Goal: Task Accomplishment & Management: Complete application form

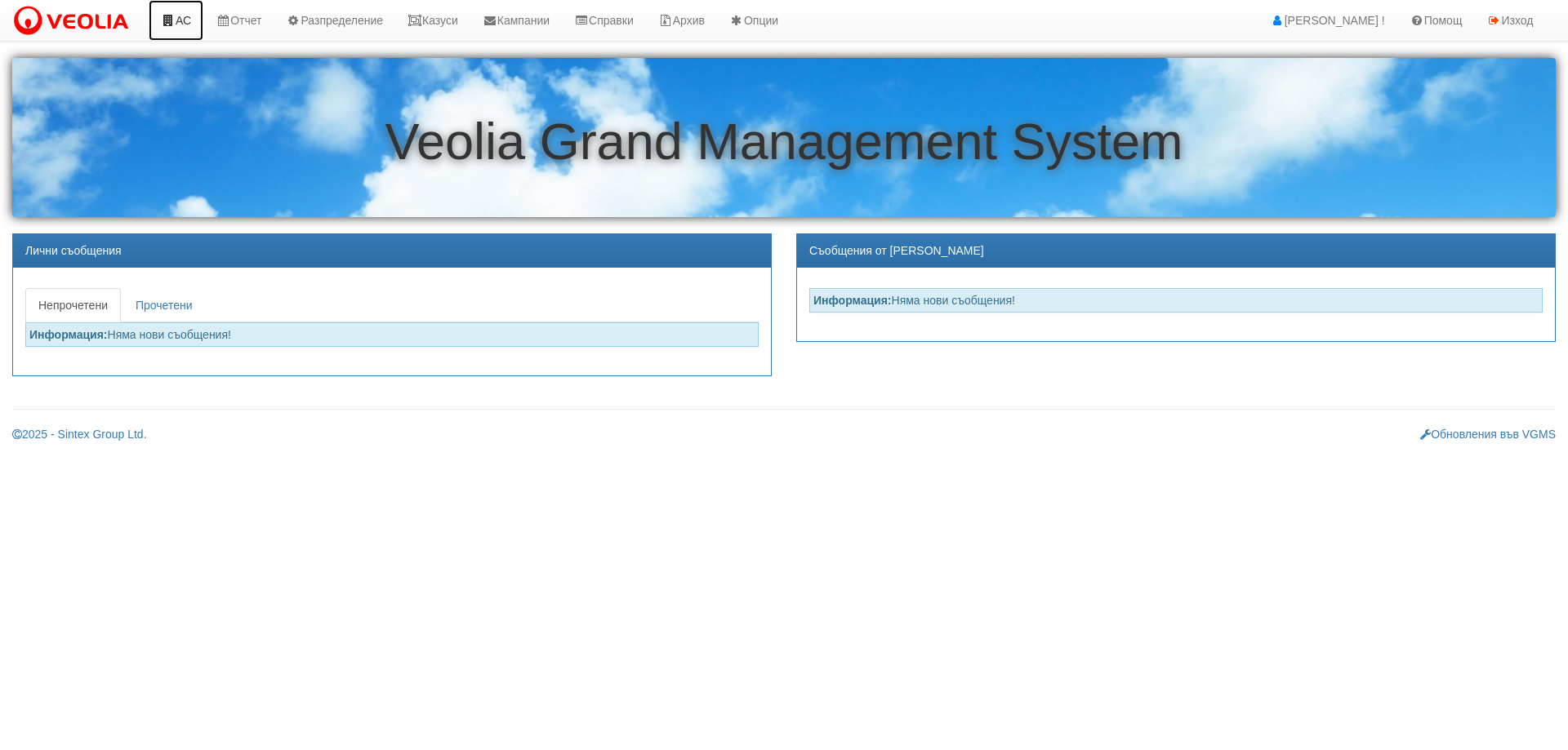
click at [177, 20] on link "АС" at bounding box center [176, 20] width 55 height 41
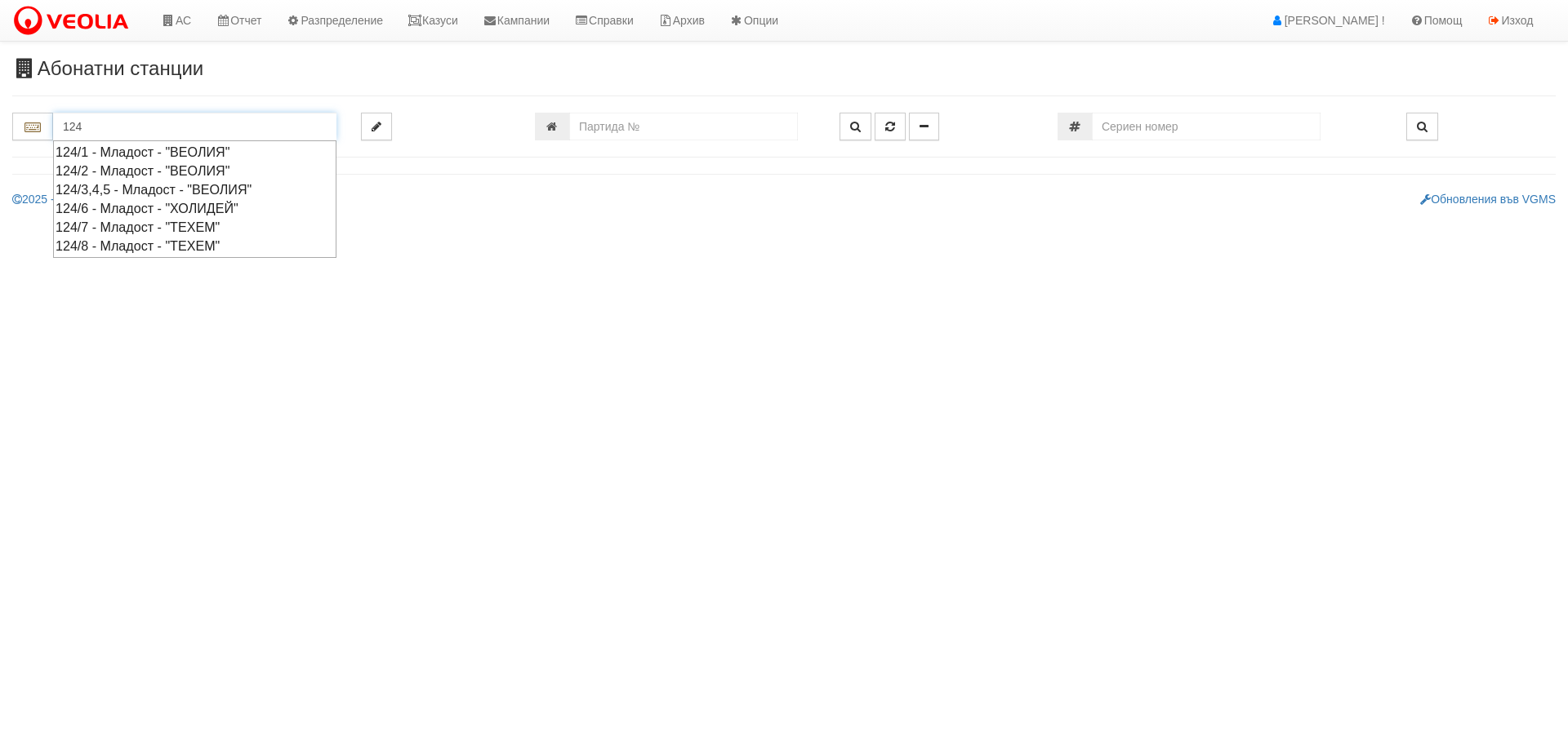
click at [95, 189] on div "124/3,4,5 - Младост - "ВЕОЛИЯ"" at bounding box center [194, 189] width 278 height 18
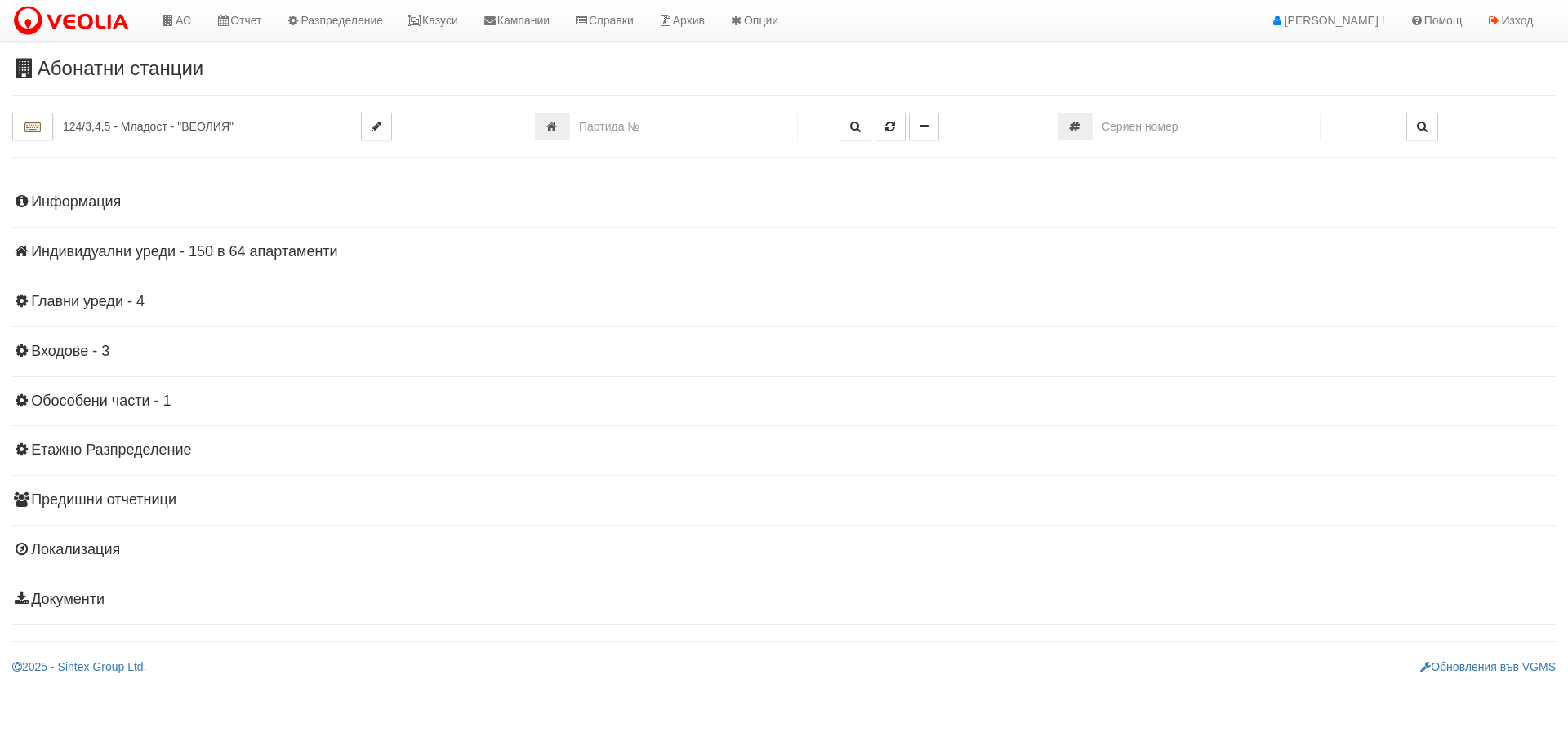
click at [143, 256] on h4 "Индивидуални уреди - 150 в 64 апартаменти" at bounding box center [784, 252] width 1543 height 17
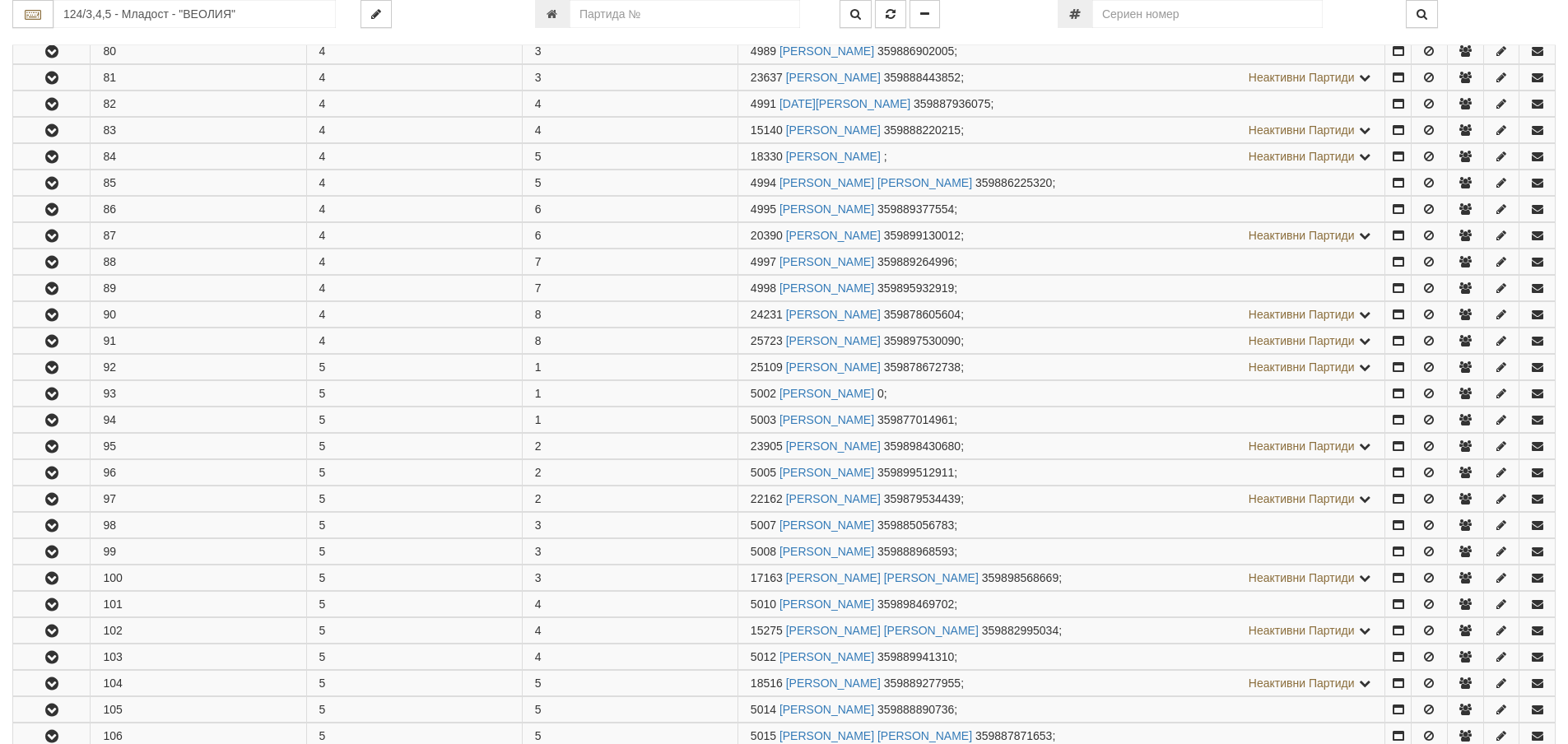
scroll to position [1071, 0]
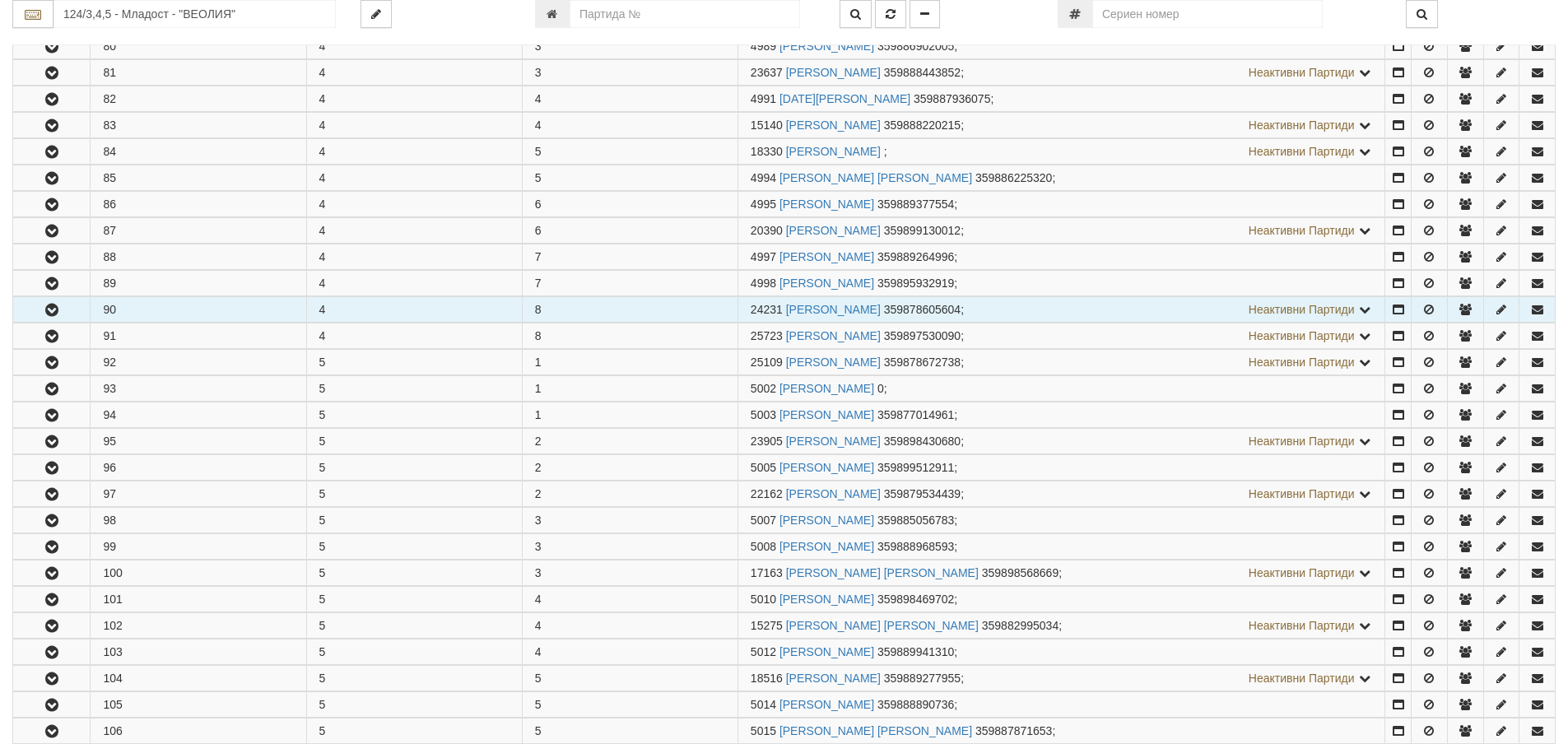
click at [52, 313] on icon "button" at bounding box center [52, 310] width 19 height 11
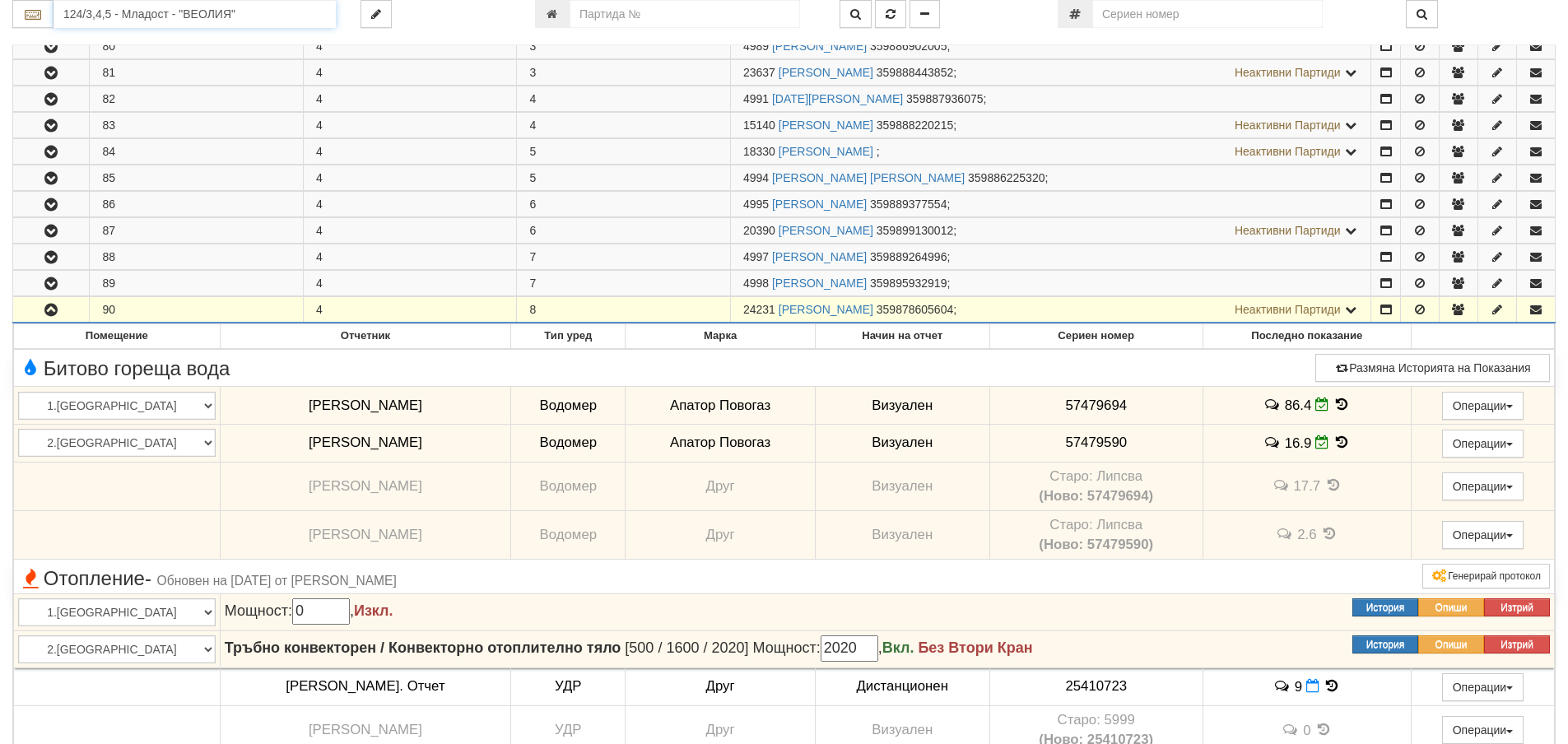
click at [104, 16] on input "124/3,4,5 - Младост - "ВЕОЛИЯ"" at bounding box center [195, 14] width 282 height 28
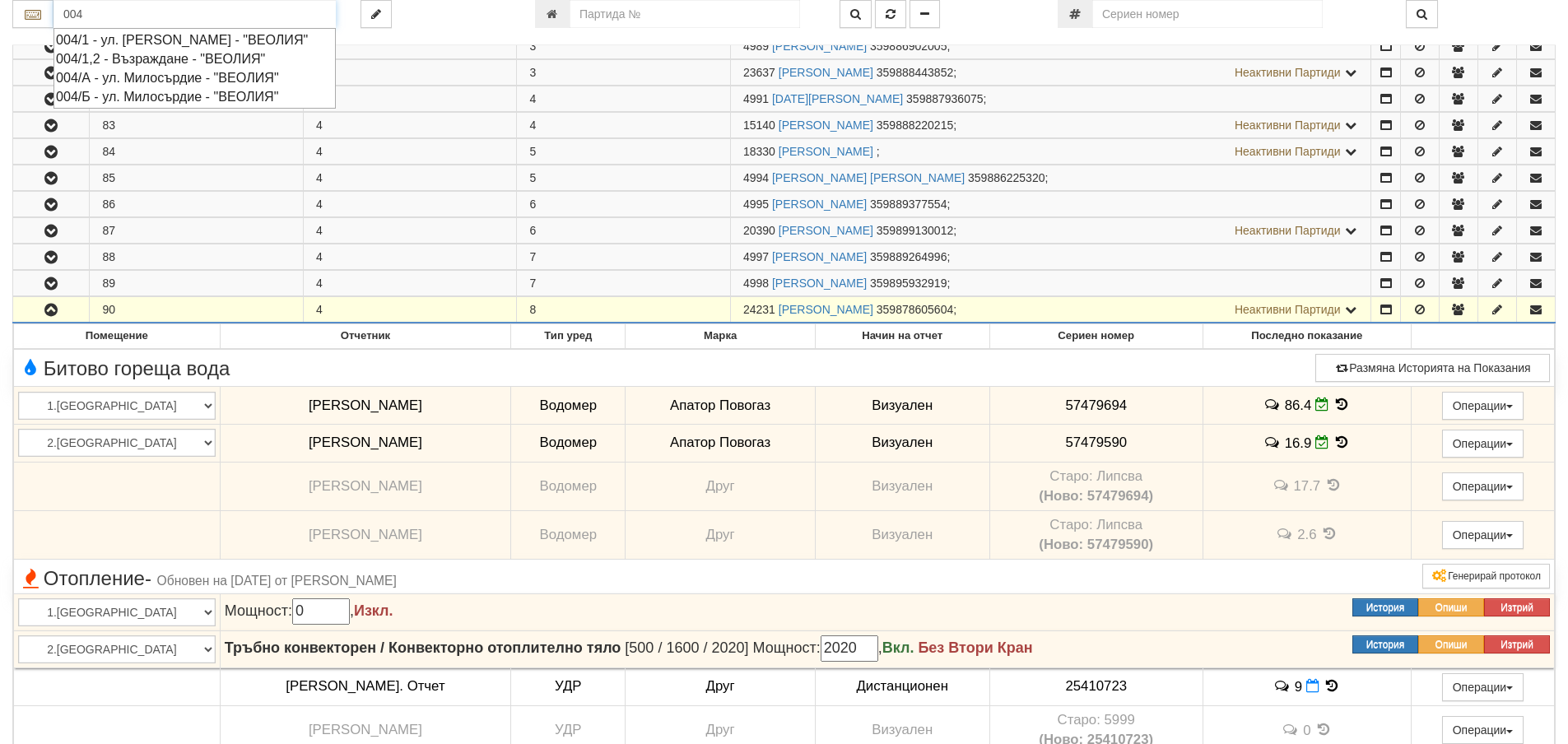
click at [141, 87] on div "004/А - ул. Милосърдие - "ВЕОЛИЯ"" at bounding box center [194, 77] width 277 height 19
type input "004/А - ул. Милосърдие - "ВЕОЛИЯ""
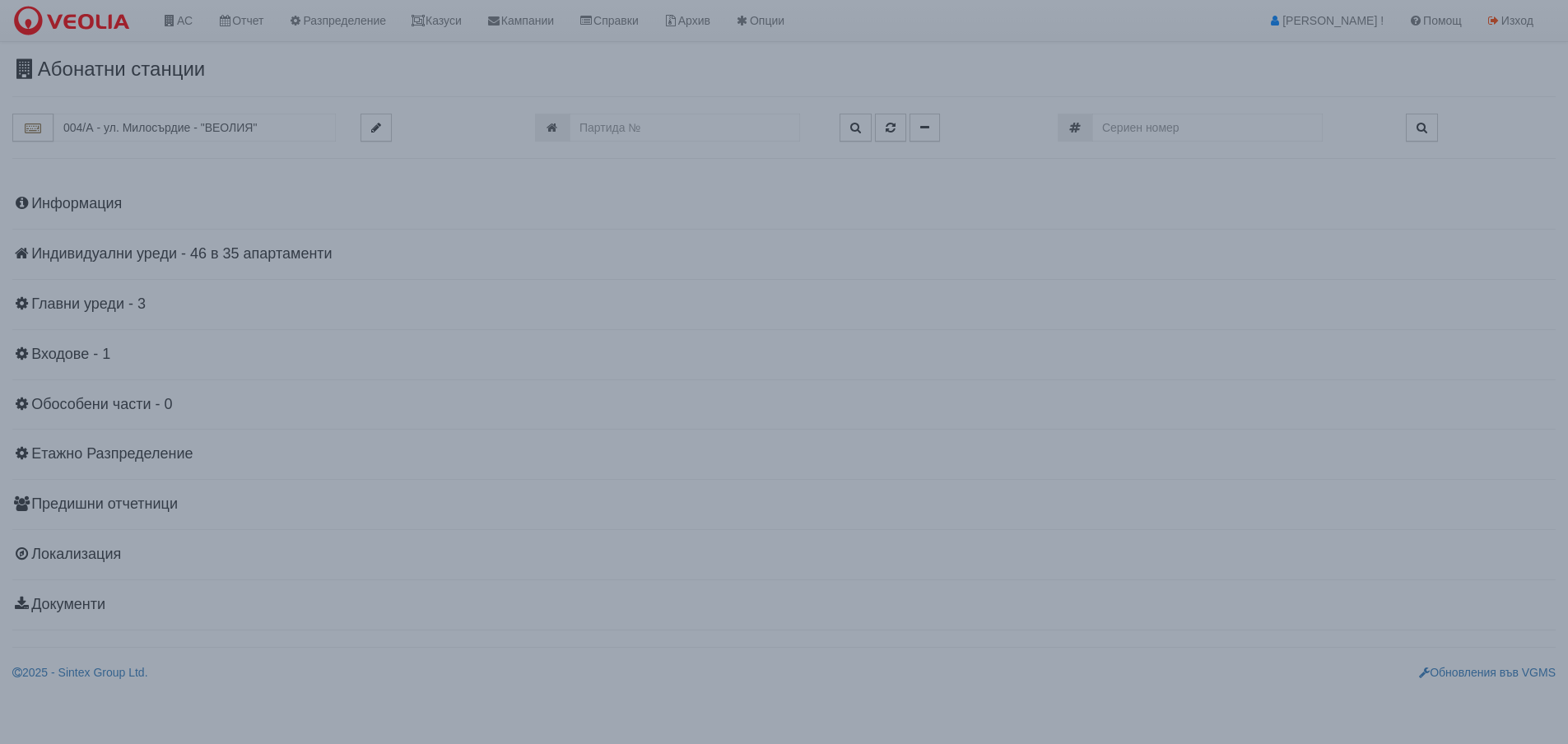
scroll to position [0, 0]
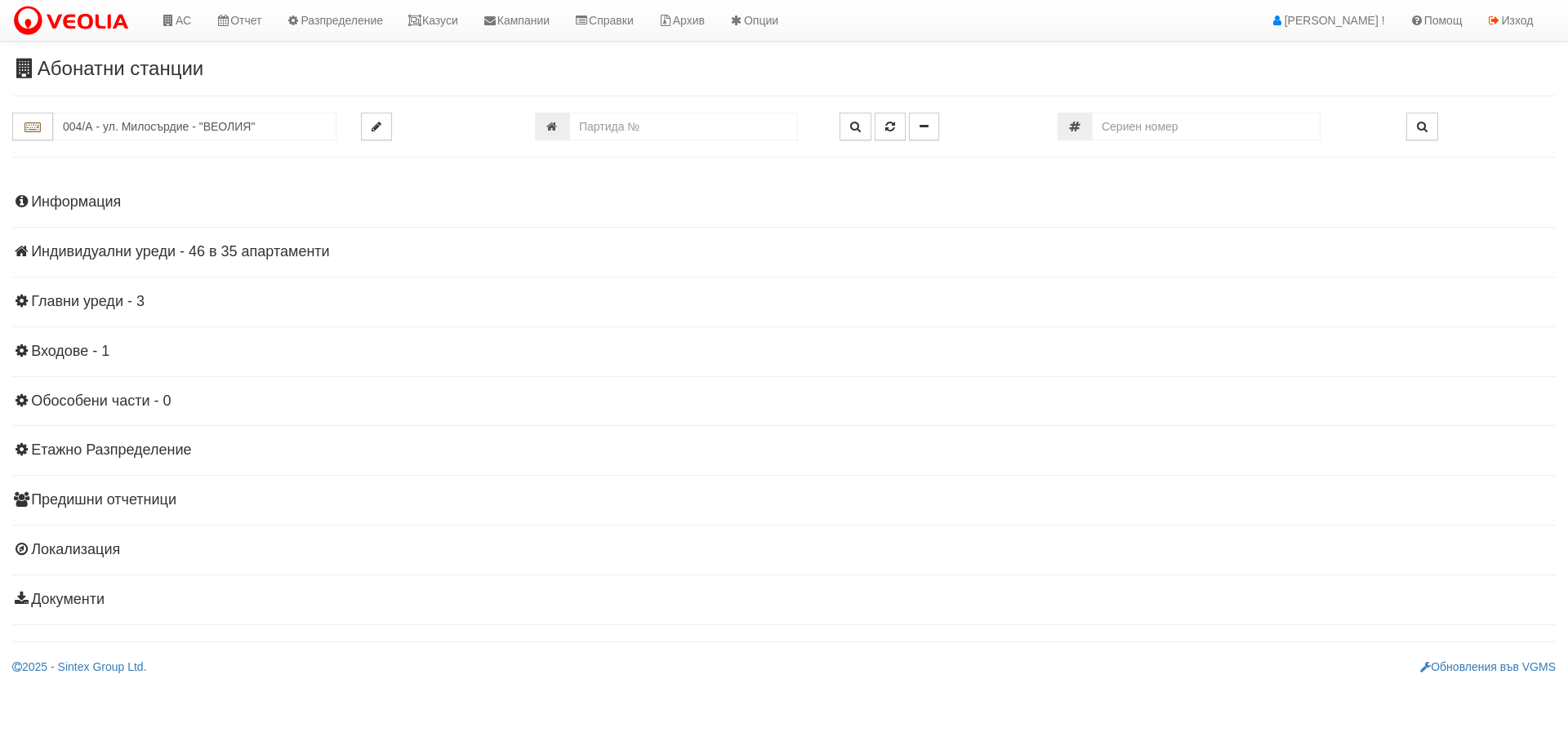
click at [206, 247] on h4 "Индивидуални уреди - 46 в 35 апартаменти" at bounding box center [784, 252] width 1543 height 17
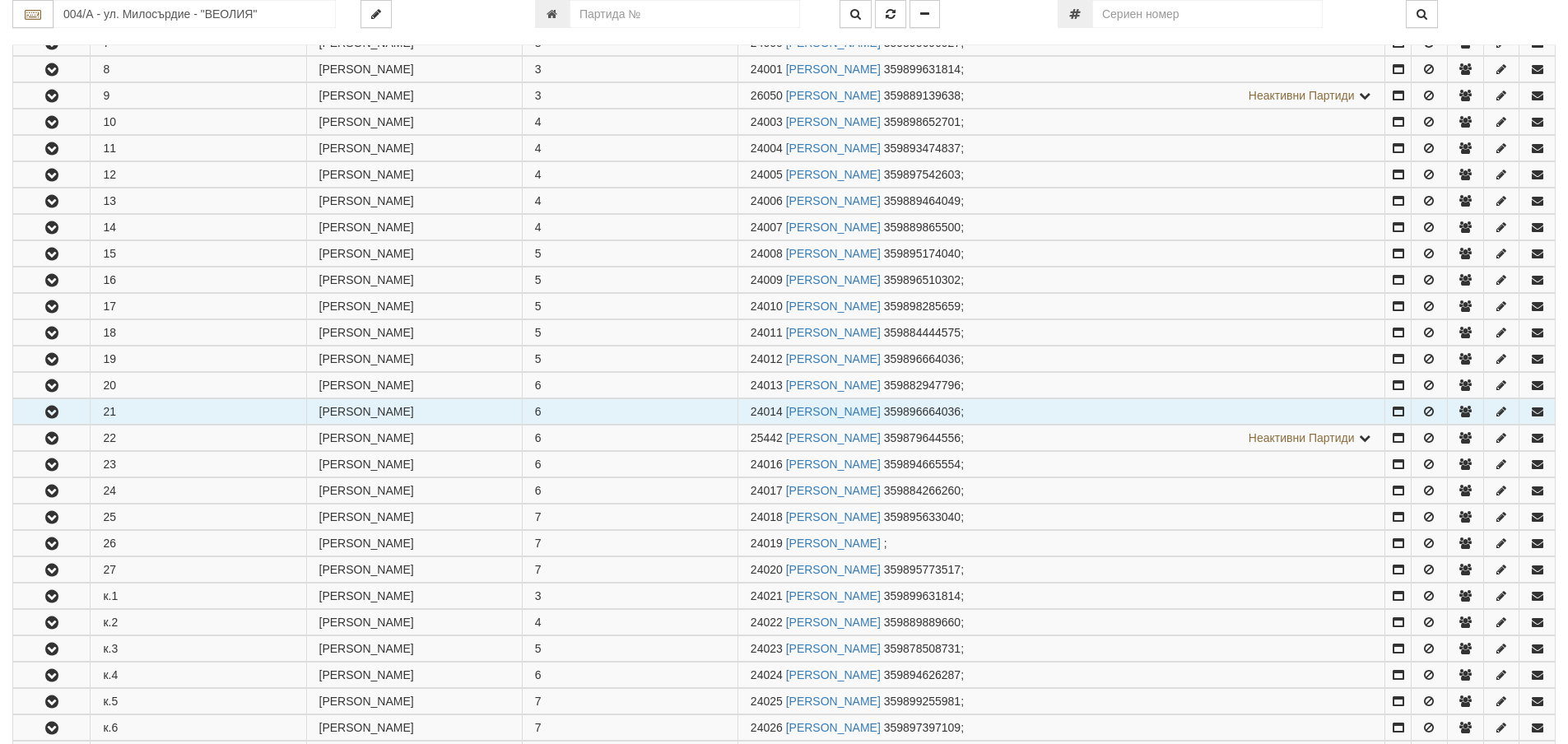
scroll to position [576, 0]
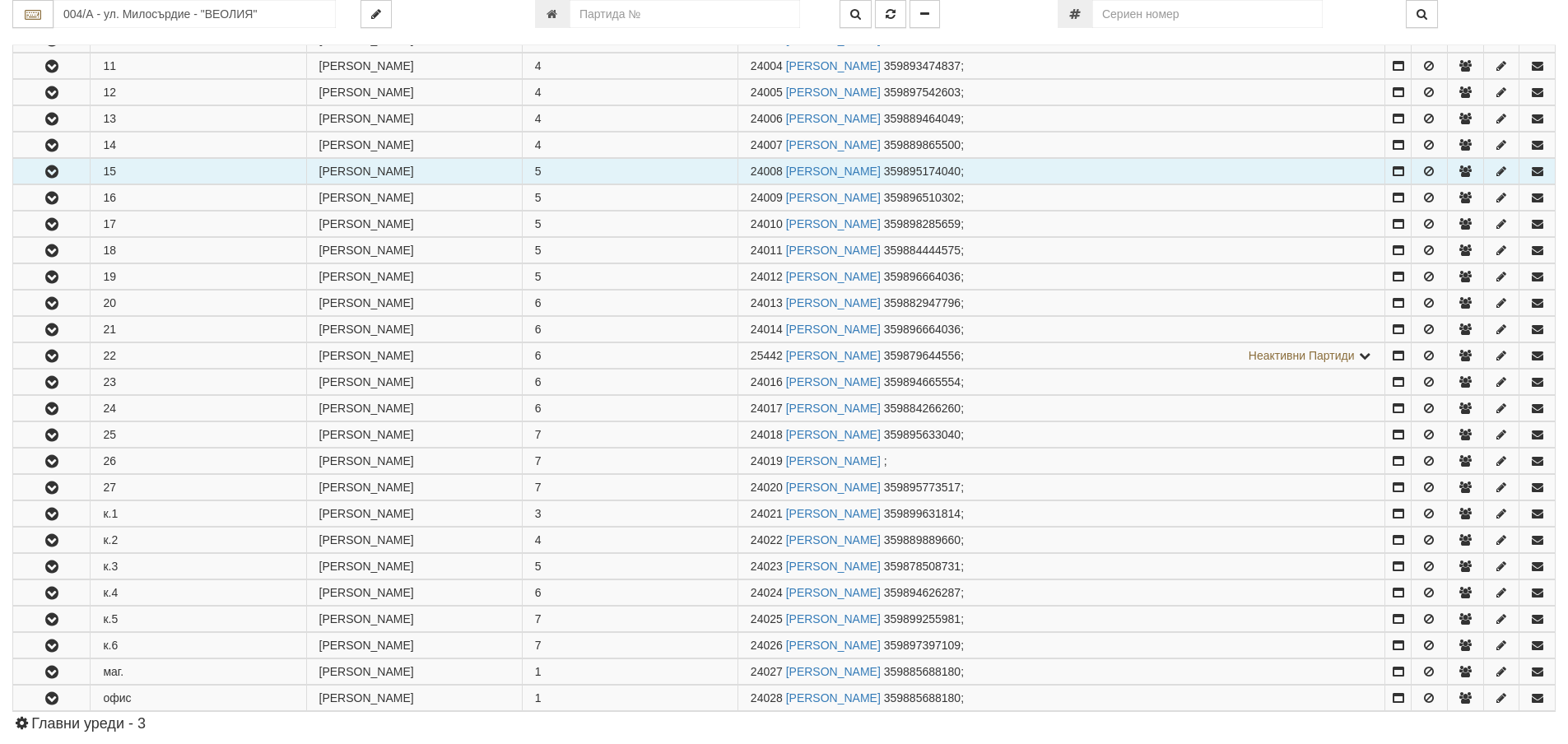
click at [48, 170] on icon "button" at bounding box center [52, 171] width 19 height 11
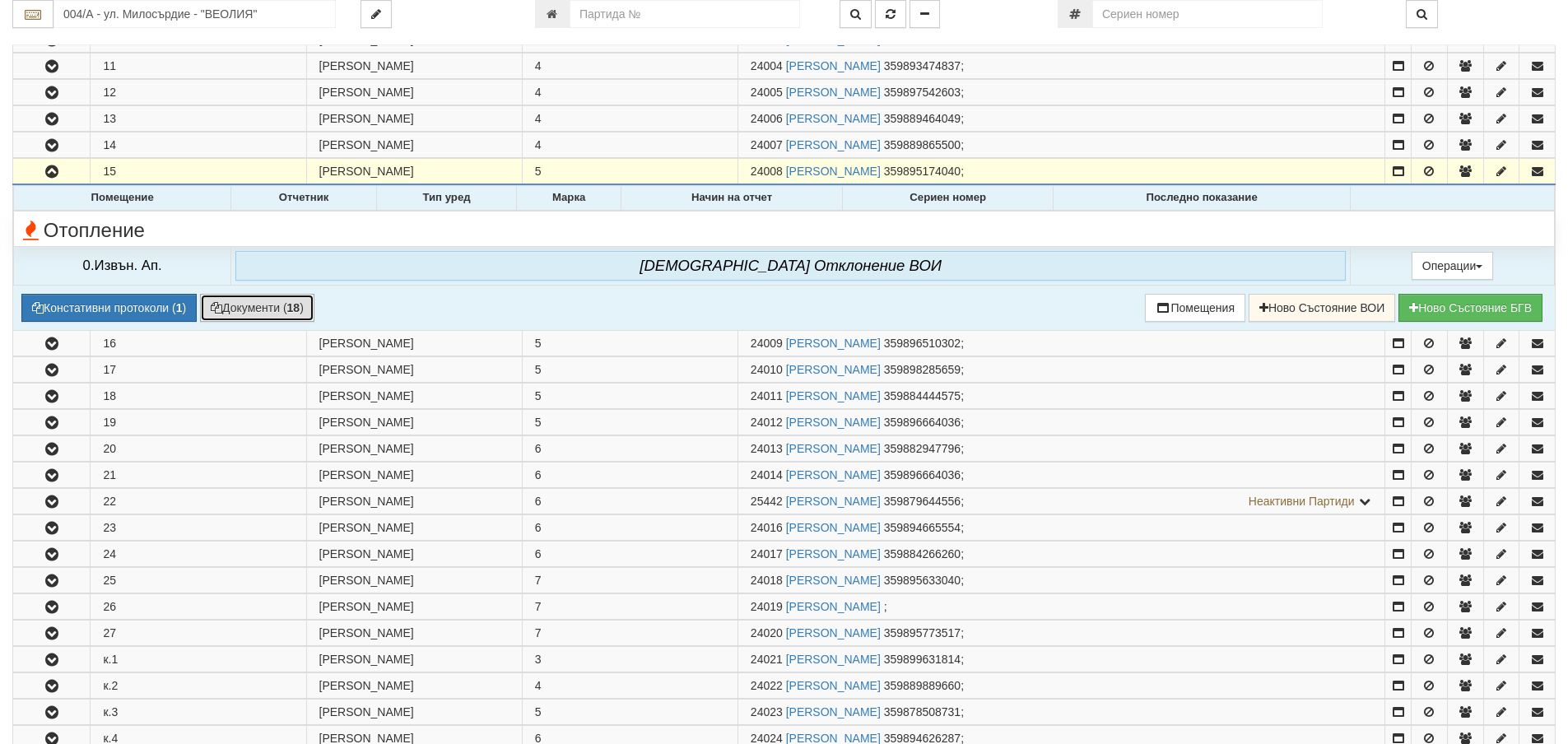
click at [251, 305] on button "Документи ( 18 )" at bounding box center [258, 308] width 115 height 28
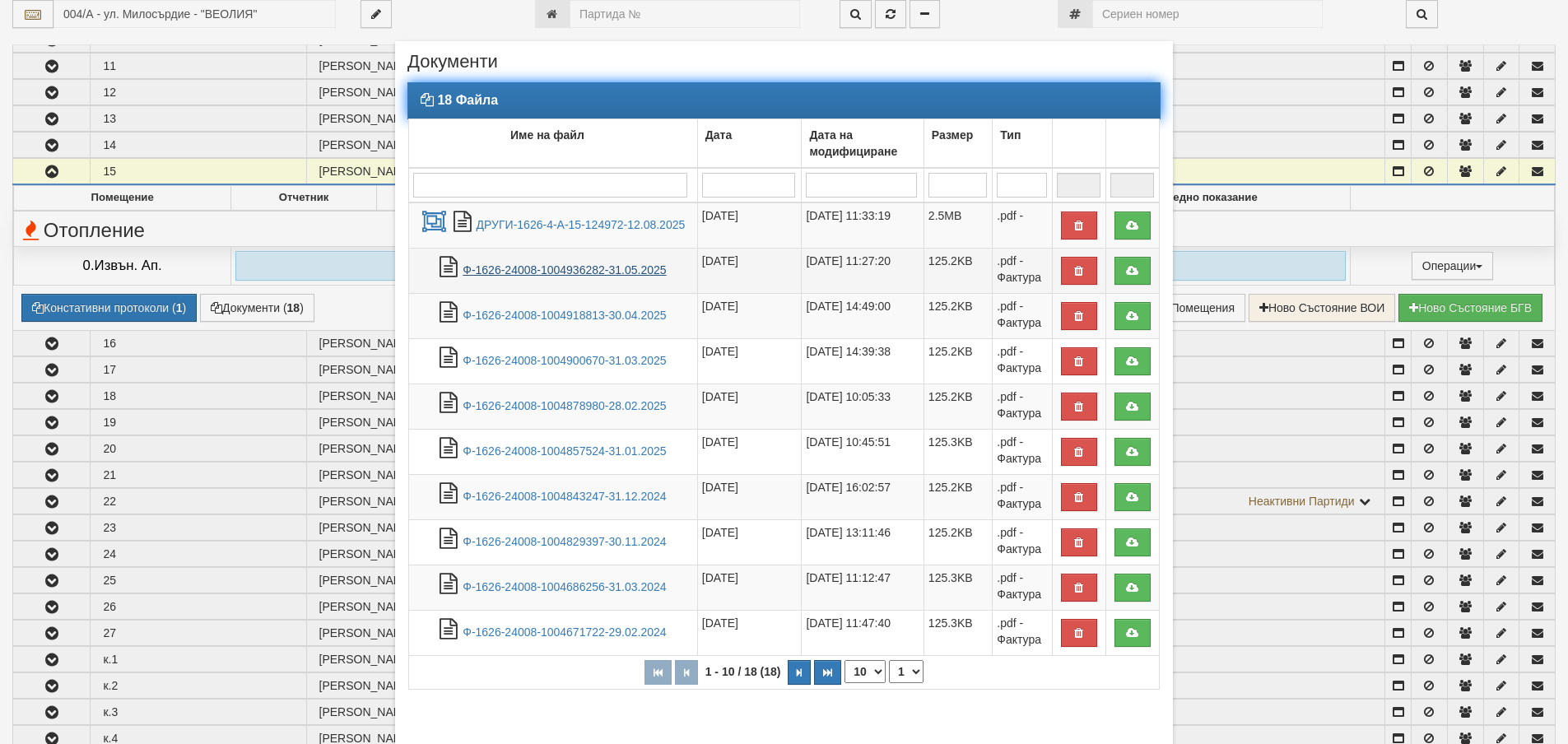
click at [597, 272] on link "Ф-1626-24008-1004936282-31.05.2025" at bounding box center [564, 270] width 203 height 13
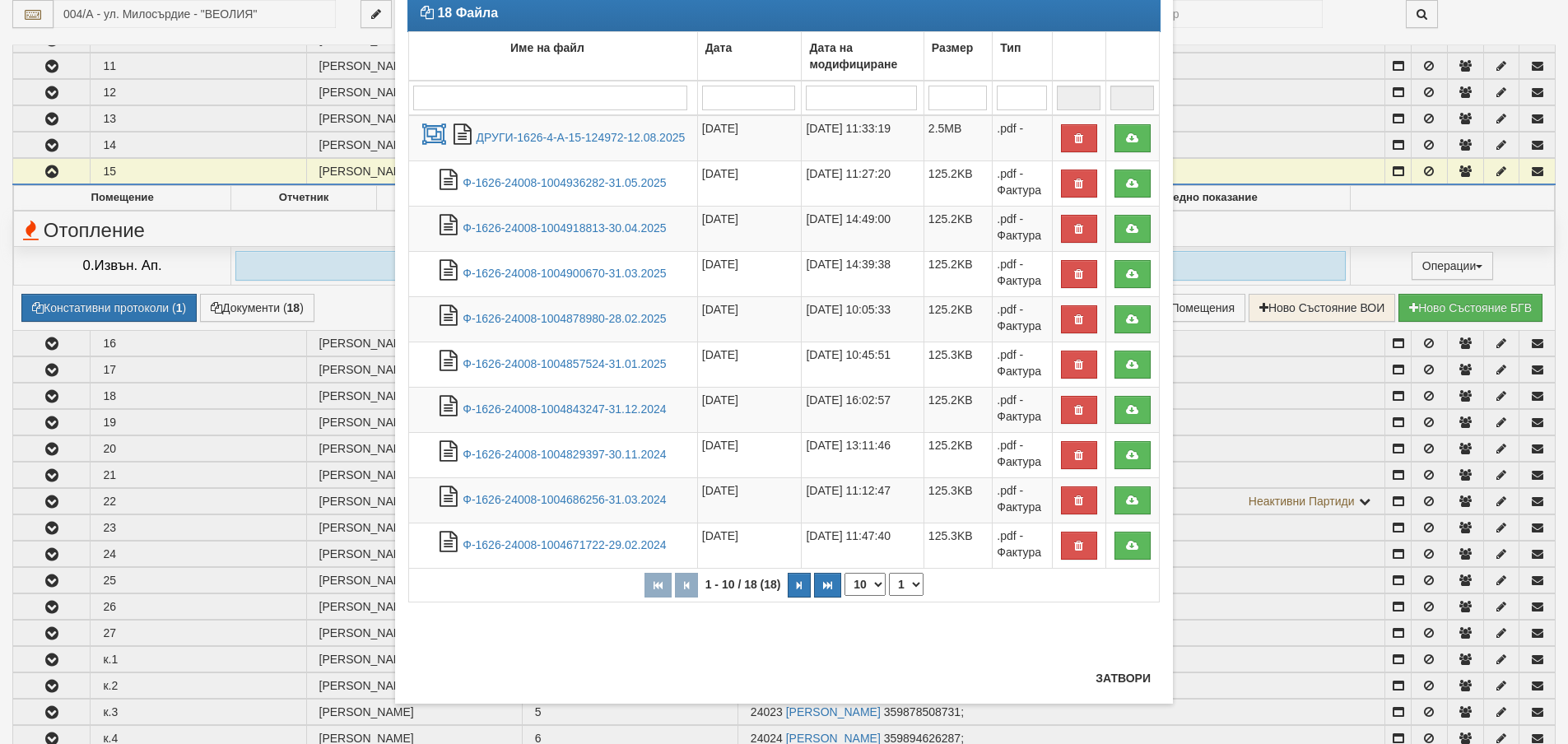
scroll to position [88, 0]
click at [1117, 677] on button "Затвори" at bounding box center [1123, 678] width 75 height 26
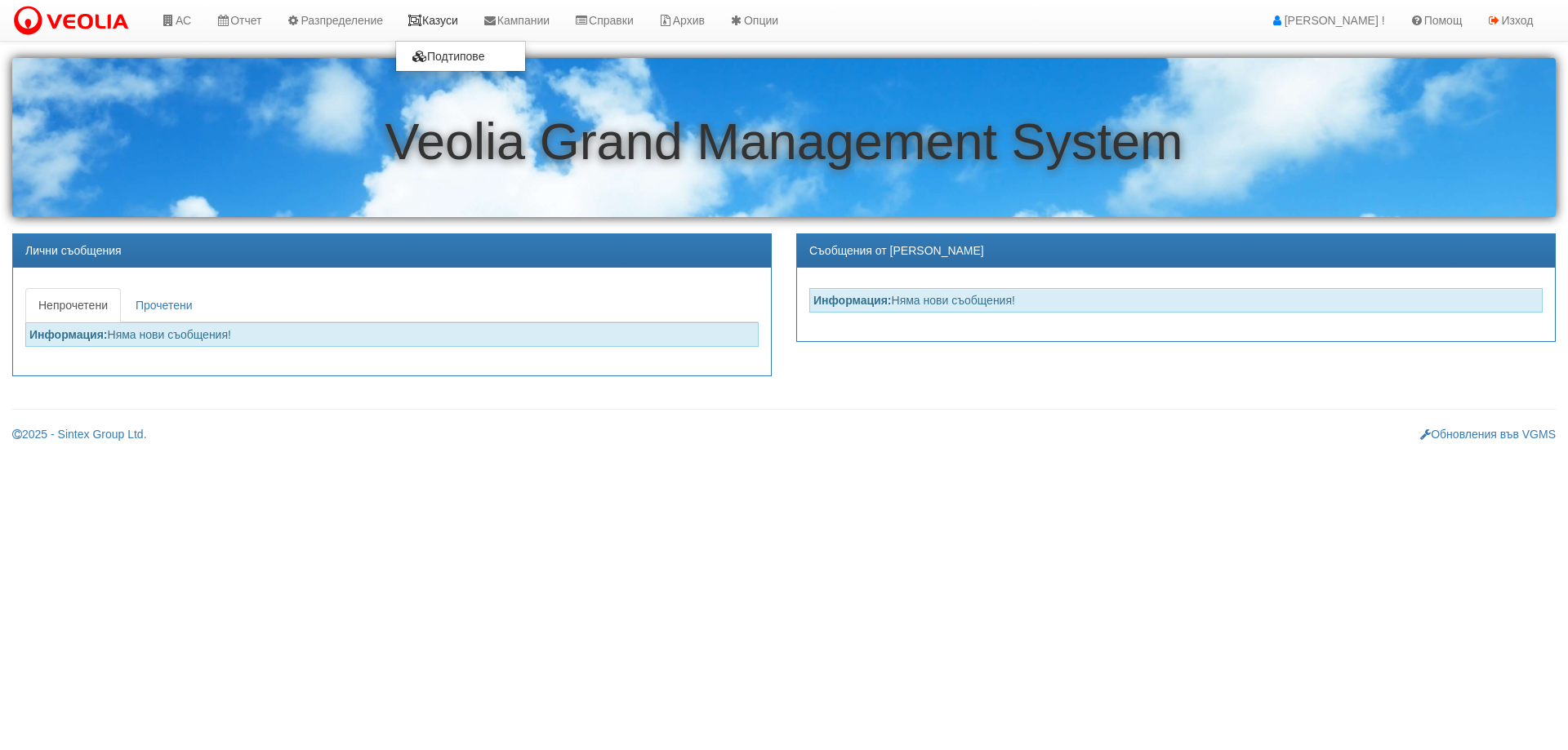
click at [454, 22] on link "Казуси" at bounding box center [433, 20] width 75 height 41
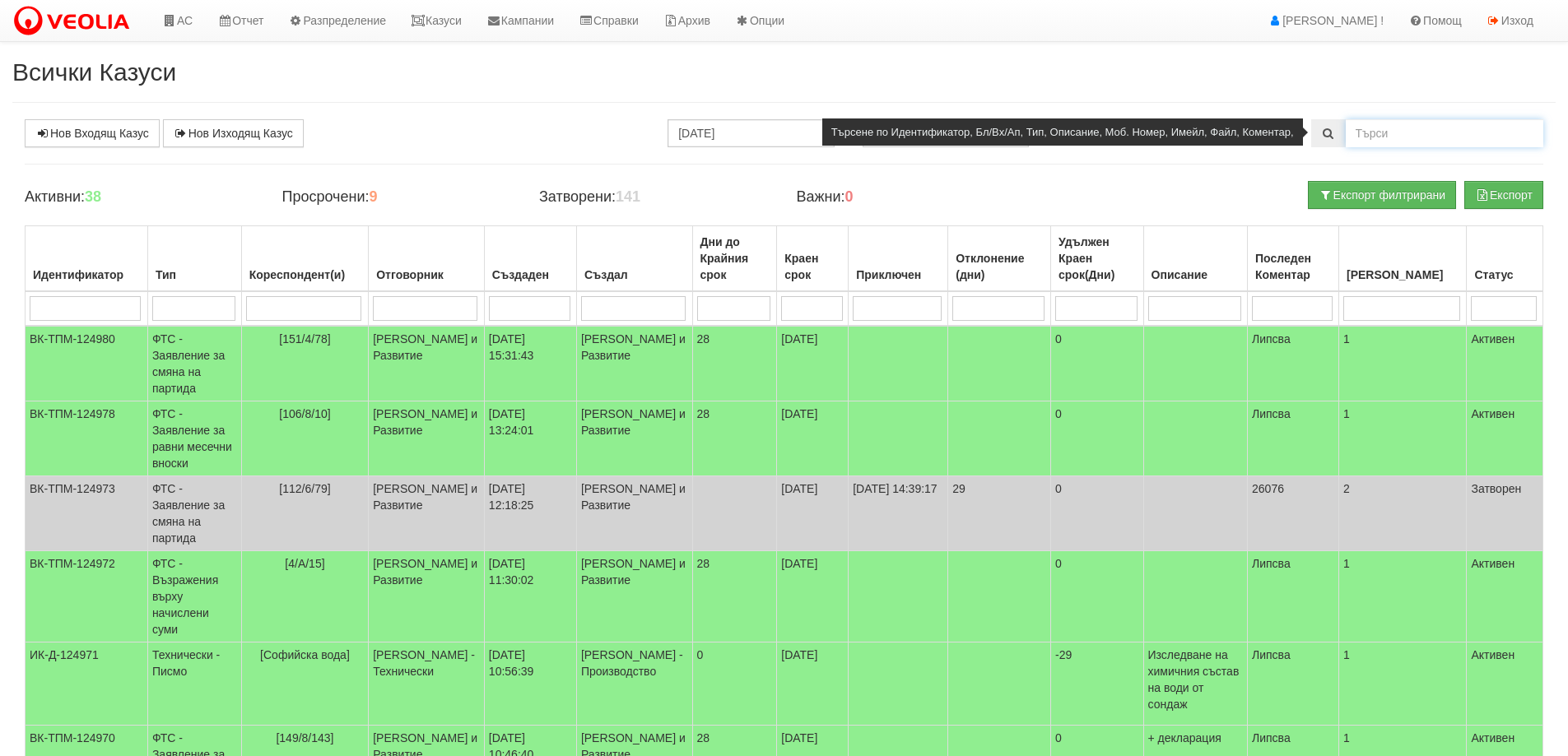
click at [1405, 146] on input "text" at bounding box center [1444, 133] width 198 height 28
type input "4/1/15"
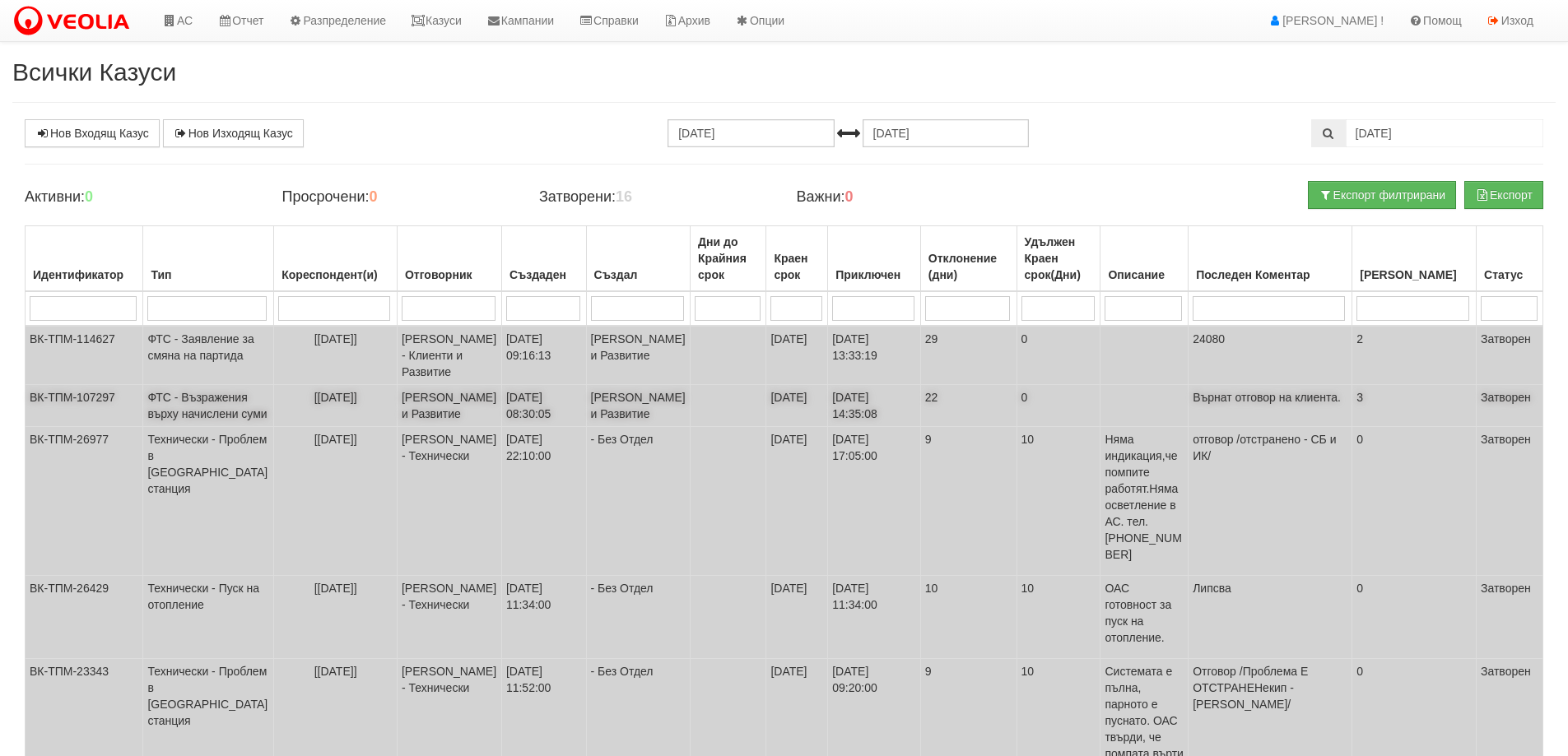
click at [191, 427] on td "ФТС - Възражения върху начислени суми" at bounding box center [208, 407] width 131 height 42
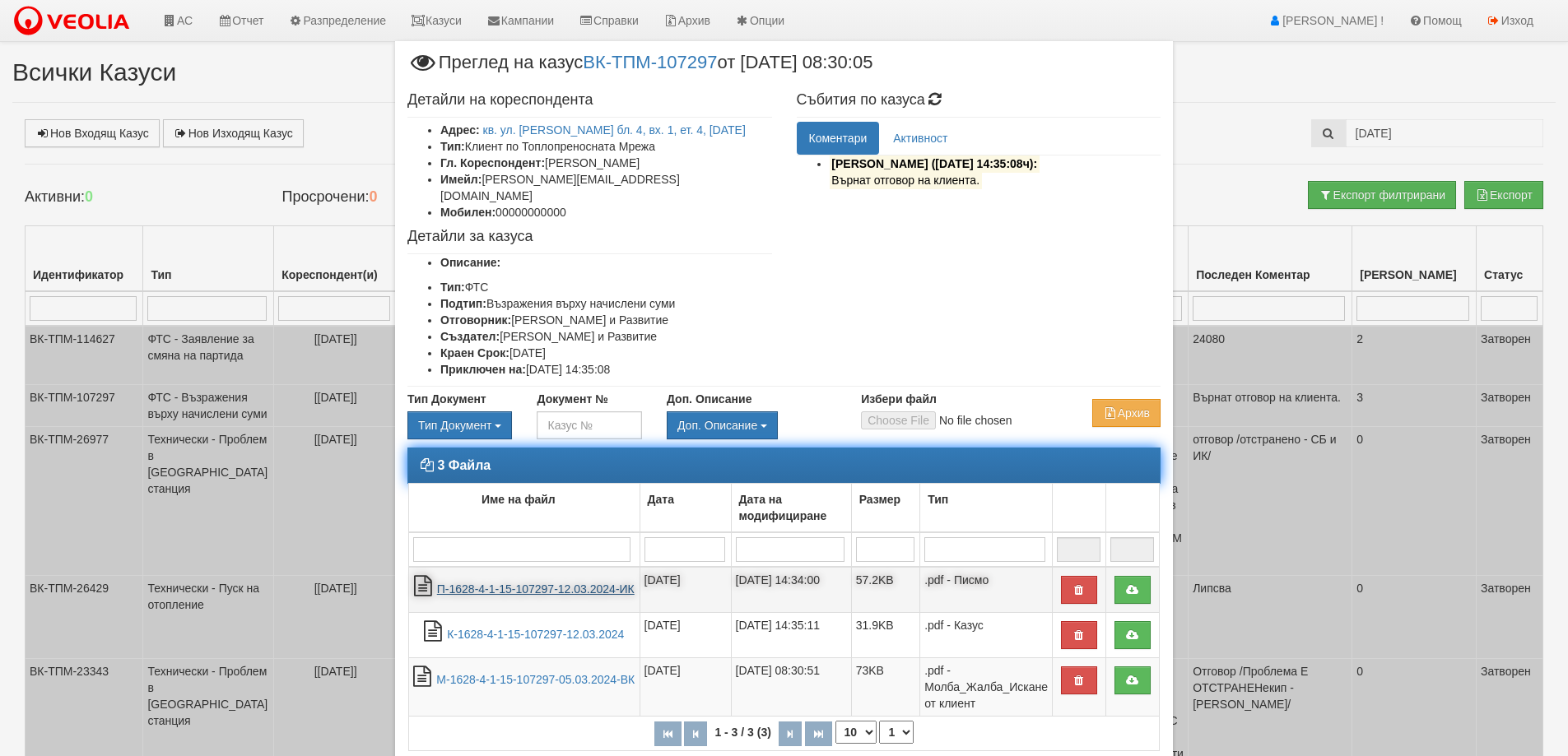
click at [547, 583] on link "П-1628-4-1-15-107297-12.03.2024-ИК" at bounding box center [536, 589] width 198 height 13
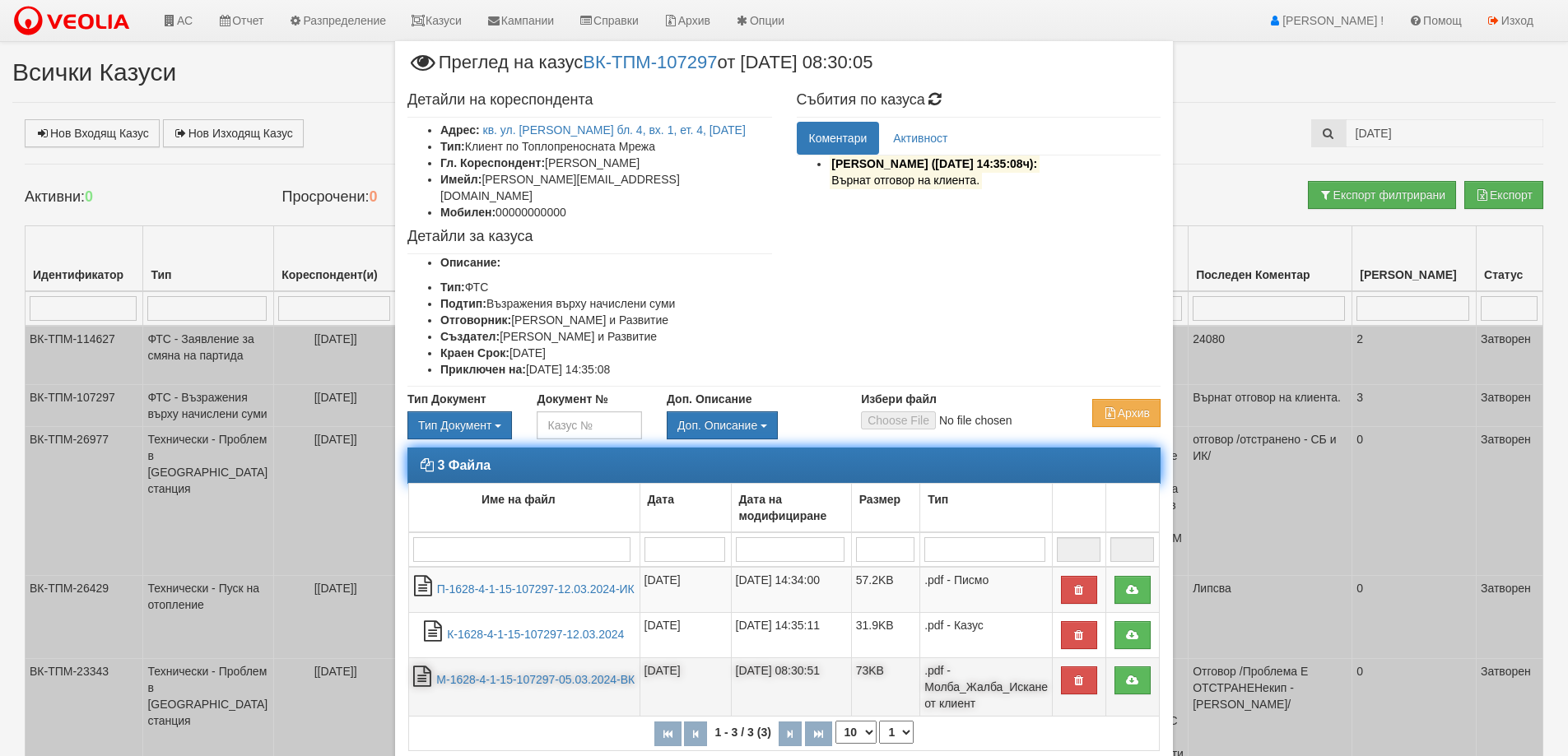
scroll to position [79, 0]
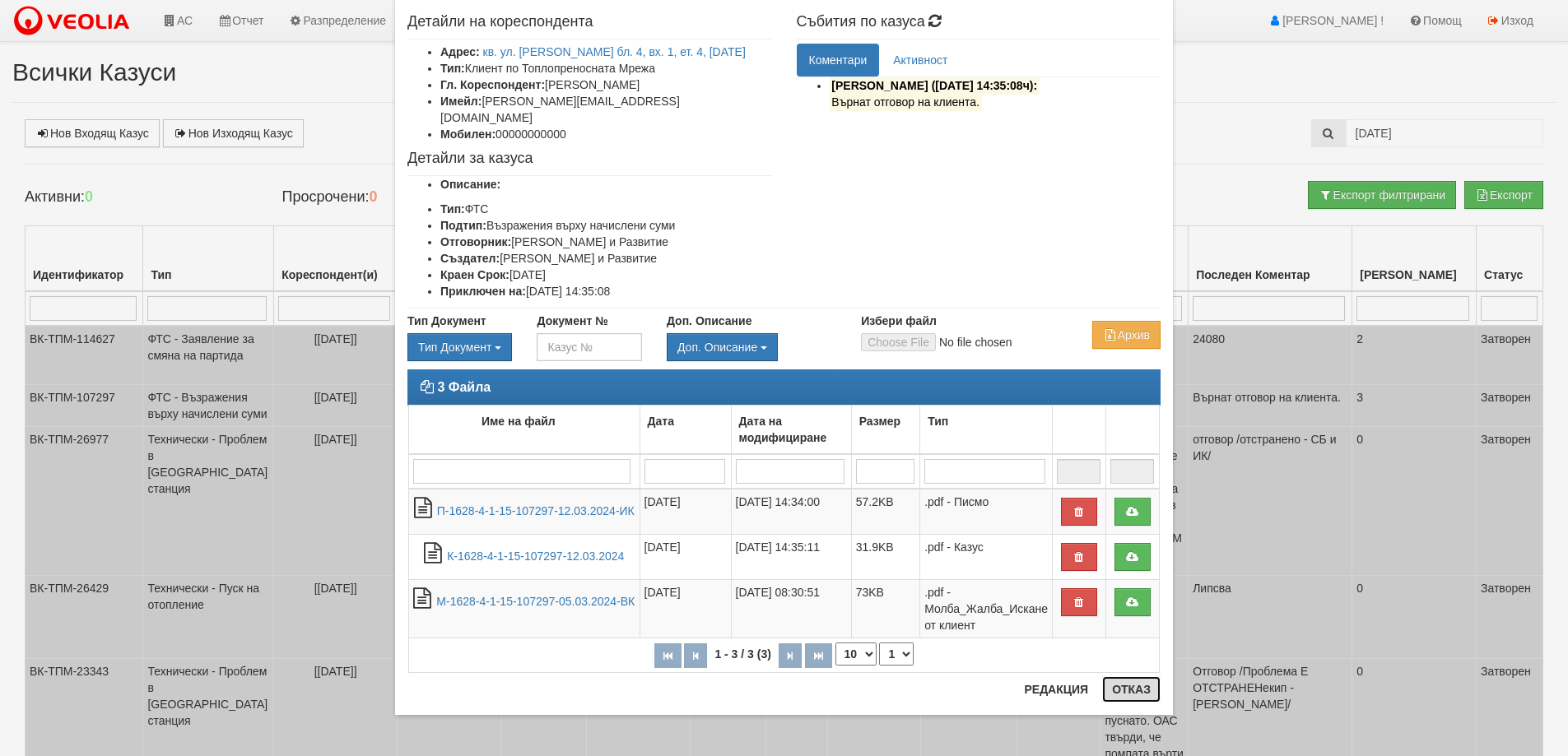
click at [1125, 694] on button "Отказ" at bounding box center [1131, 690] width 58 height 26
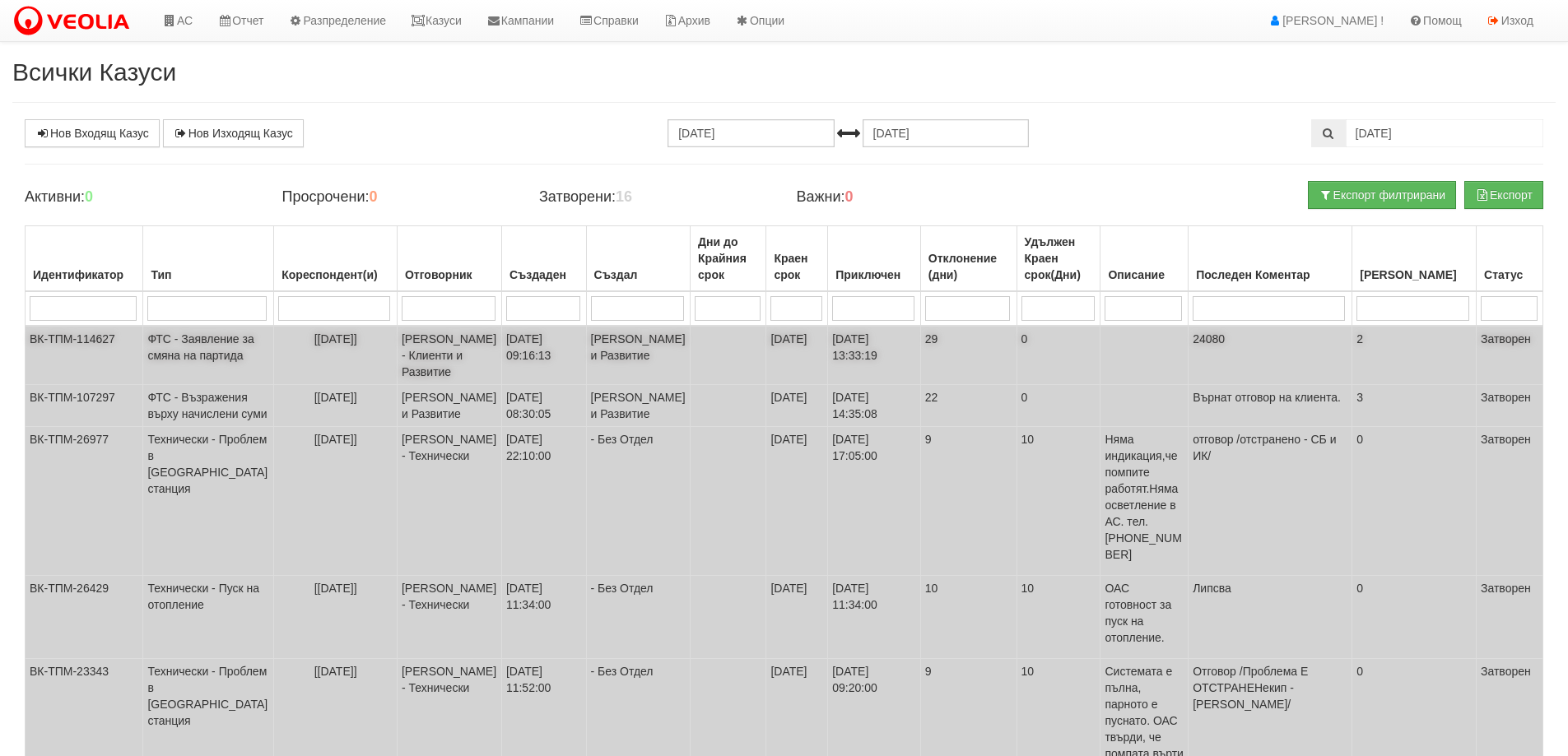
click at [175, 374] on td "ФТС - Заявление за смяна на партида" at bounding box center [208, 355] width 131 height 59
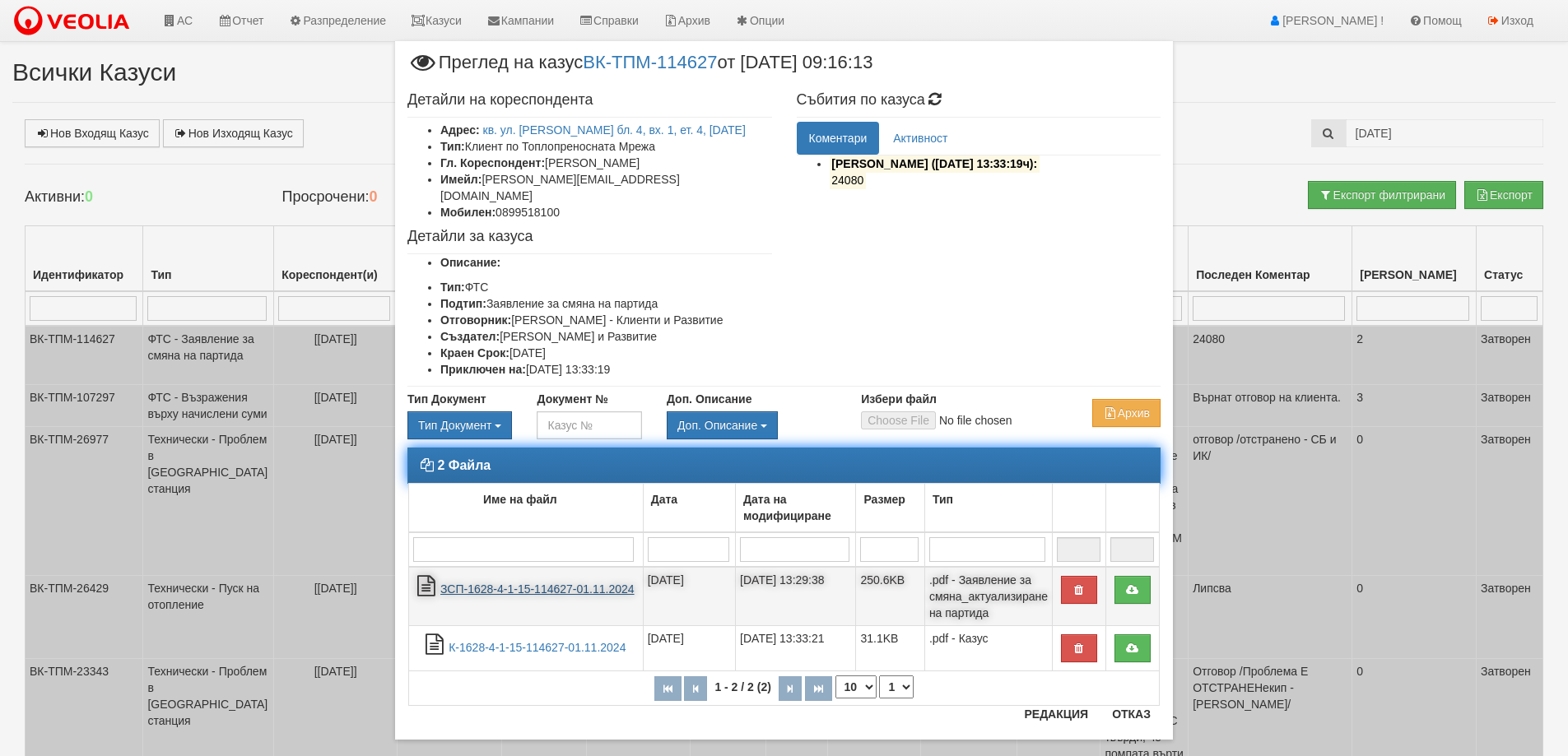
click at [517, 583] on link "ЗСП-1628-4-1-15-114627-01.11.2024" at bounding box center [537, 589] width 194 height 13
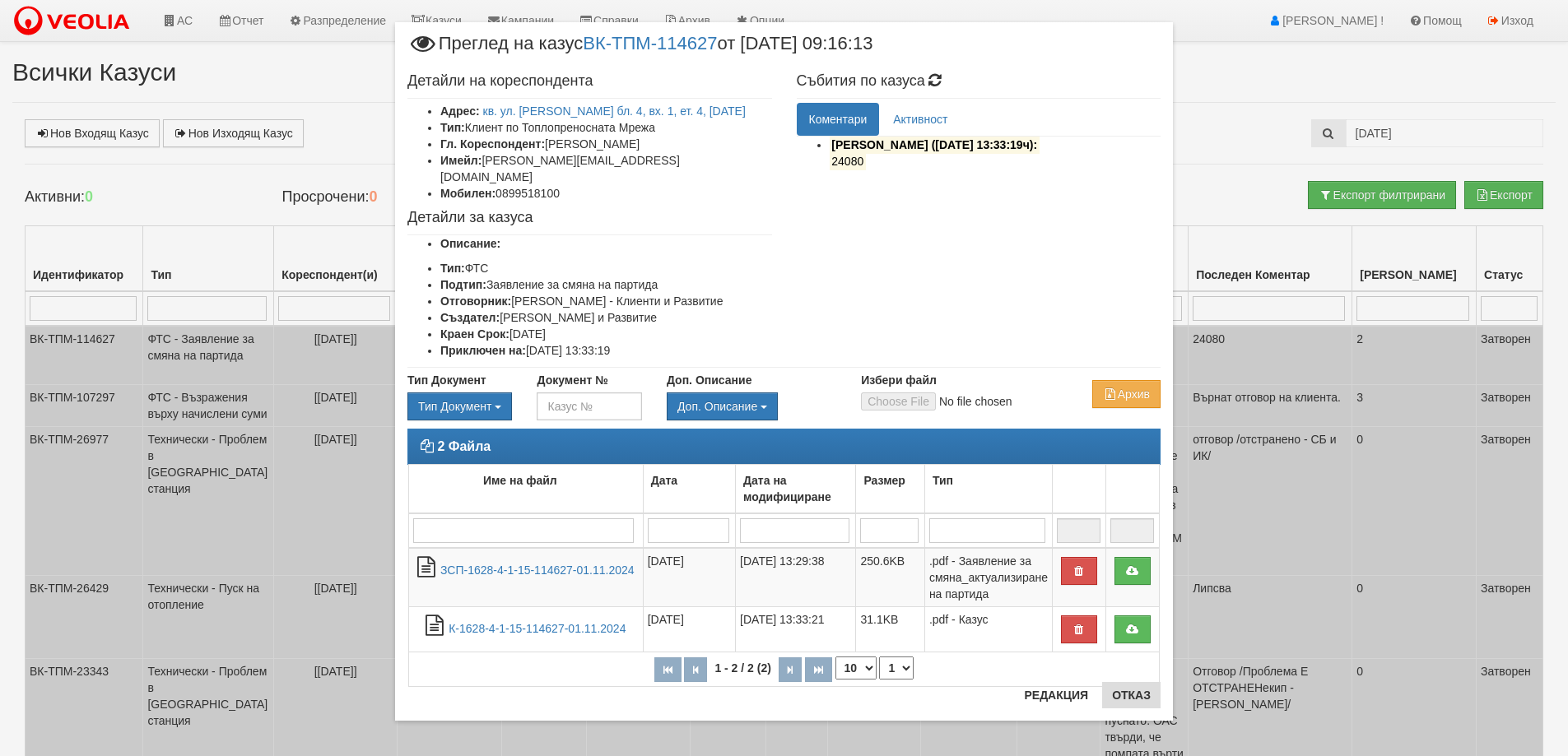
scroll to position [25, 0]
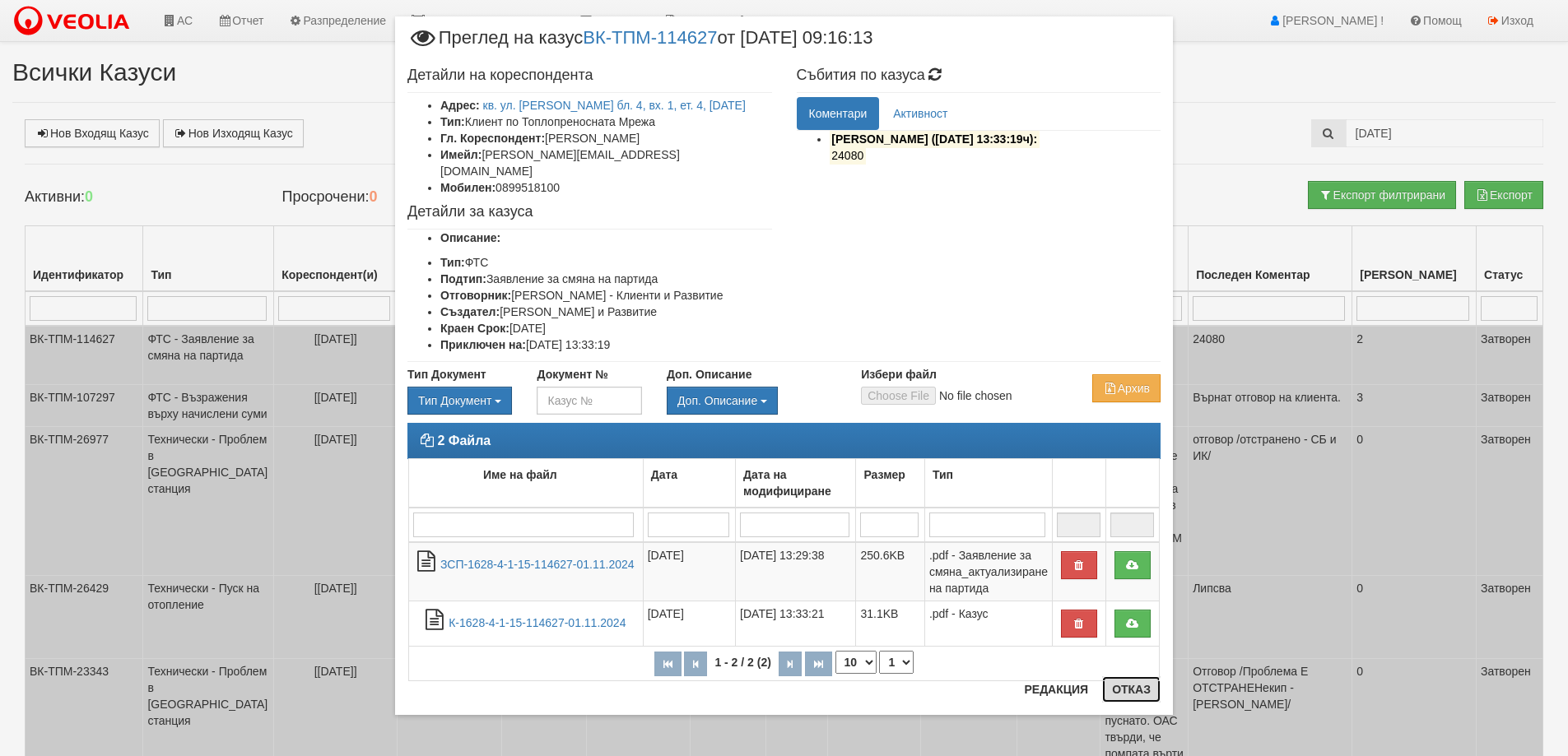
click at [1116, 684] on button "Отказ" at bounding box center [1131, 690] width 58 height 26
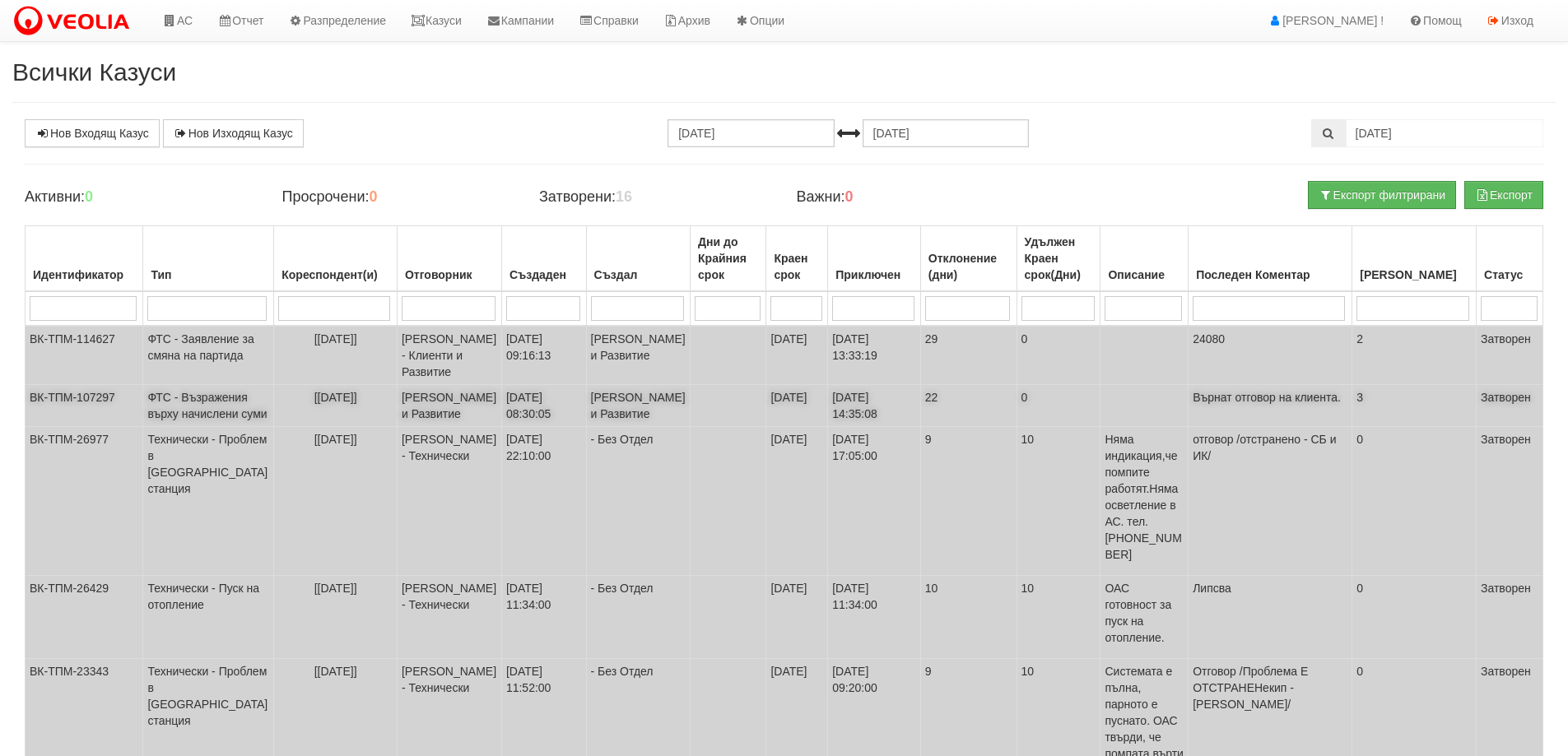
click at [314, 404] on span "[4/1/15]" at bounding box center [335, 397] width 43 height 13
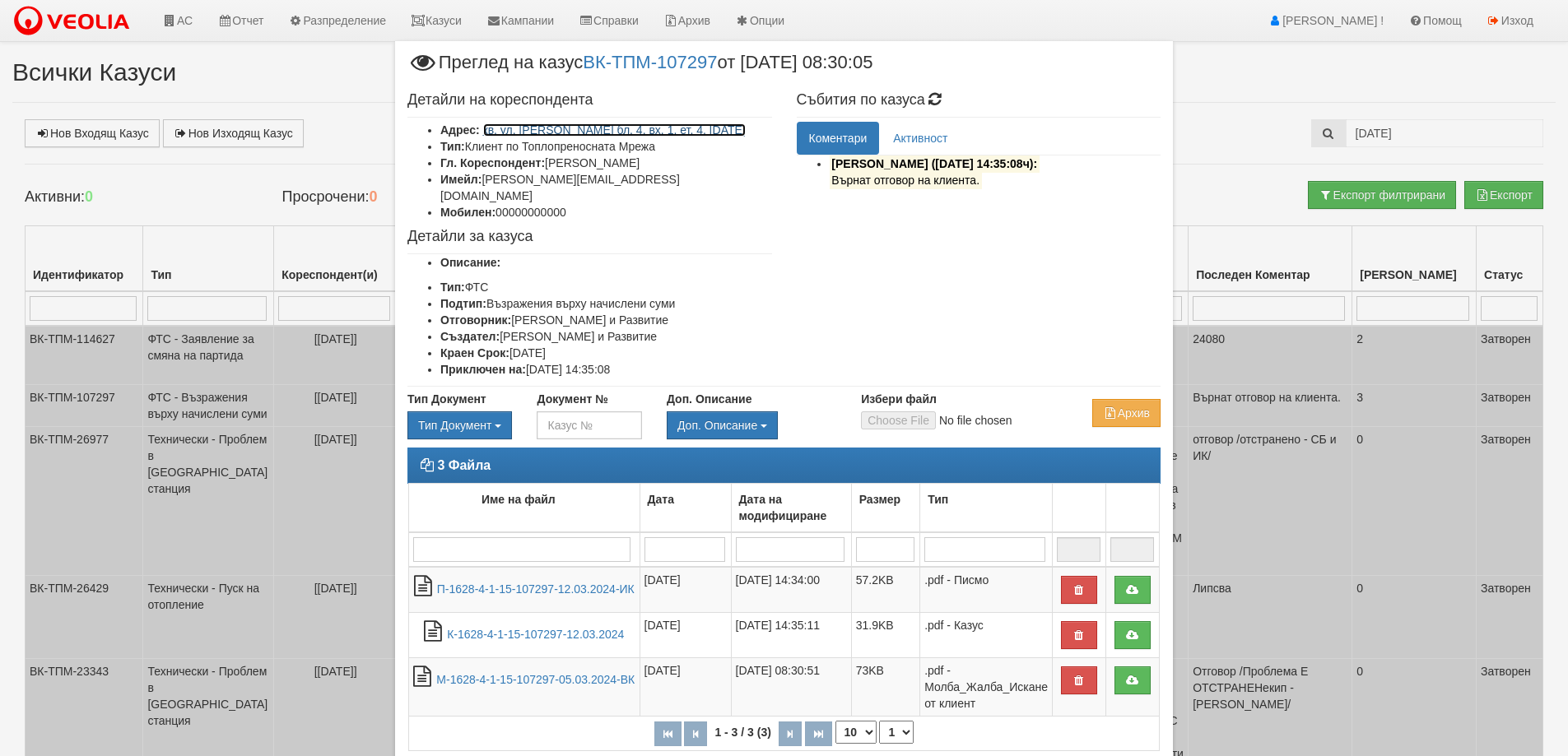
click at [649, 130] on link "кв. ул. Васил Чекаларов бл. 4, вх. 1, ет. 4, ап. 15" at bounding box center [615, 130] width 263 height 13
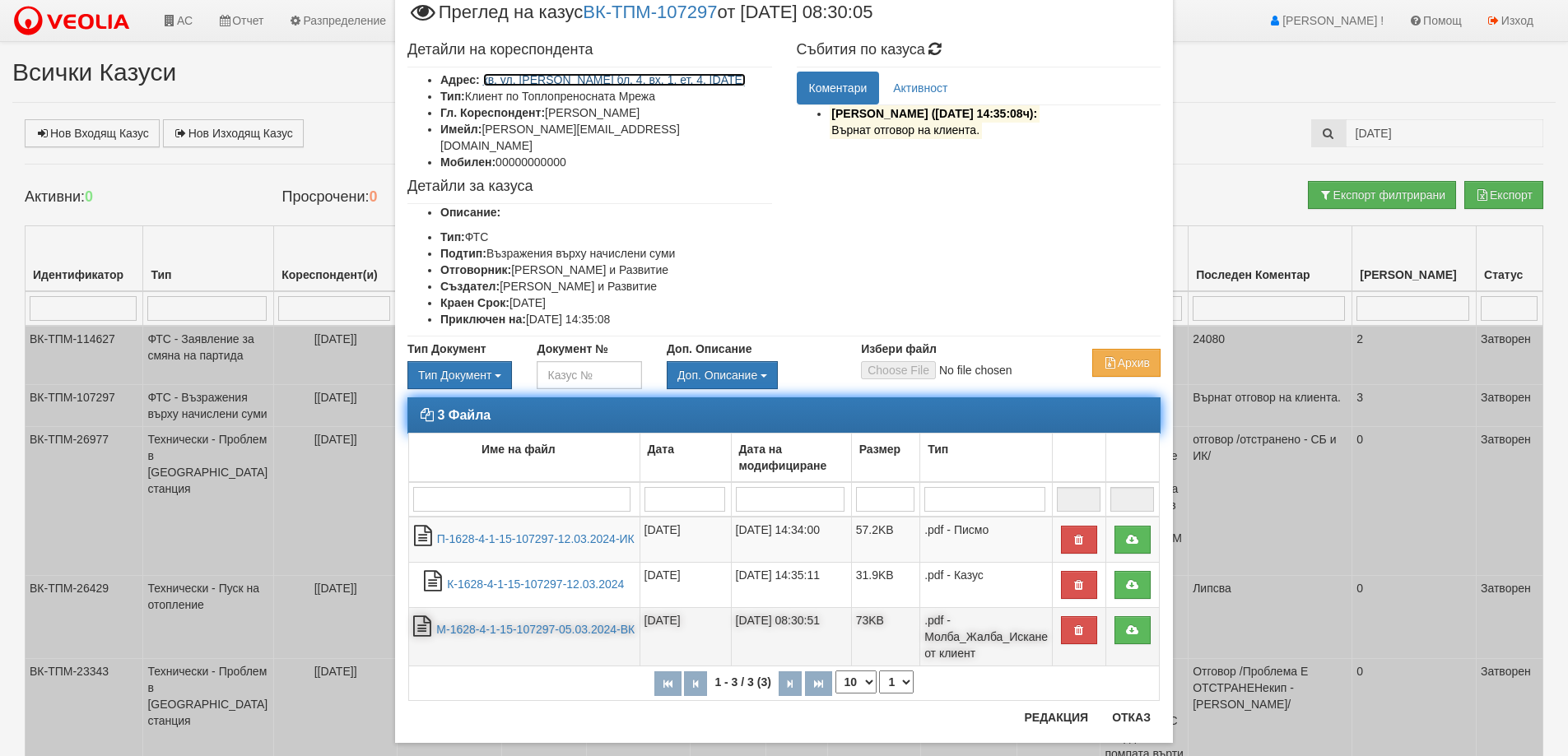
scroll to position [79, 0]
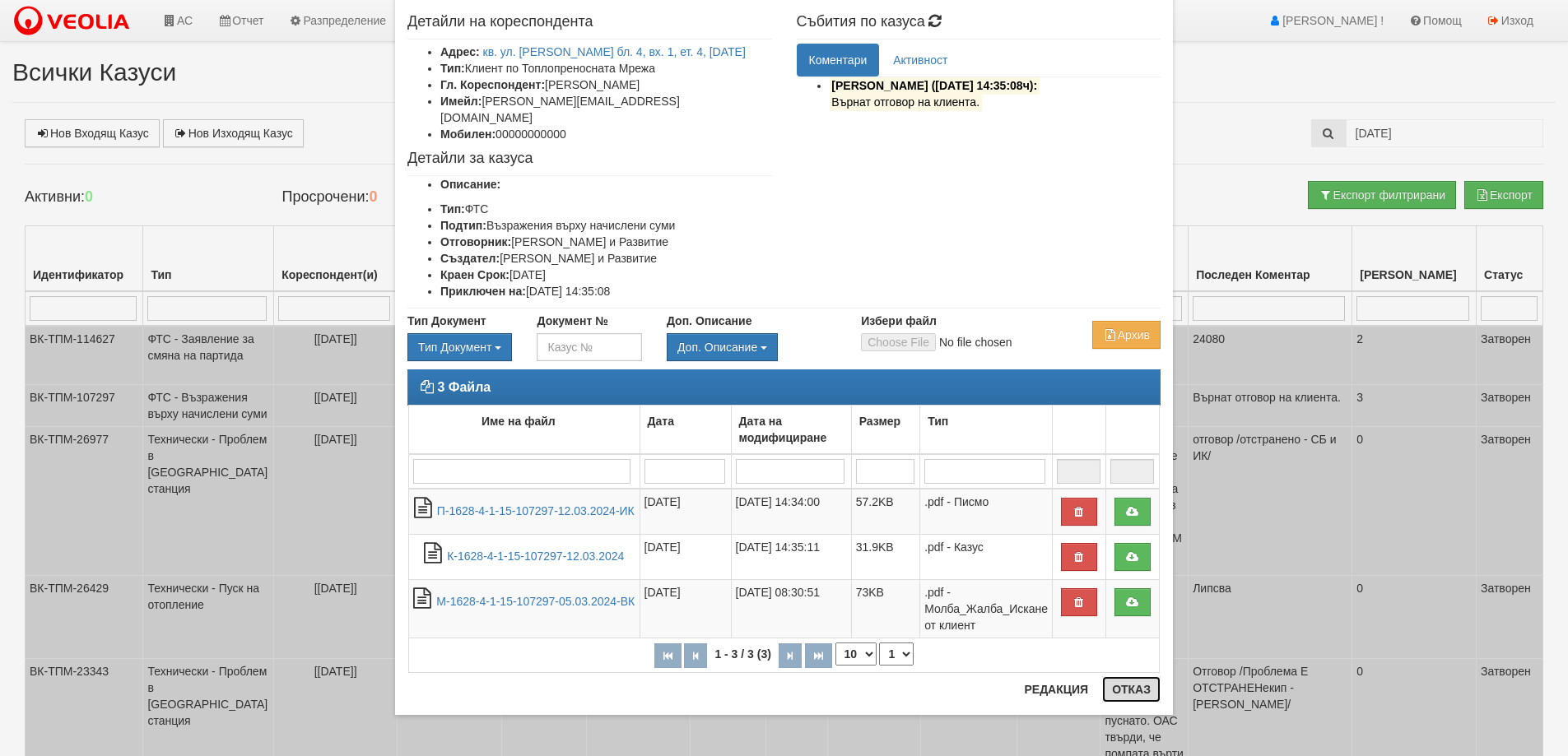
click at [1129, 691] on button "Отказ" at bounding box center [1131, 690] width 58 height 26
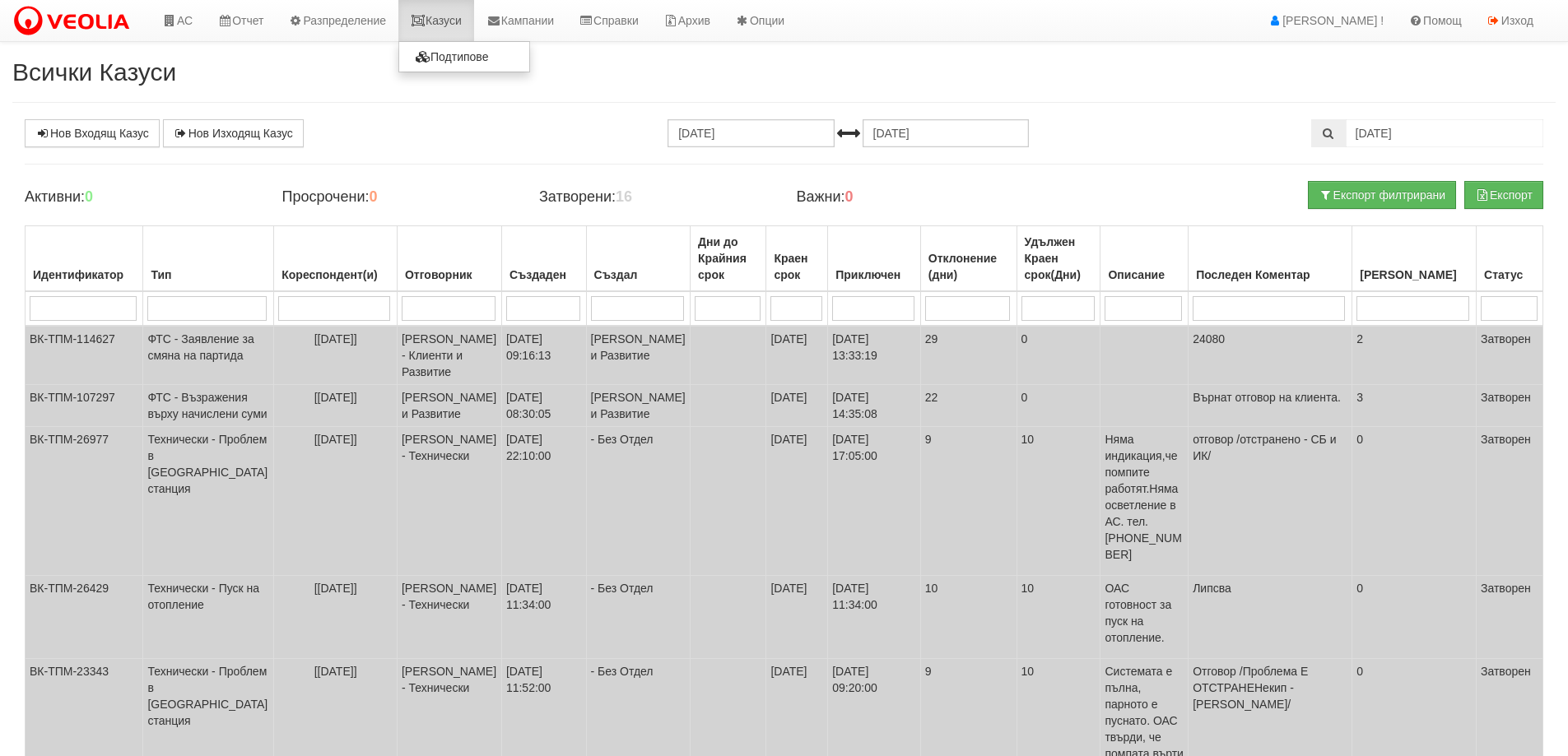
click at [425, 18] on icon at bounding box center [418, 20] width 15 height 11
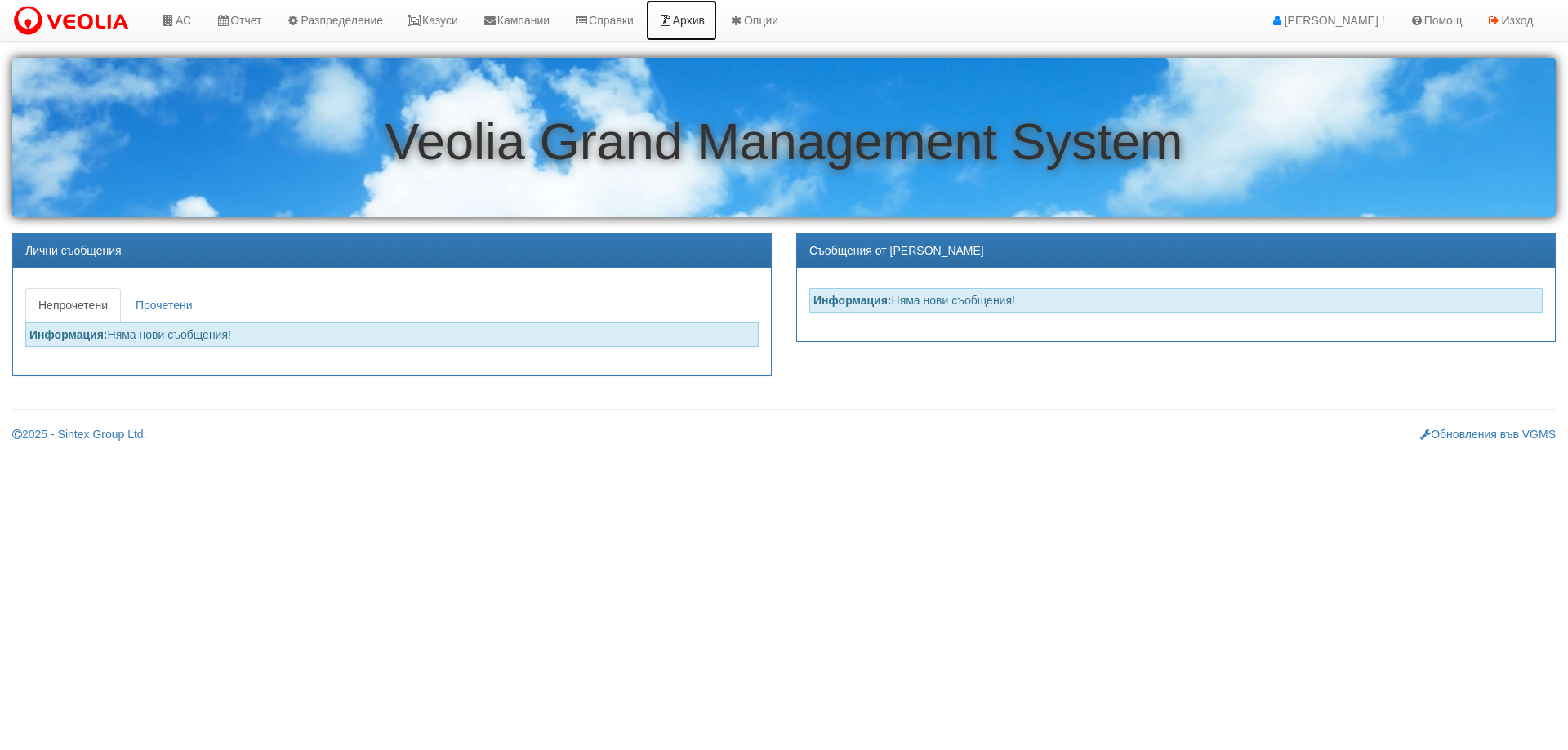
click at [714, 22] on link "Архив" at bounding box center [681, 20] width 71 height 41
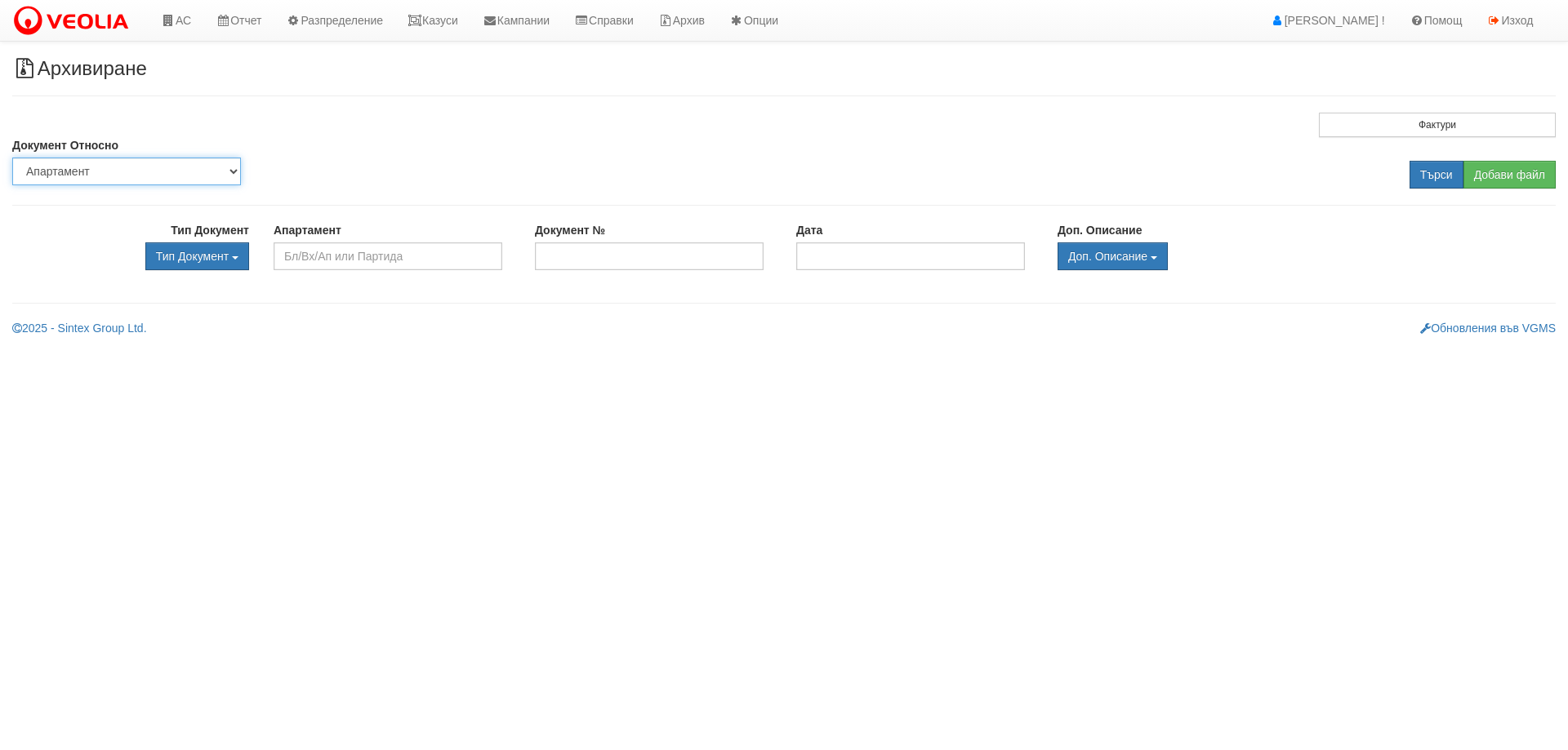
click at [118, 165] on select "Партида Апартамент Сграда Институция Партньор" at bounding box center [126, 172] width 229 height 28
select select "2"
click at [12, 158] on select "Партида Апартамент Сграда Институция Партньор" at bounding box center [126, 172] width 229 height 28
click at [311, 252] on input "text" at bounding box center [388, 256] width 229 height 28
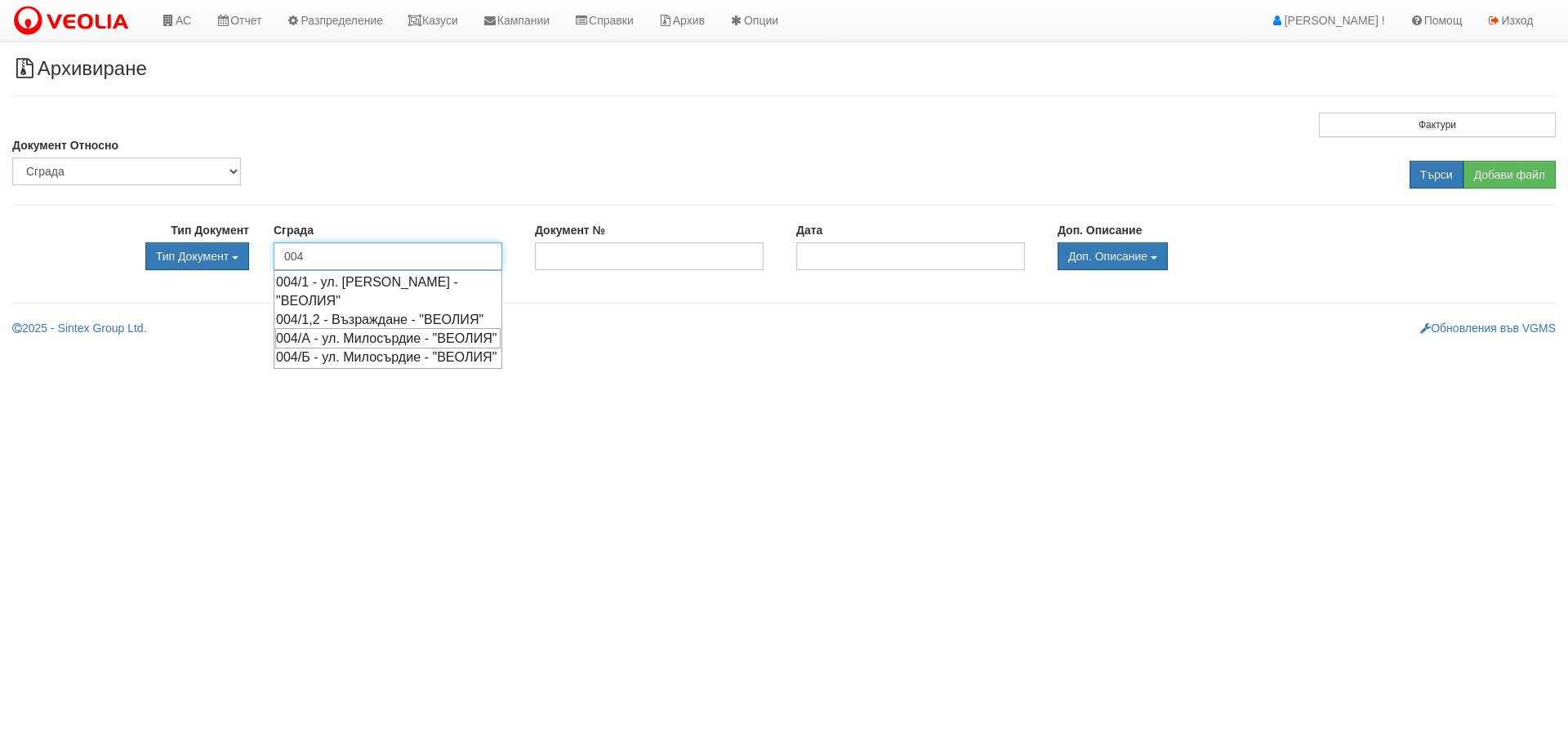
click at [361, 348] on div "004/А - ул. Милосърдие - "ВЕОЛИЯ"" at bounding box center [388, 338] width 226 height 20
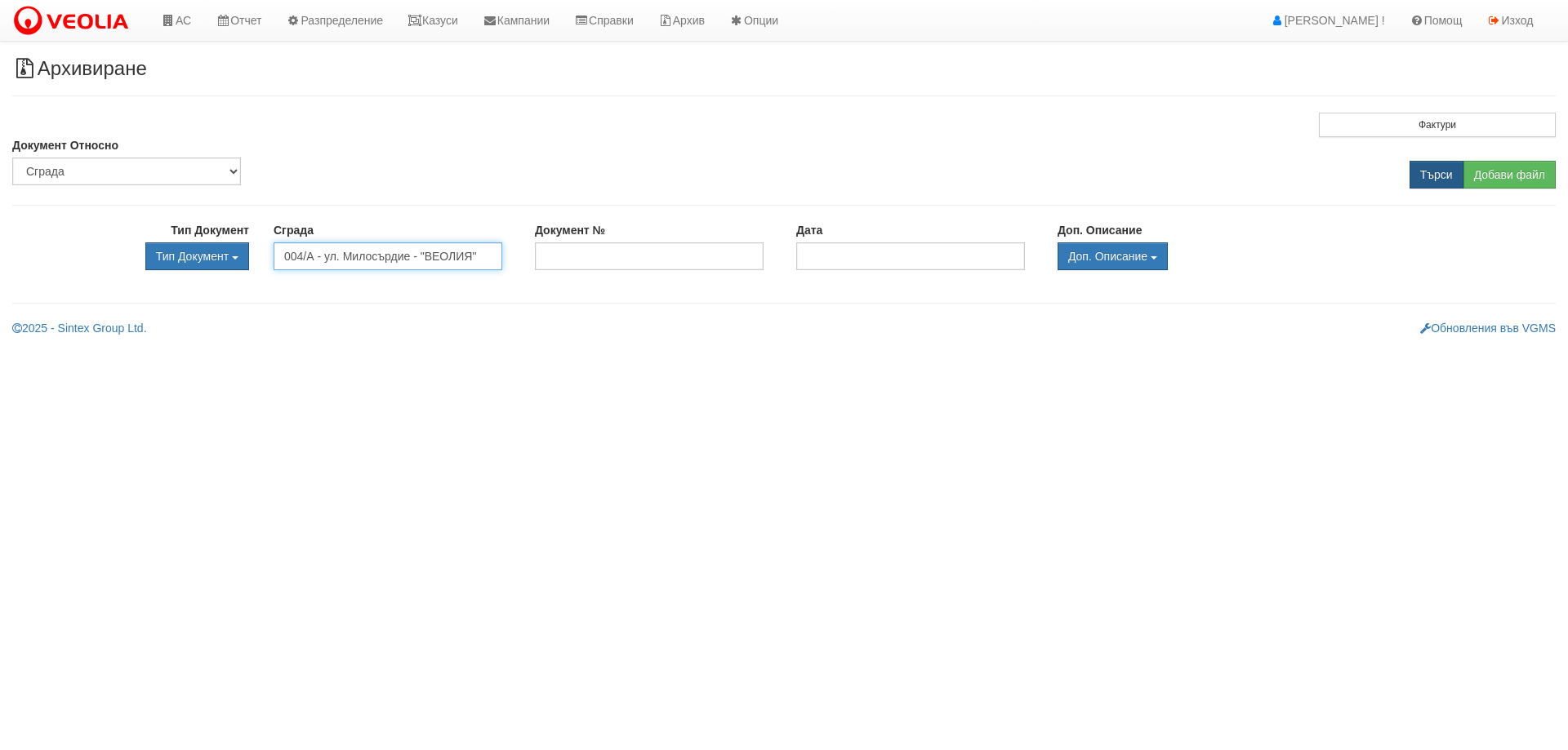
type input "004/А - ул. Милосърдие - "ВЕОЛИЯ""
click at [1438, 175] on input "Търси" at bounding box center [1437, 175] width 54 height 28
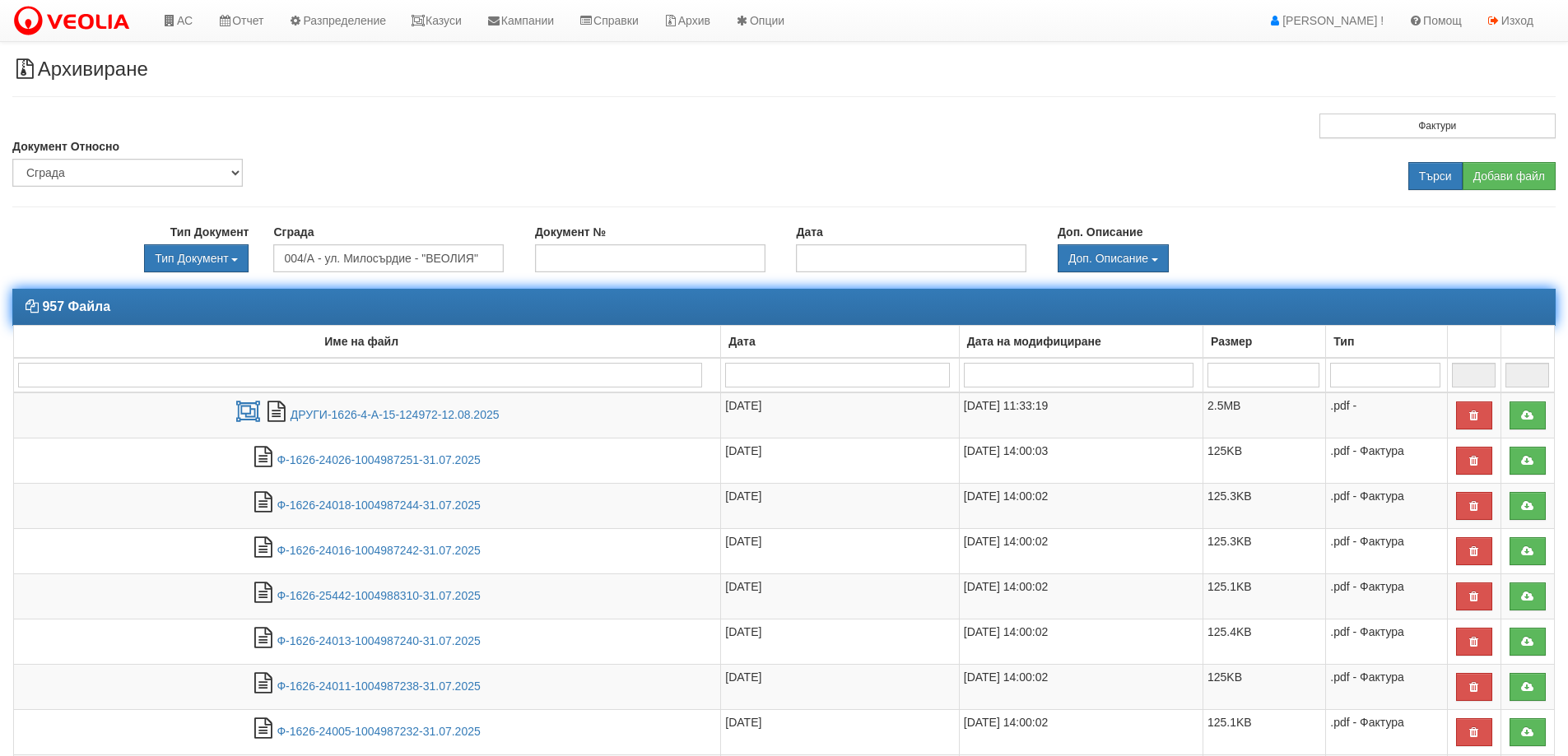
click at [64, 376] on input "search" at bounding box center [360, 375] width 684 height 25
type input "пос"
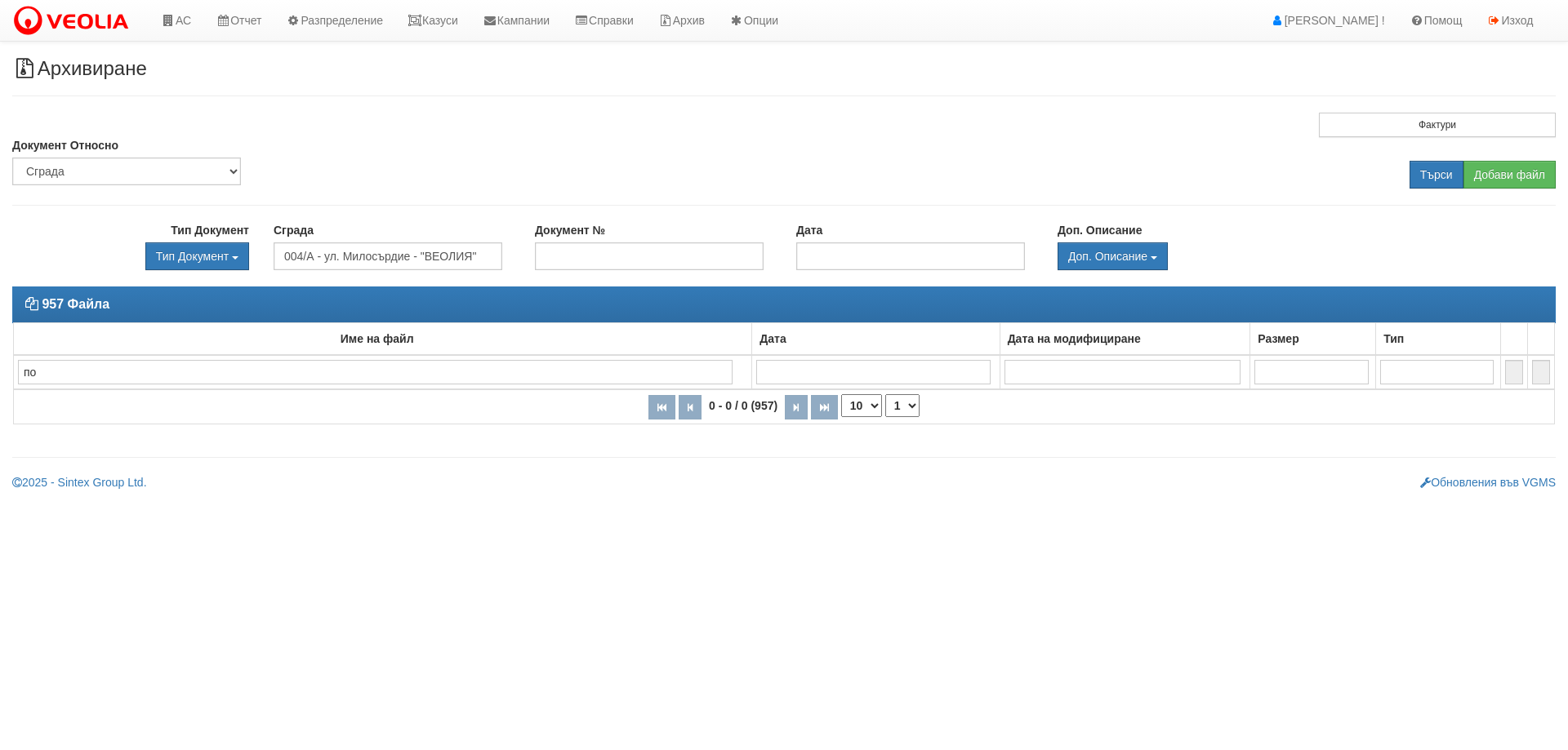
type input "п"
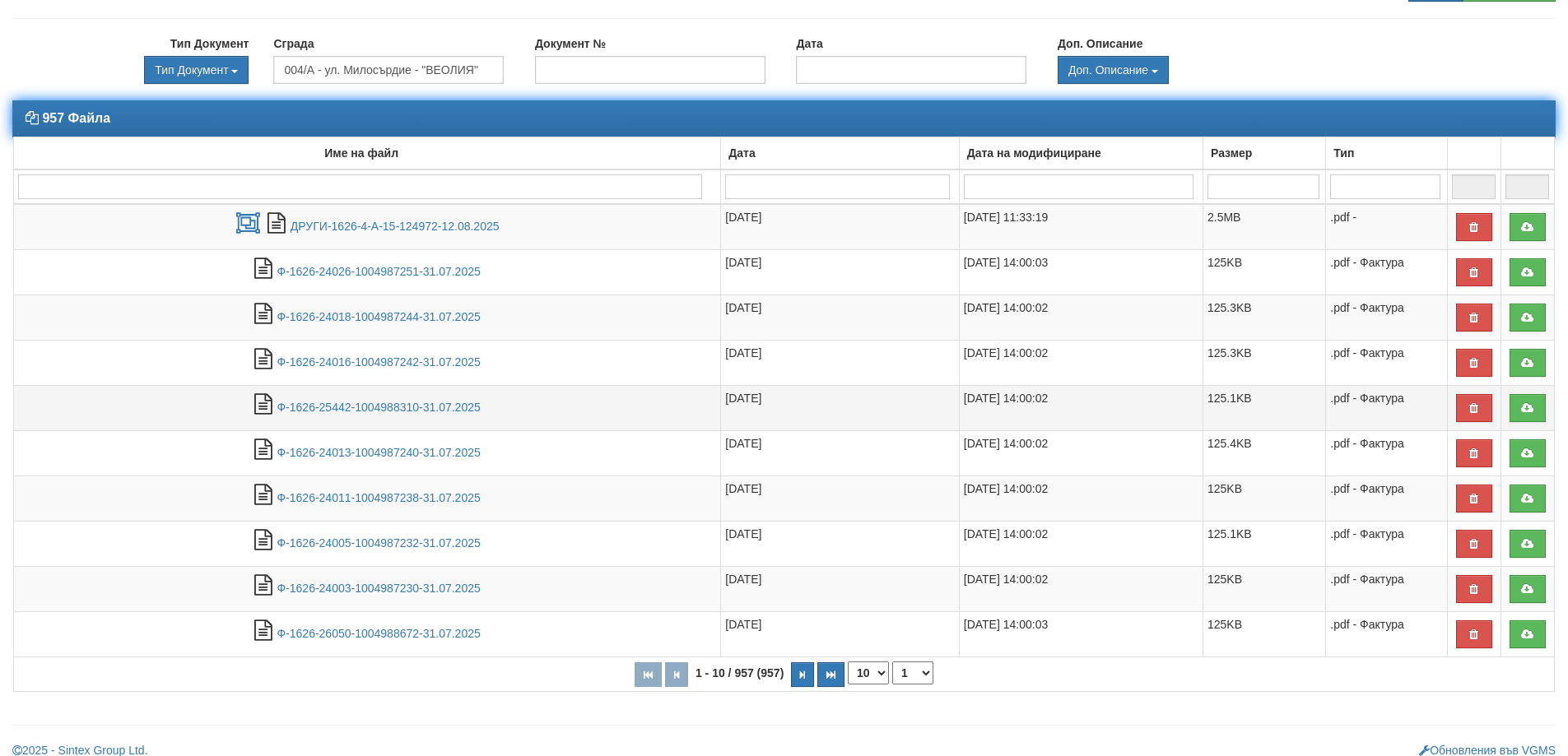
scroll to position [203, 0]
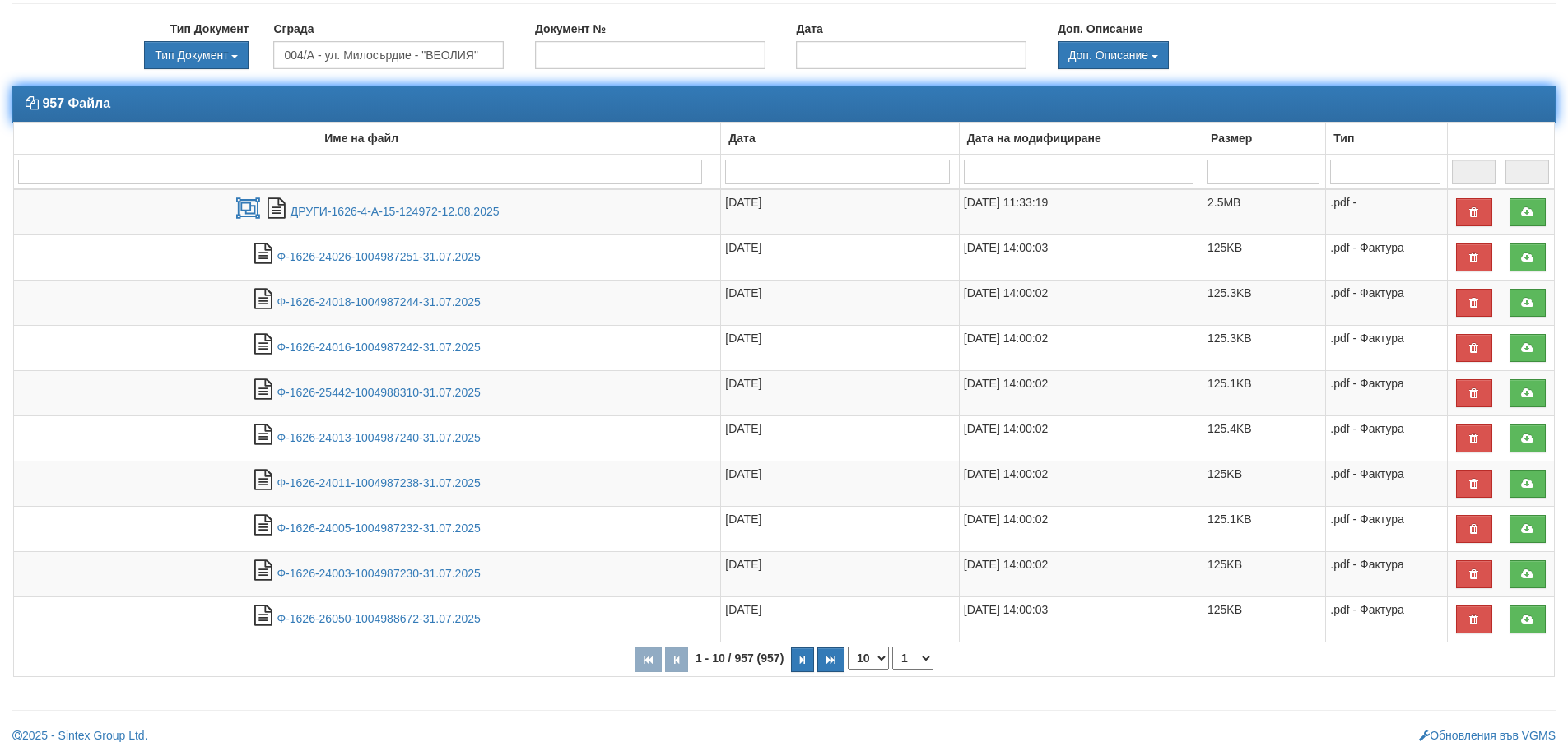
click at [882, 657] on select "10 20 30 40" at bounding box center [868, 658] width 41 height 23
select select "40"
click at [848, 670] on select "10 20 30 40" at bounding box center [868, 658] width 41 height 23
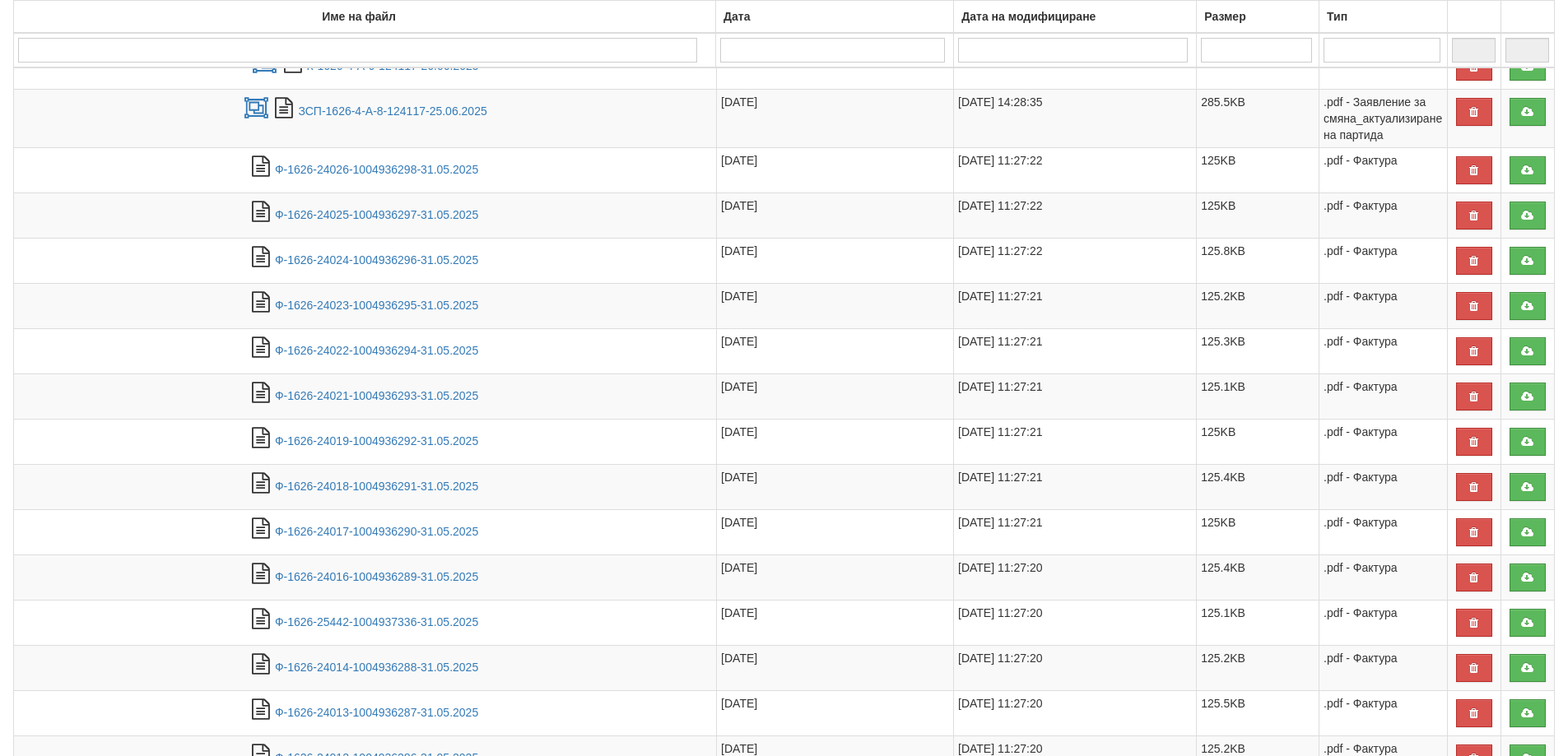
scroll to position [1575, 0]
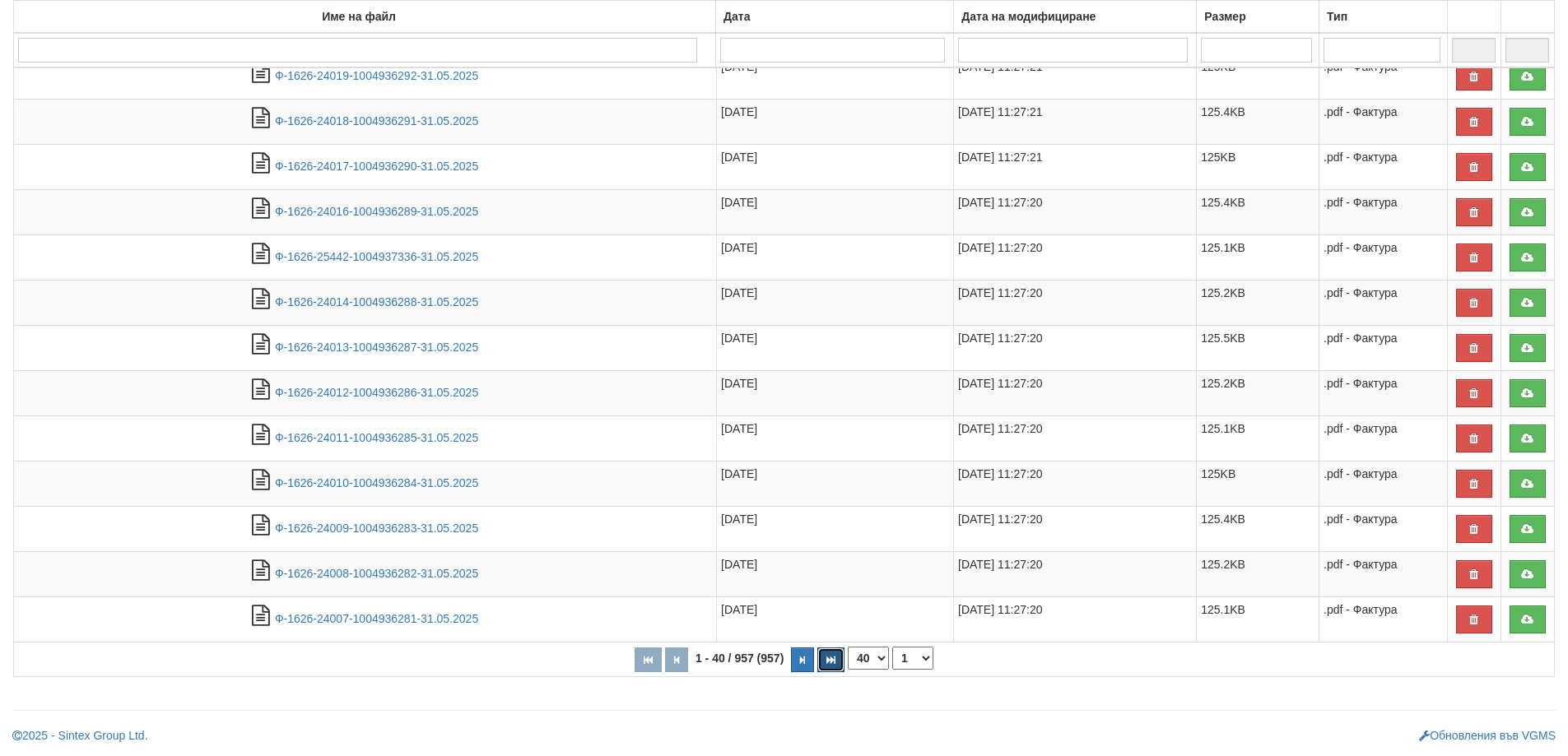
click at [833, 657] on icon "button" at bounding box center [831, 661] width 9 height 9
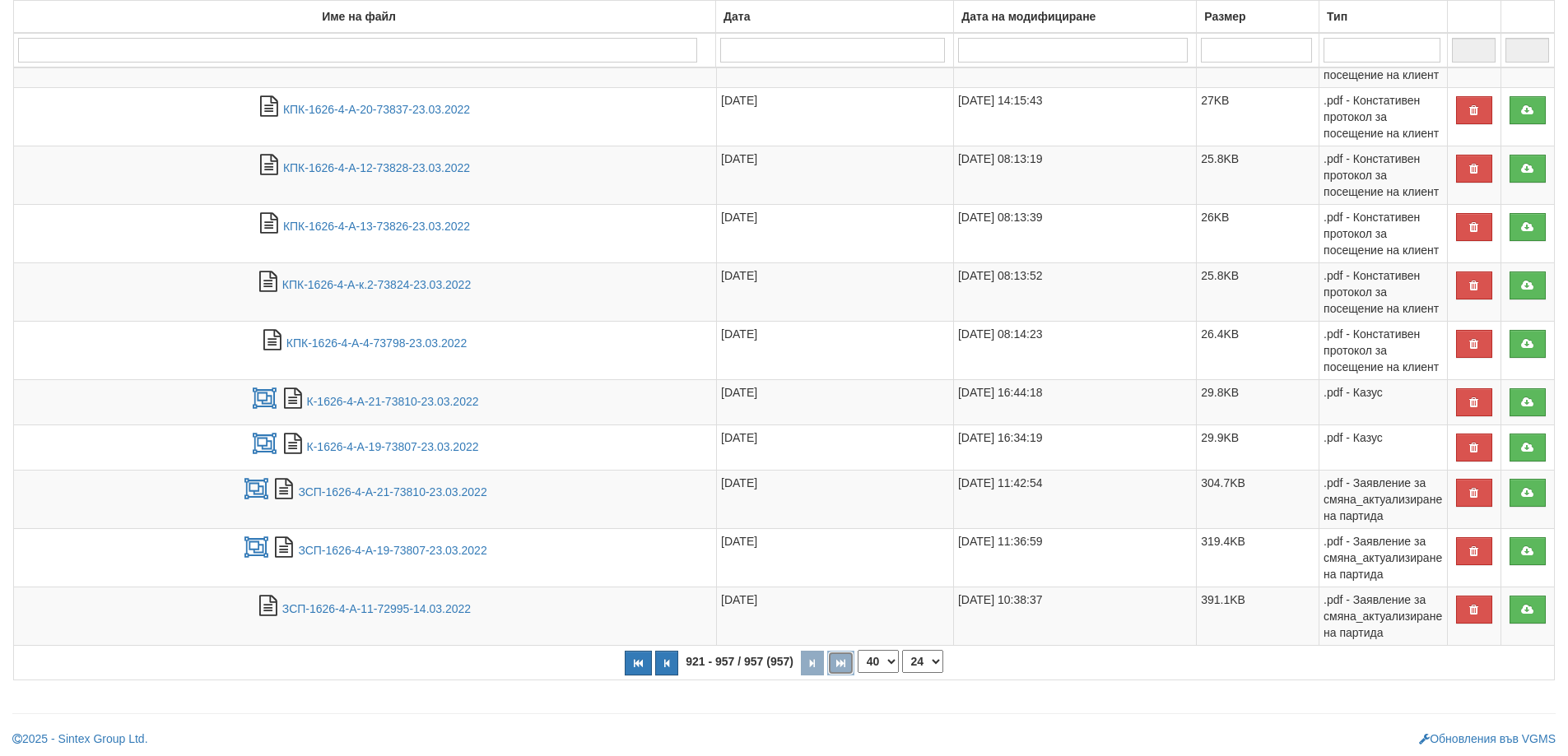
scroll to position [1860, 0]
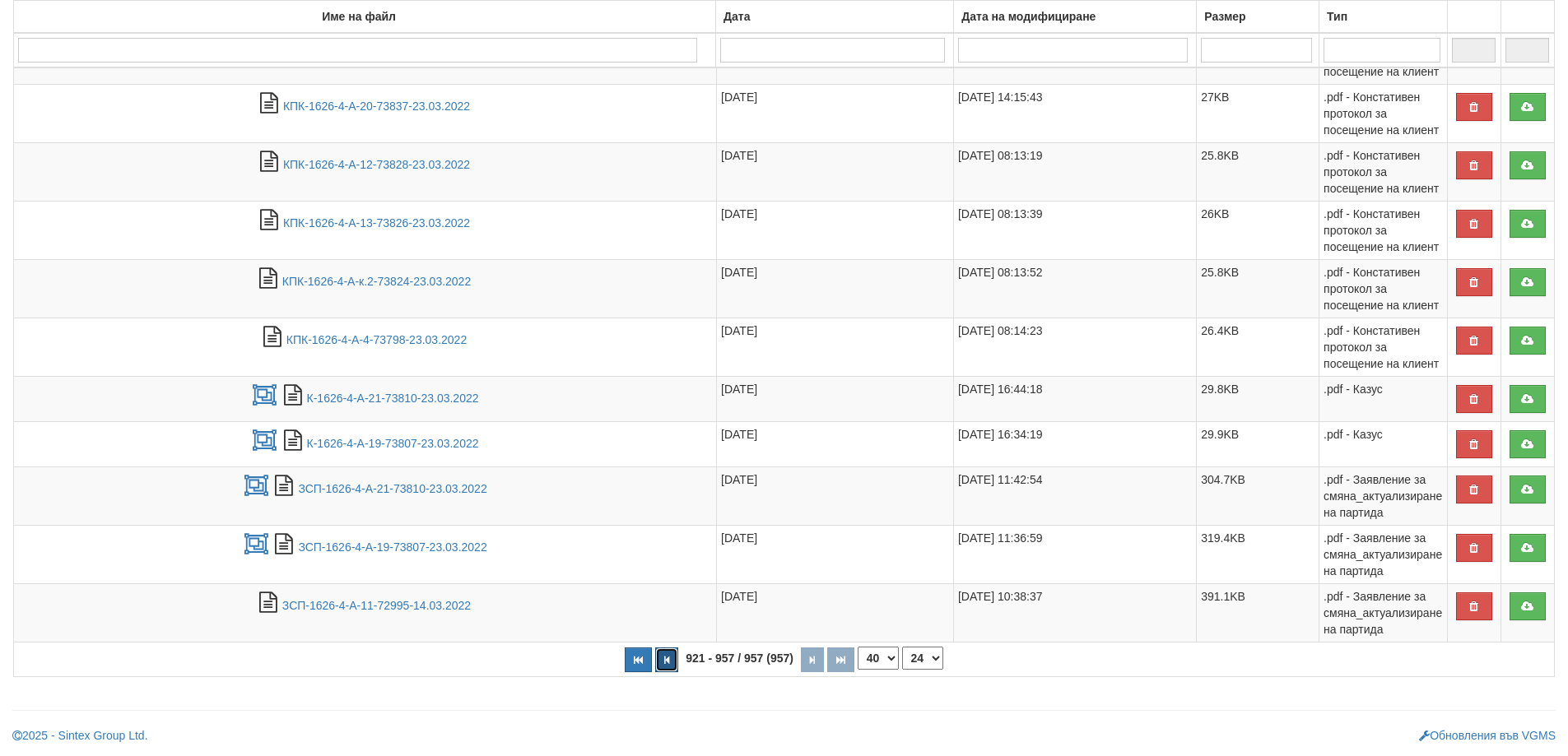
click at [670, 661] on icon "button" at bounding box center [667, 661] width 5 height 9
select select "23"
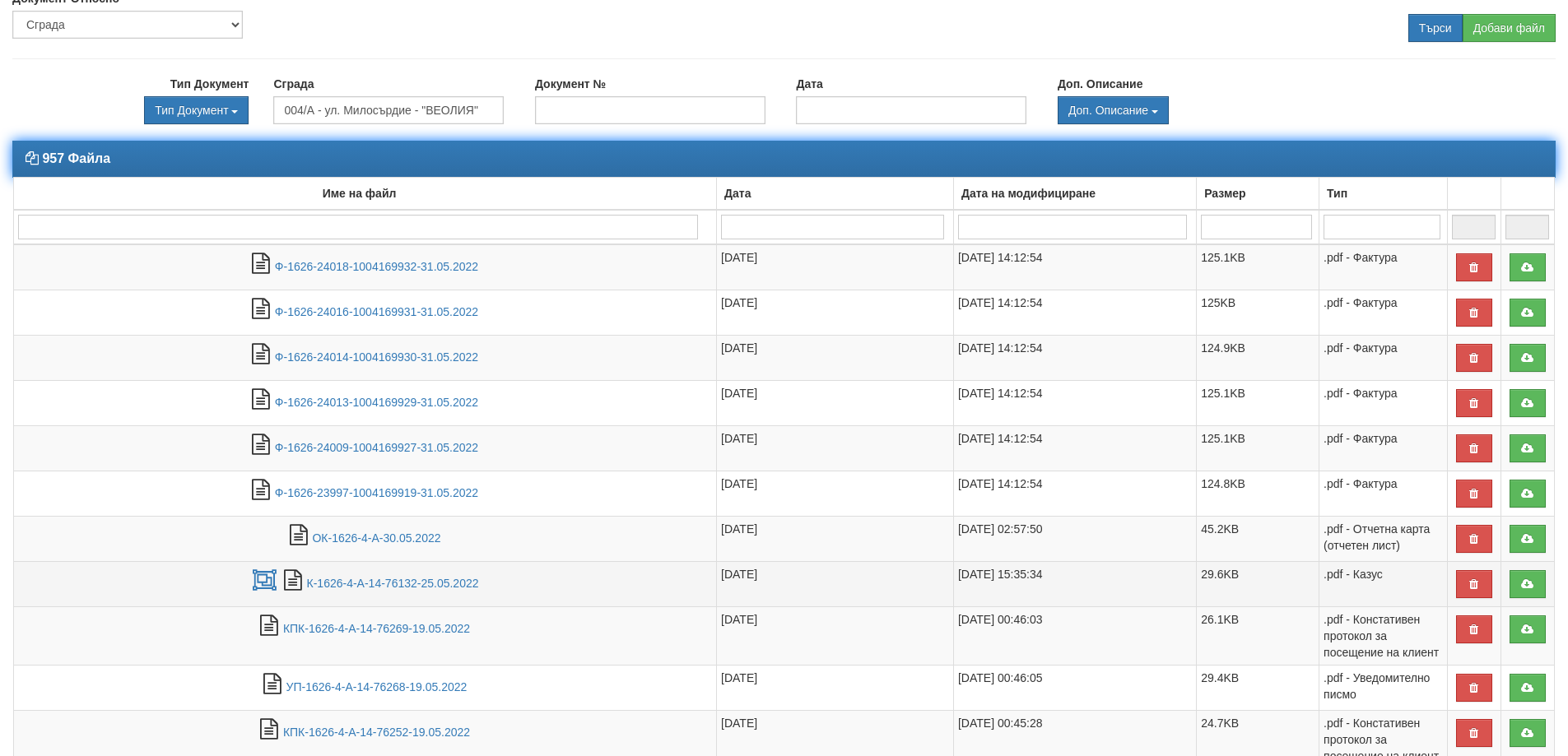
scroll to position [142, 0]
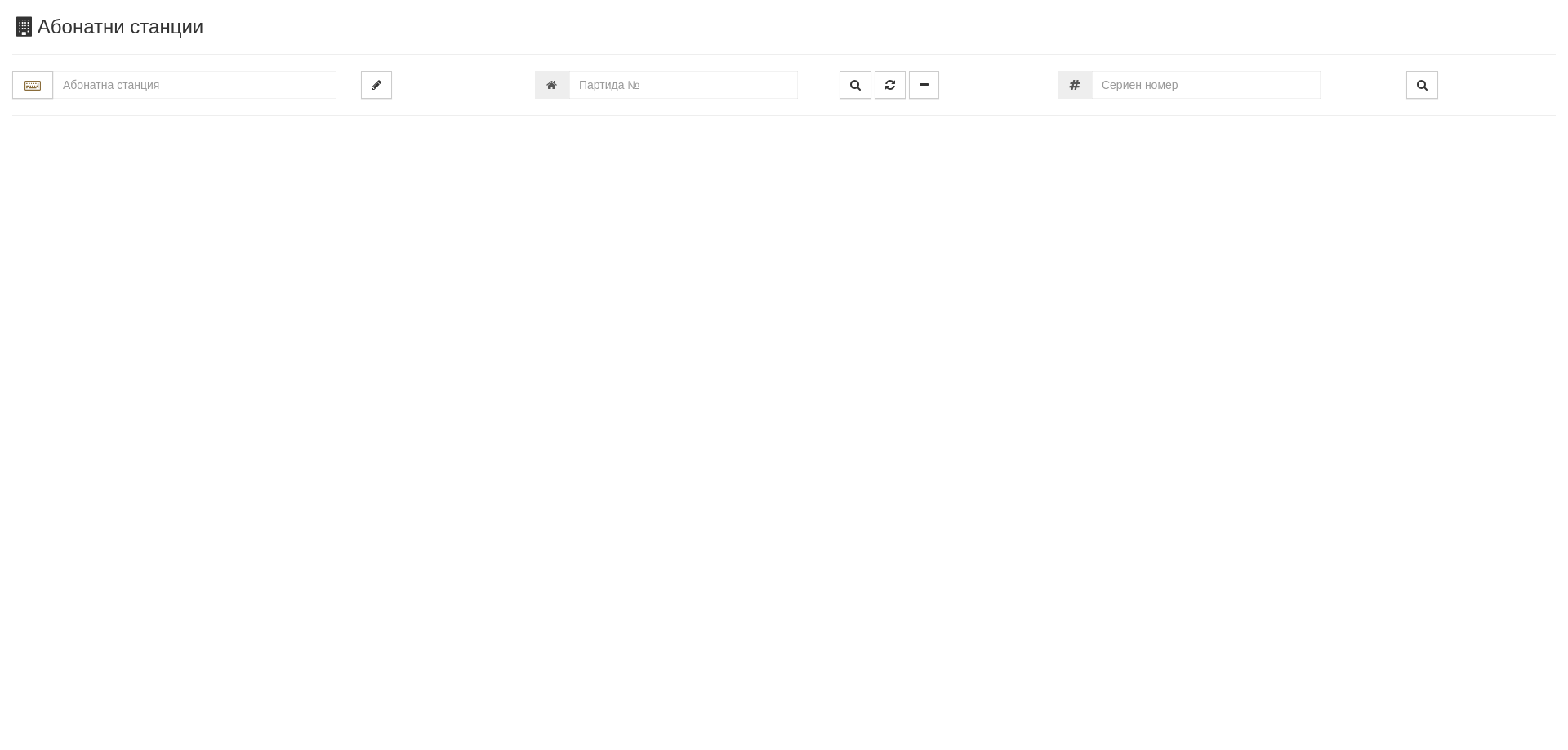
type input "24080"
type input "004/1 - "[PERSON_NAME] [GEOGRAPHIC_DATA] " ЕАД"
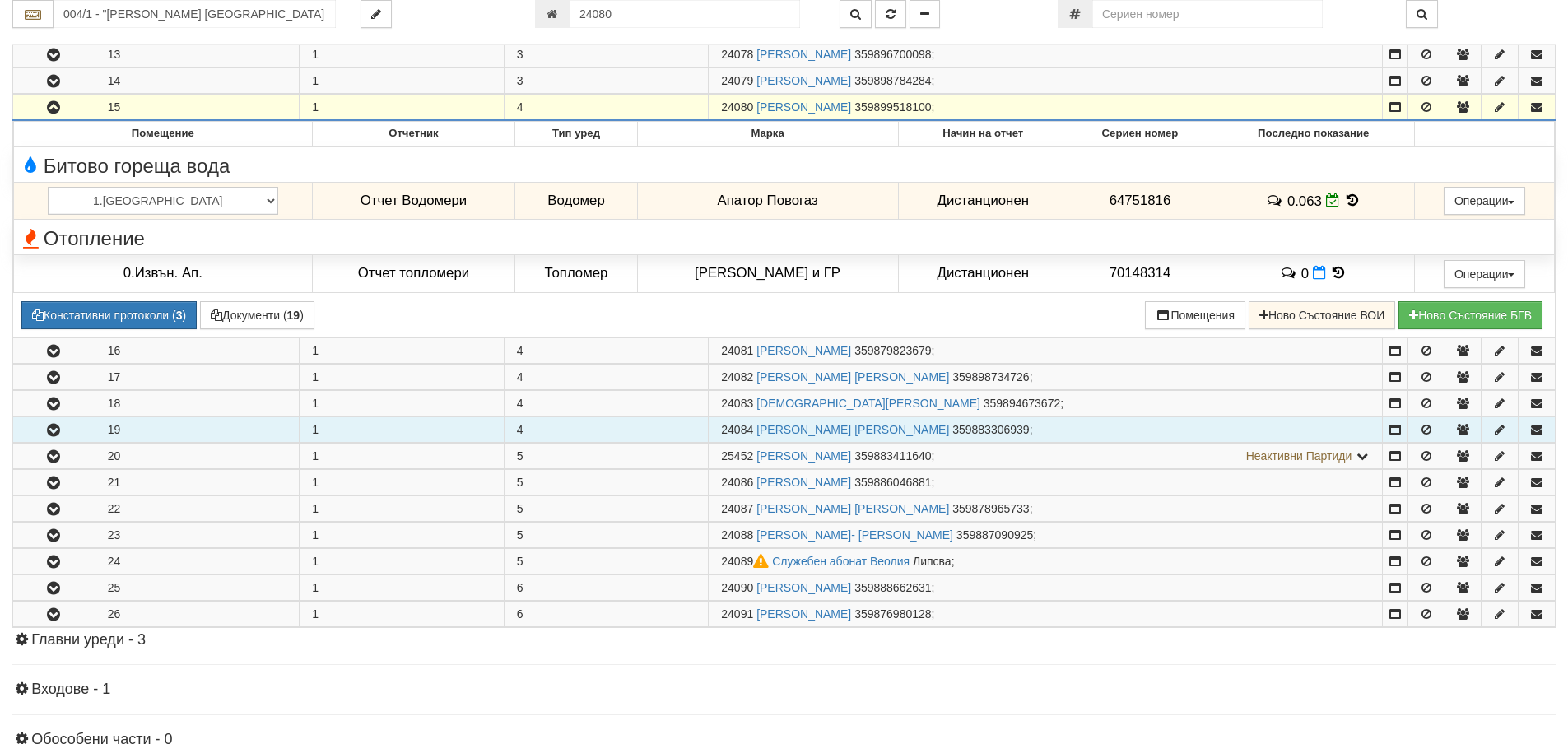
scroll to position [612, 0]
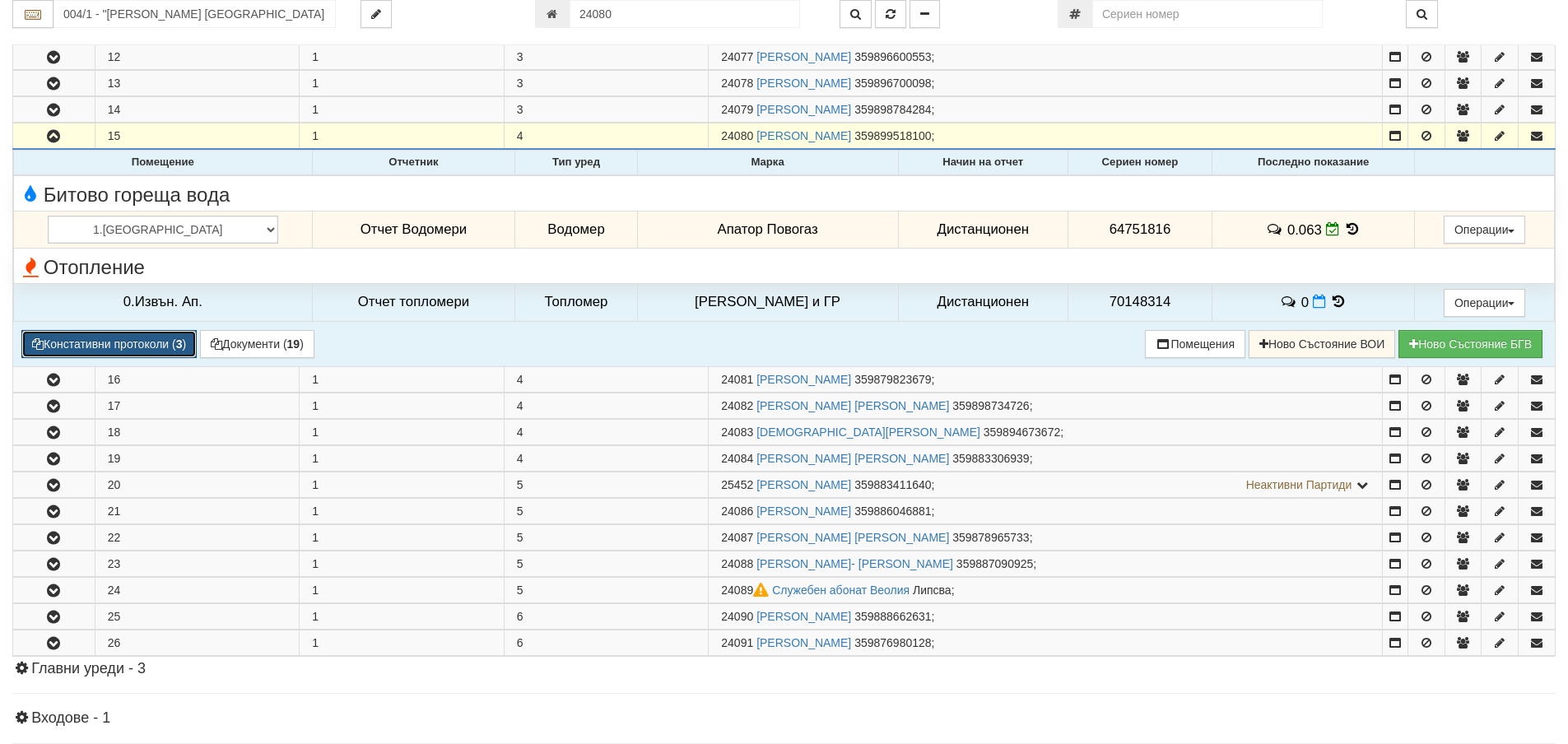
click at [158, 349] on button "Констативни протоколи ( 3 )" at bounding box center [109, 344] width 176 height 28
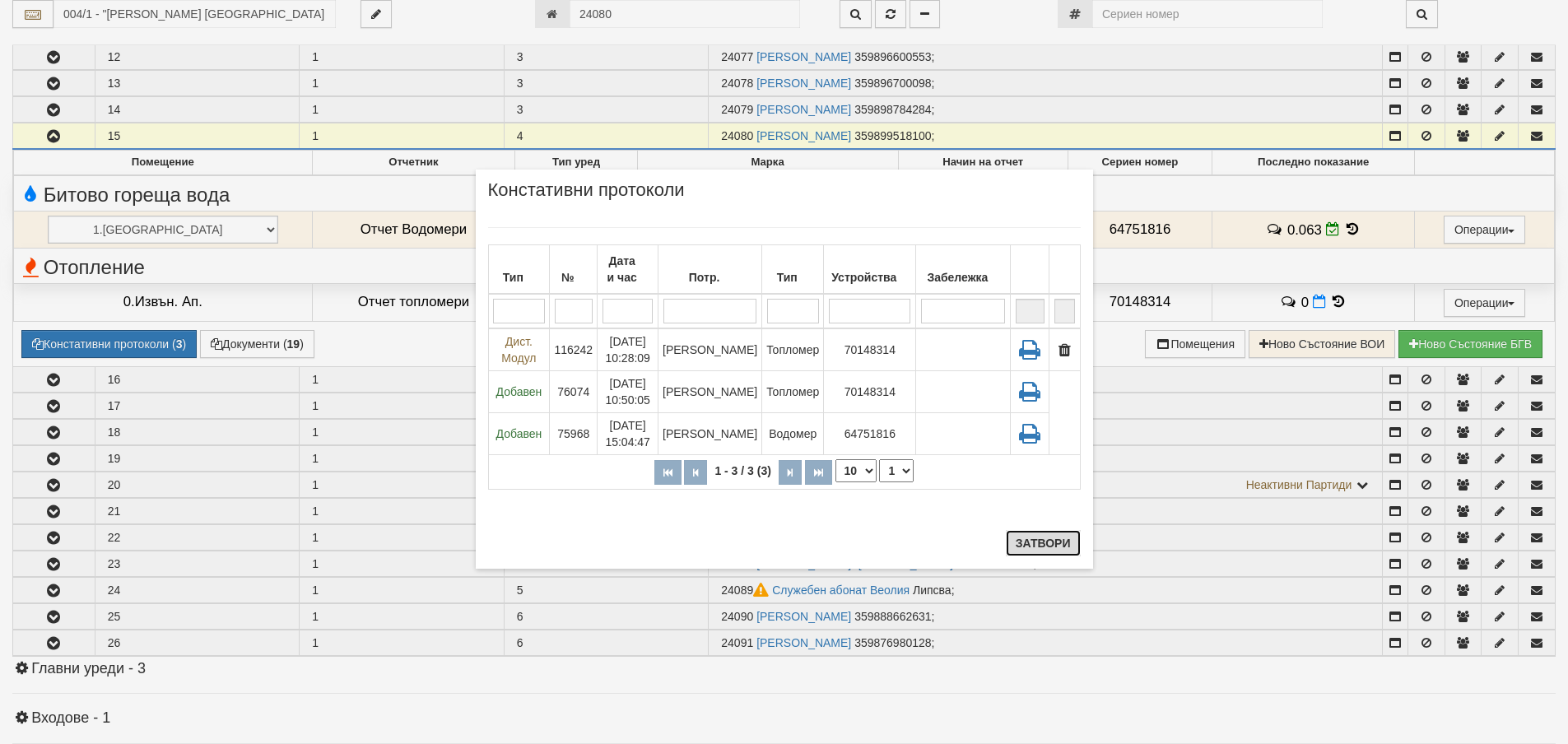
click at [1047, 541] on button "Затвори" at bounding box center [1043, 544] width 75 height 26
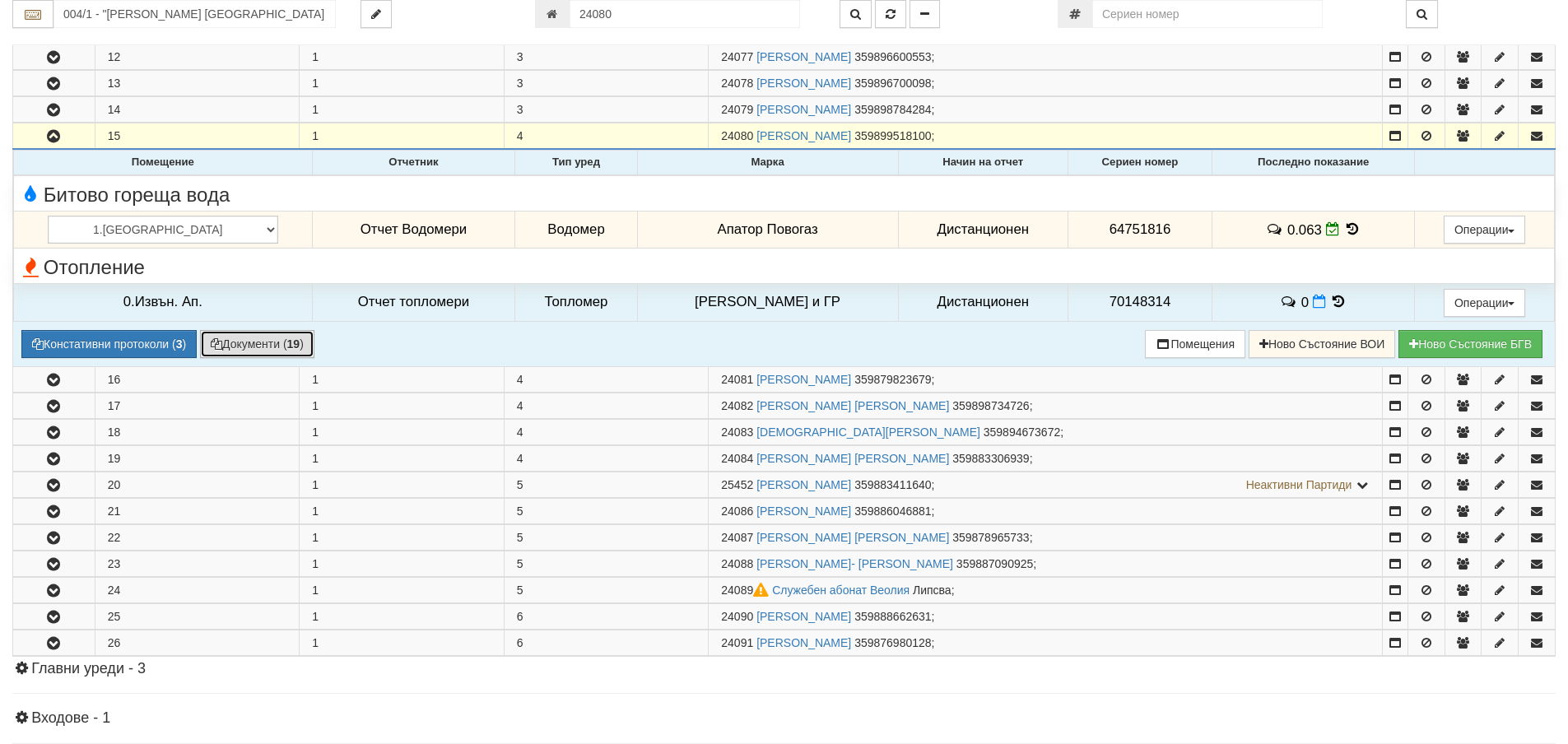
click at [267, 344] on button "Документи ( 19 )" at bounding box center [258, 344] width 115 height 28
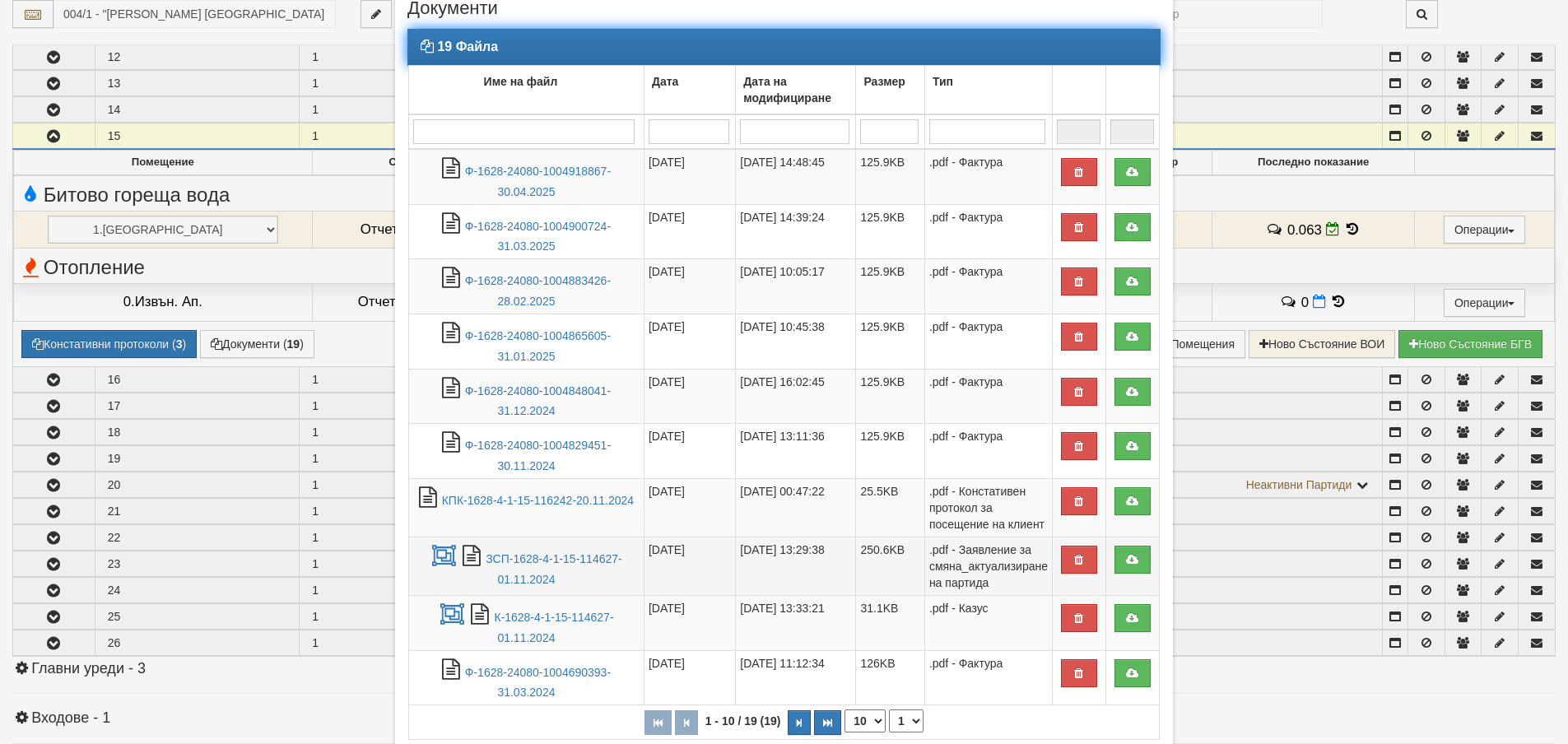
scroll to position [82, 0]
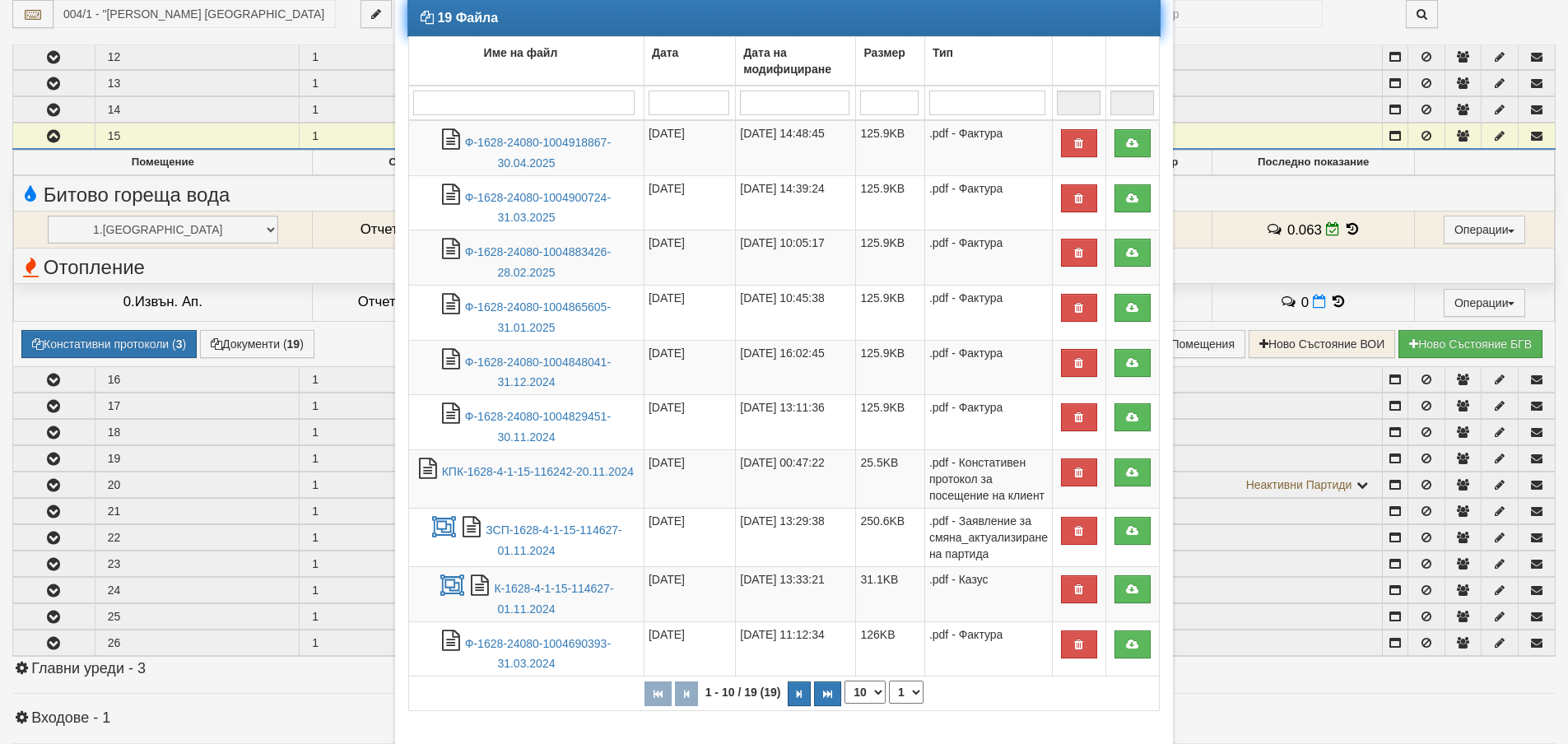
click at [873, 694] on select "10 20 30 40" at bounding box center [865, 693] width 41 height 23
select select "20"
click at [844, 704] on select "10 20 30 40" at bounding box center [865, 693] width 41 height 23
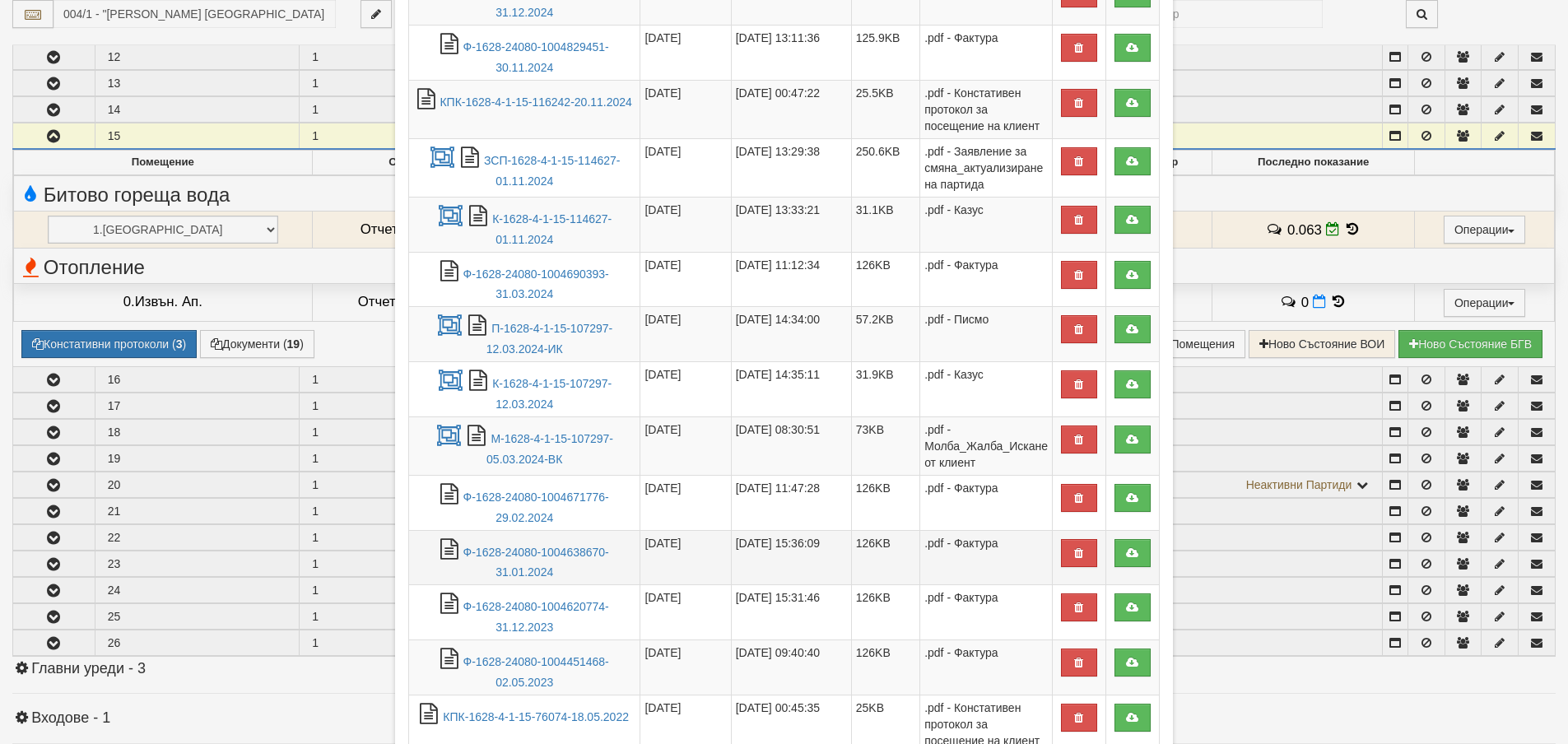
scroll to position [494, 0]
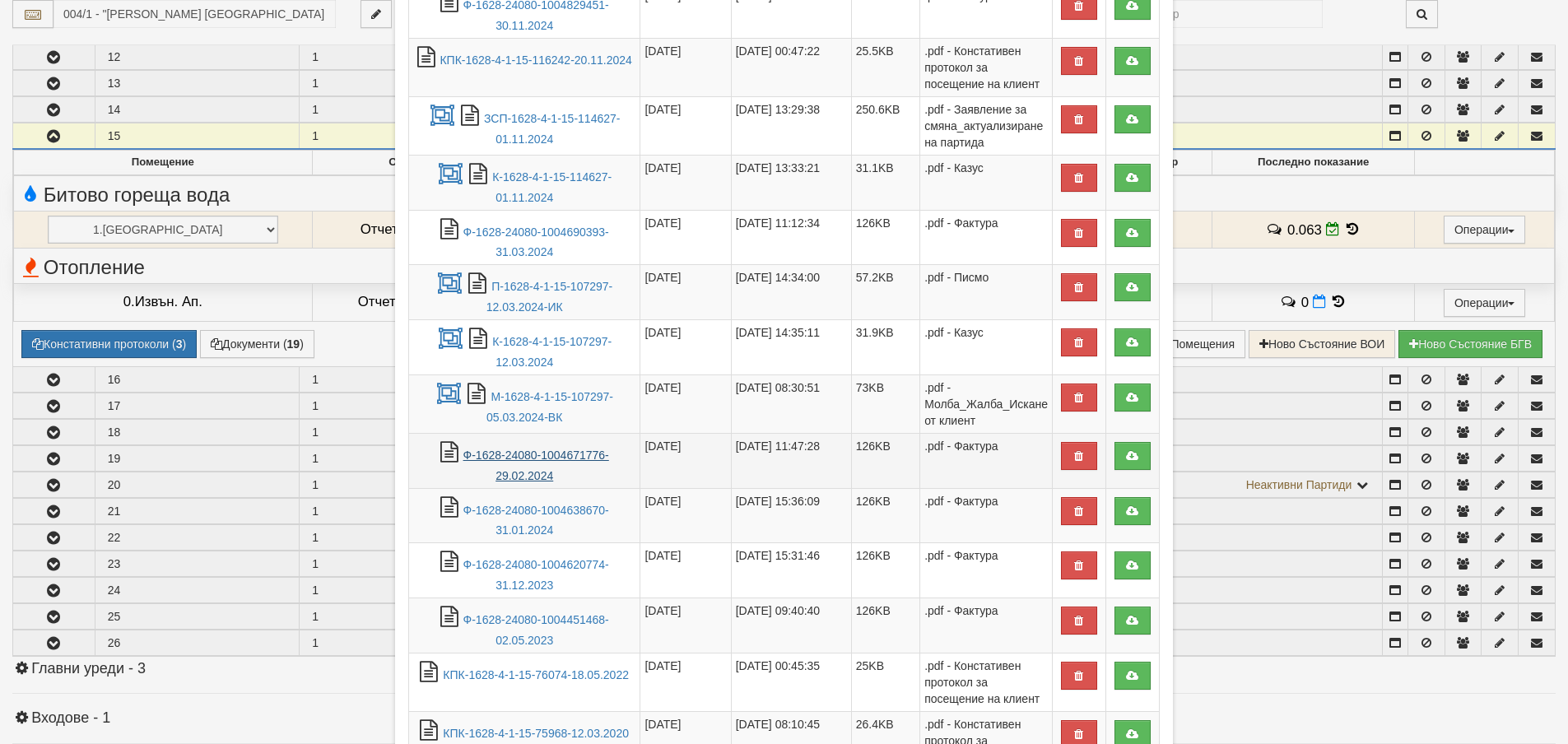
click at [522, 455] on link "Ф-1628-24080-1004671776-29.02.2024" at bounding box center [536, 465] width 146 height 34
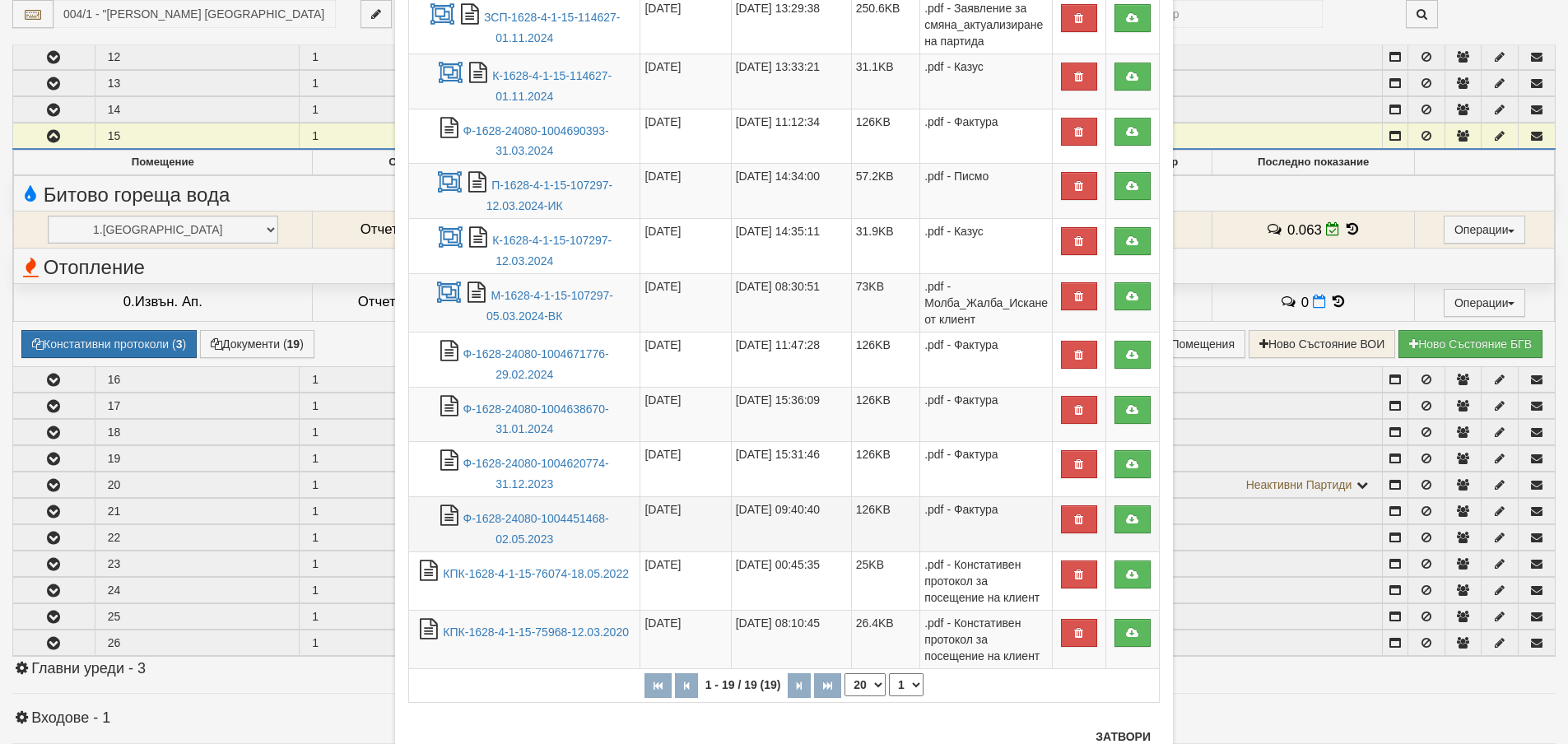
scroll to position [655, 0]
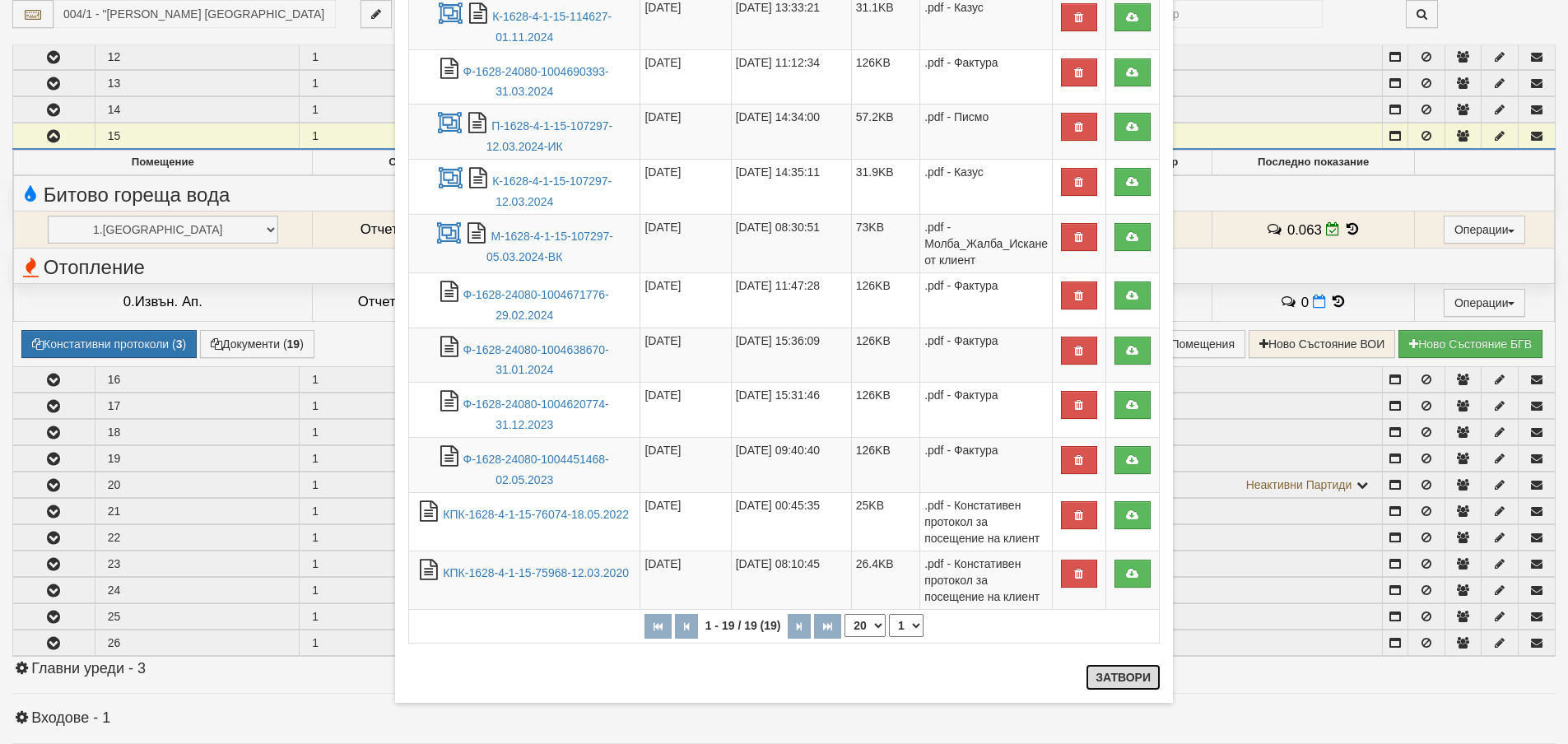
click at [1116, 676] on button "Затвори" at bounding box center [1123, 678] width 75 height 26
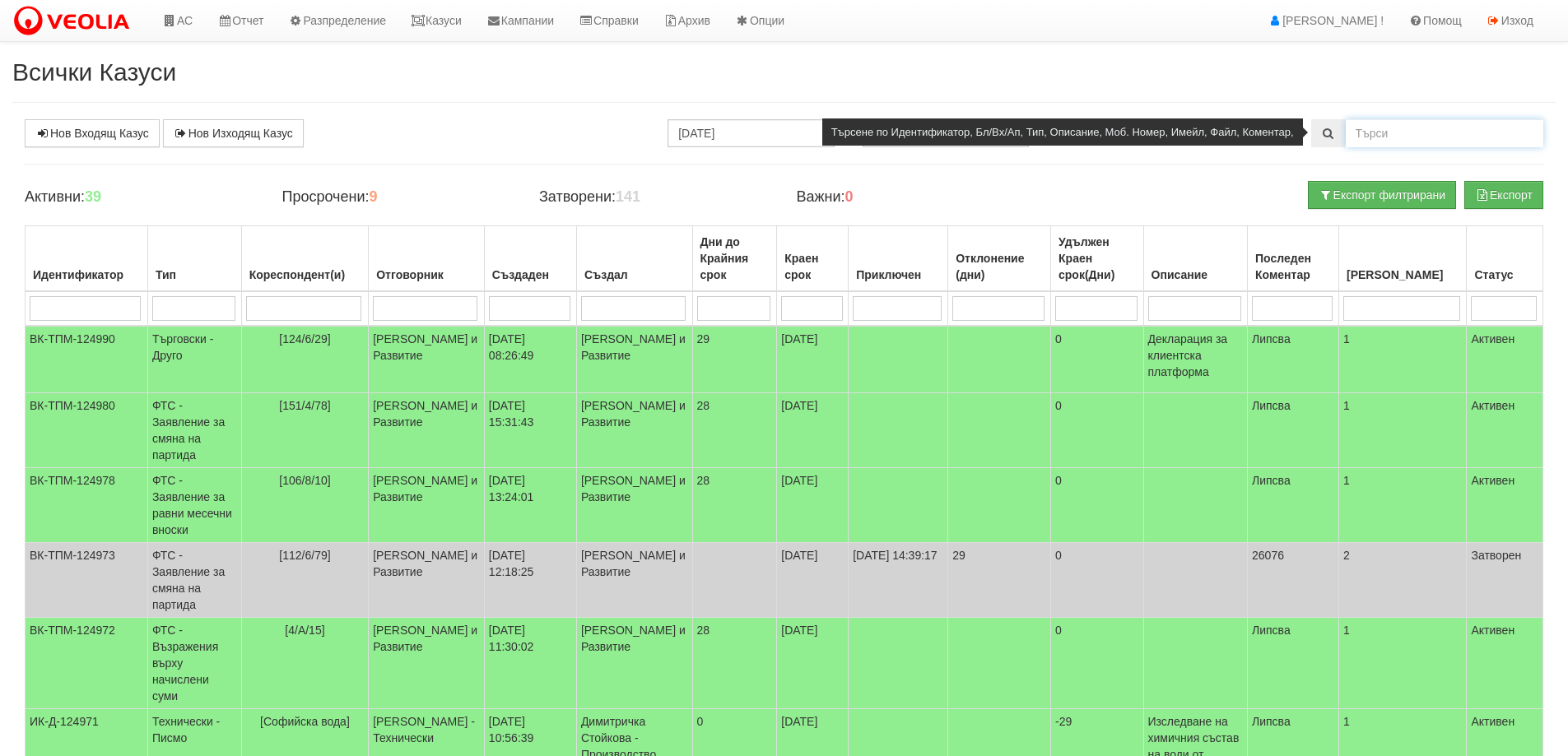
click at [1382, 137] on input "text" at bounding box center [1444, 133] width 198 height 28
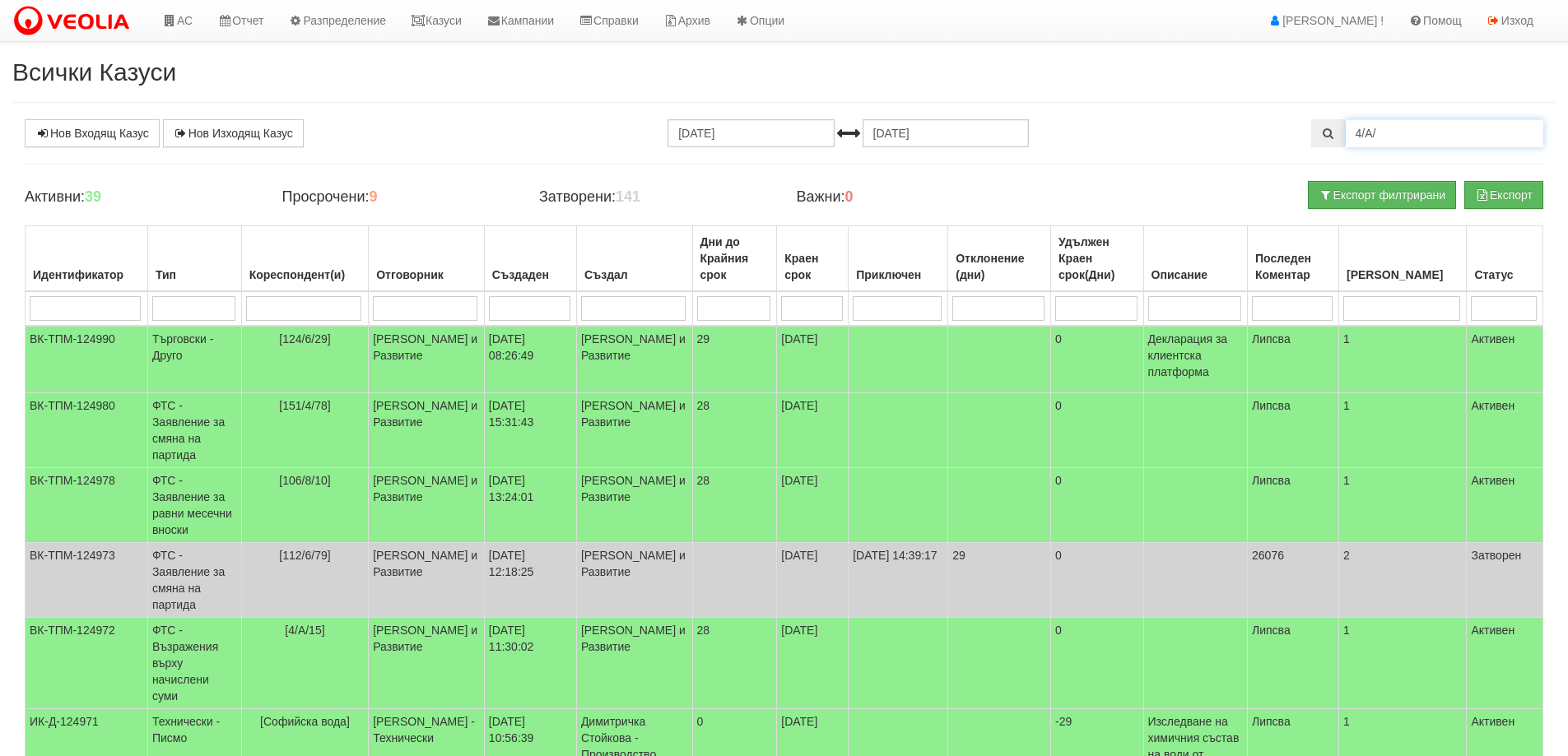
type input "4/А/"
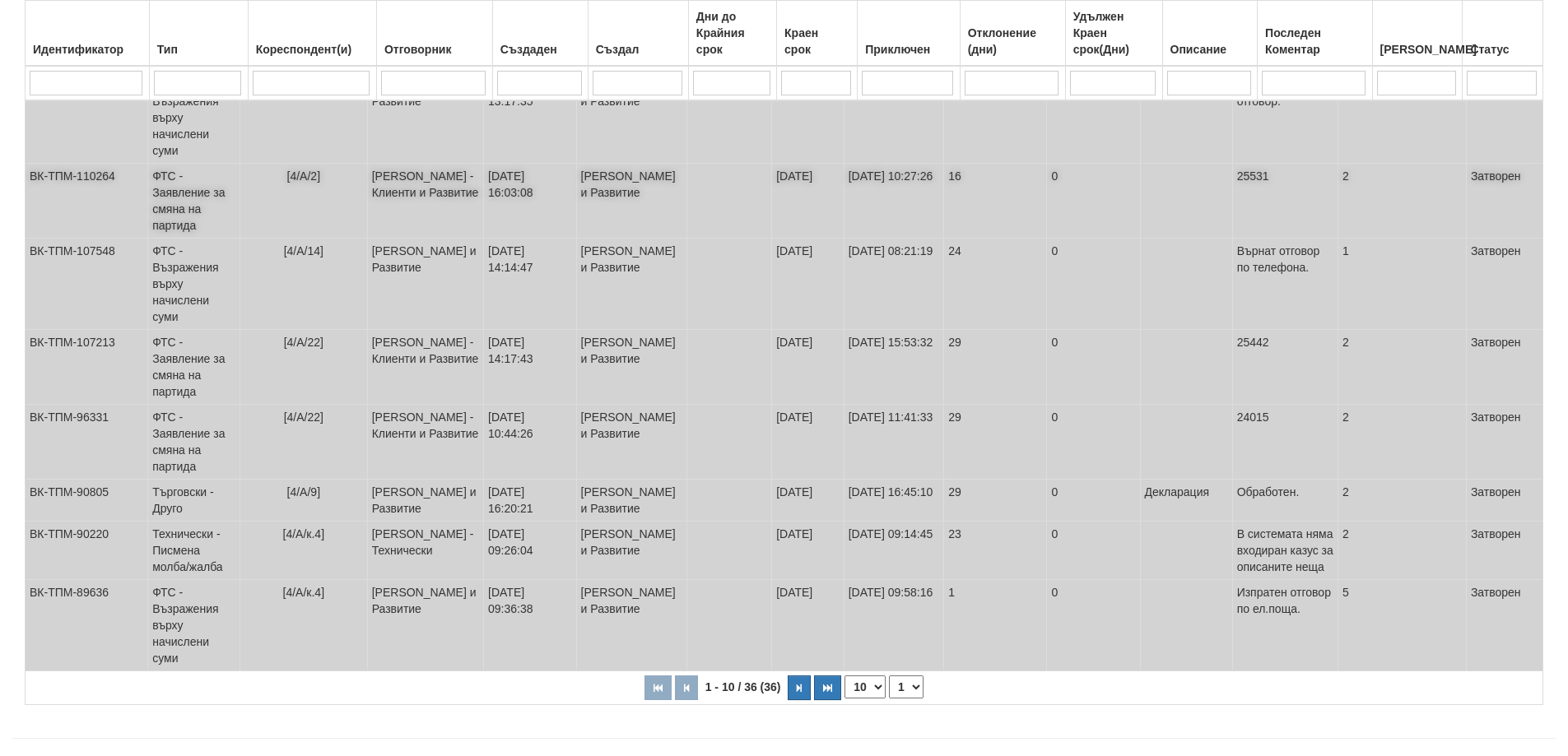
scroll to position [432, 0]
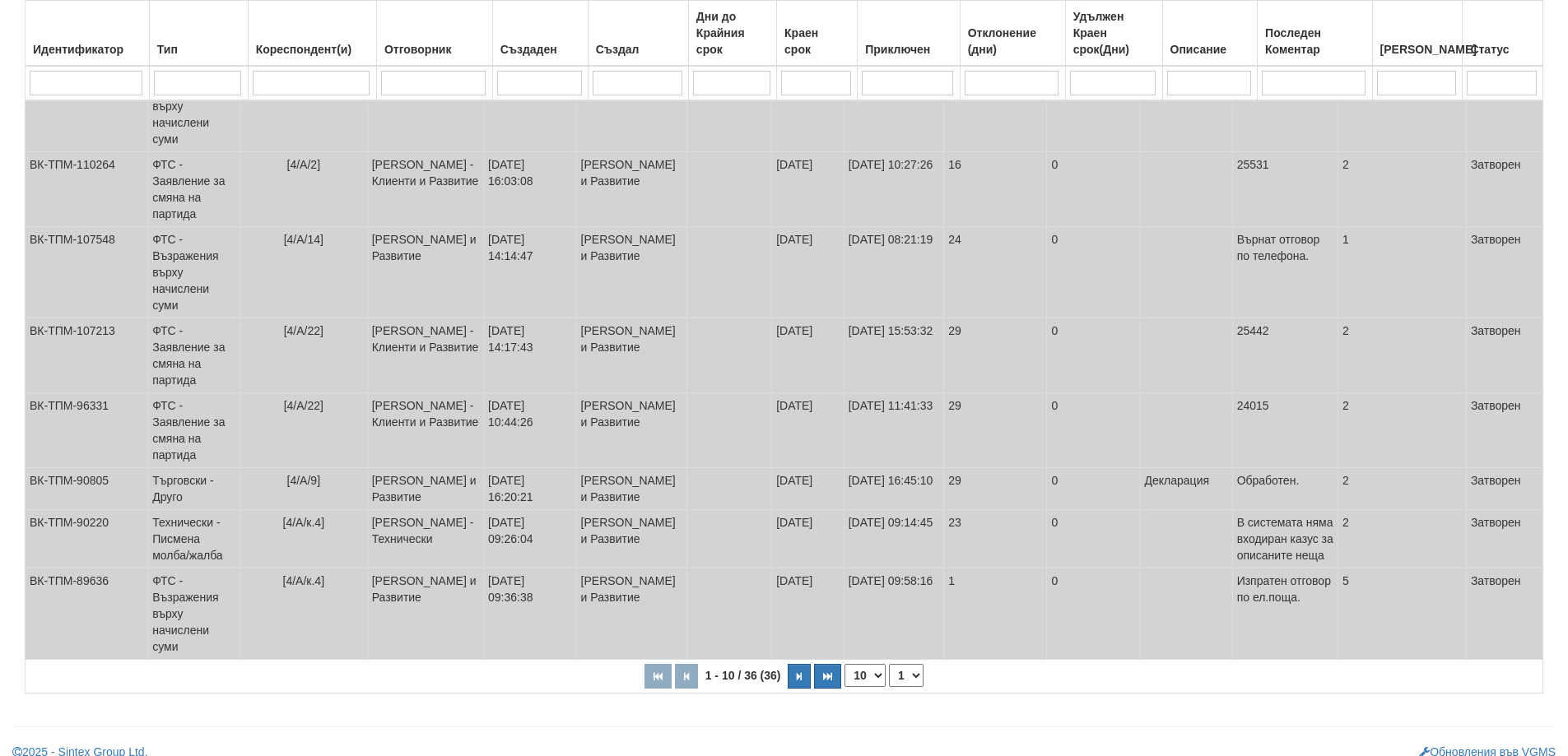
click at [879, 664] on select "10 20 30 40" at bounding box center [865, 676] width 41 height 23
select select "40"
click at [844, 687] on select "10 20 30 40" at bounding box center [865, 676] width 41 height 23
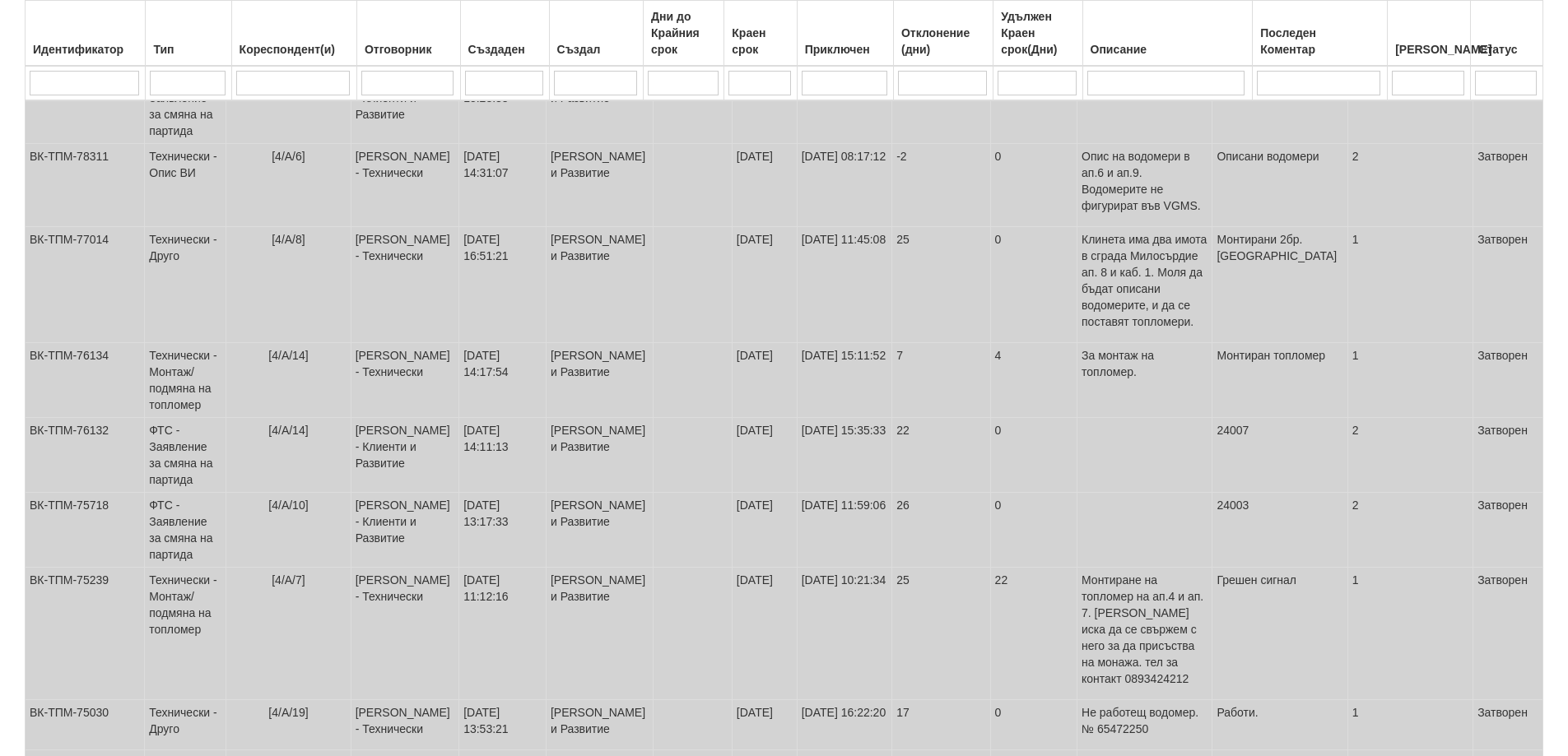
scroll to position [2388, 0]
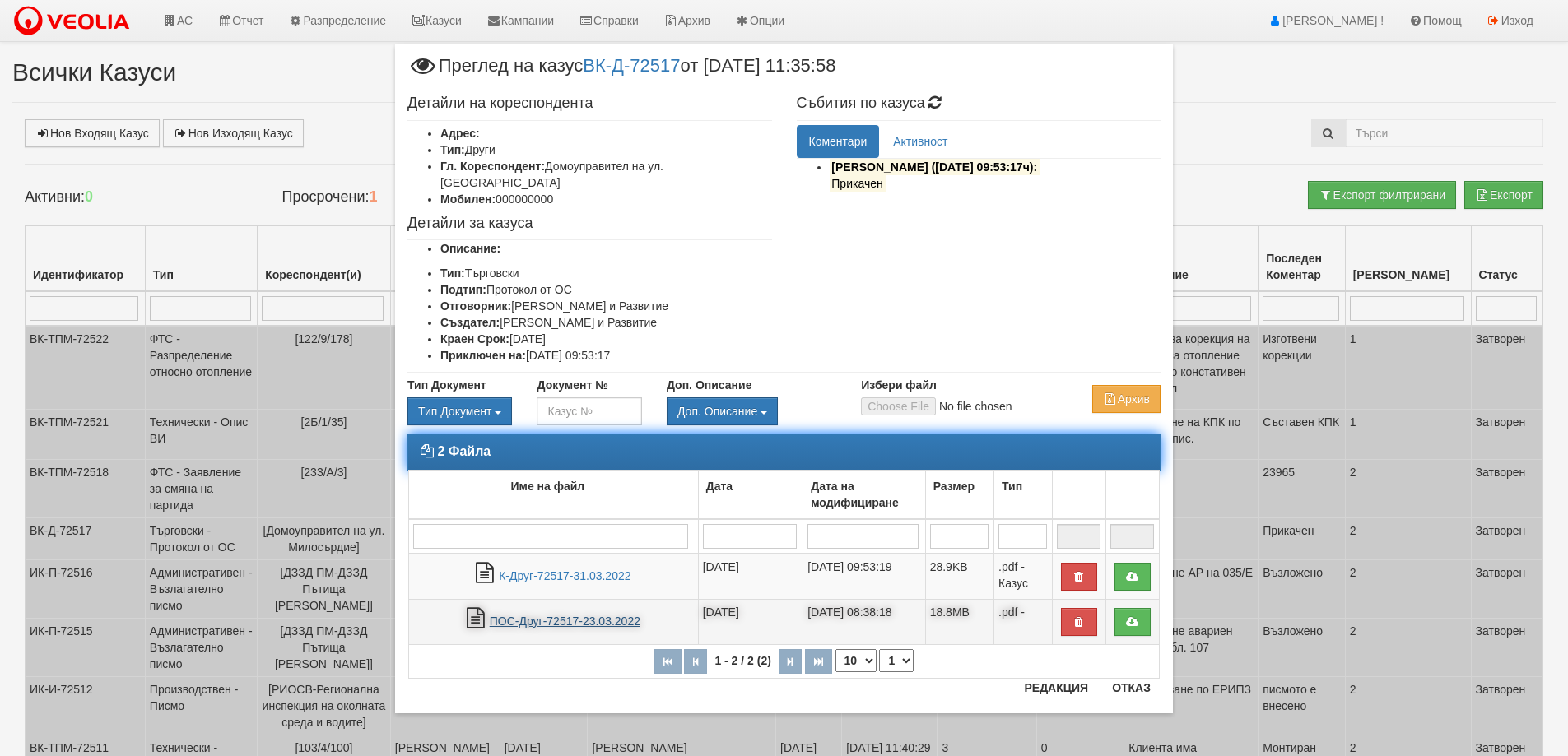
click at [595, 615] on link "ПОС-Друг-72517-23.03.2022" at bounding box center [565, 621] width 151 height 13
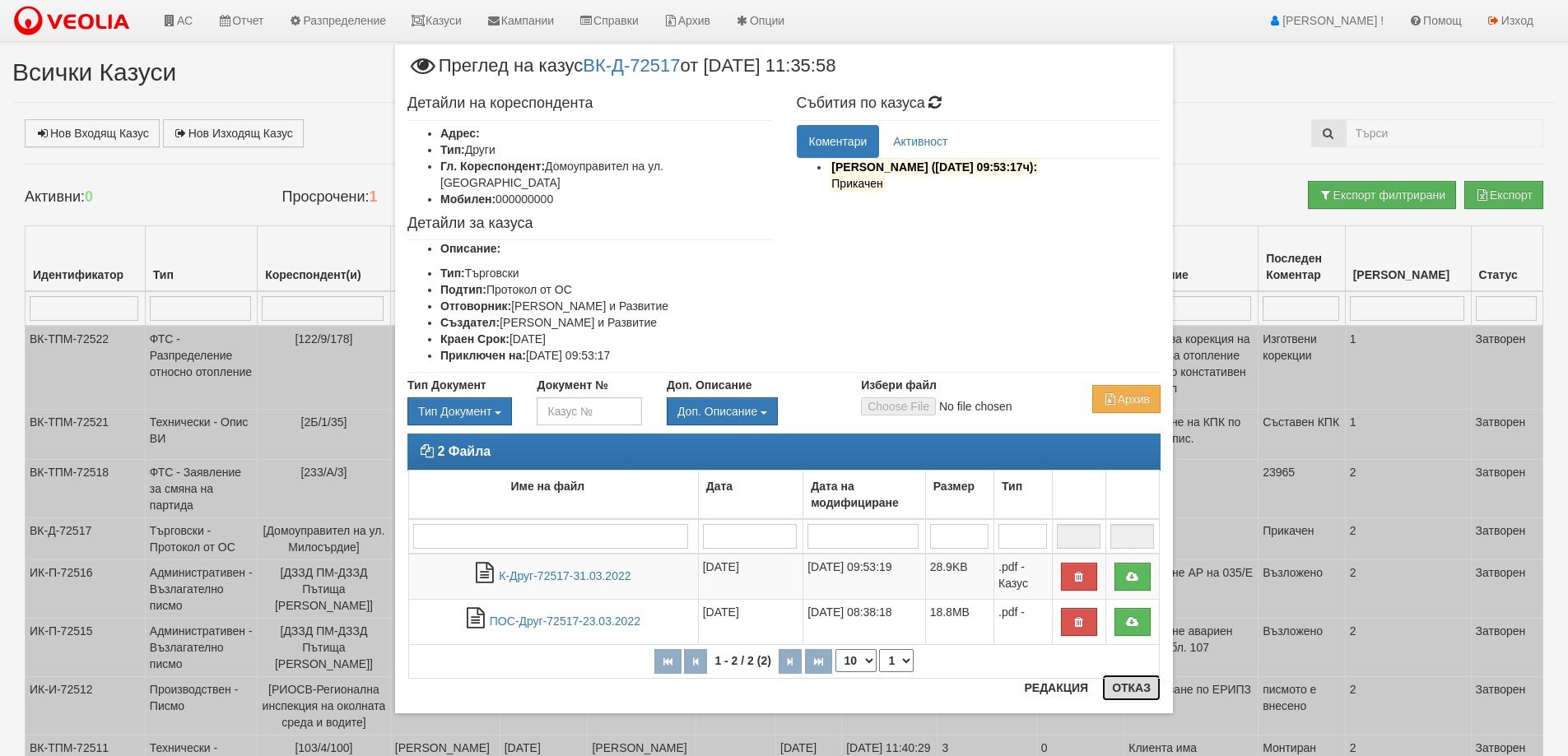
click at [1124, 684] on button "Отказ" at bounding box center [1131, 688] width 58 height 26
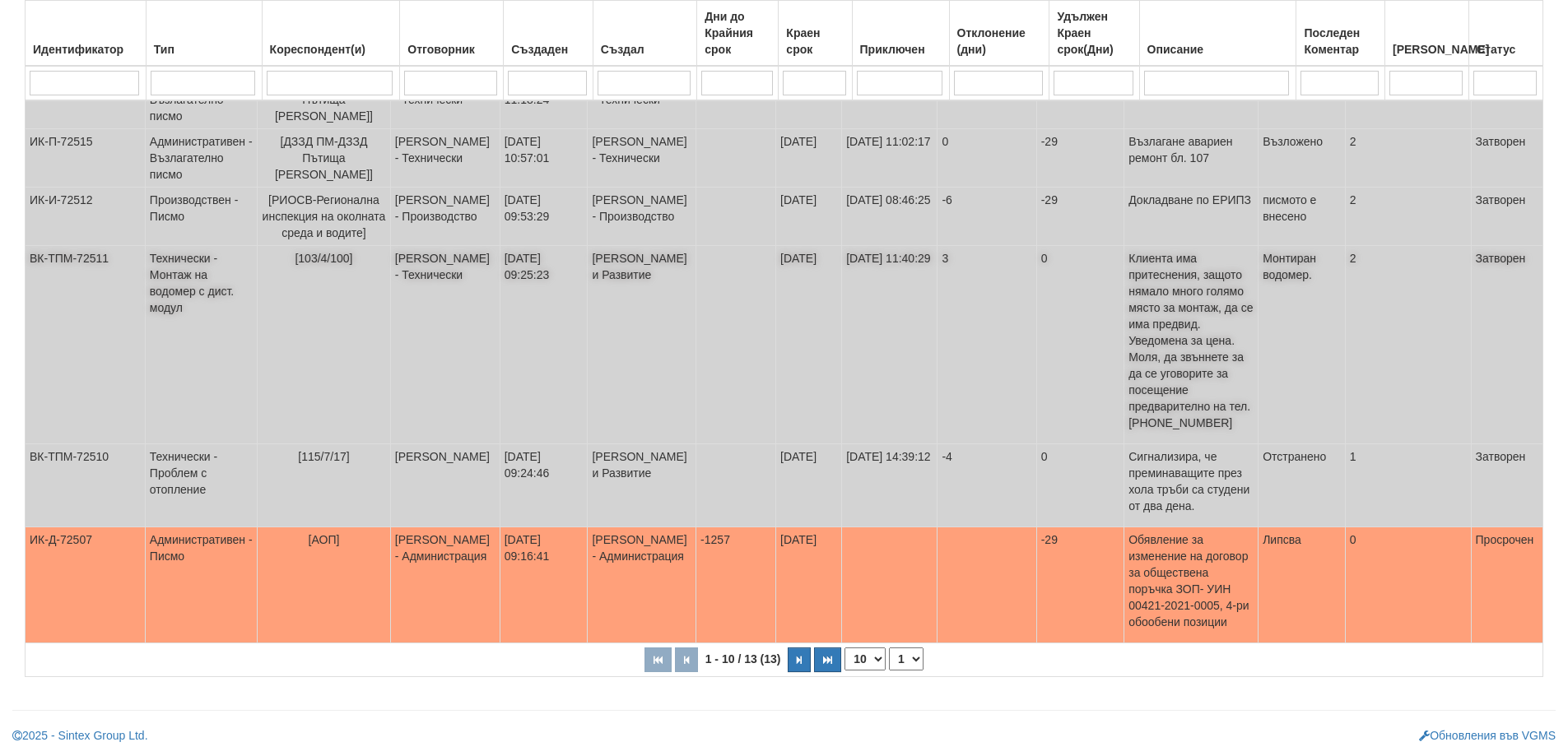
scroll to position [514, 0]
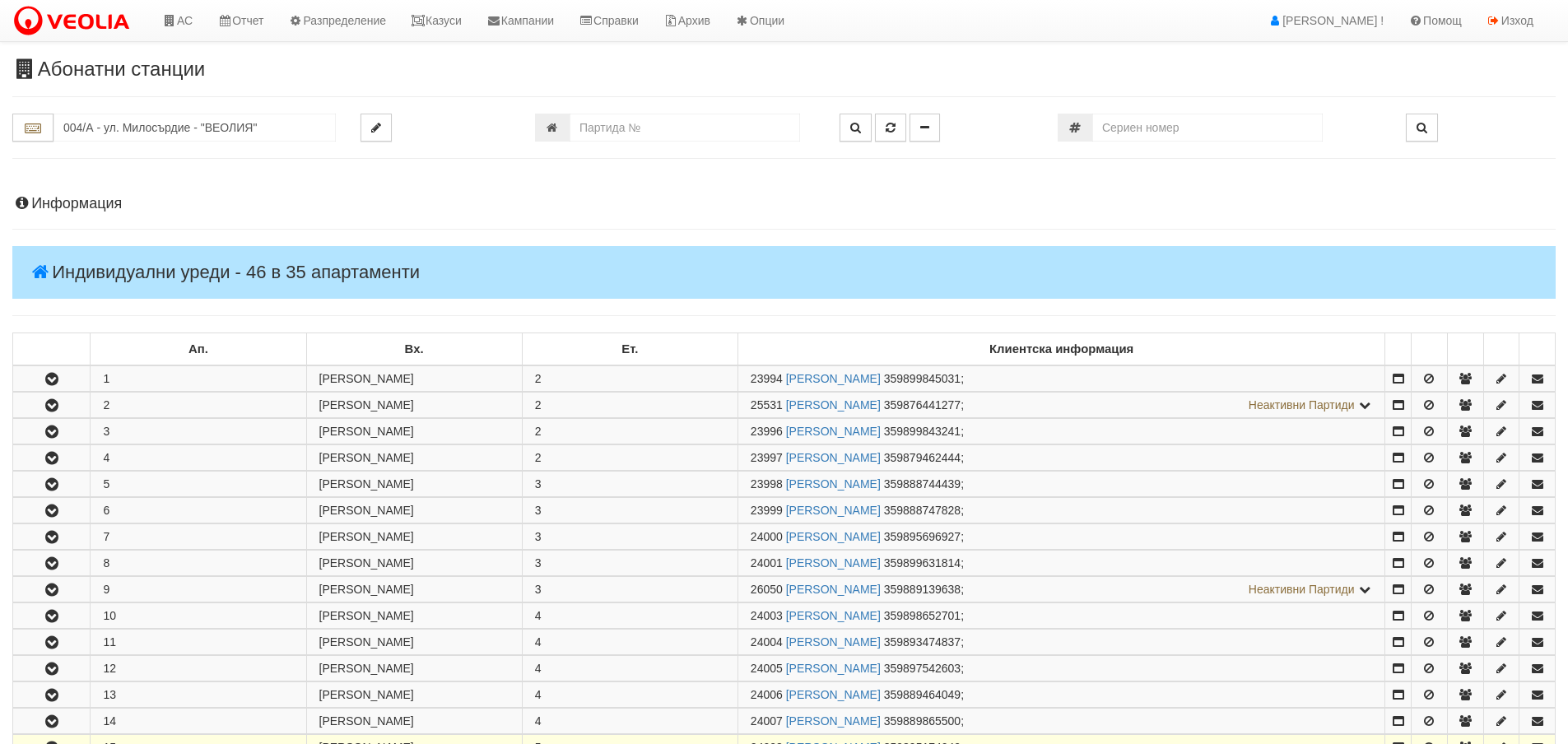
scroll to position [576, 0]
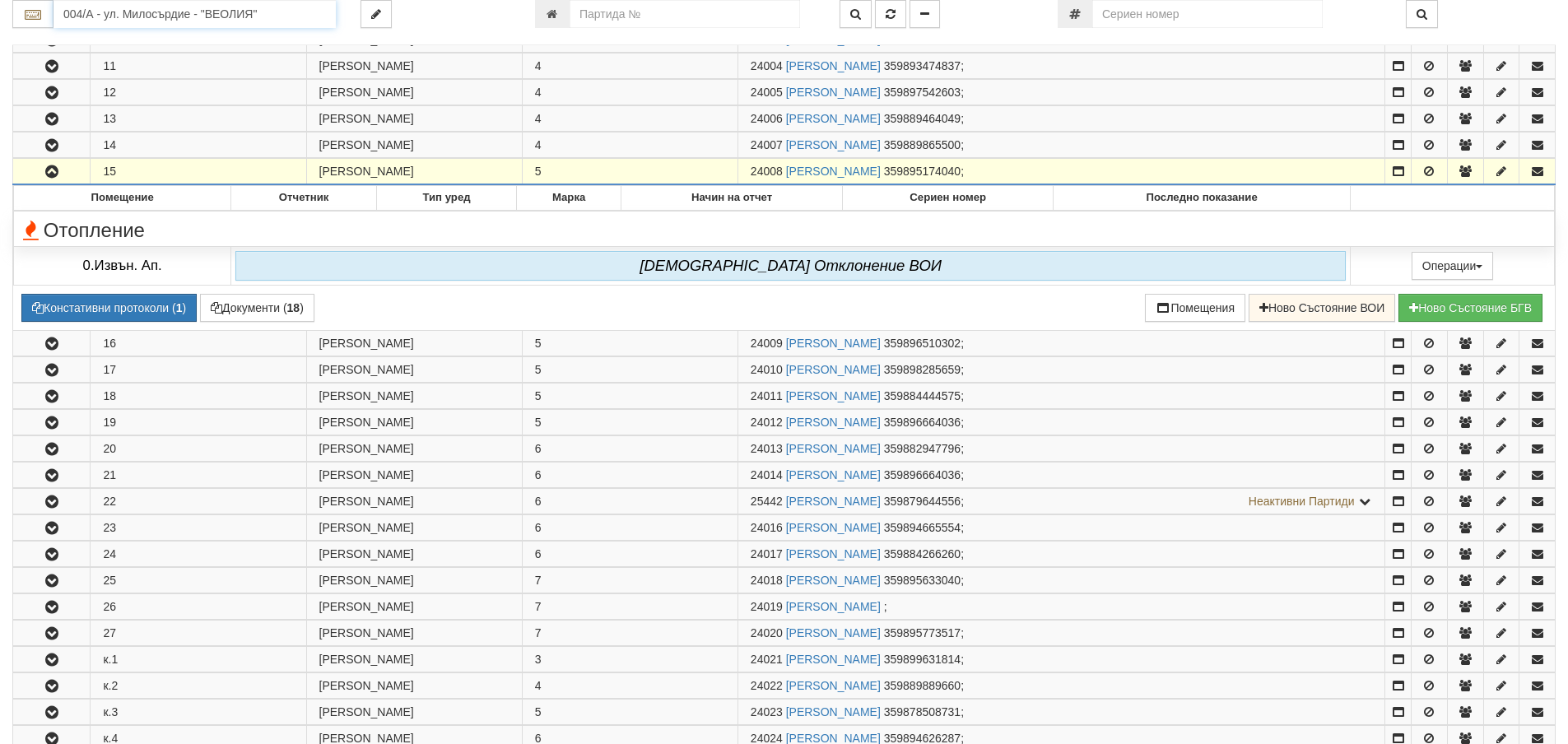
click at [127, 19] on input "004/А - ул. Милосърдие - "ВЕОЛИЯ"" at bounding box center [195, 14] width 282 height 28
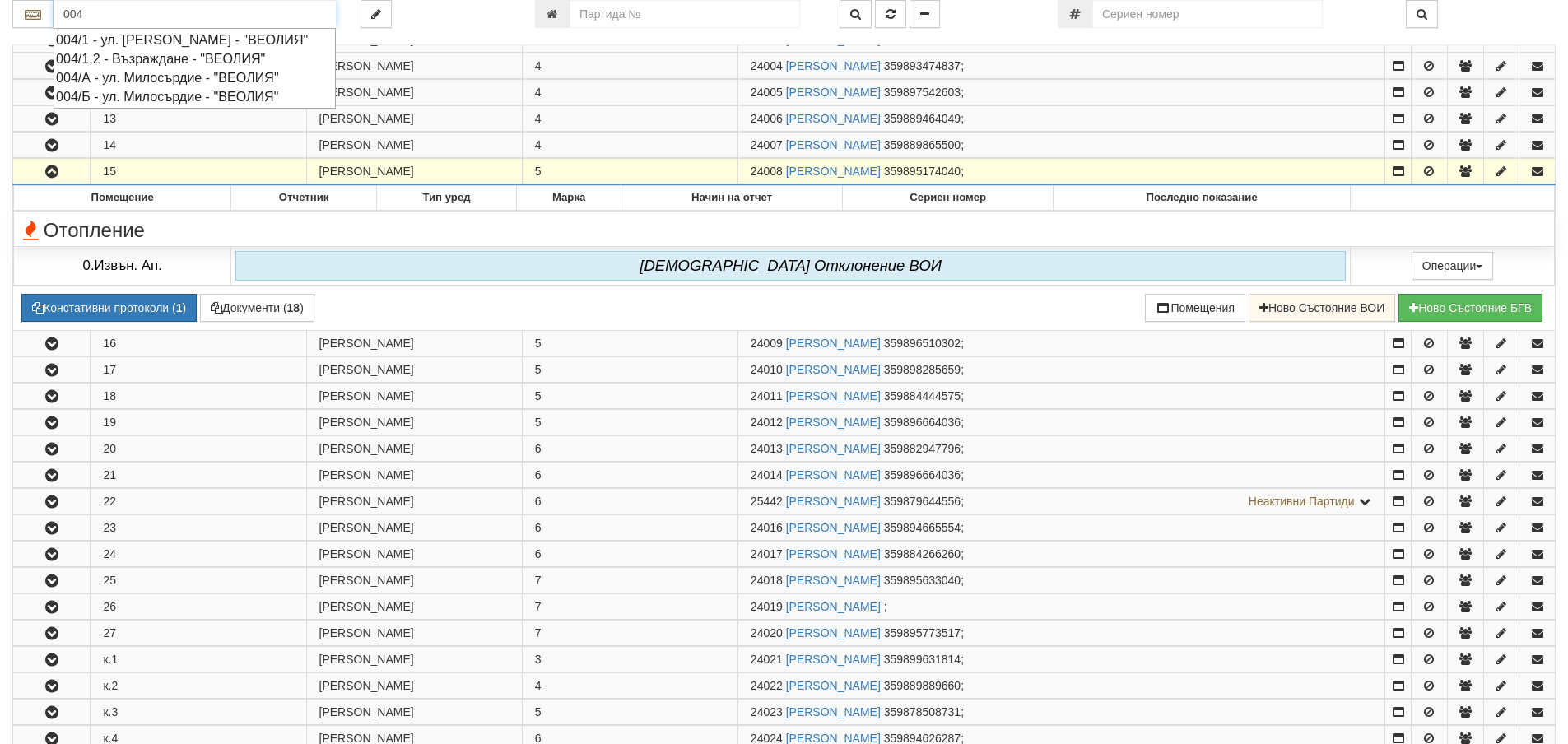
click at [112, 106] on div "004/Б - ул. Милосърдие - "ВЕОЛИЯ"" at bounding box center [194, 96] width 277 height 19
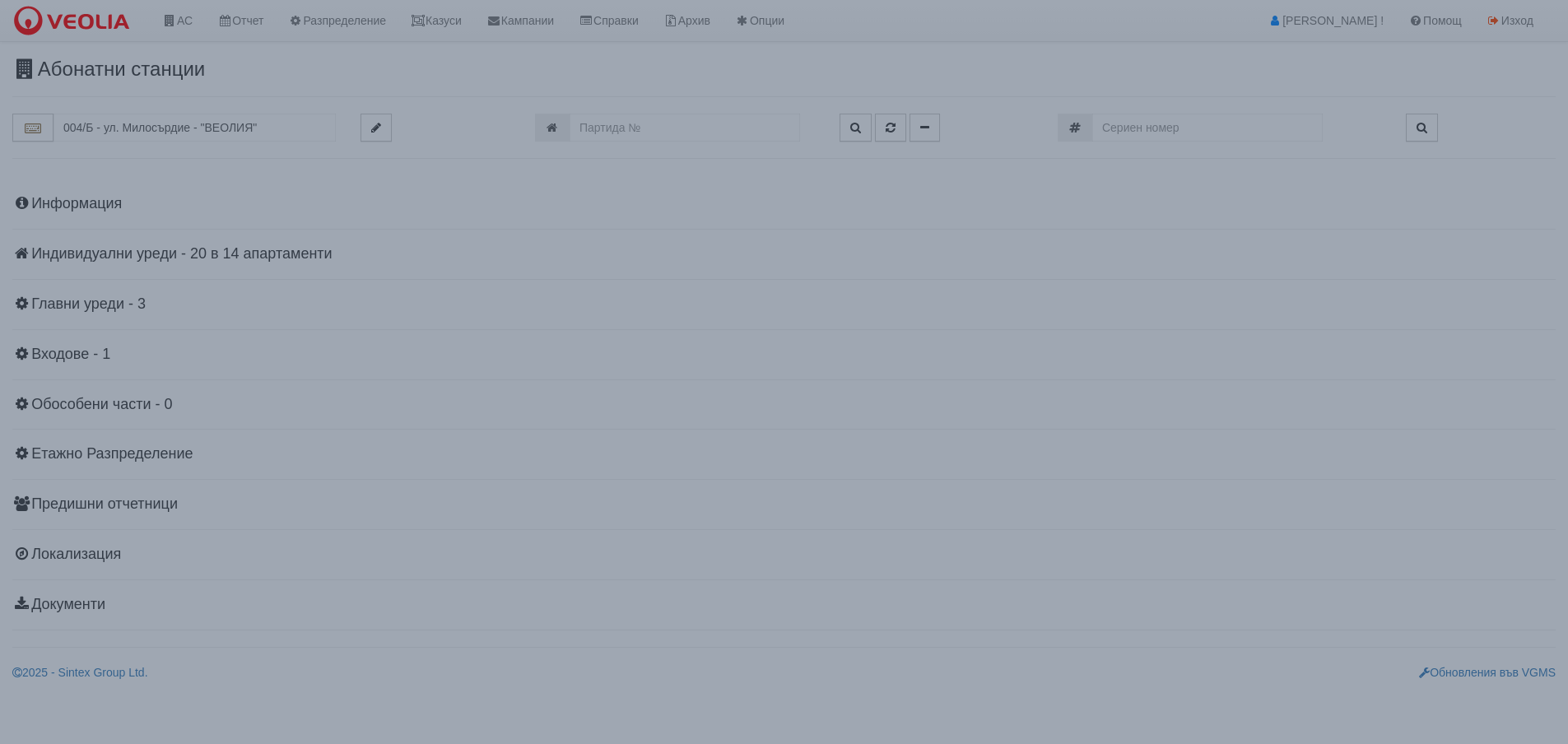
scroll to position [0, 0]
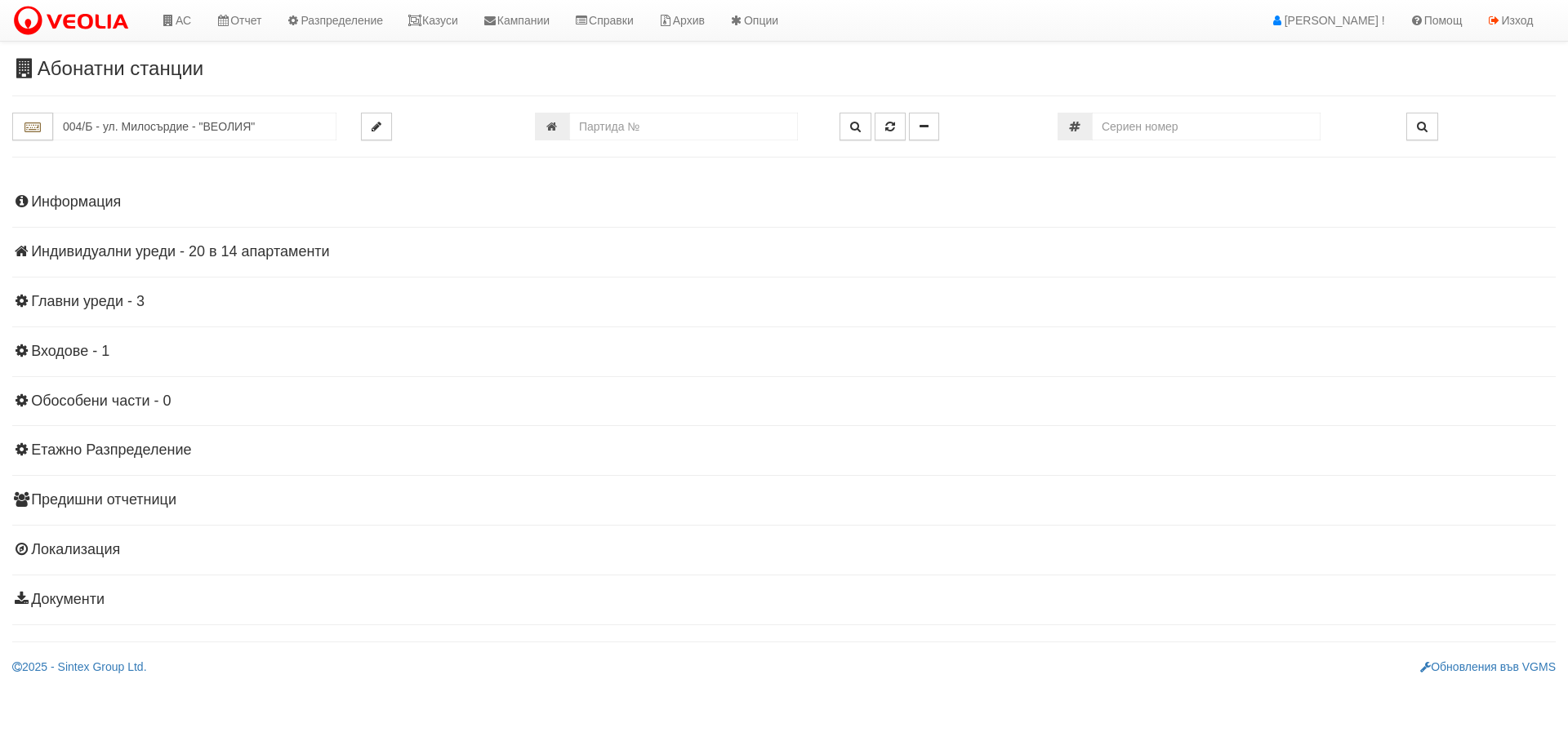
click at [232, 251] on h4 "Индивидуални уреди - 20 в 14 апартаменти" at bounding box center [784, 252] width 1543 height 17
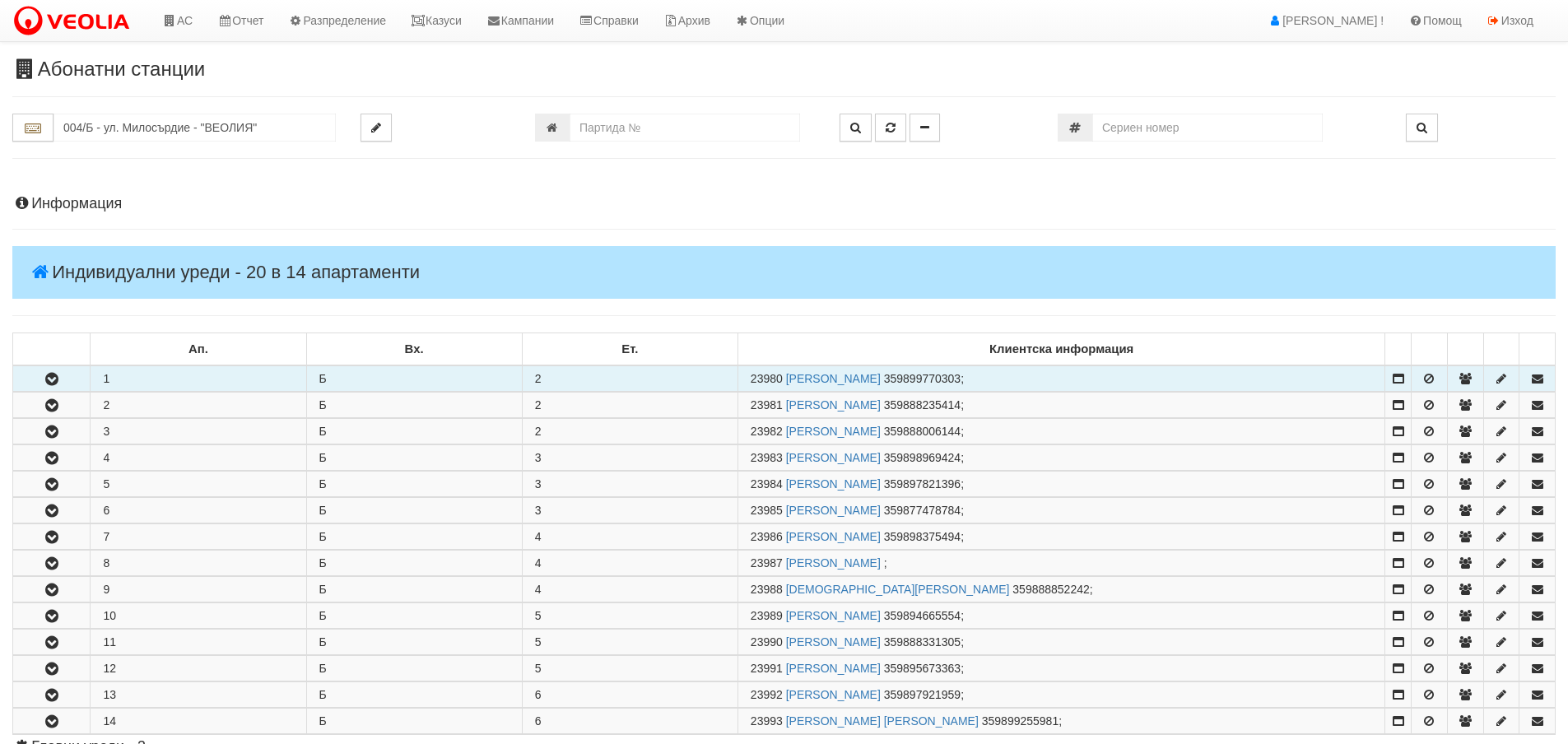
click at [45, 377] on icon "button" at bounding box center [52, 380] width 19 height 11
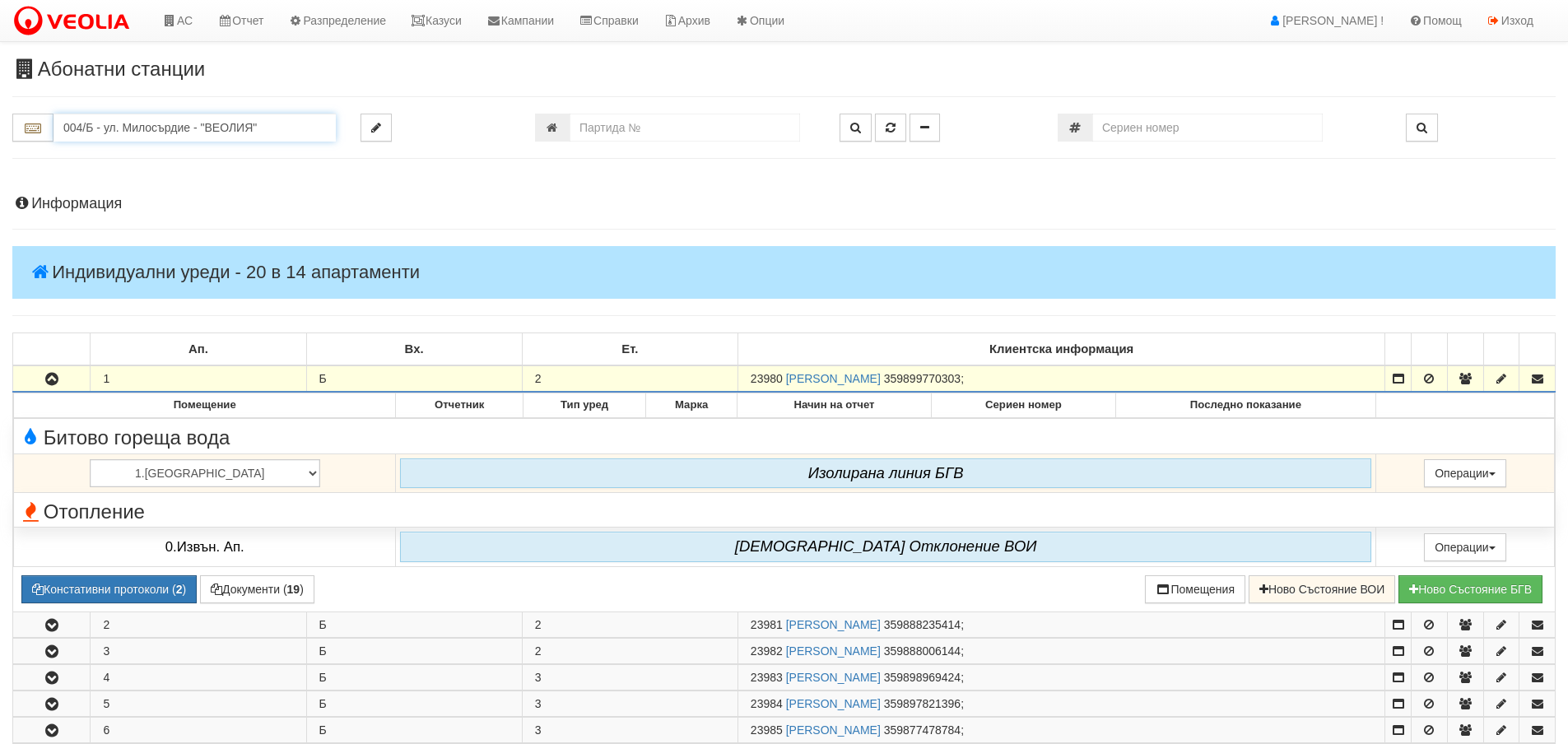
click at [96, 127] on input "004/Б - ул. Милосърдие - "ВЕОЛИЯ"" at bounding box center [195, 128] width 282 height 28
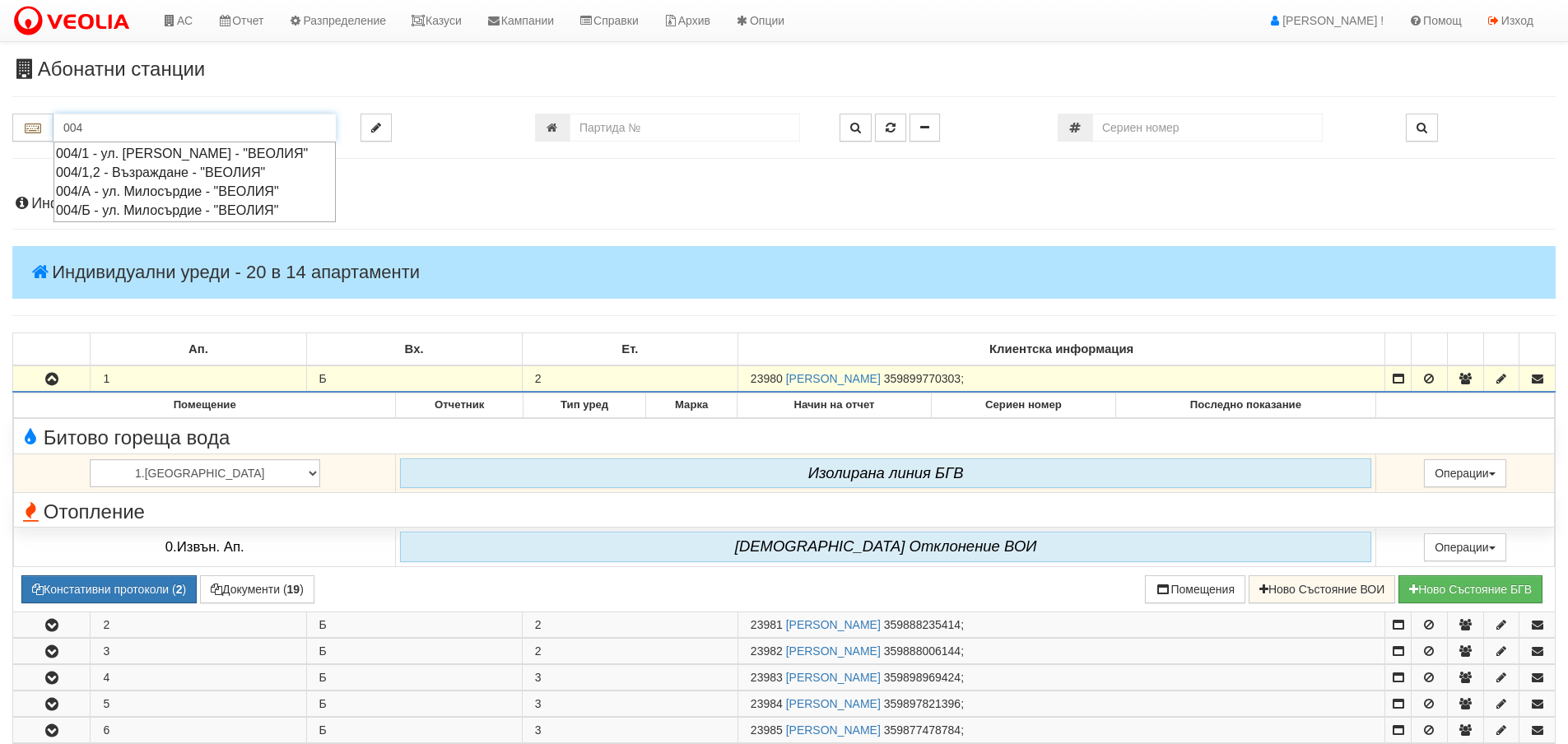
click at [84, 201] on div "004/А - ул. Милосърдие - "ВЕОЛИЯ"" at bounding box center [194, 191] width 277 height 19
type input "004/А - ул. Милосърдие - "ВЕОЛИЯ""
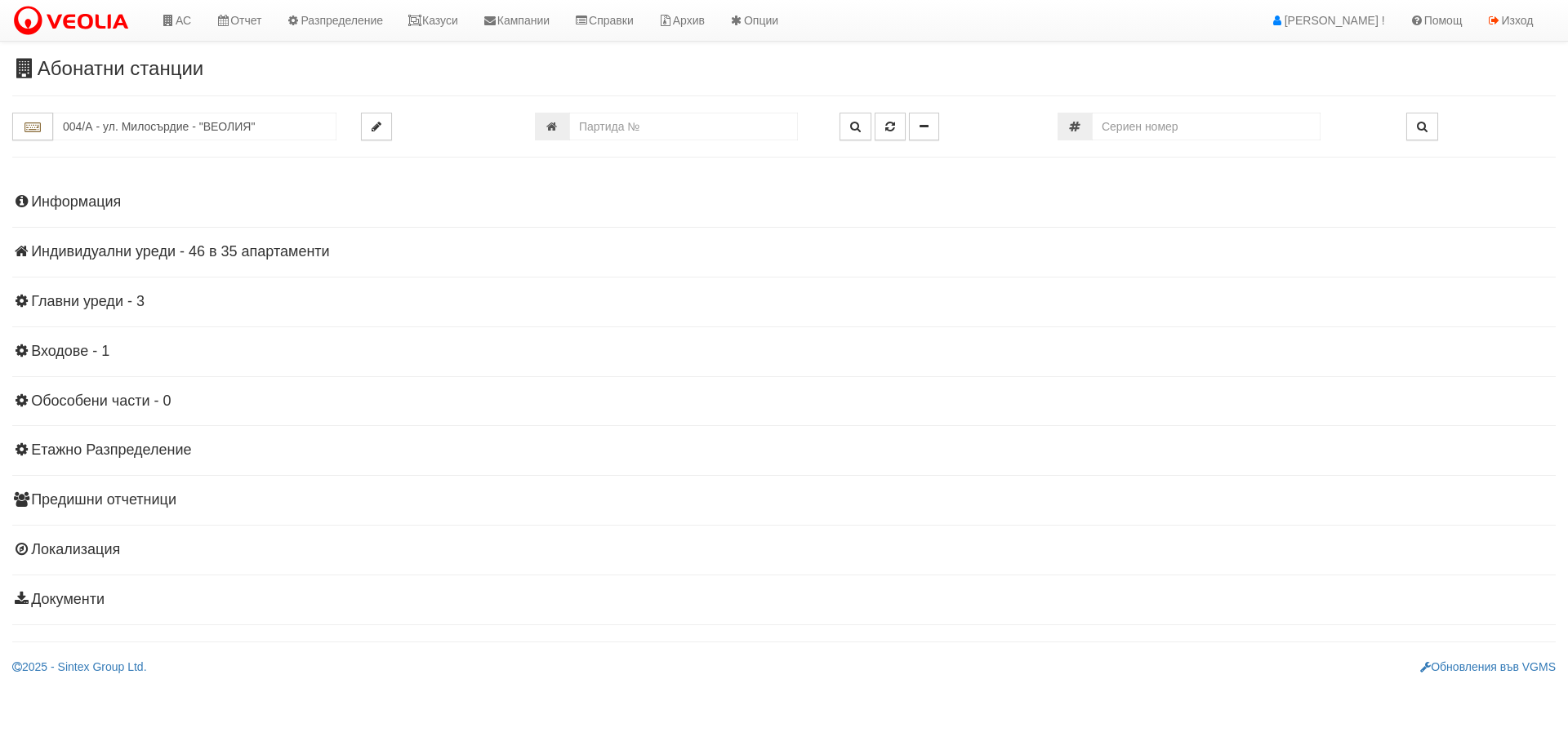
click at [272, 251] on h4 "Индивидуални уреди - 46 в 35 апартаменти" at bounding box center [784, 252] width 1543 height 17
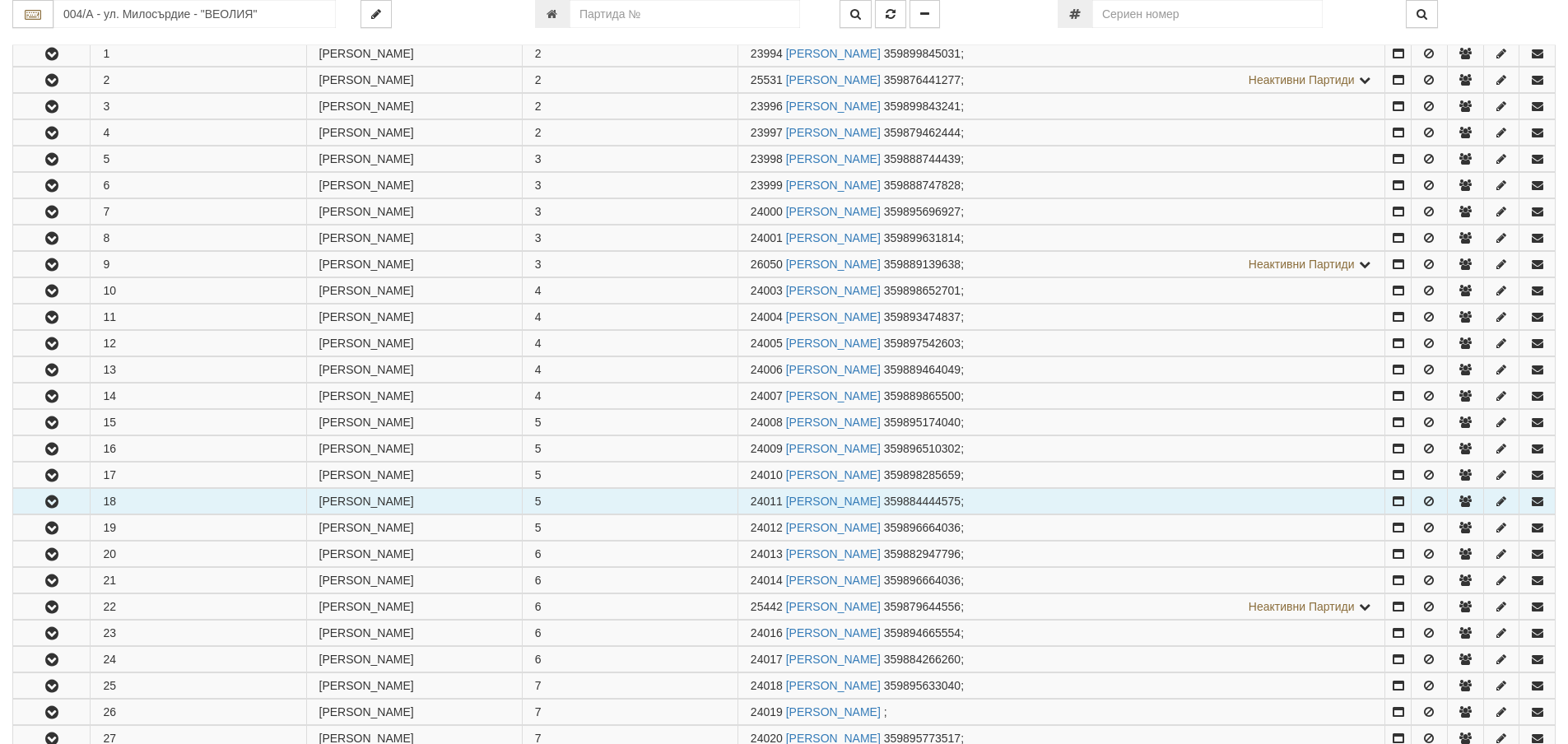
scroll to position [329, 0]
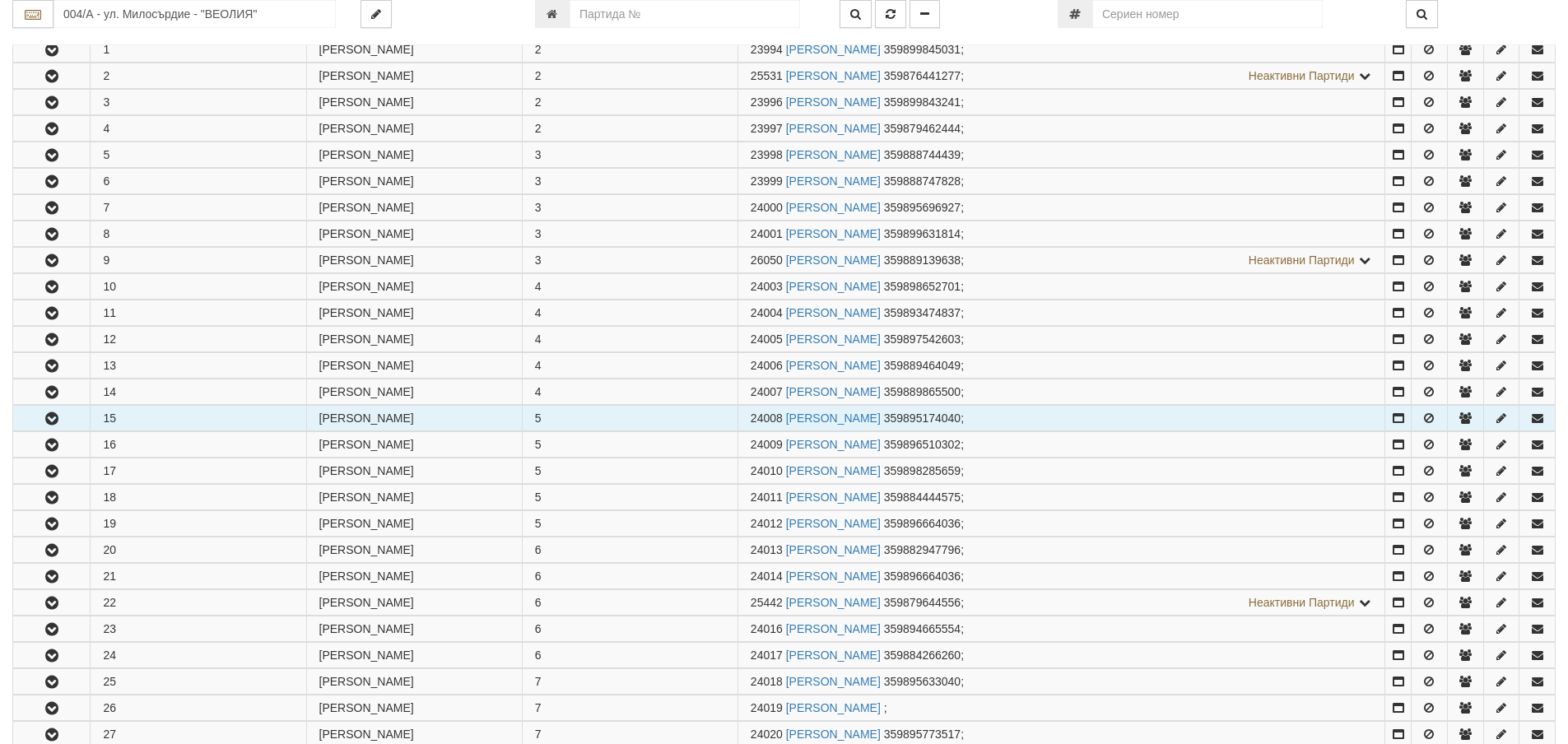
click at [46, 413] on icon "button" at bounding box center [52, 418] width 19 height 11
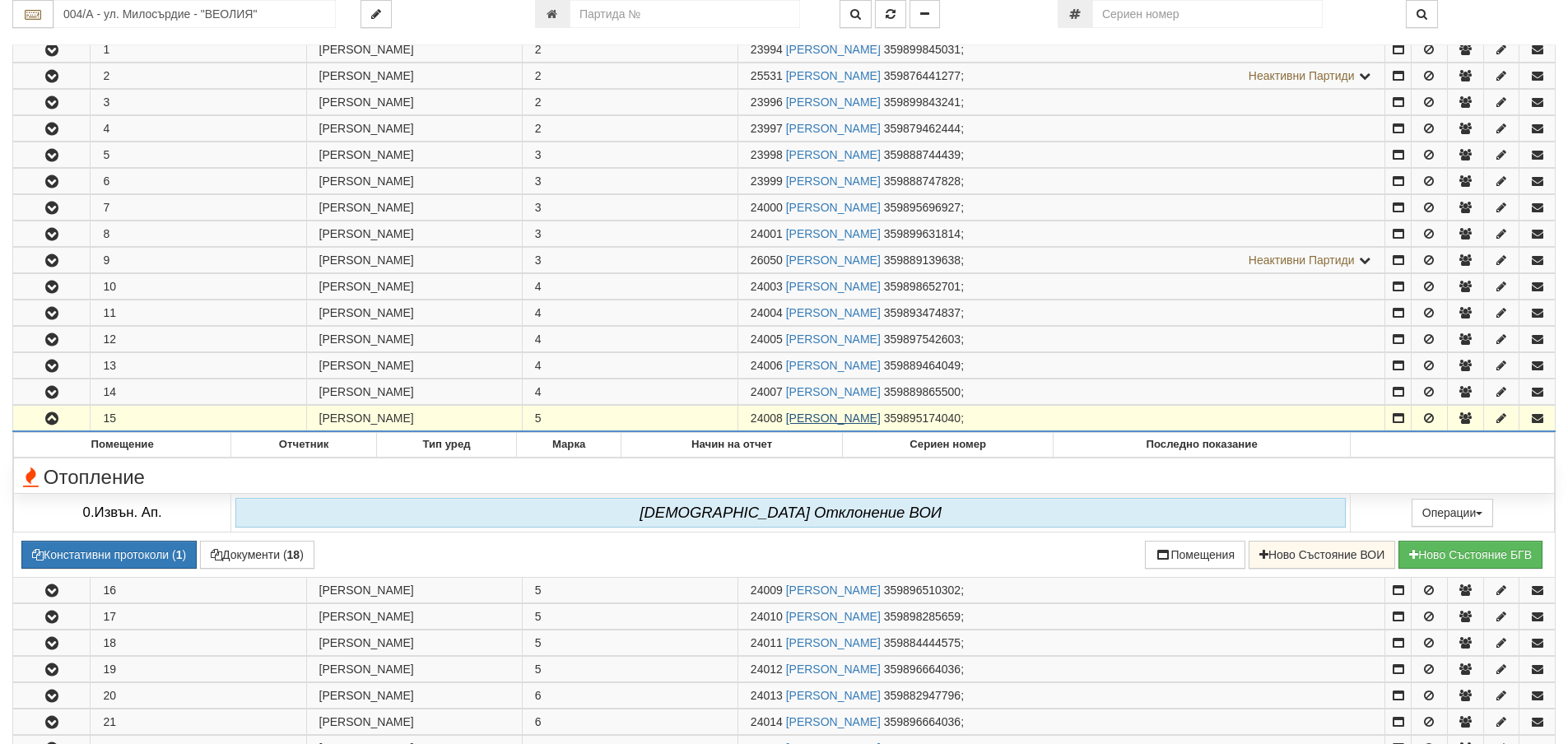
click at [802, 420] on link "[PERSON_NAME]" at bounding box center [833, 418] width 94 height 13
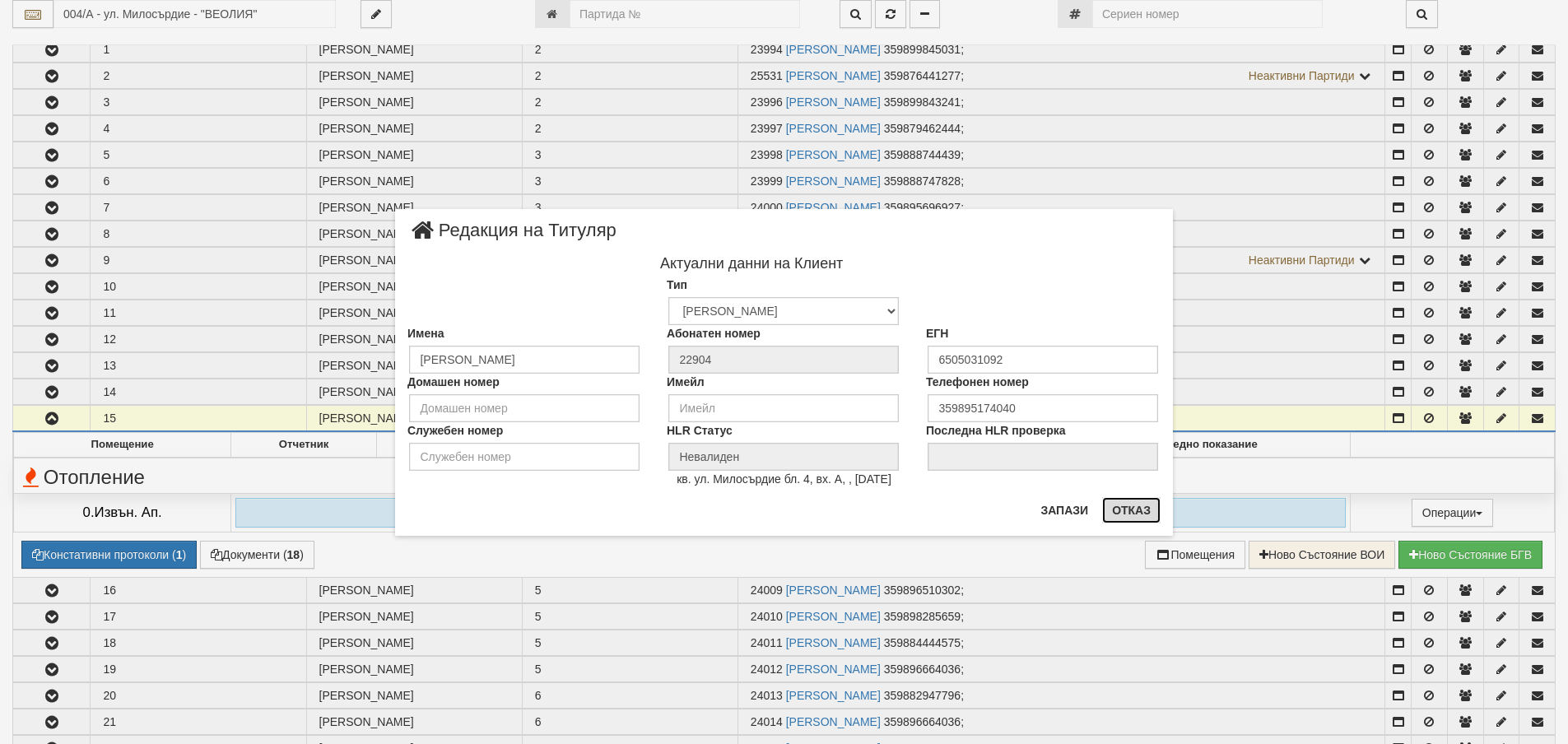
click at [1142, 510] on button "Отказ" at bounding box center [1131, 511] width 58 height 26
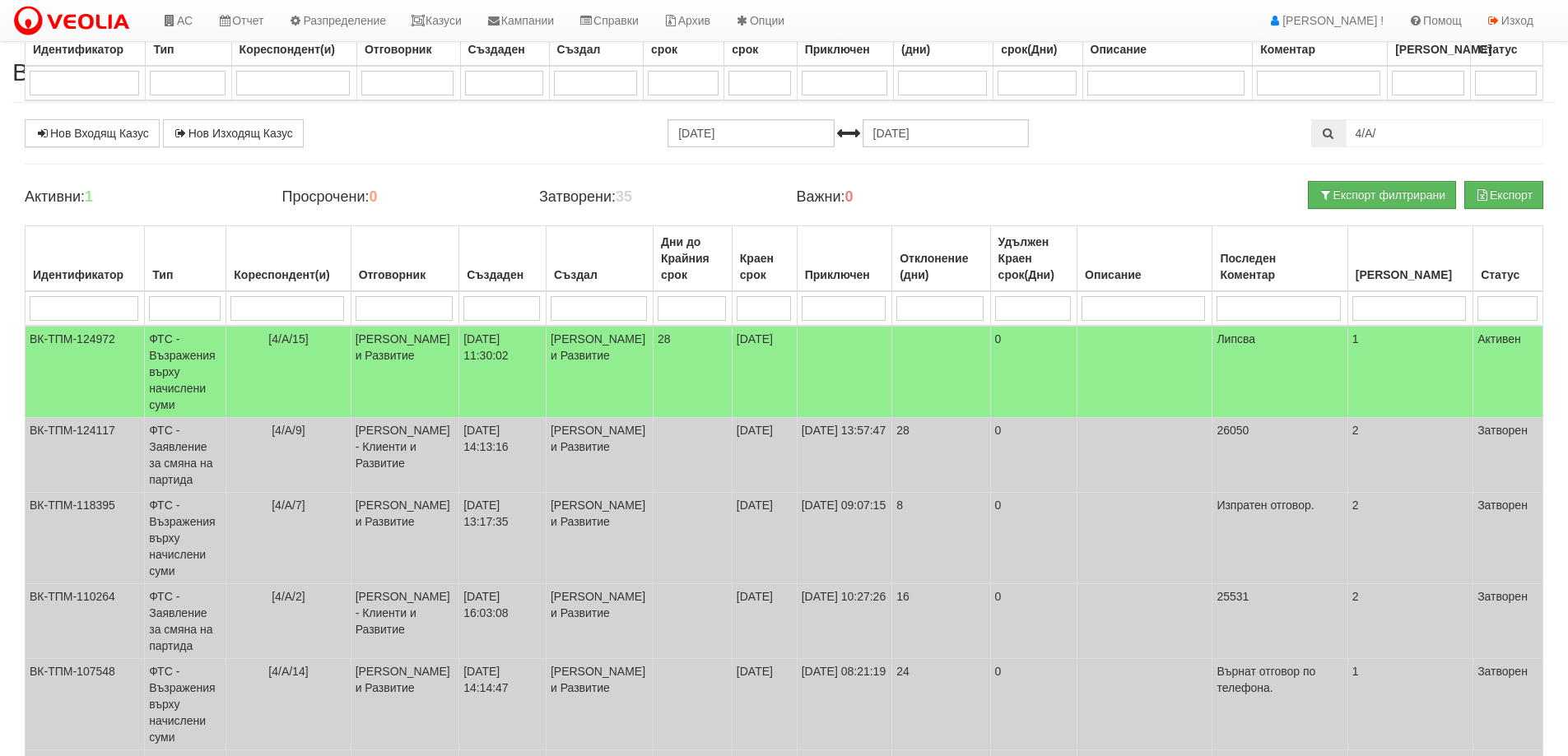
select select "40"
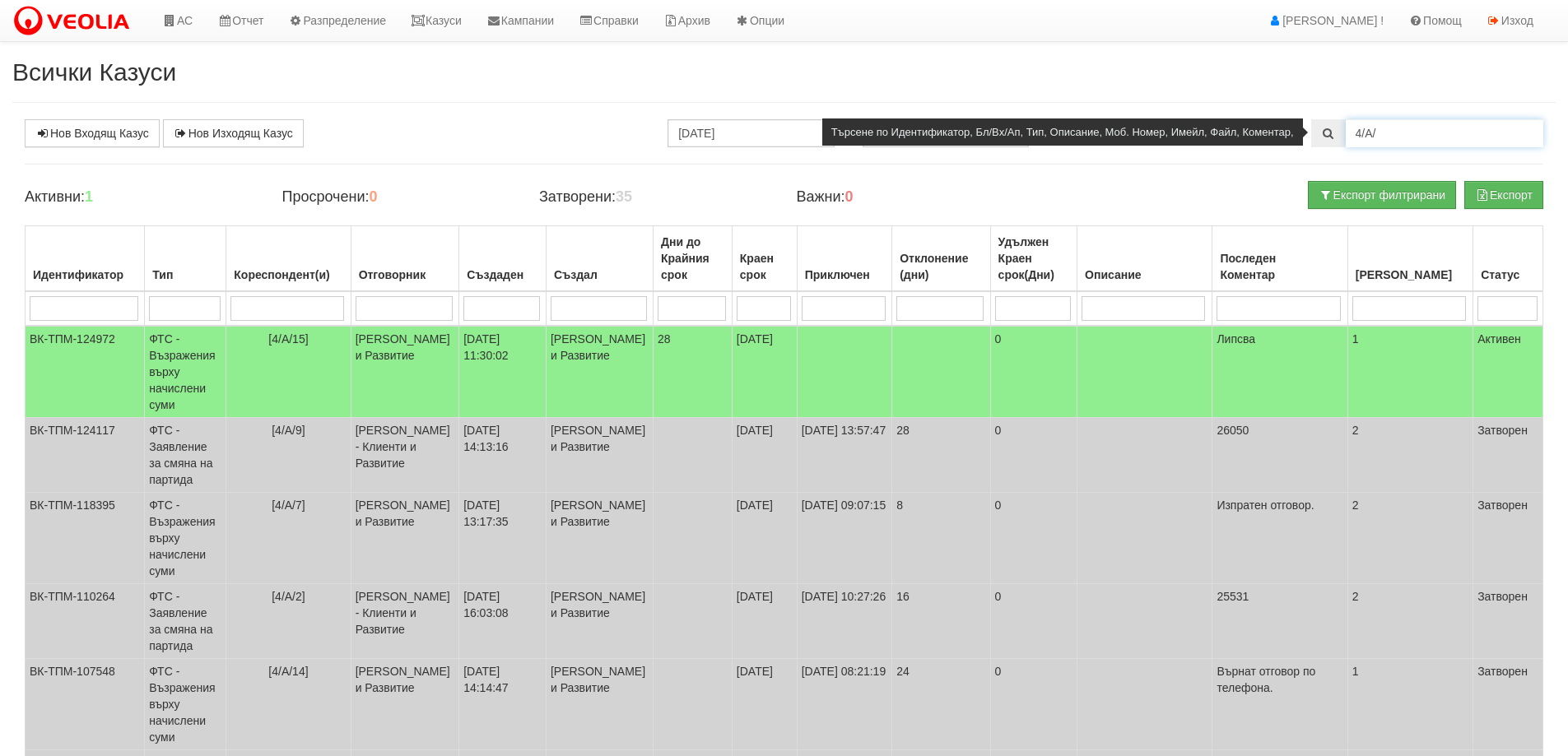
drag, startPoint x: 1395, startPoint y: 134, endPoint x: 1344, endPoint y: 135, distance: 51.0
click at [1344, 135] on div "4/А/" at bounding box center [1427, 133] width 232 height 28
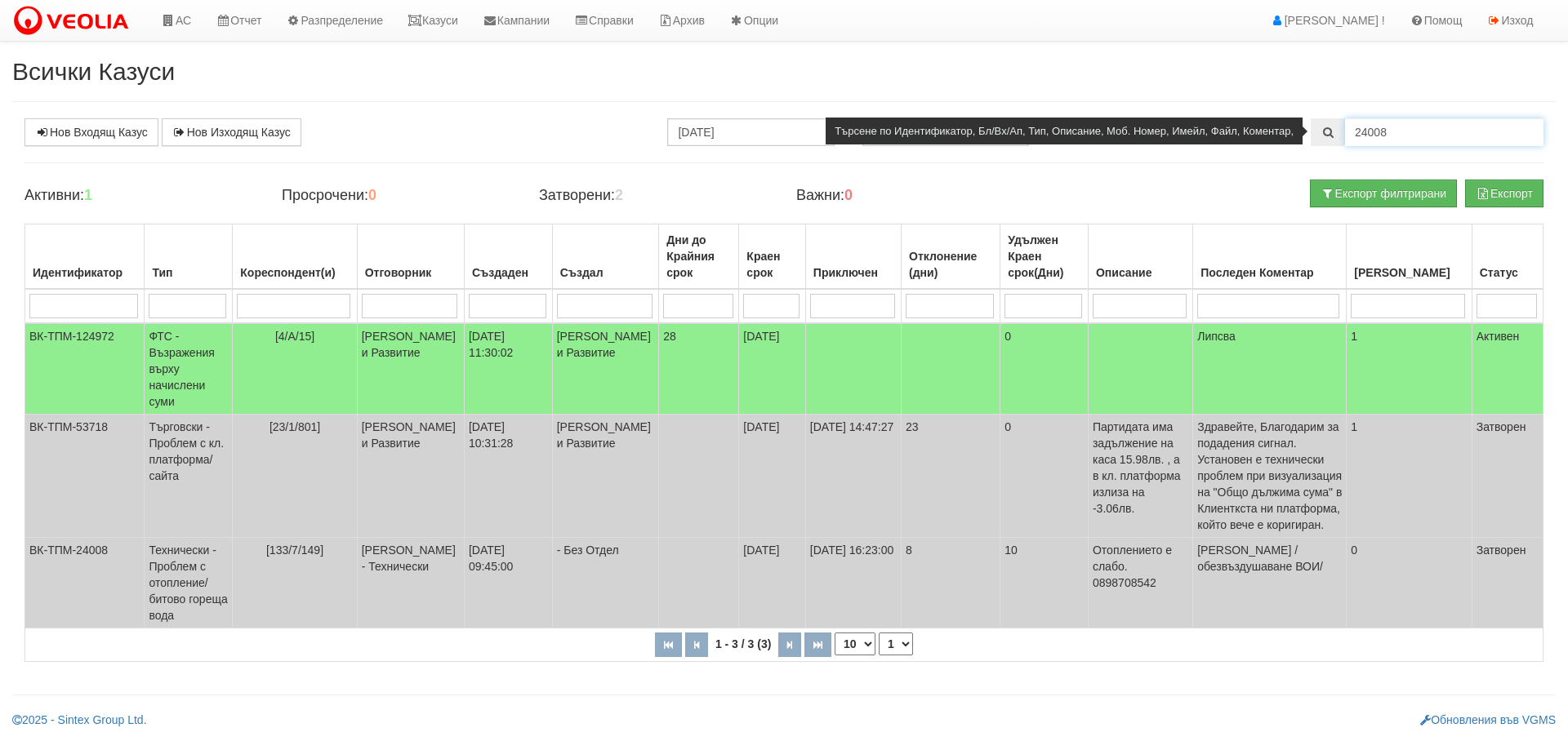
drag, startPoint x: 1396, startPoint y: 130, endPoint x: 1341, endPoint y: 126, distance: 55.1
click at [1341, 126] on div "24008" at bounding box center [1428, 132] width 233 height 28
type input "4/А/15"
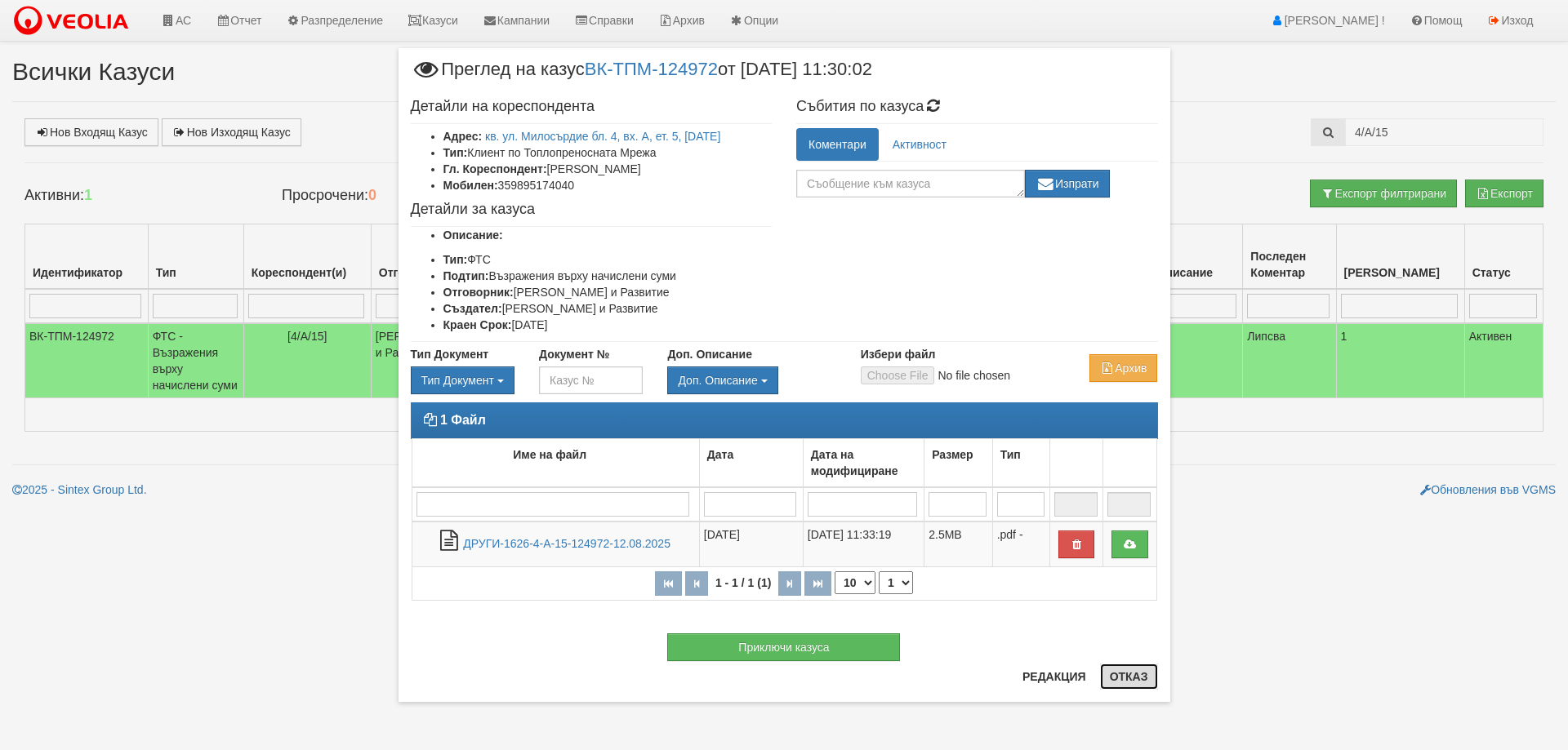
click at [1128, 678] on button "Отказ" at bounding box center [1129, 677] width 58 height 26
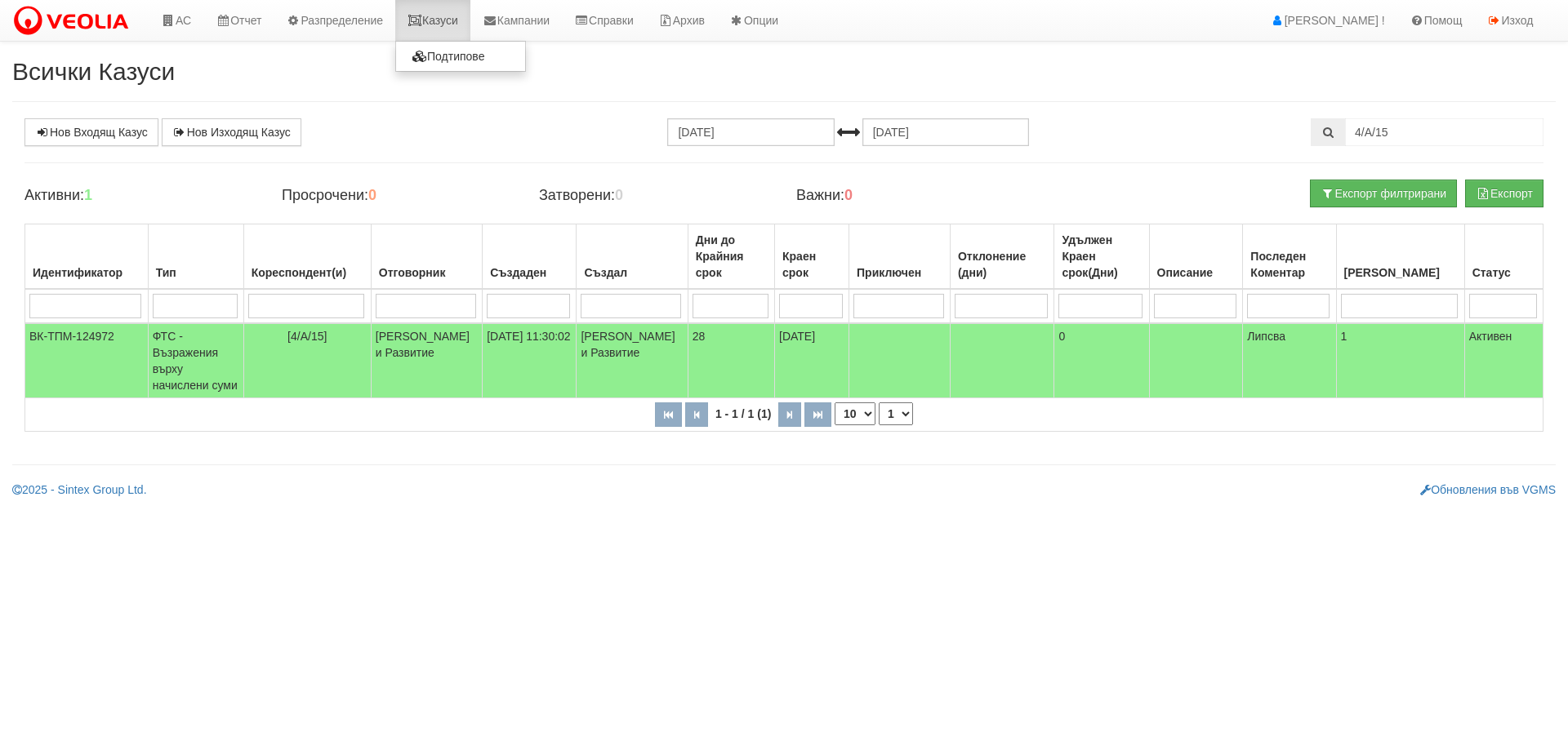
click at [443, 21] on link "Казуси" at bounding box center [433, 20] width 75 height 41
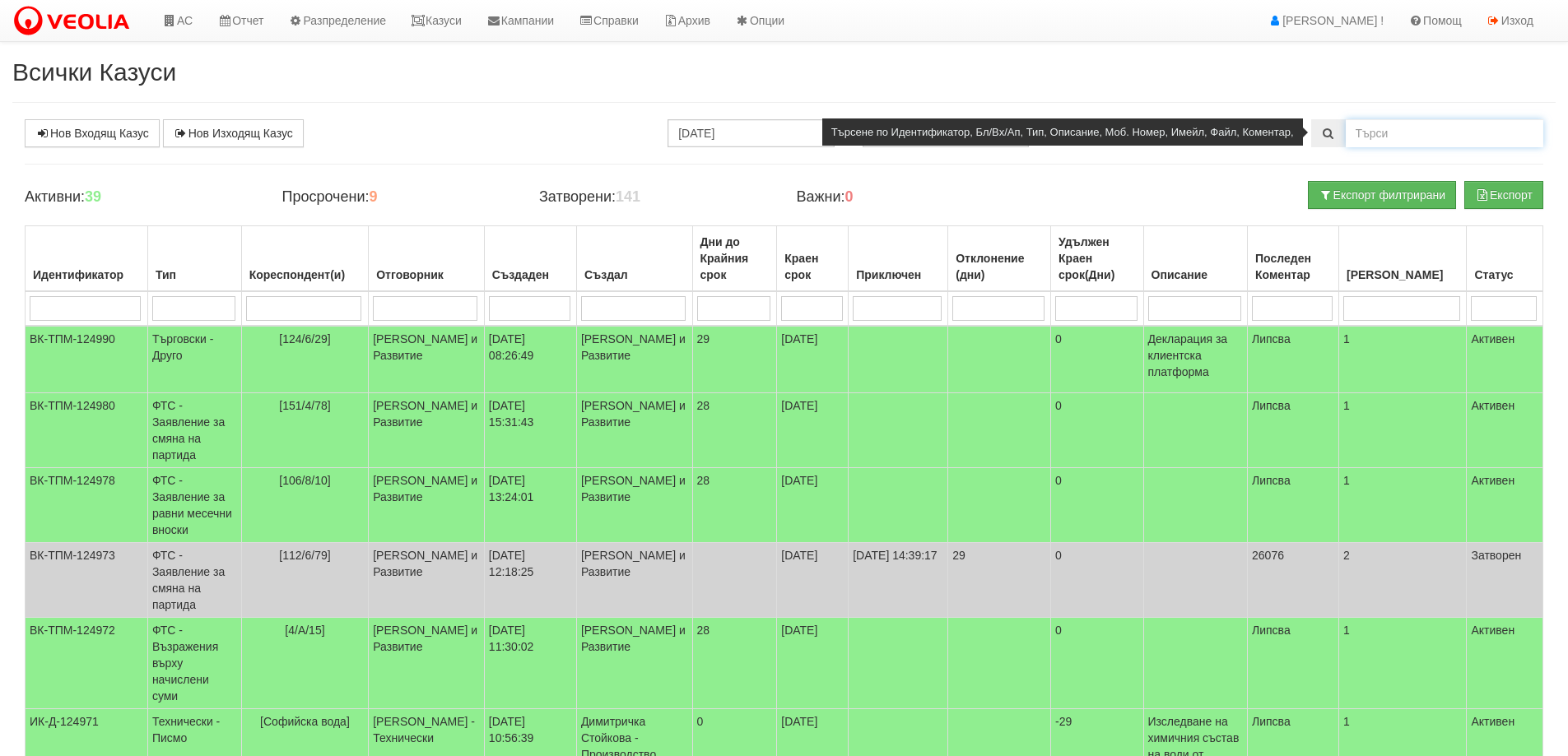
click at [1367, 138] on input "text" at bounding box center [1444, 133] width 198 height 28
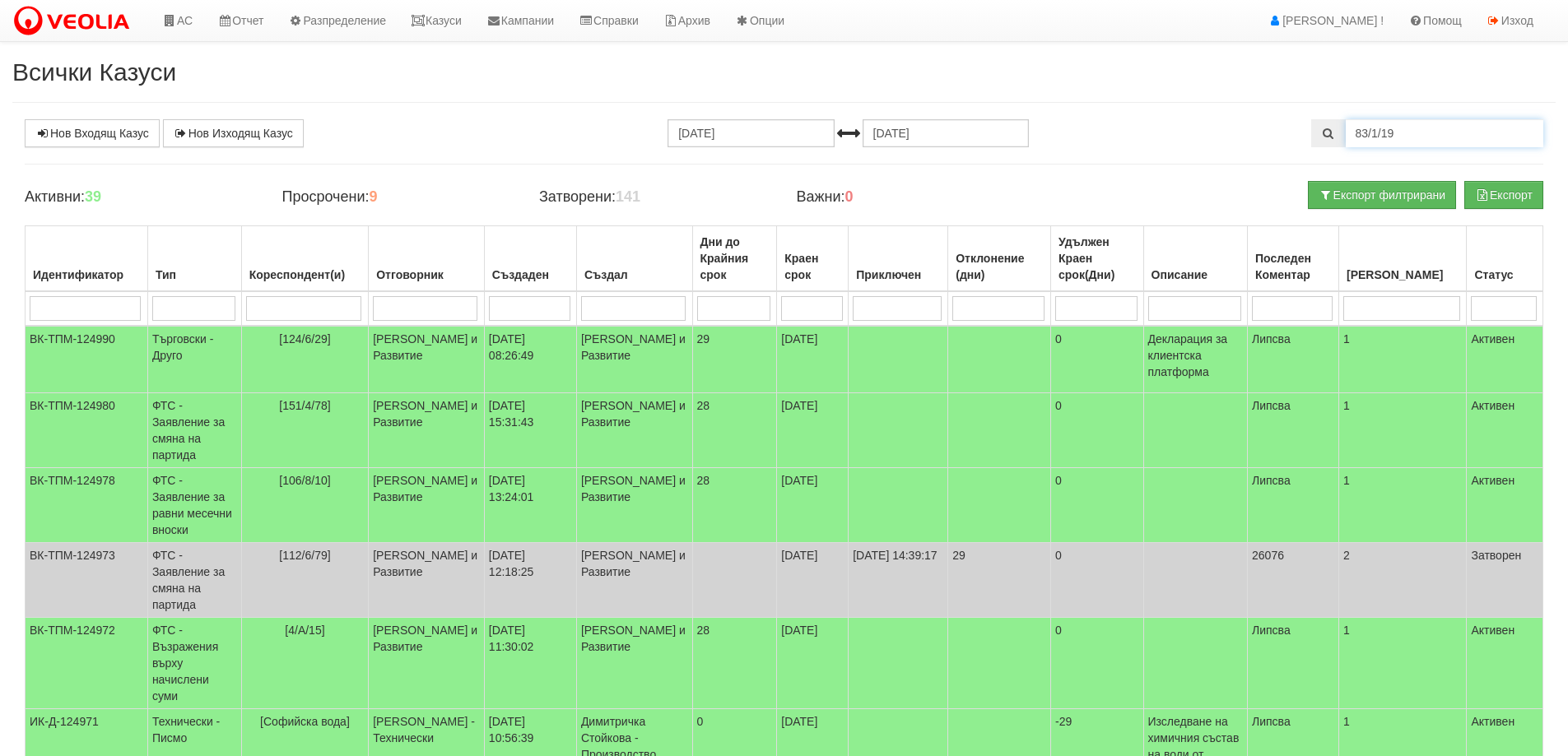
type input "83/1/19"
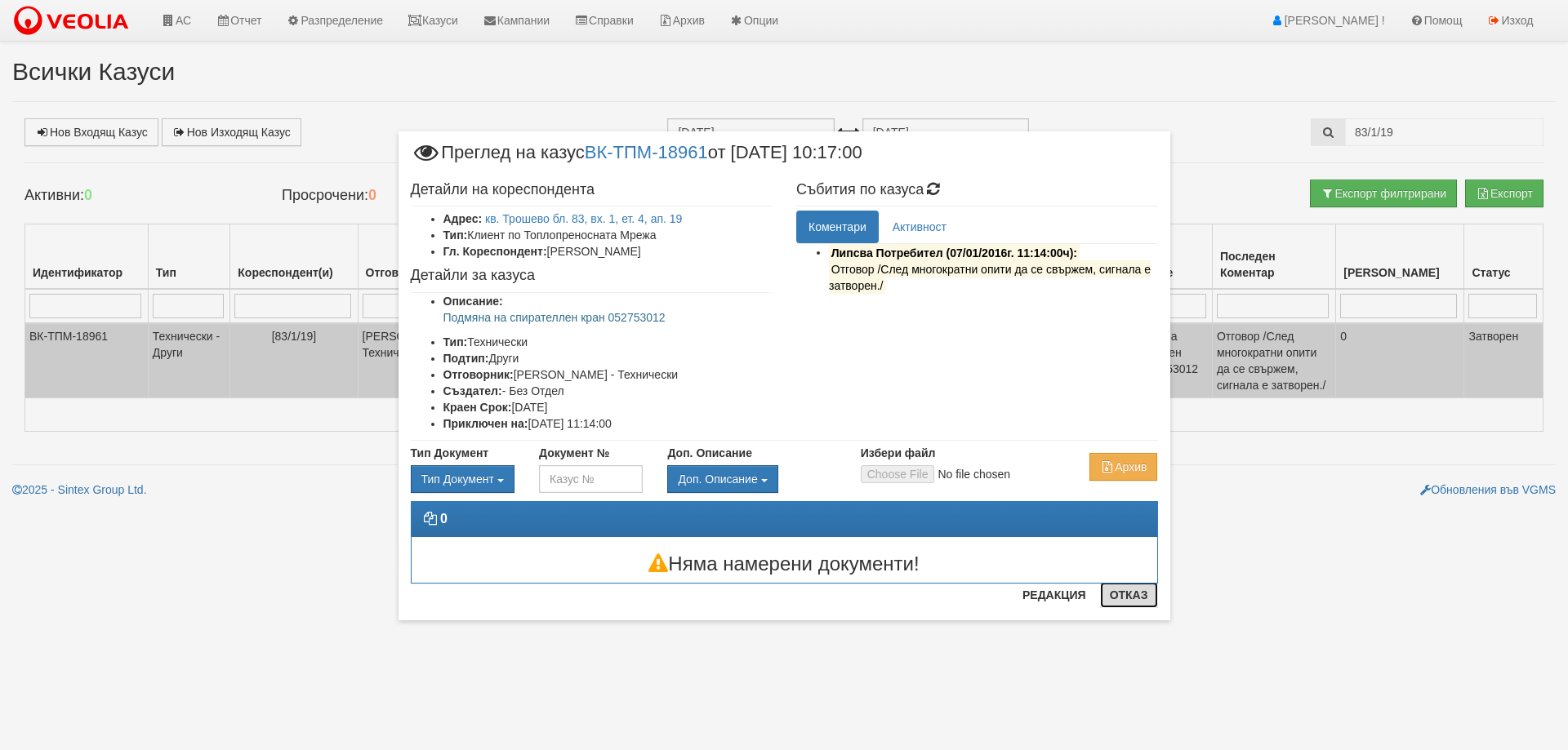
click at [1130, 598] on button "Отказ" at bounding box center [1129, 595] width 58 height 26
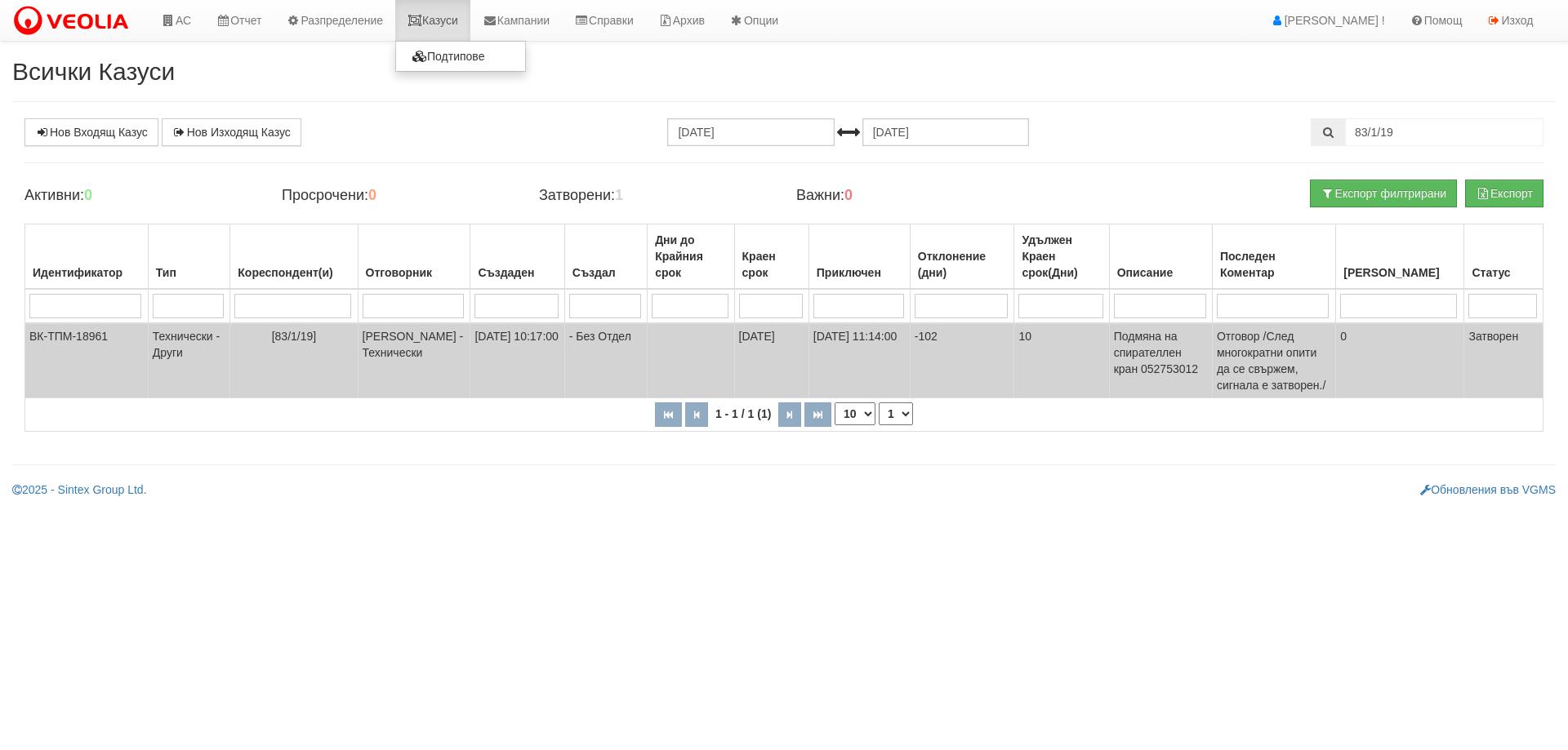
click at [449, 23] on link "Казуси" at bounding box center [433, 20] width 75 height 41
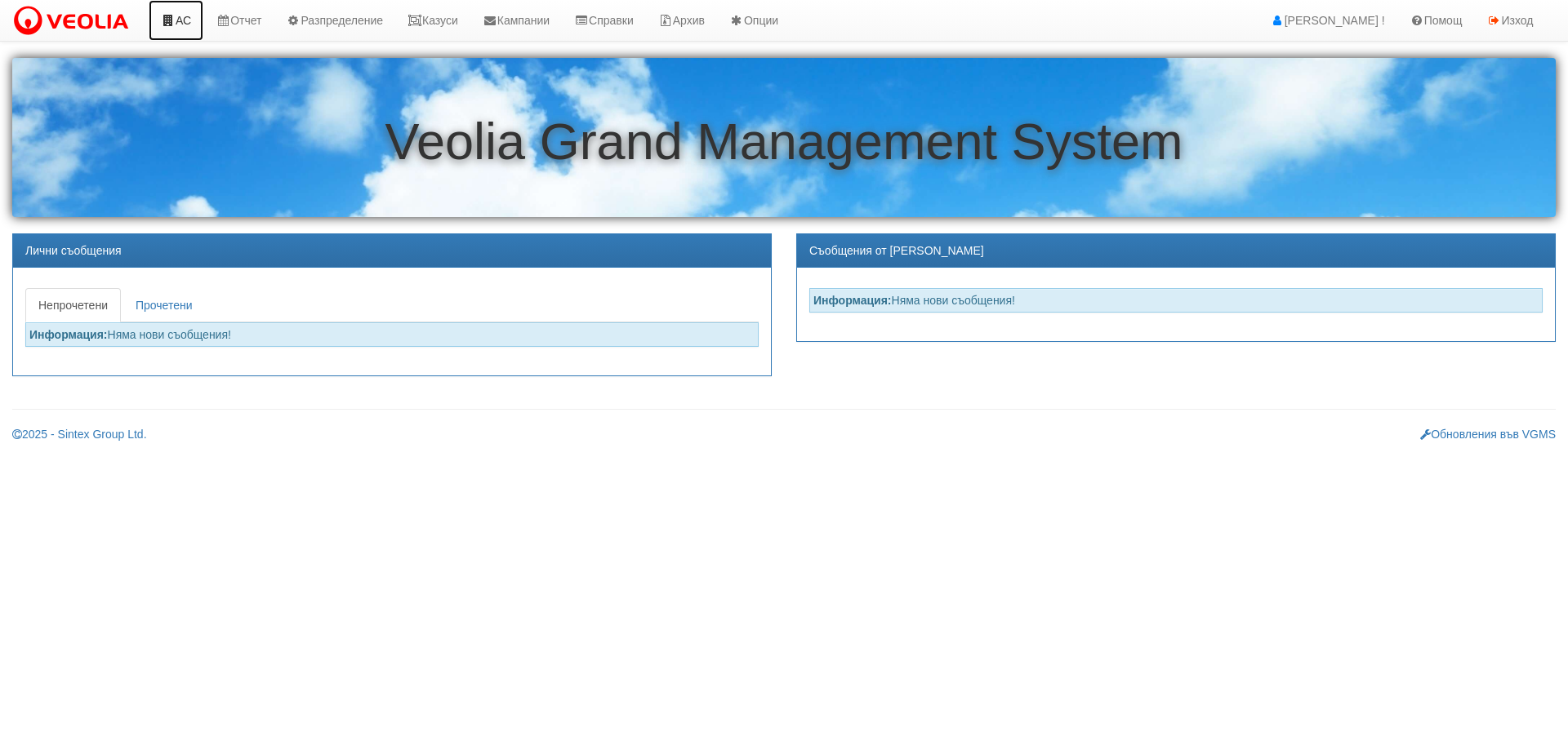
click at [183, 18] on link "АС" at bounding box center [176, 20] width 55 height 41
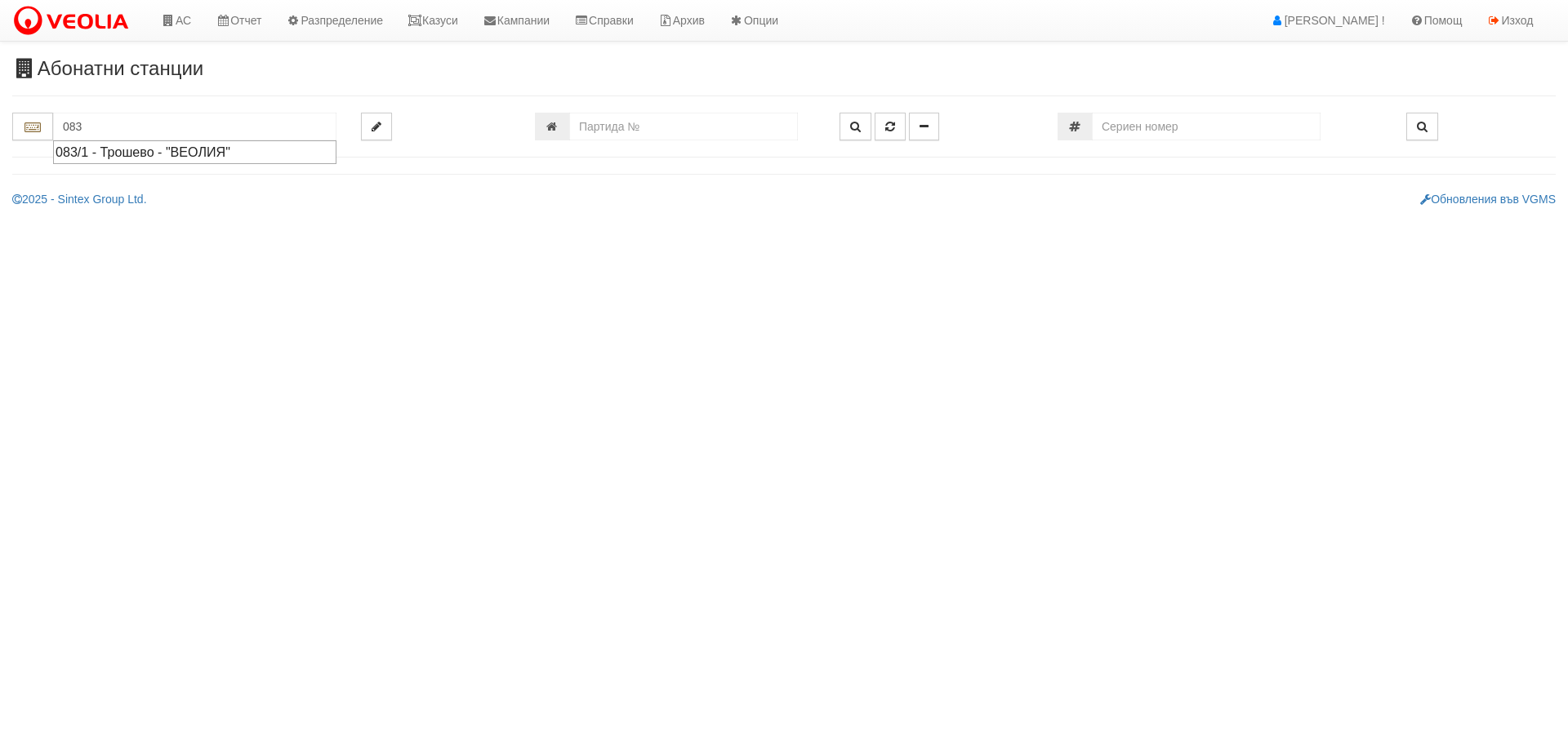
click at [122, 145] on div "083/1 - Трошево - "ВЕОЛИЯ"" at bounding box center [194, 151] width 278 height 18
type input "083/1 - Трошево - "ВЕОЛИЯ""
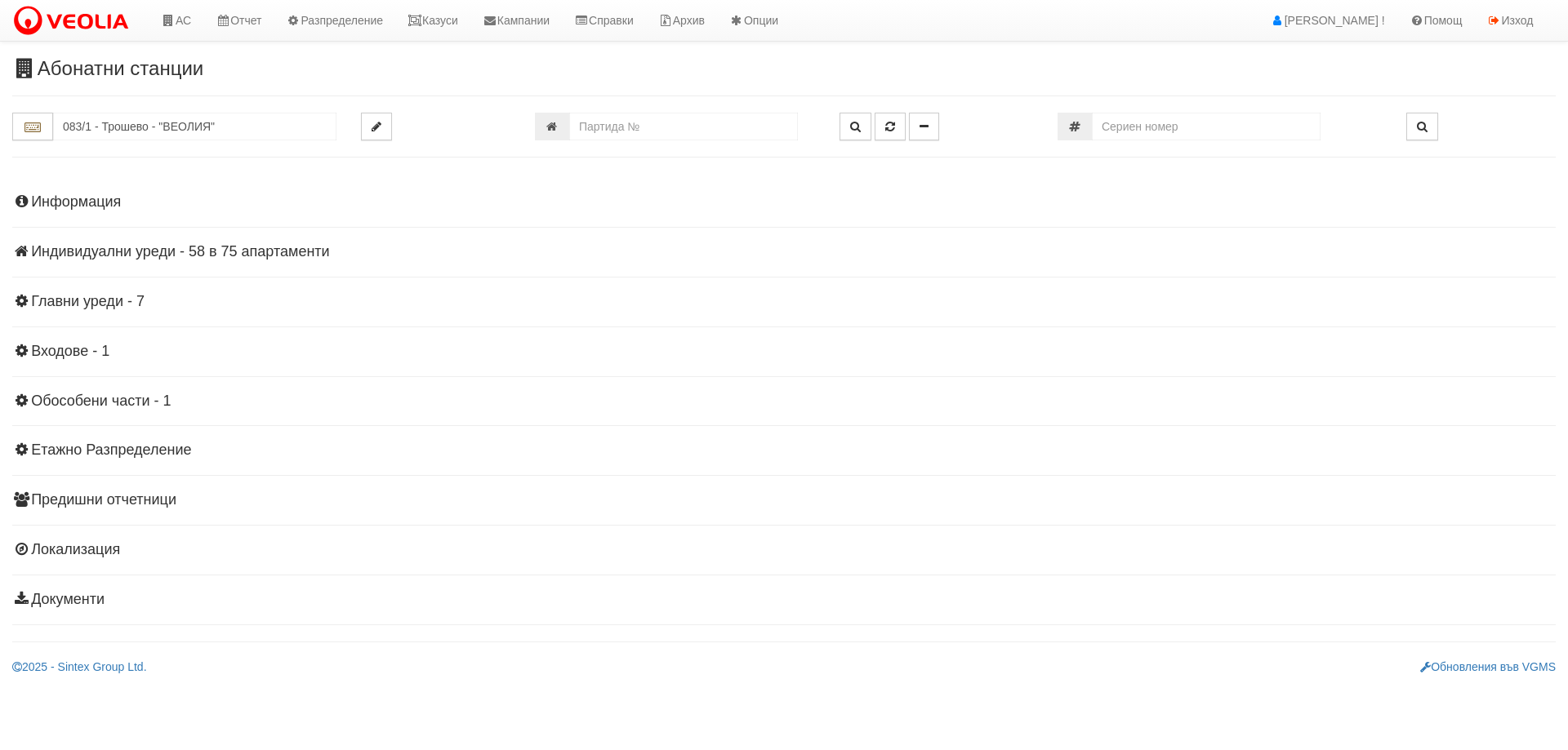
click at [116, 255] on h4 "Индивидуални уреди - 58 в 75 апартаменти" at bounding box center [784, 252] width 1543 height 17
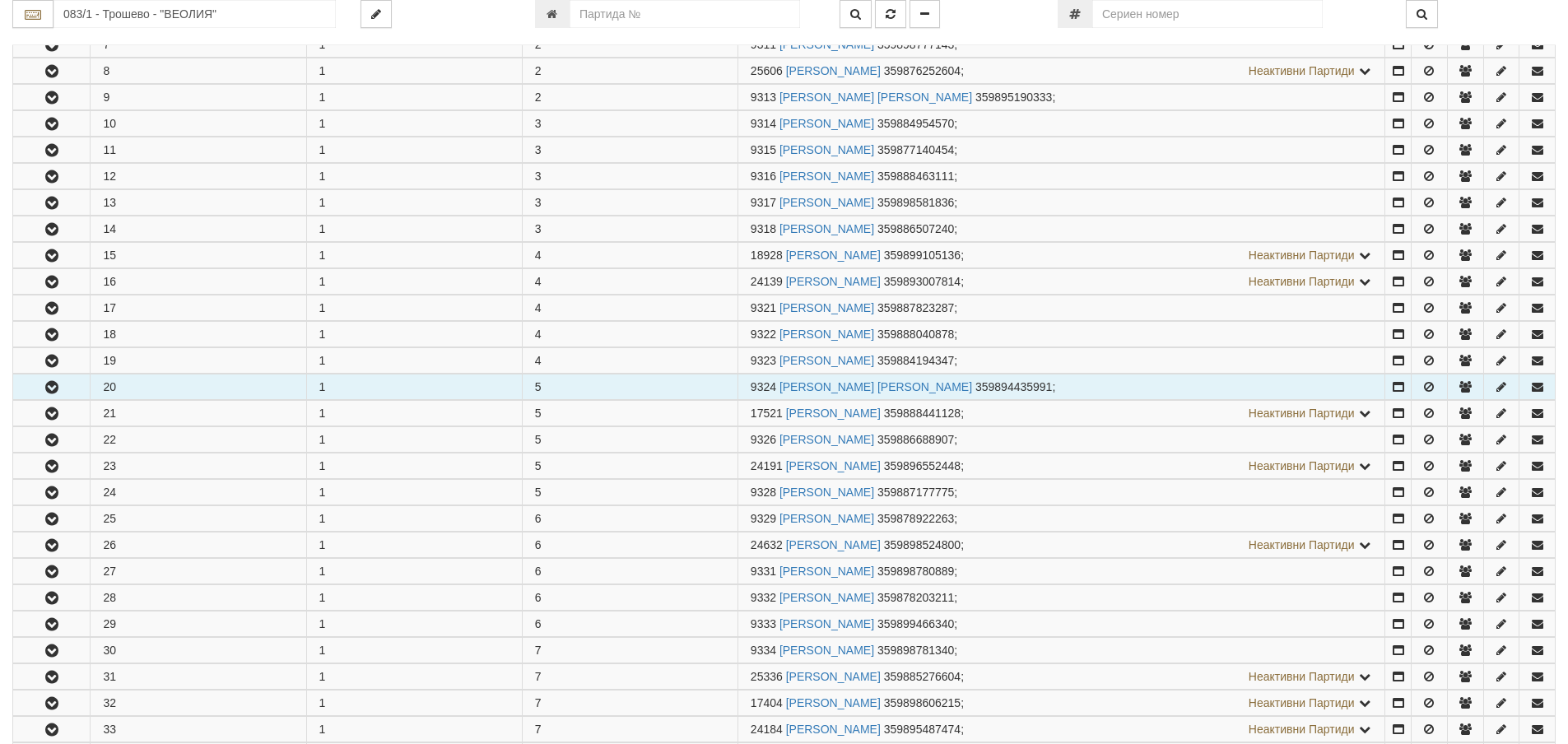
scroll to position [494, 0]
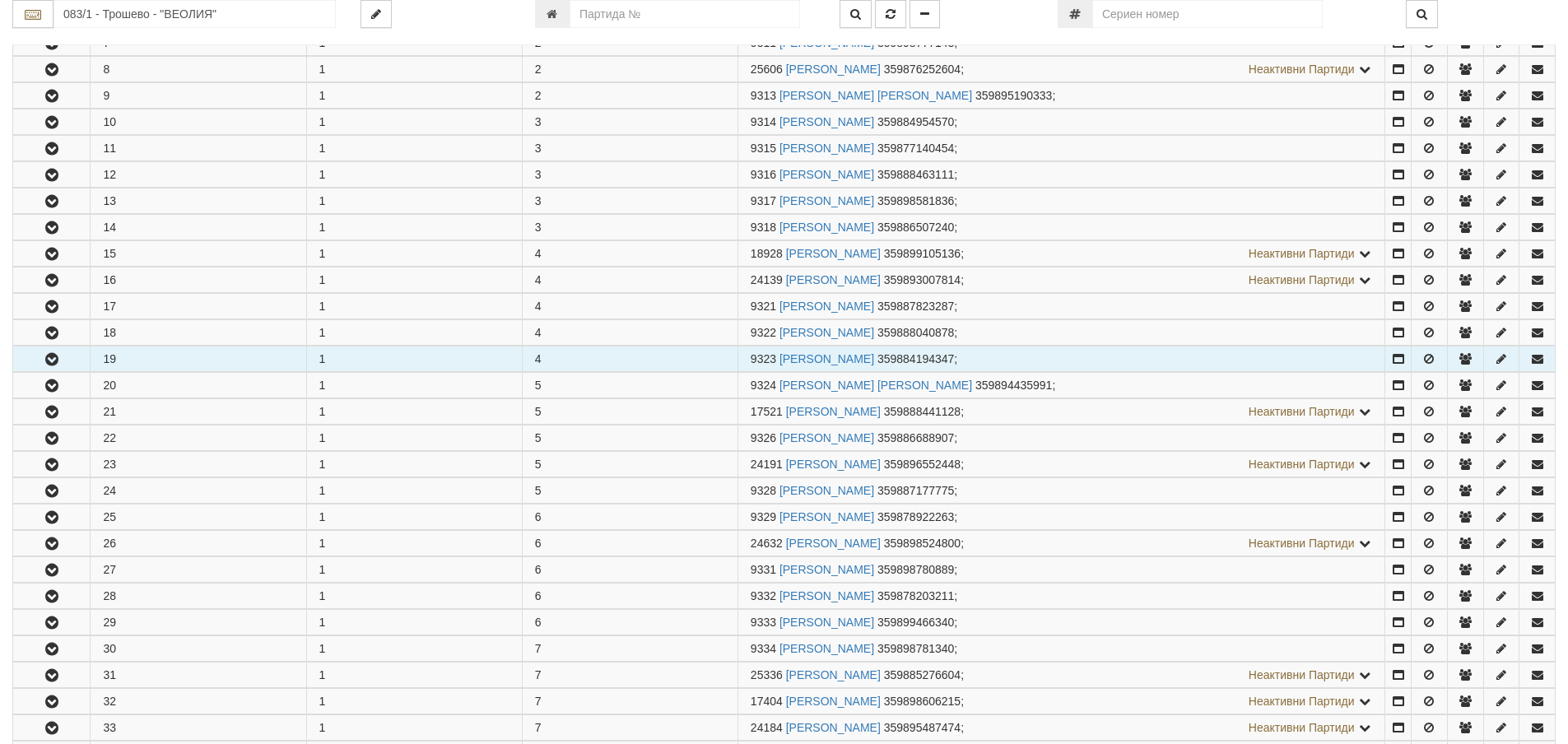
click at [56, 362] on icon "button" at bounding box center [52, 359] width 19 height 11
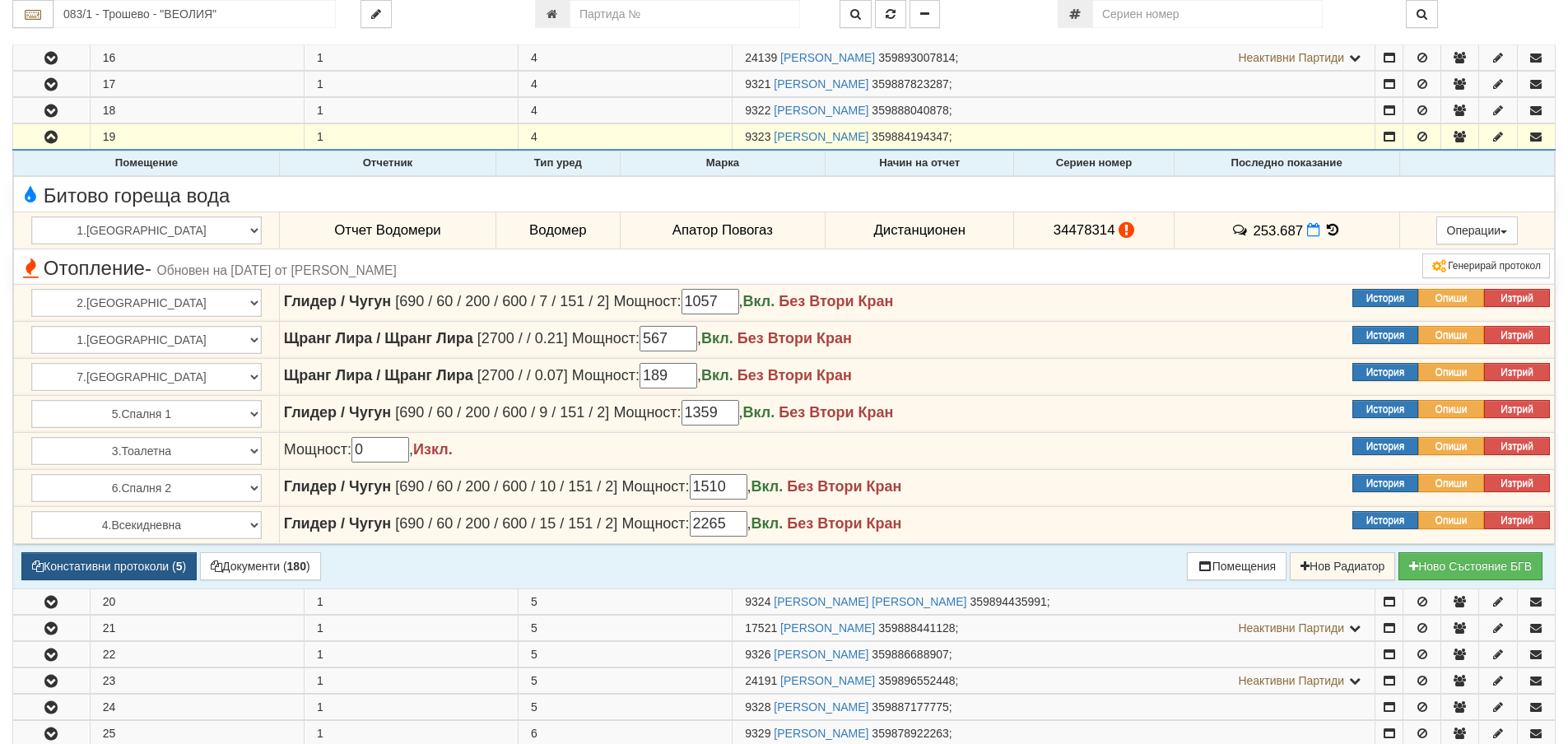
scroll to position [741, 0]
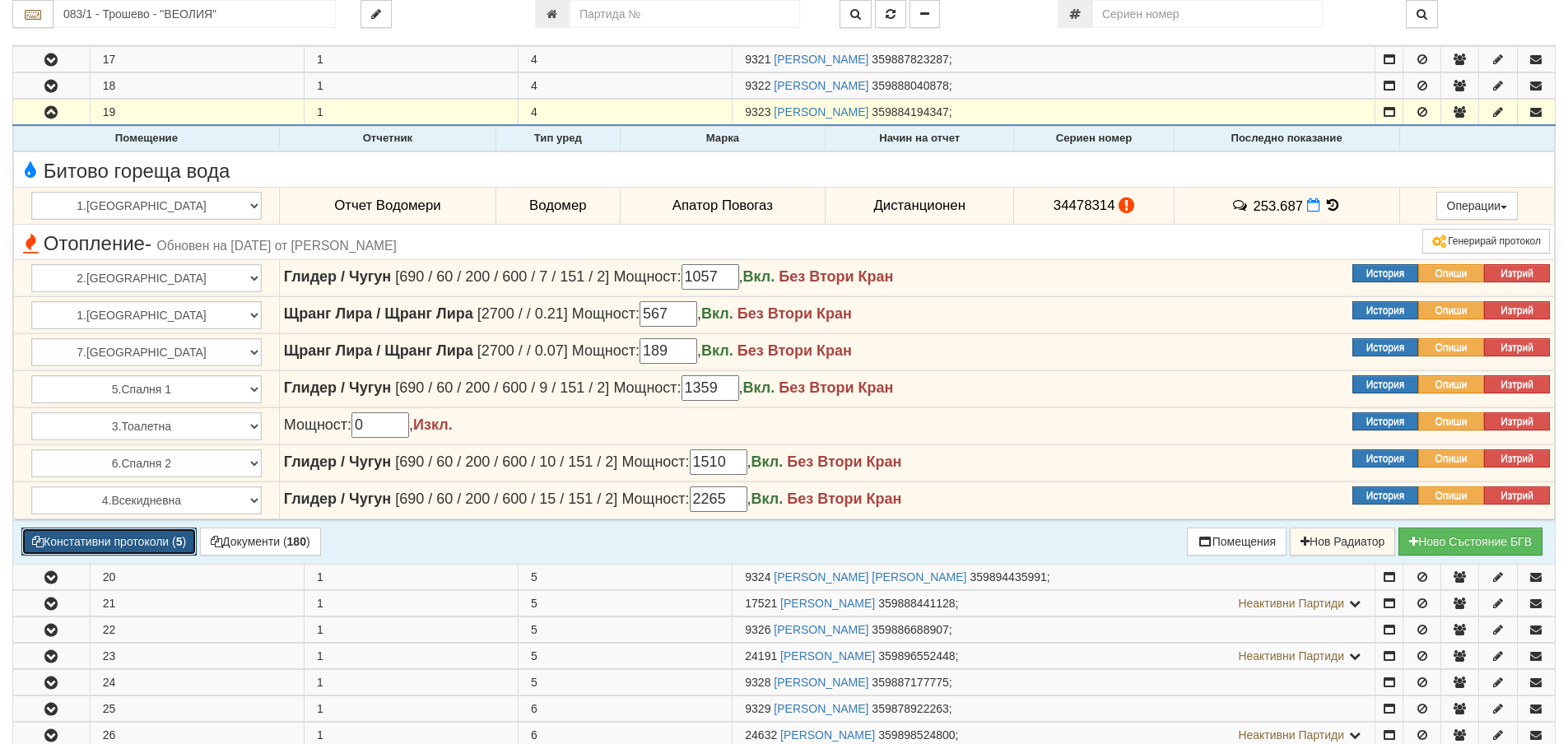
click at [118, 545] on button "Констативни протоколи ( 5 )" at bounding box center [109, 542] width 176 height 28
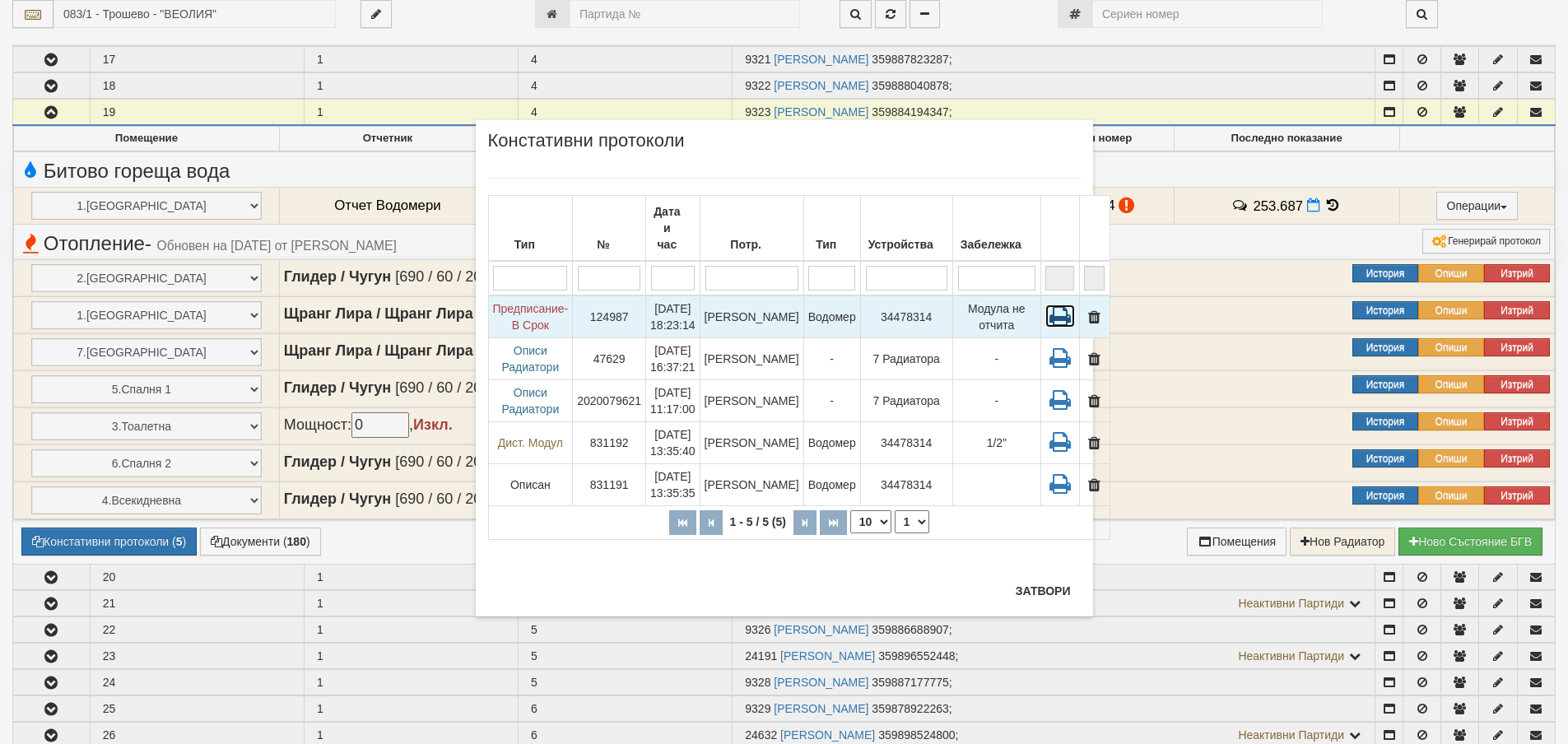
click at [1046, 304] on icon at bounding box center [1061, 316] width 30 height 23
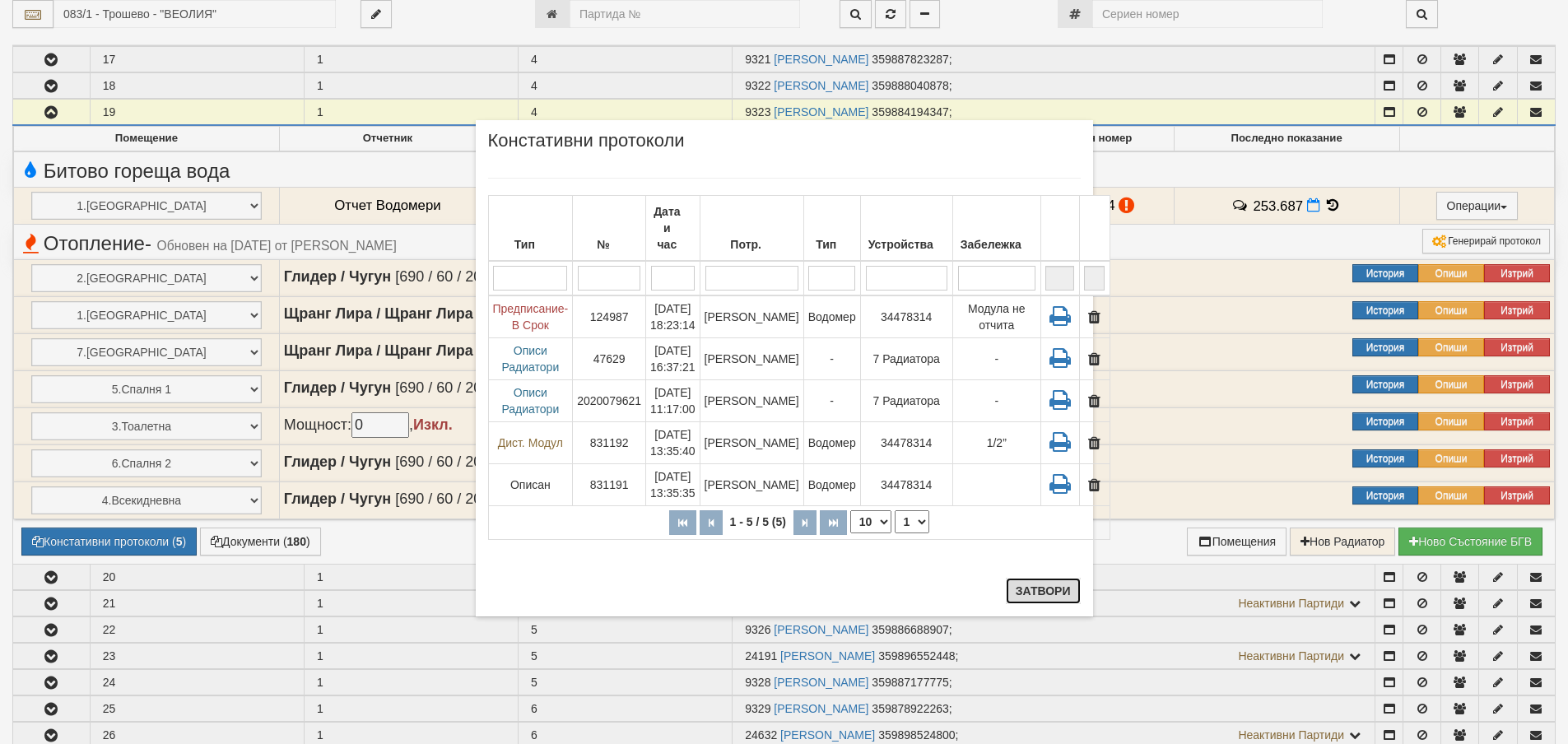
click at [1040, 590] on button "Затвори" at bounding box center [1043, 591] width 75 height 26
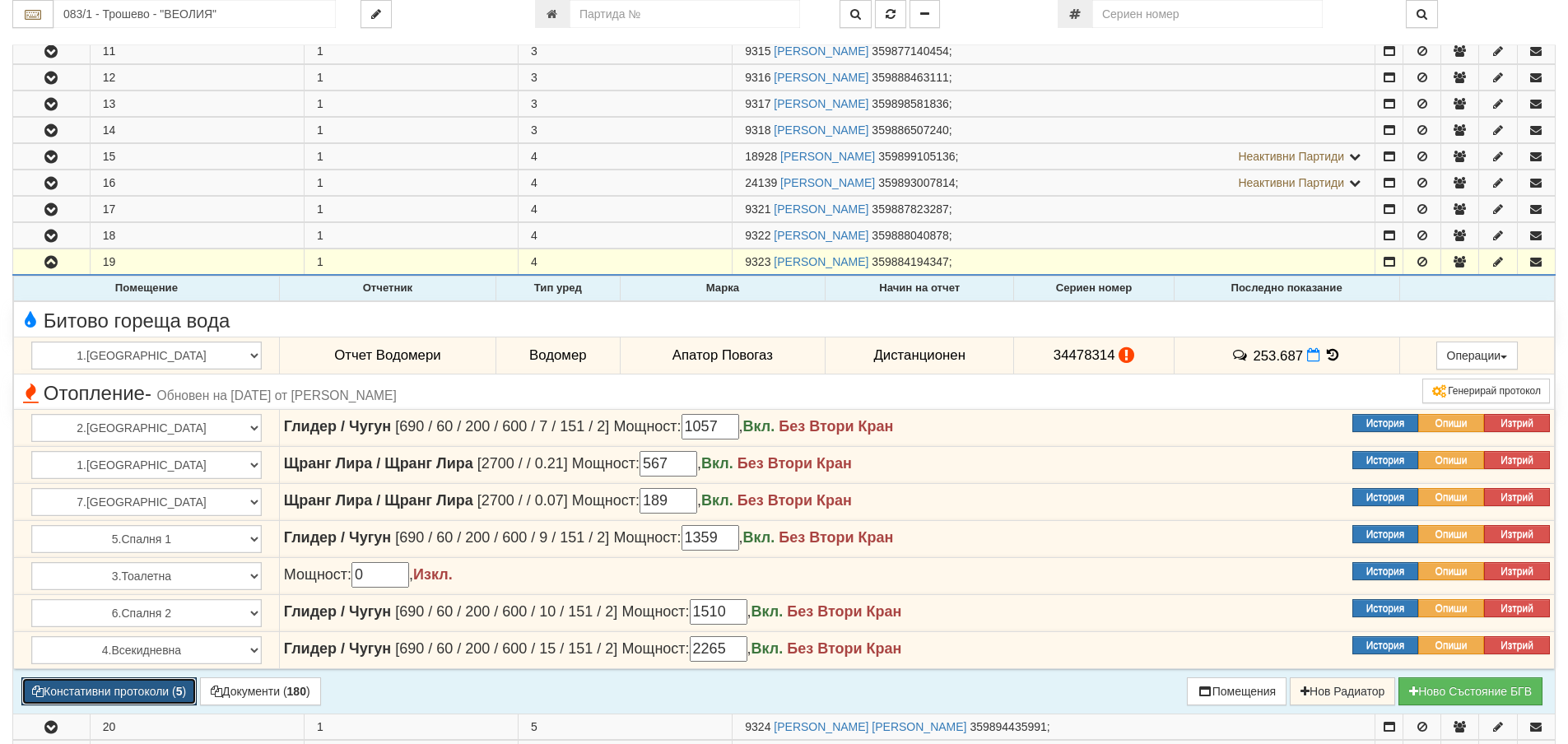
scroll to position [576, 0]
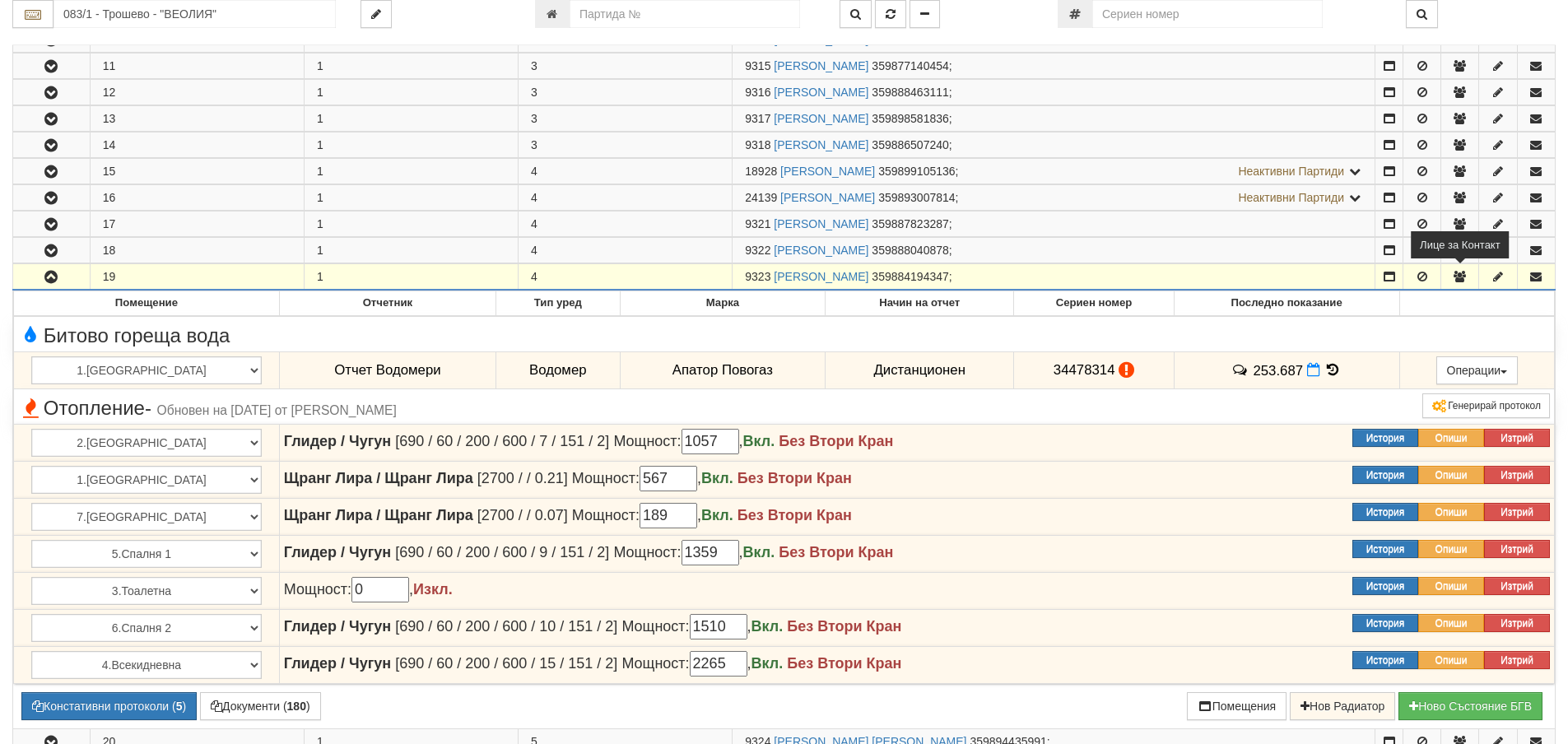
click at [1458, 275] on icon "button" at bounding box center [1460, 276] width 15 height 11
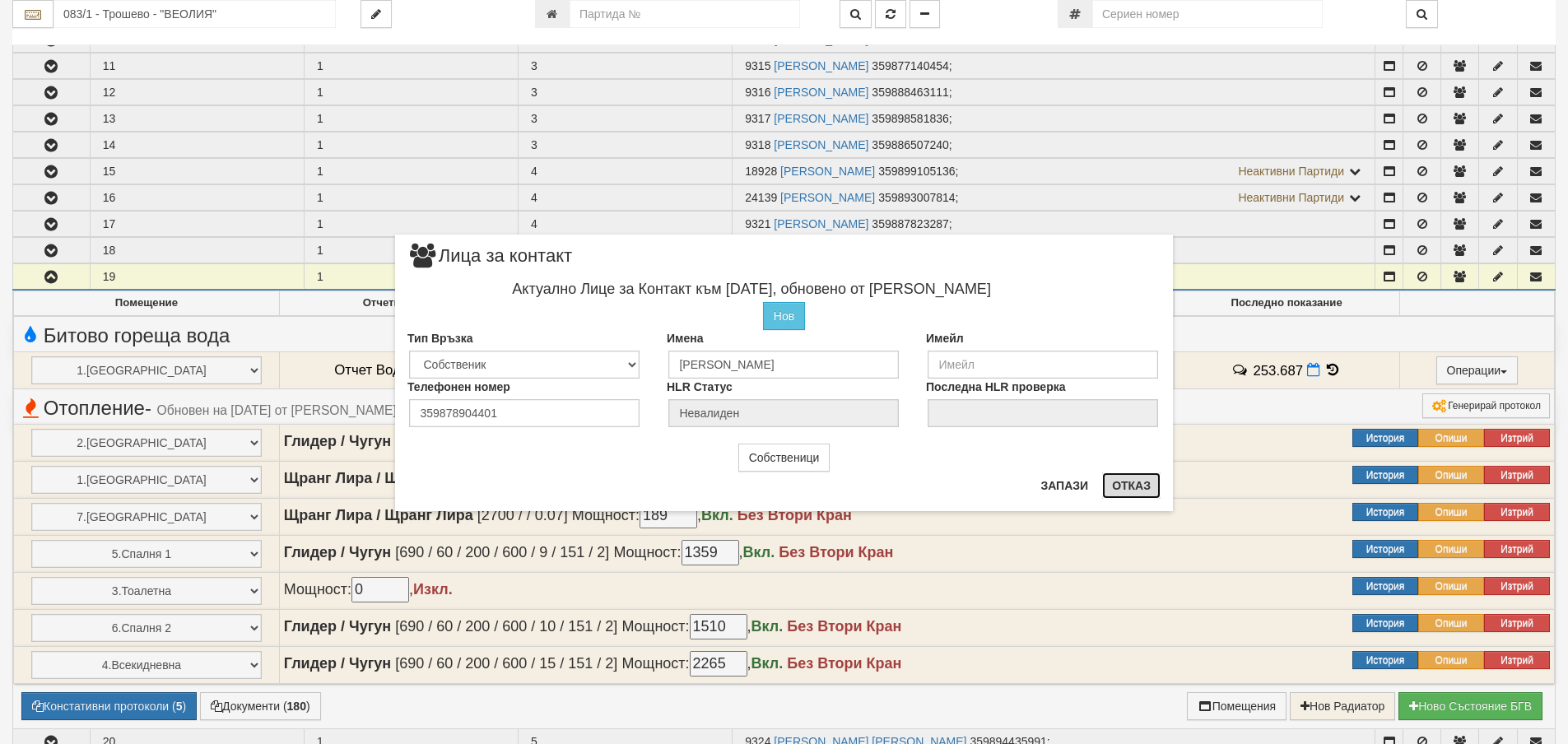
click at [1142, 486] on button "Отказ" at bounding box center [1131, 486] width 58 height 26
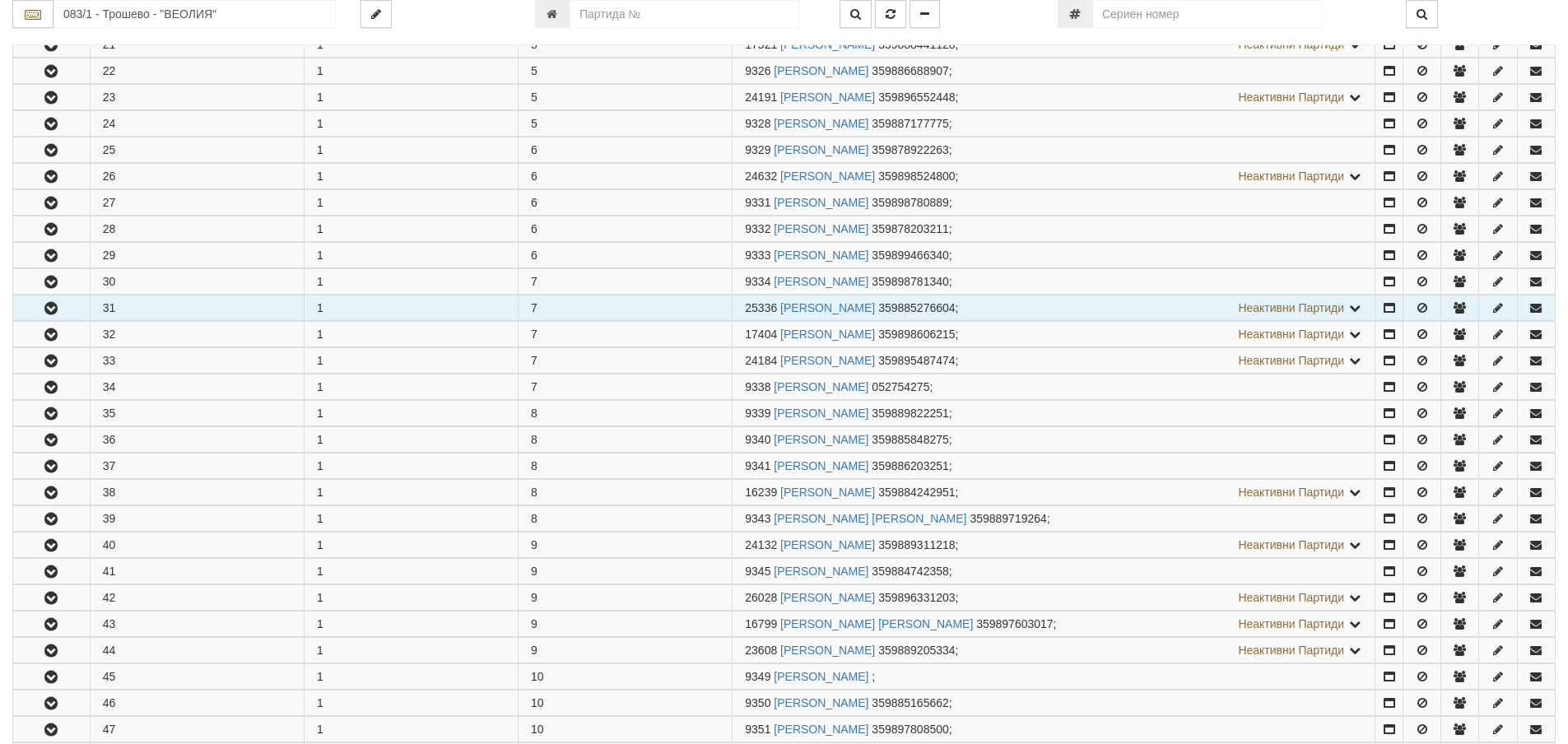
scroll to position [1318, 0]
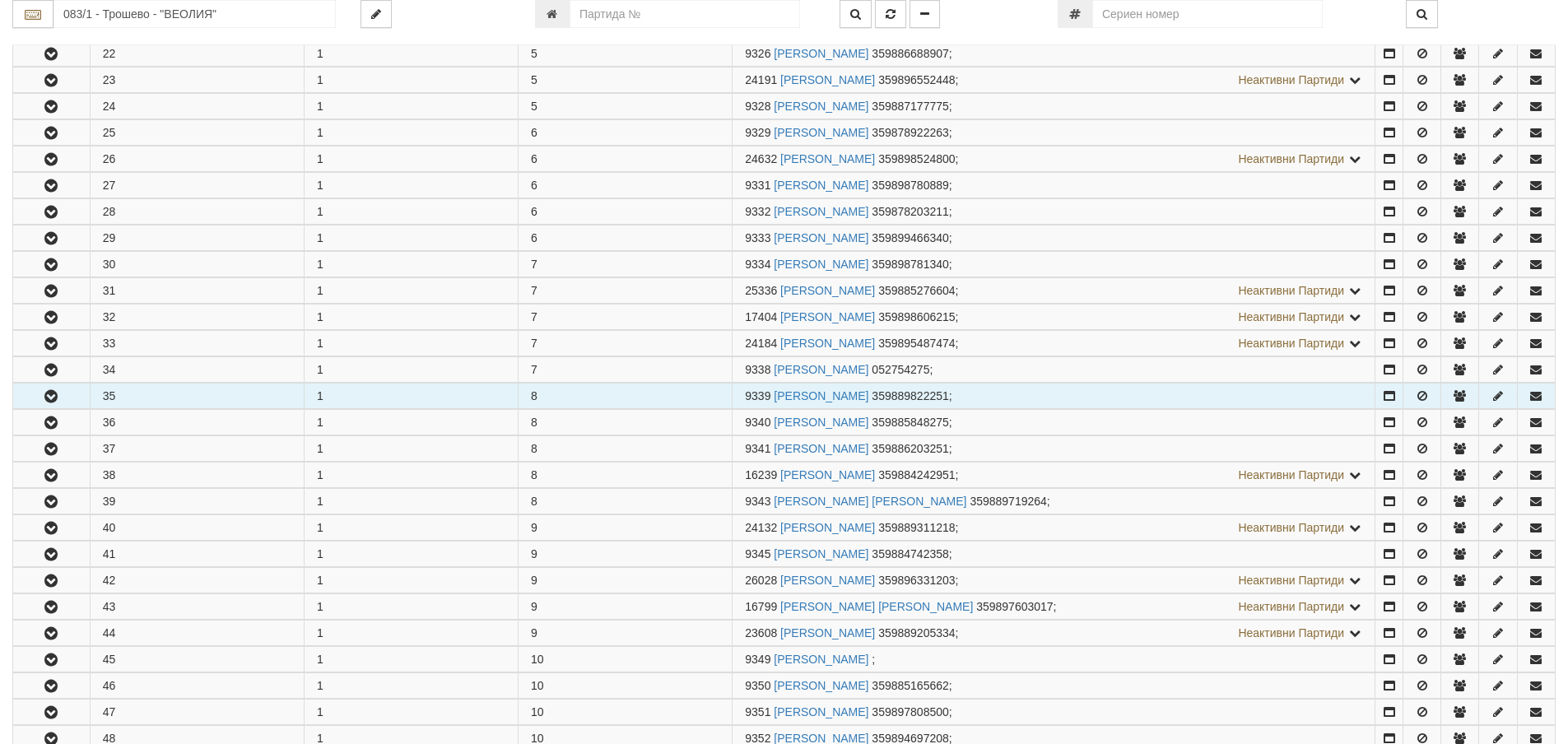
click at [50, 393] on icon "button" at bounding box center [51, 396] width 19 height 11
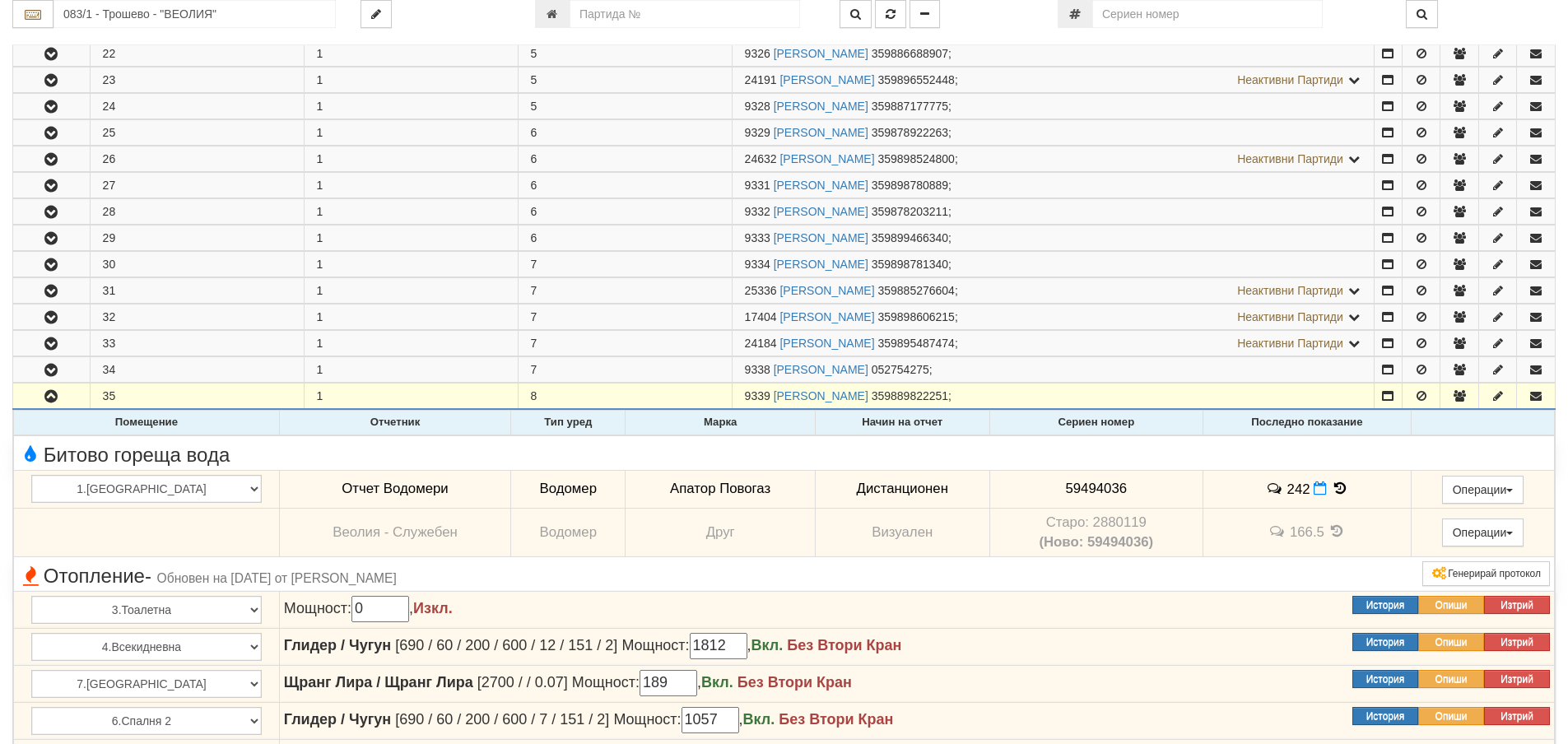
click at [1332, 487] on icon at bounding box center [1340, 489] width 19 height 14
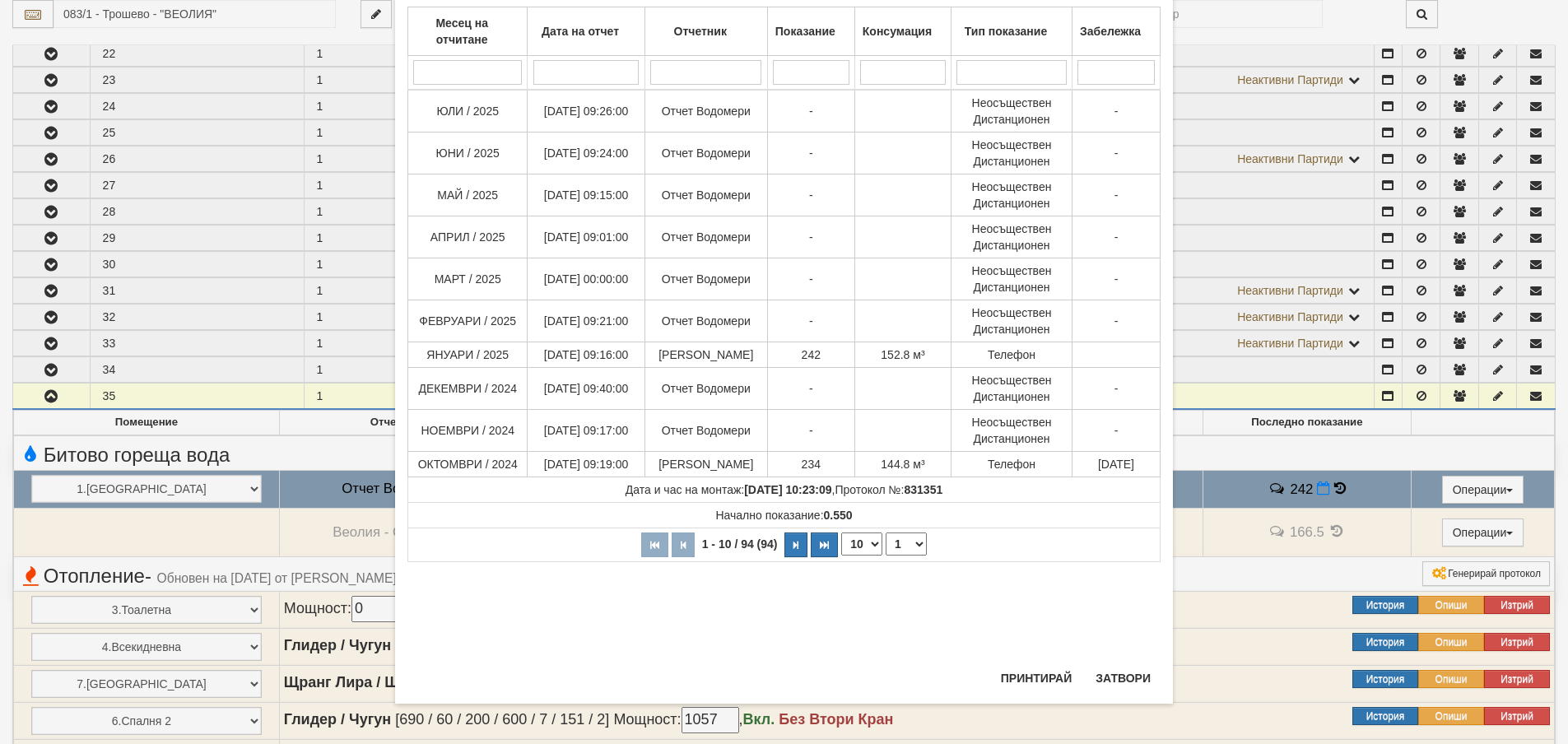
scroll to position [112, 0]
click at [1118, 677] on button "Затвори" at bounding box center [1123, 678] width 75 height 26
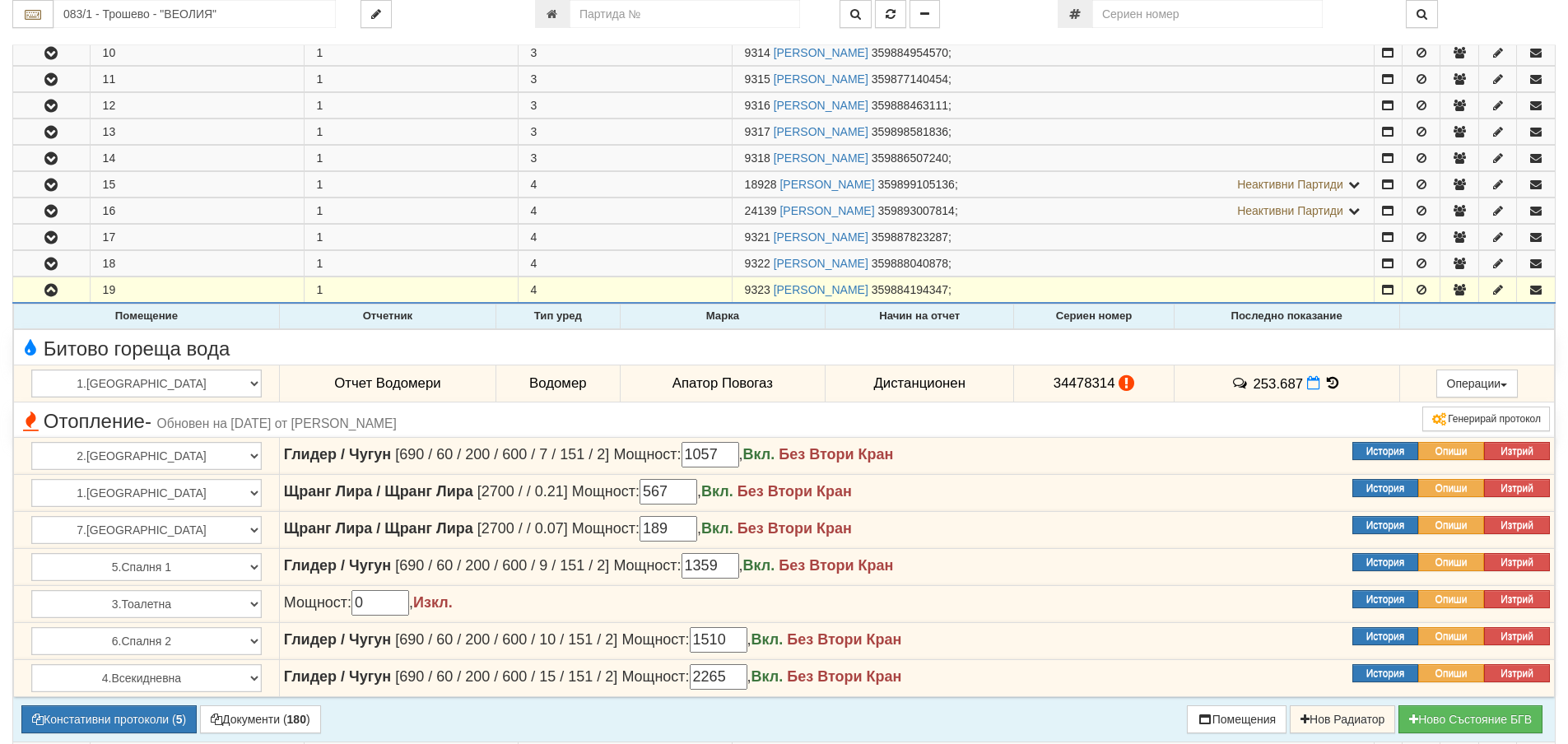
scroll to position [658, 0]
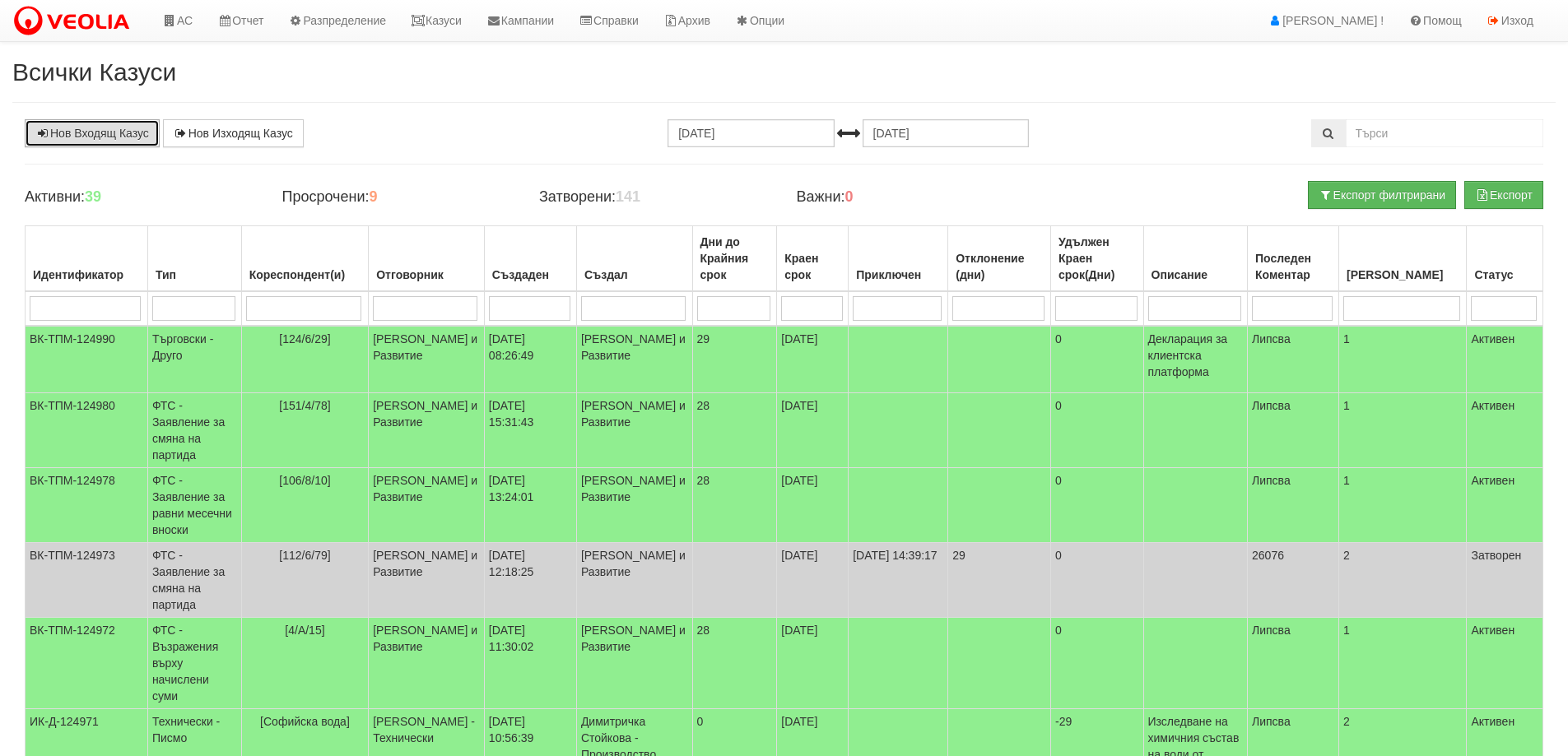
click at [74, 131] on link "Нов Входящ Казус" at bounding box center [92, 133] width 135 height 28
click at [455, 22] on link "Казуси" at bounding box center [437, 20] width 76 height 41
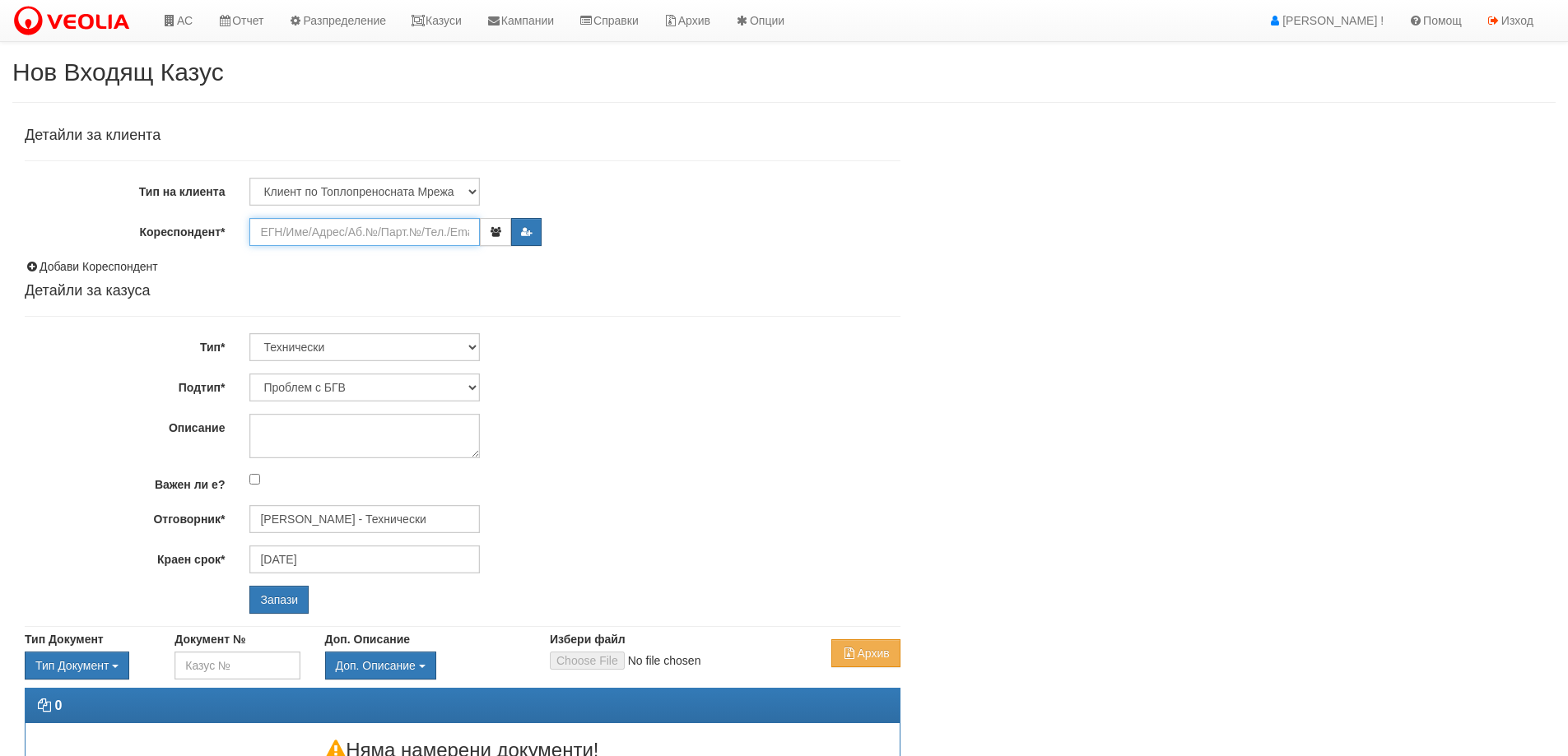
click at [292, 234] on input "Кореспондент*" at bounding box center [364, 232] width 230 height 28
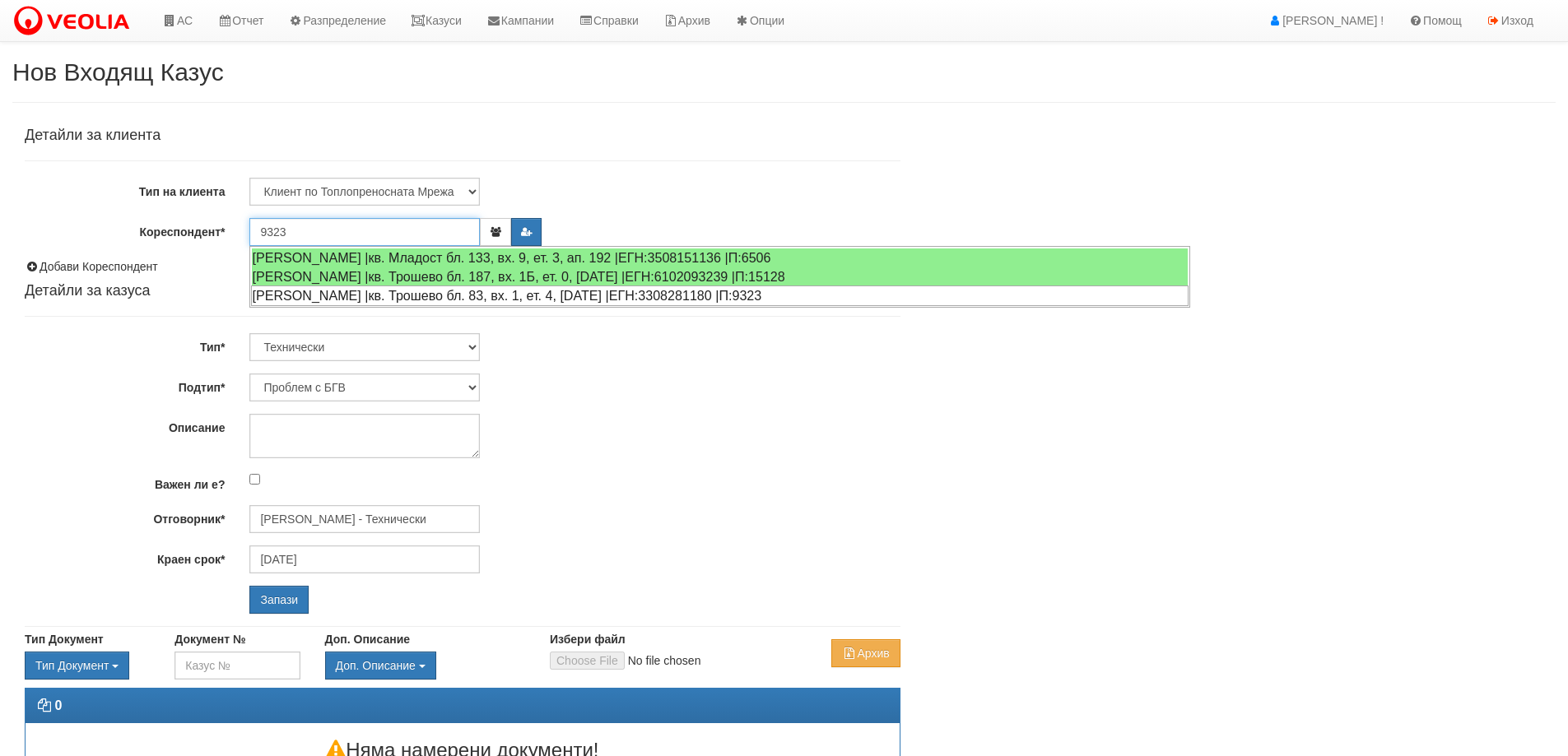
click at [316, 295] on div "[PERSON_NAME] |кв. Трошево бл. 83, вх. 1, ет. 4, [DATE] |ЕГН:3308281180 |П:9323" at bounding box center [720, 296] width 938 height 20
type input "[PERSON_NAME]"
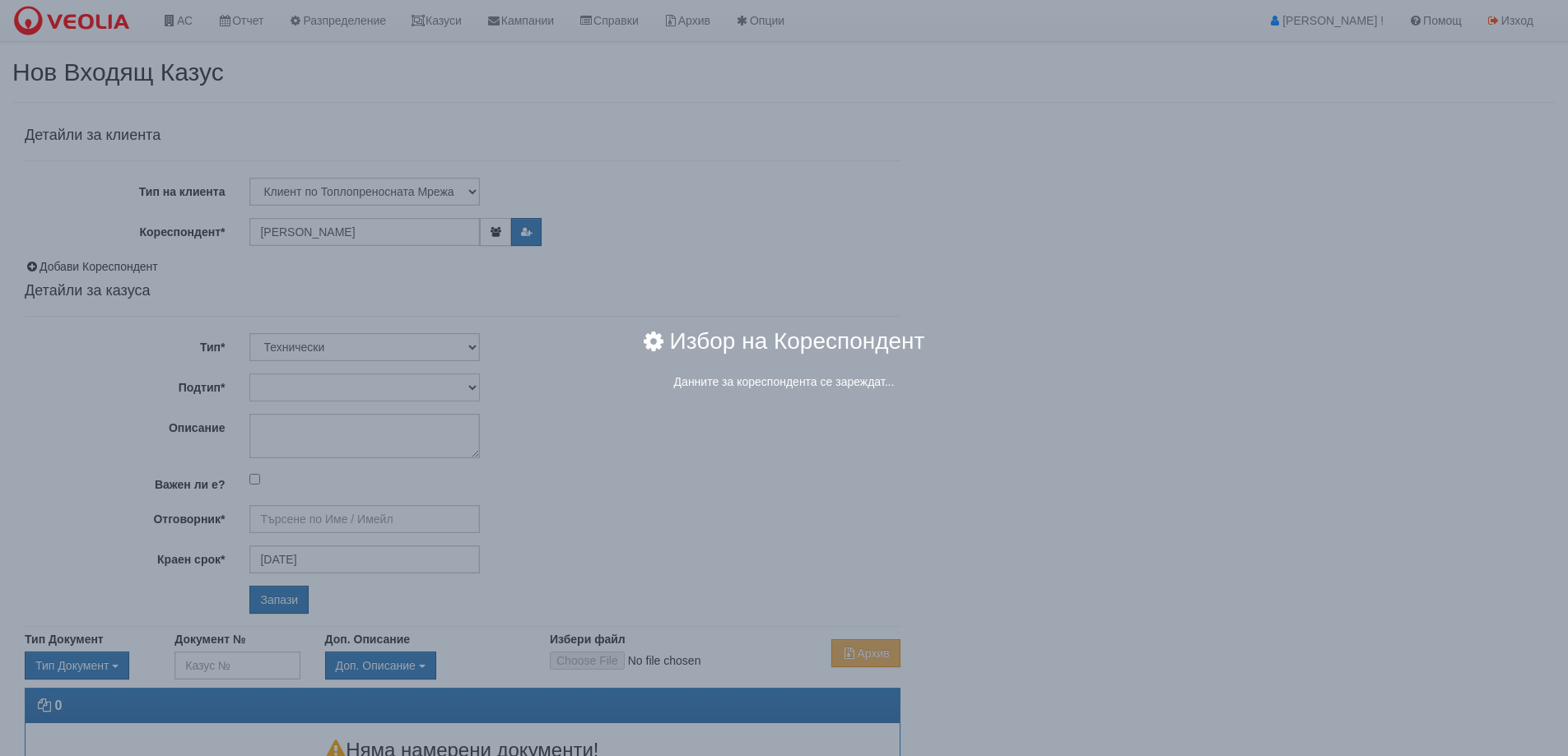
type input "[PERSON_NAME] - Технически"
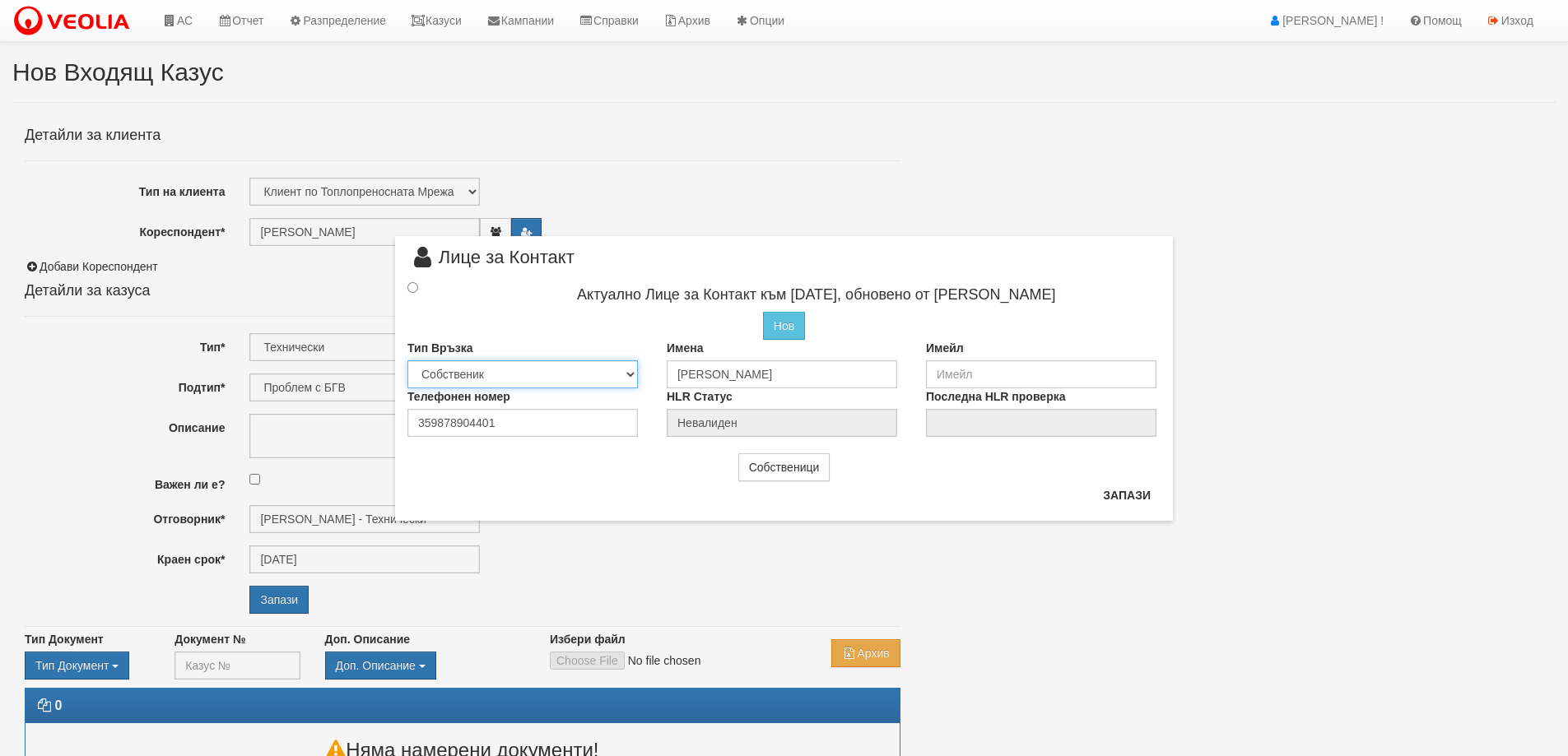
click at [632, 374] on select "Собственик Наемател Роднина Съсед Приятел" at bounding box center [522, 375] width 230 height 28
click at [470, 375] on select "Собственик Наемател Роднина Съсед Приятел" at bounding box center [522, 375] width 230 height 28
click at [412, 288] on input "radio" at bounding box center [413, 288] width 11 height 11
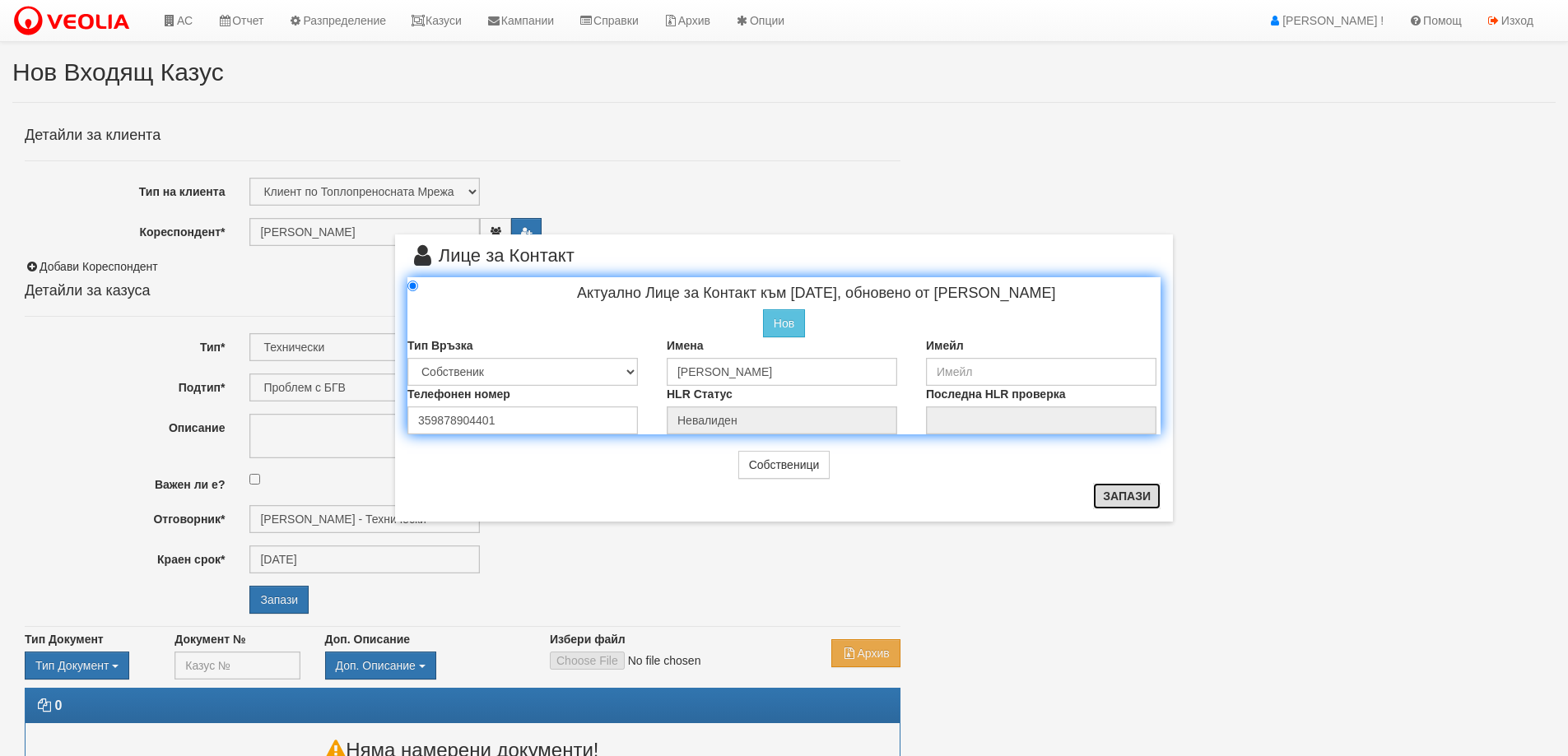
click at [1127, 498] on button "Запази" at bounding box center [1127, 497] width 68 height 26
radio input "true"
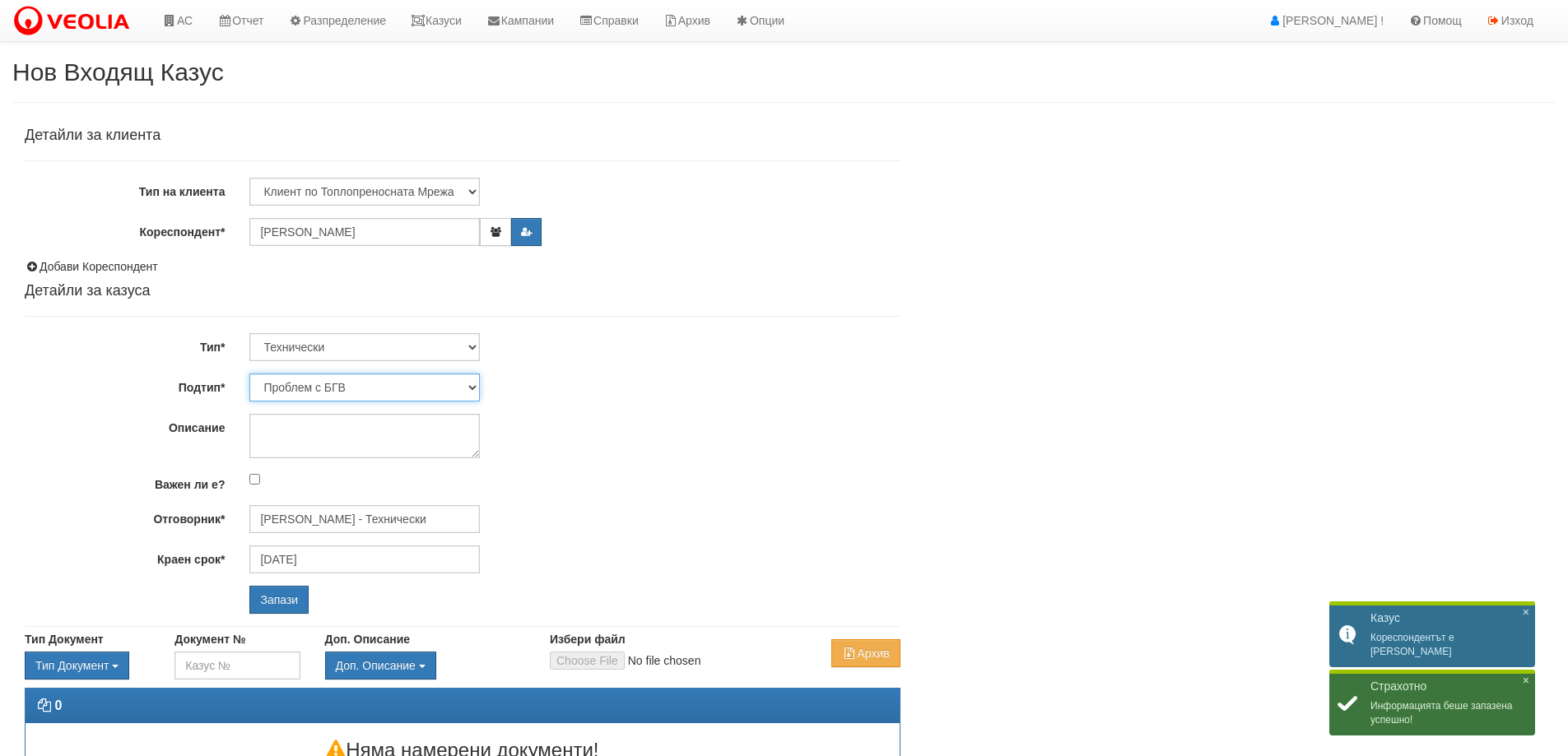
click at [439, 385] on select "Проблем с БГВ Теч ВОИ Теч БГВ Теч в АС Теч от водомер Проблем в АС Интервенция …" at bounding box center [364, 388] width 230 height 28
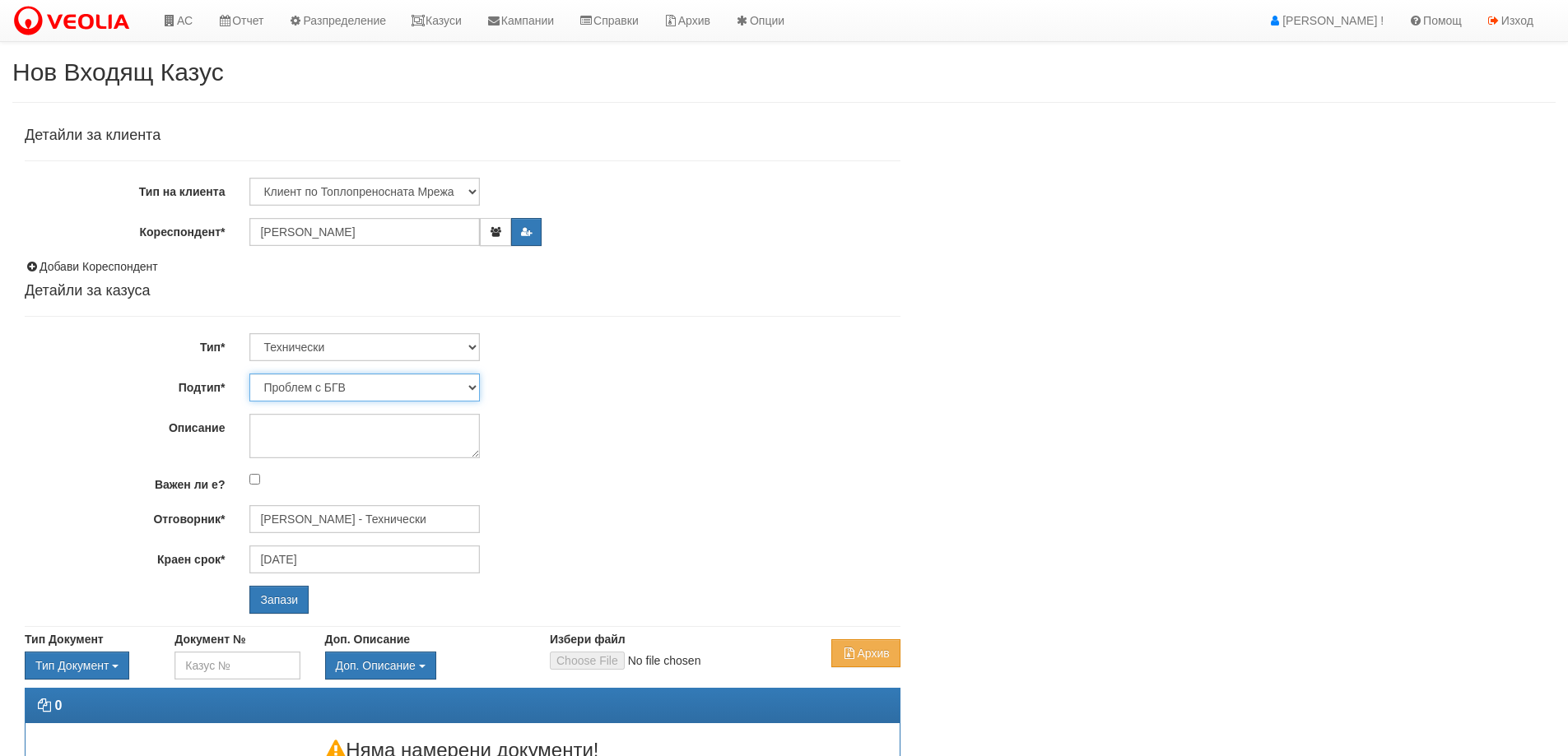
select select "Монтаж на водомер с дист. модул"
click at [250, 374] on select "Проблем с БГВ Теч ВОИ Теч БГВ Теч в АС Теч от водомер Проблем в АС Интервенция …" at bounding box center [364, 388] width 230 height 28
type input "[DATE]"
type input "[PERSON_NAME] - Технически"
click at [280, 597] on input "Запази" at bounding box center [279, 600] width 59 height 28
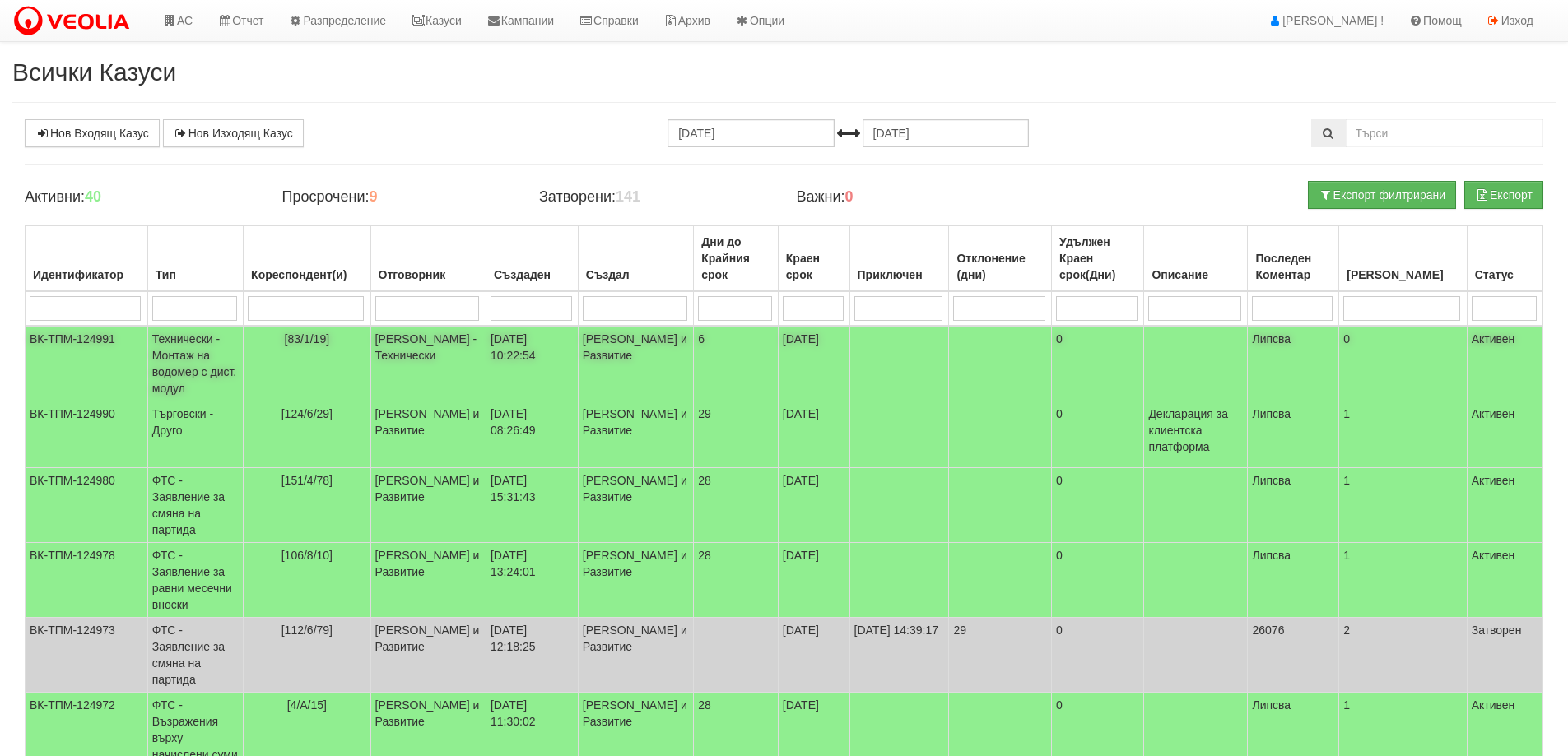
click at [191, 384] on td "Технически - Монтаж на водомер с дист. модул" at bounding box center [195, 363] width 95 height 76
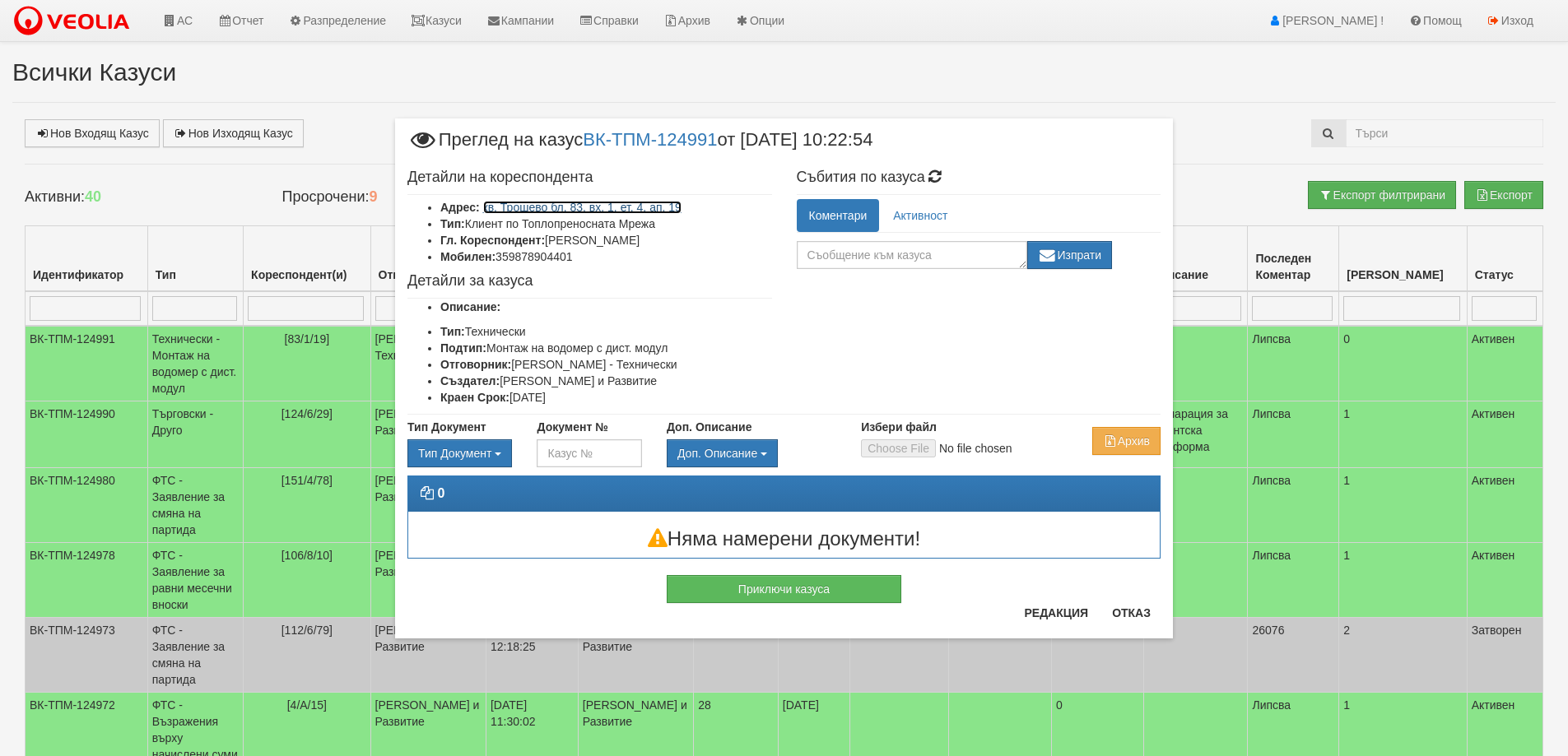
click at [599, 201] on link "кв. Трошево бл. 83, вх. 1, ет. 4, ап. 19" at bounding box center [582, 207] width 199 height 13
click at [1134, 618] on button "Отказ" at bounding box center [1131, 613] width 58 height 26
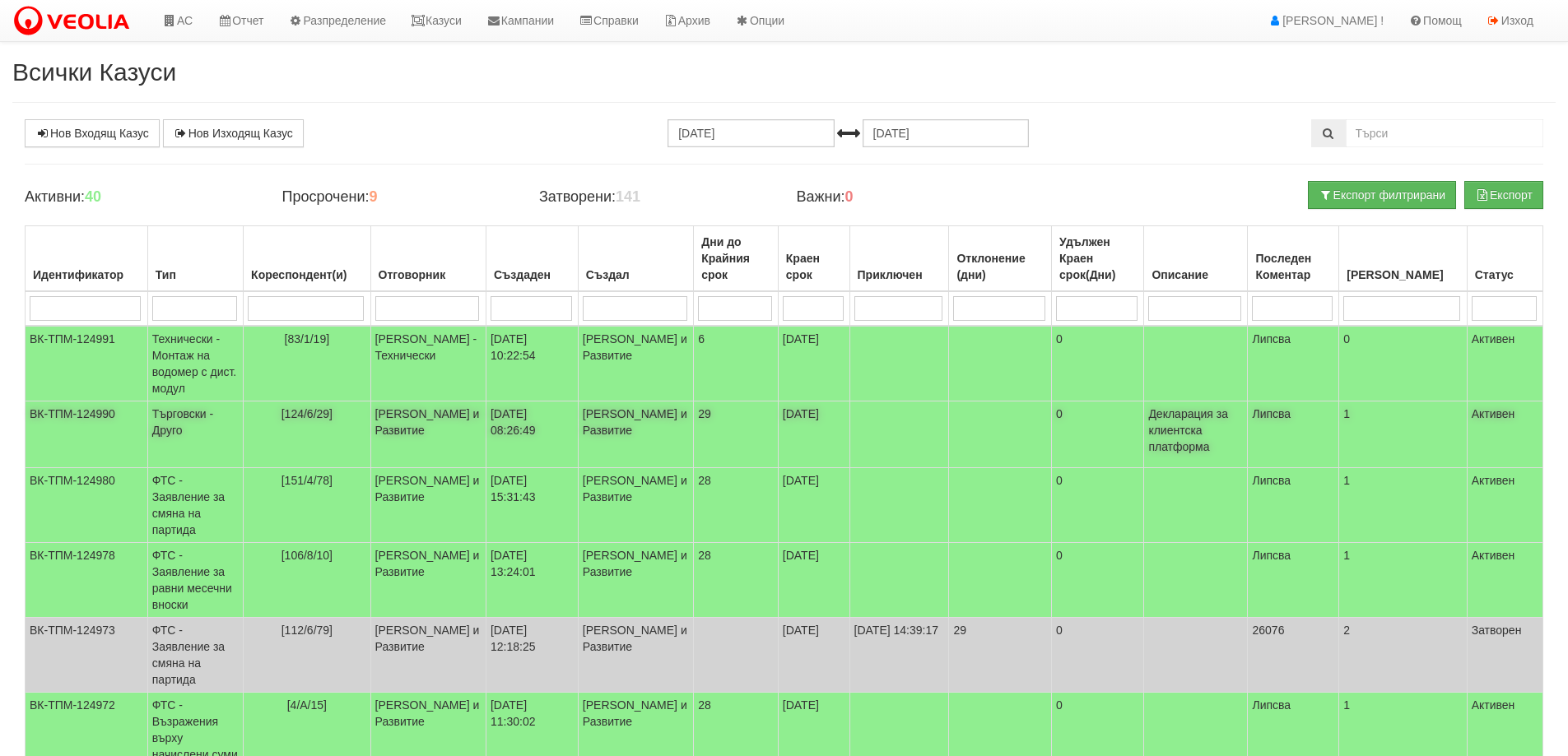
click at [204, 437] on td "Търговски - Друго" at bounding box center [195, 435] width 95 height 67
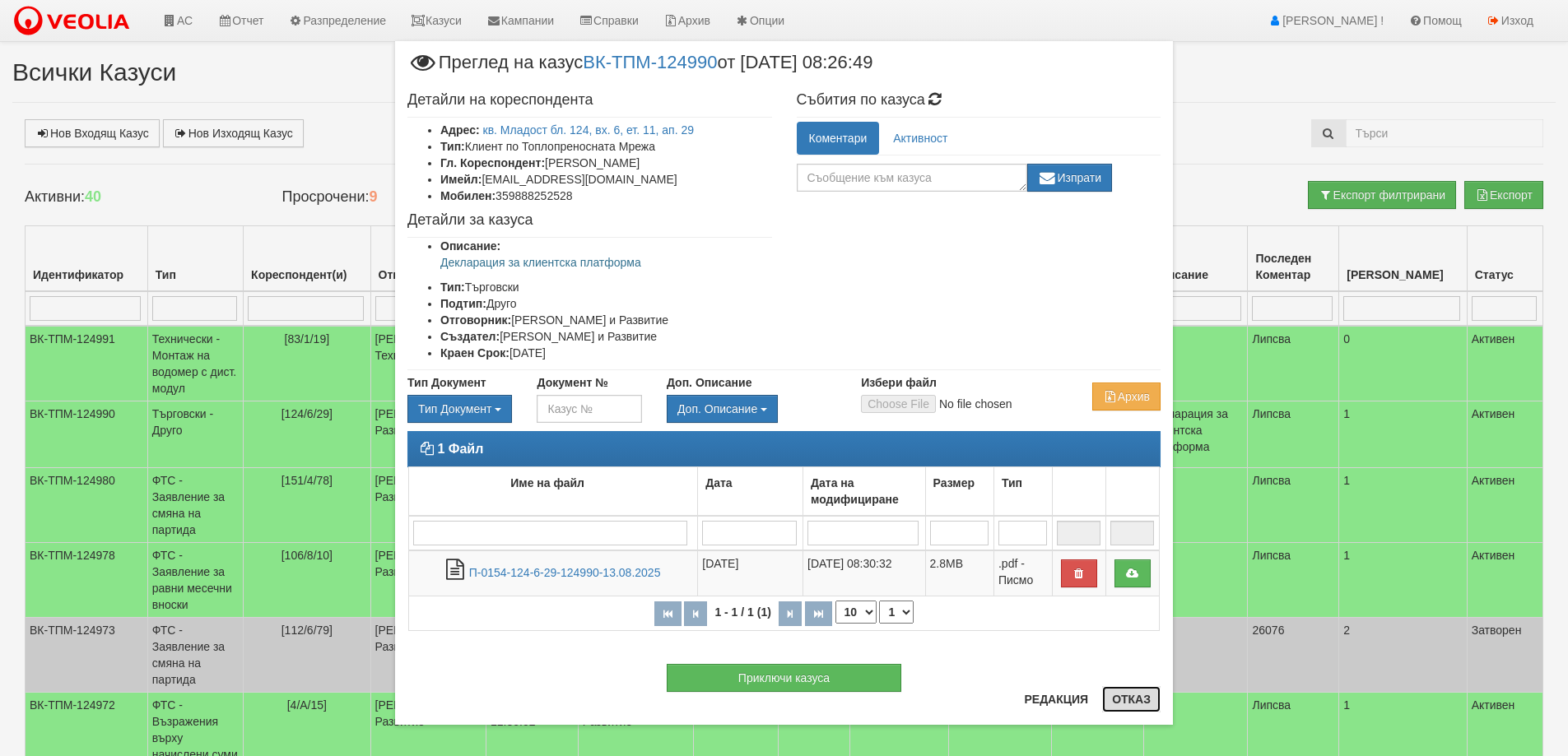
click at [1129, 702] on button "Отказ" at bounding box center [1131, 700] width 58 height 26
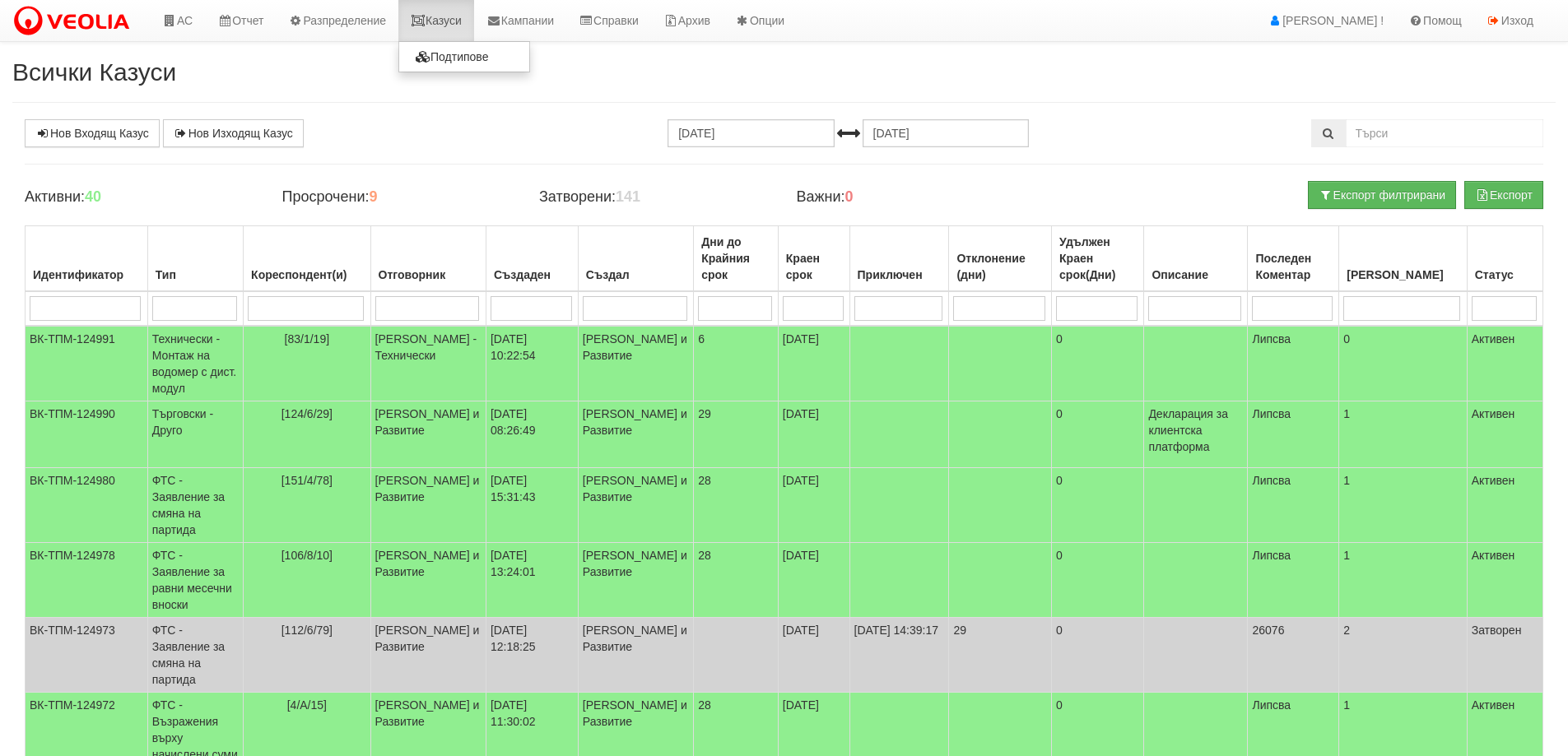
click at [448, 19] on link "Казуси" at bounding box center [437, 20] width 76 height 41
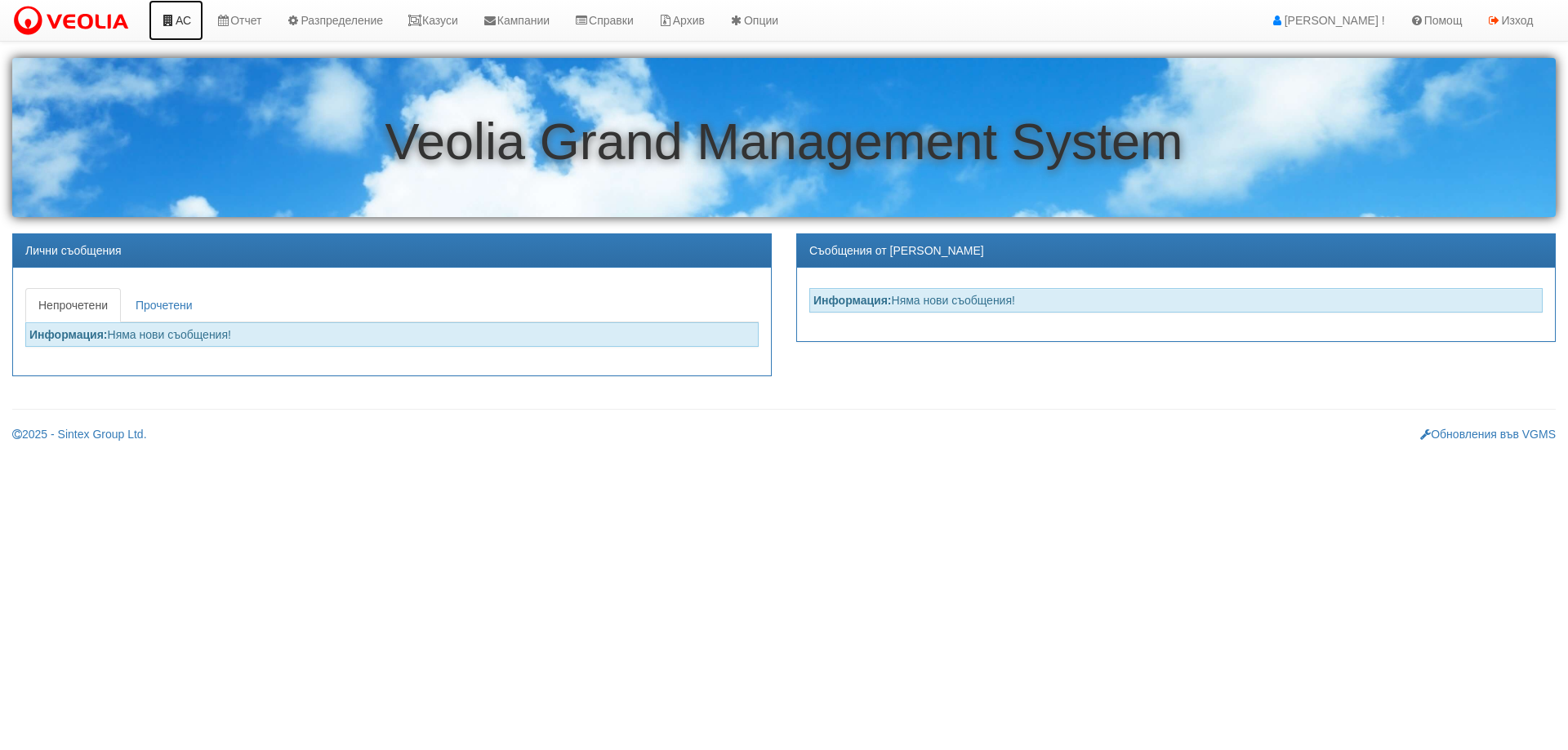
click at [187, 16] on link "АС" at bounding box center [176, 20] width 55 height 41
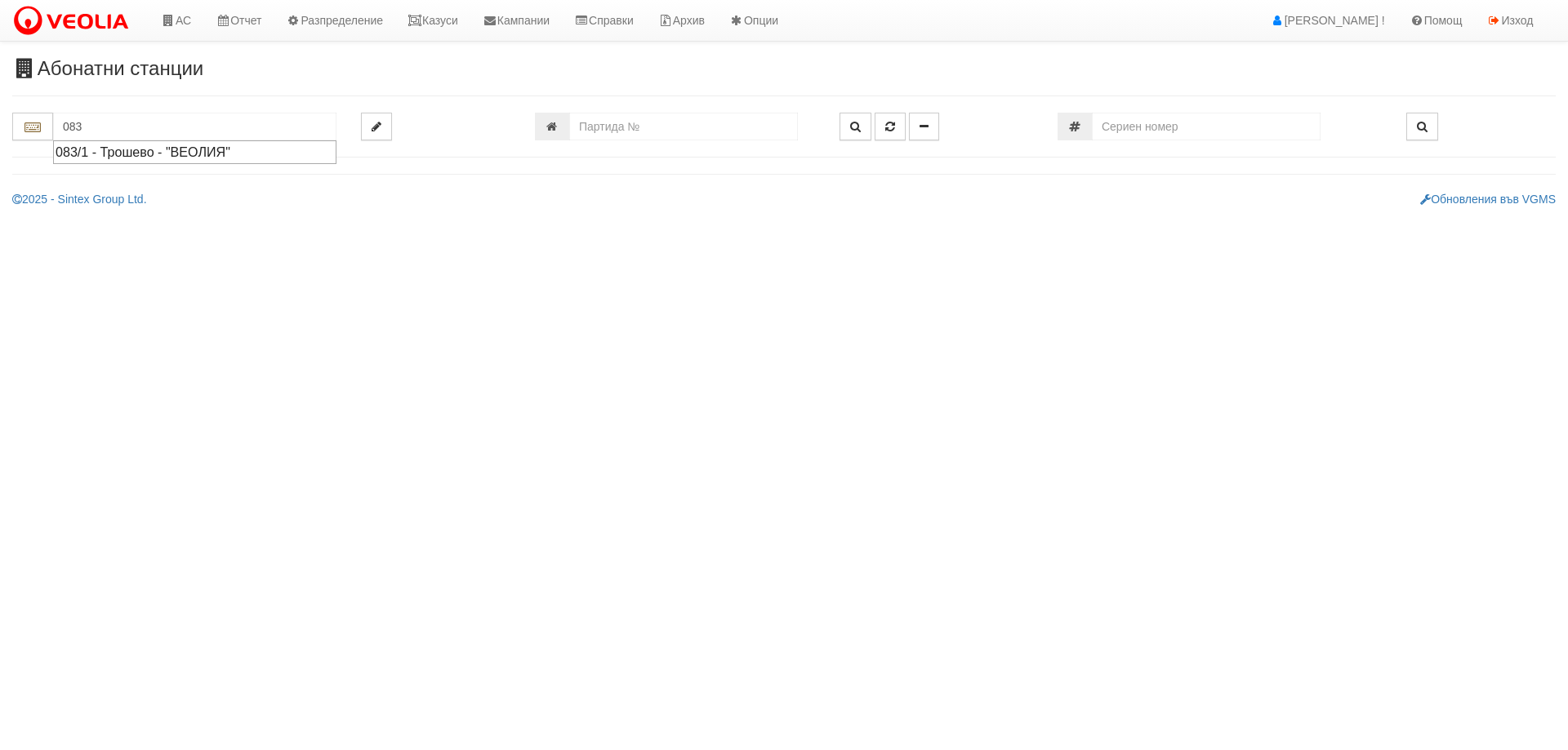
click at [116, 147] on div "083/1 - Трошево - "ВЕОЛИЯ"" at bounding box center [194, 151] width 278 height 18
type input "083/1 - Трошево - "ВЕОЛИЯ""
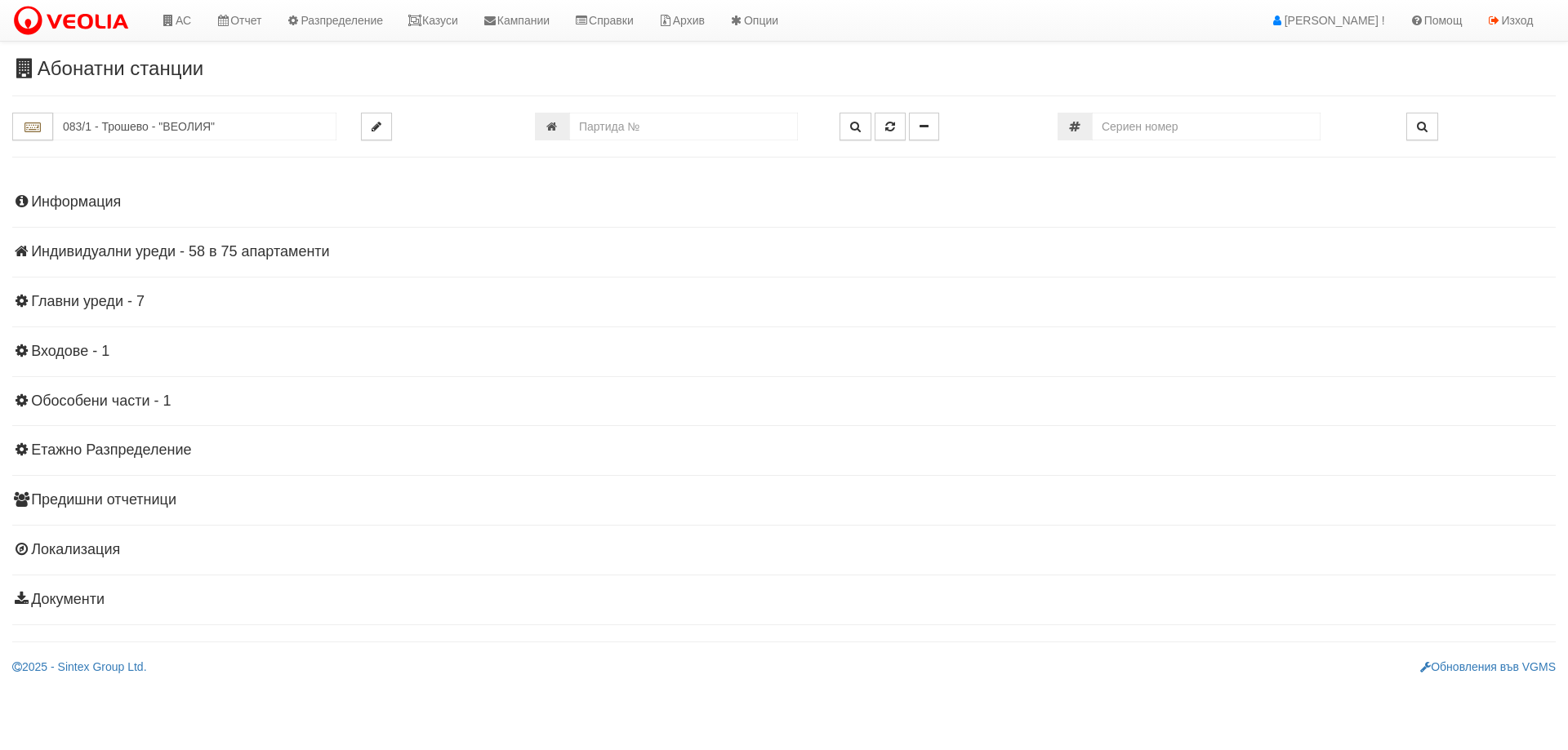
click at [245, 255] on h4 "Индивидуални уреди - 58 в 75 апартаменти" at bounding box center [784, 252] width 1543 height 17
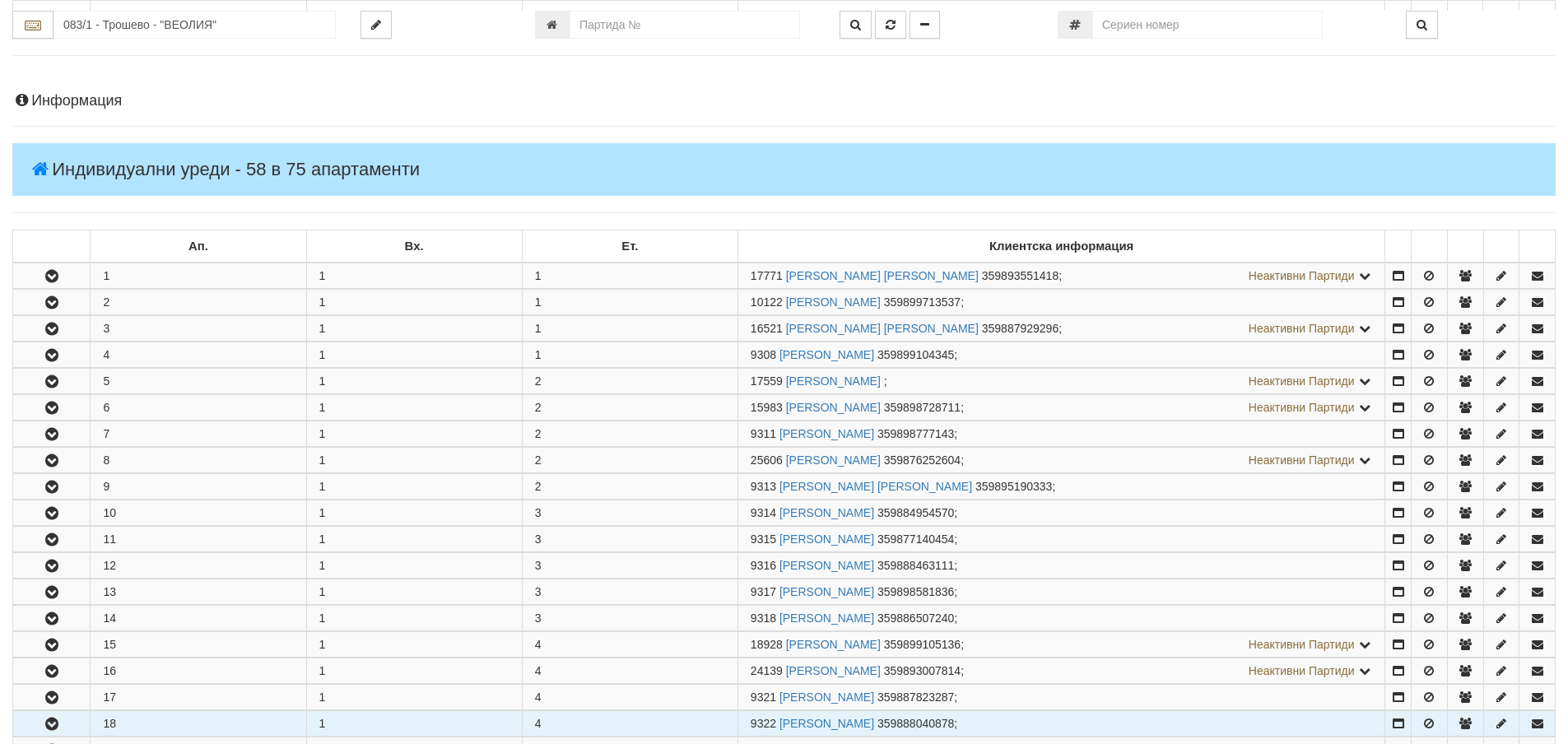
scroll to position [412, 0]
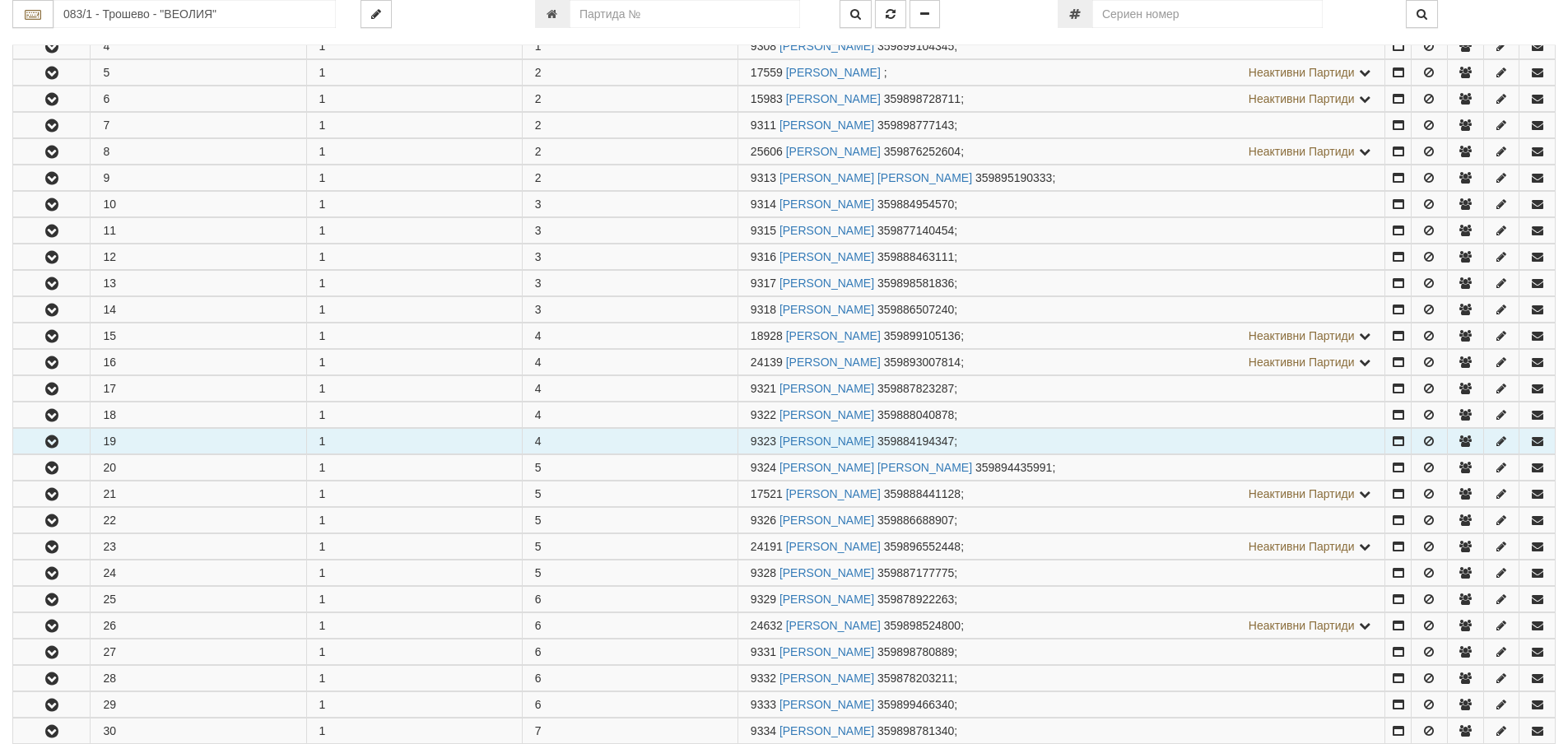
click at [56, 440] on icon "button" at bounding box center [52, 442] width 19 height 11
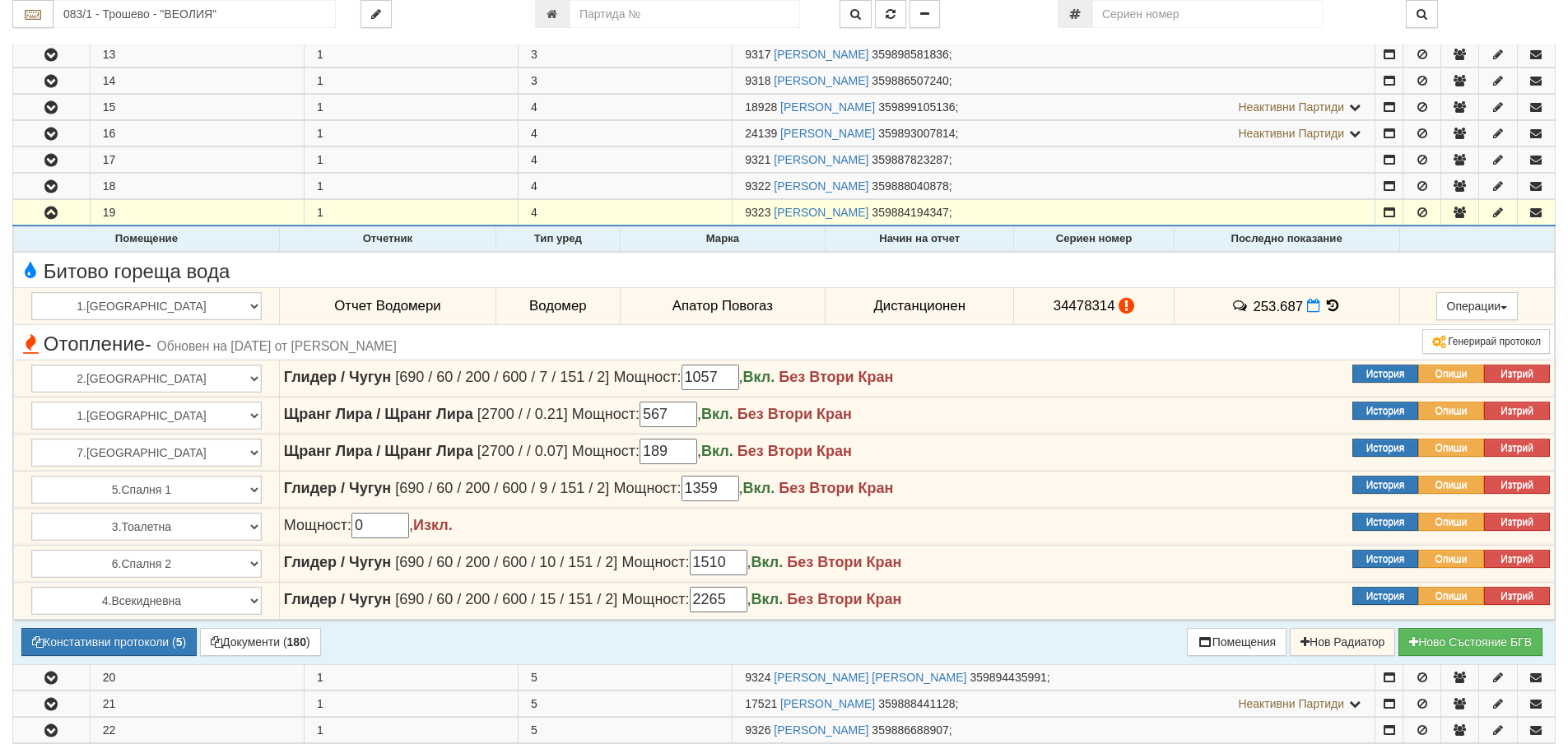
scroll to position [741, 0]
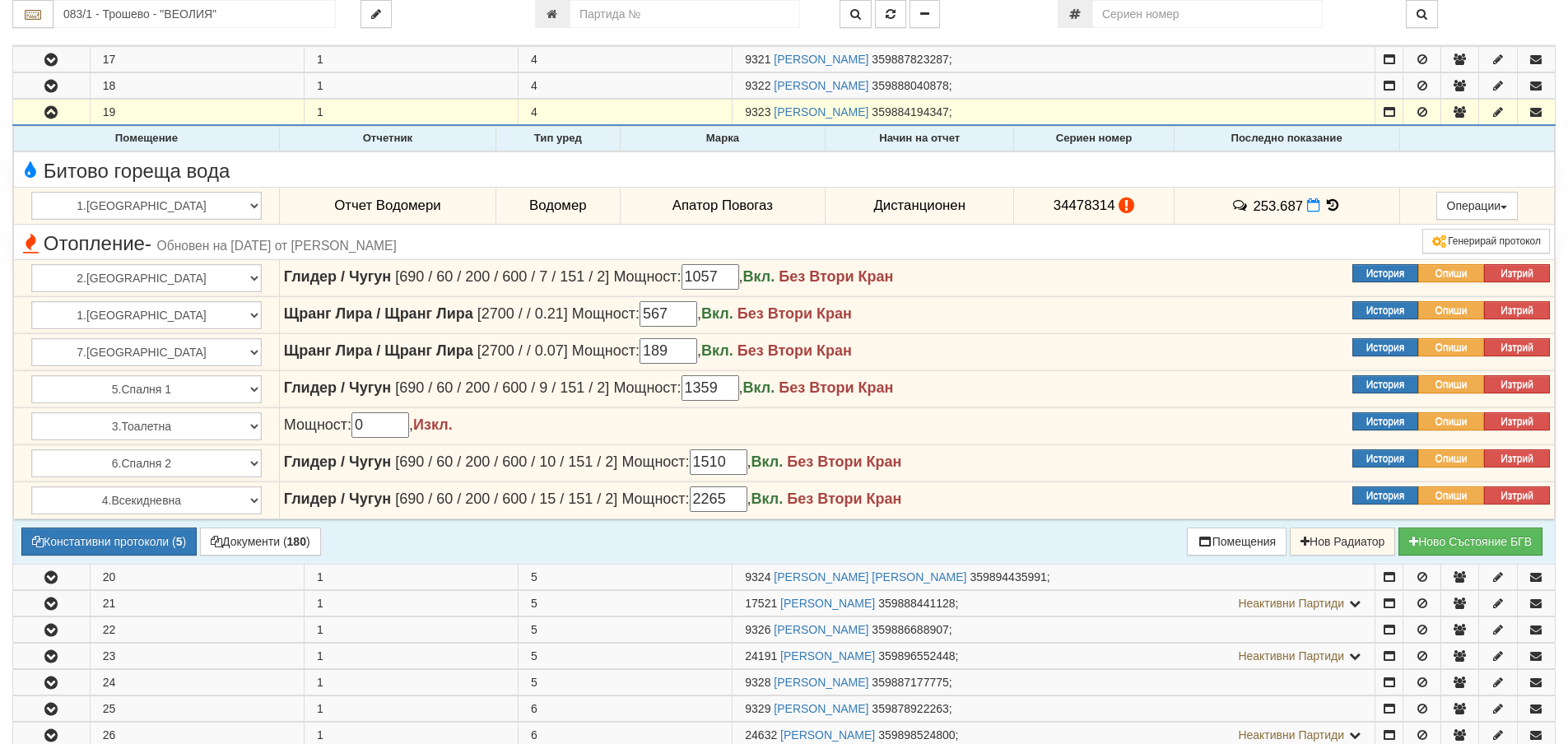
click at [1324, 206] on icon at bounding box center [1332, 206] width 19 height 14
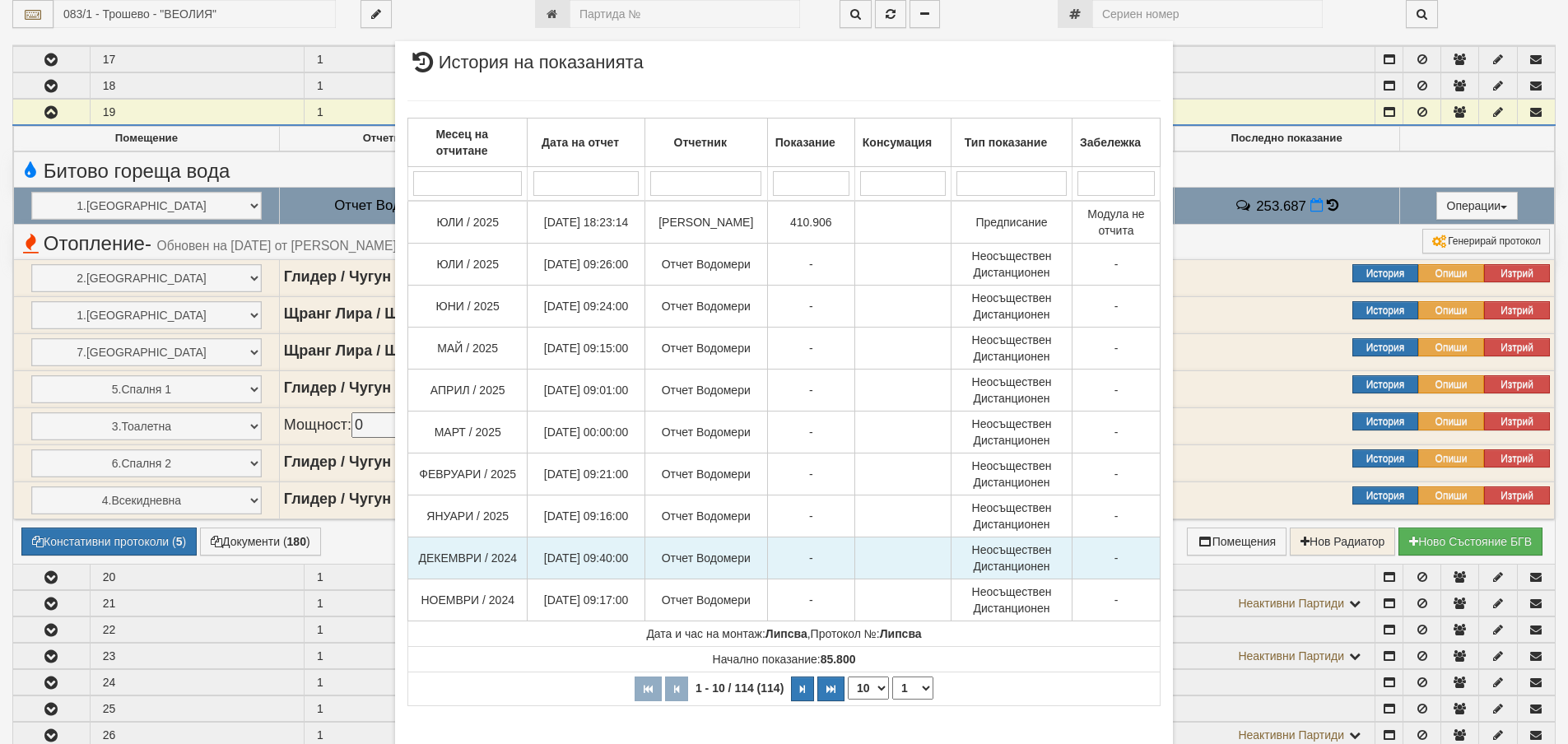
scroll to position [82, 0]
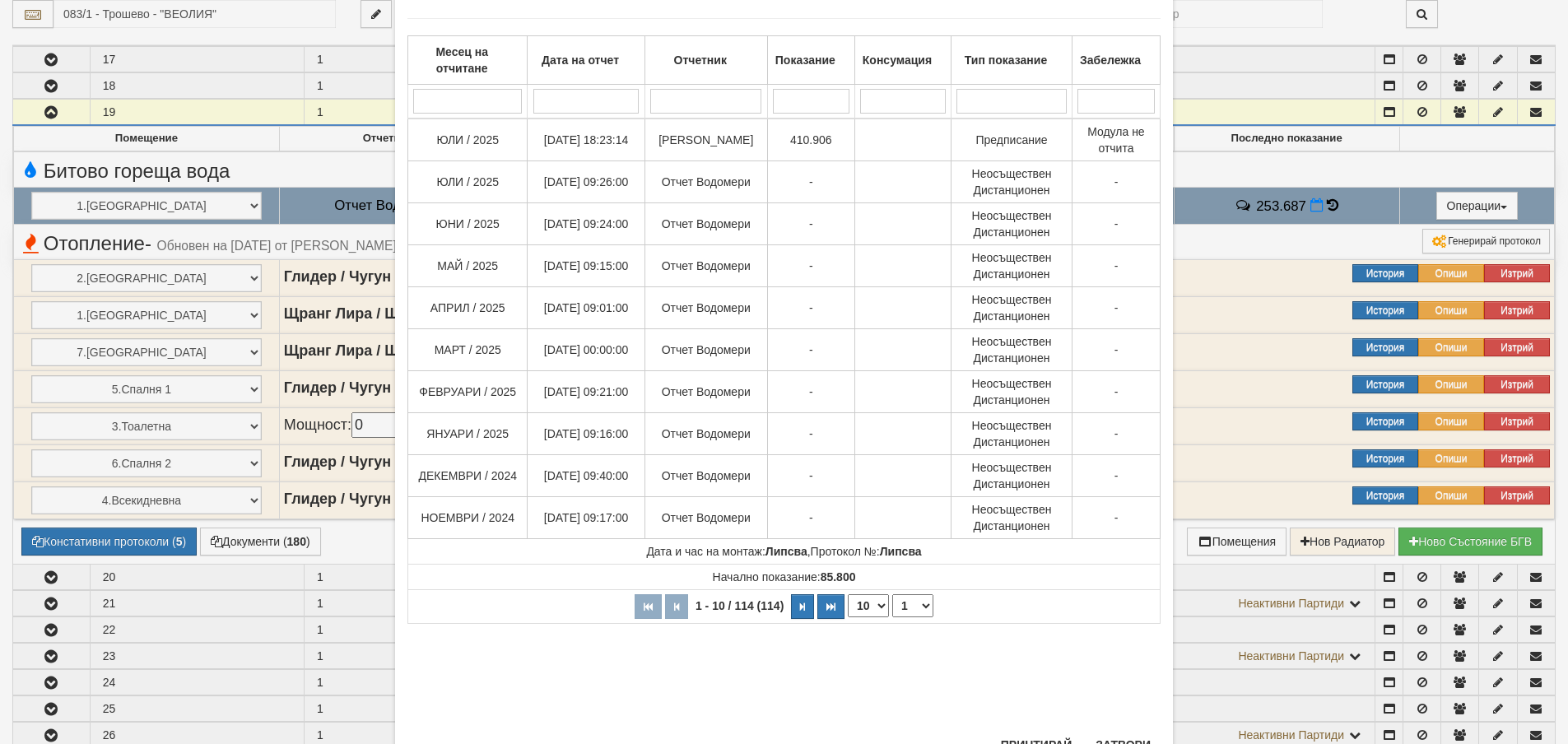
click at [874, 609] on select "10 20 30 40" at bounding box center [868, 606] width 41 height 23
select select "40"
click at [848, 618] on select "10 20 30 40" at bounding box center [868, 606] width 41 height 23
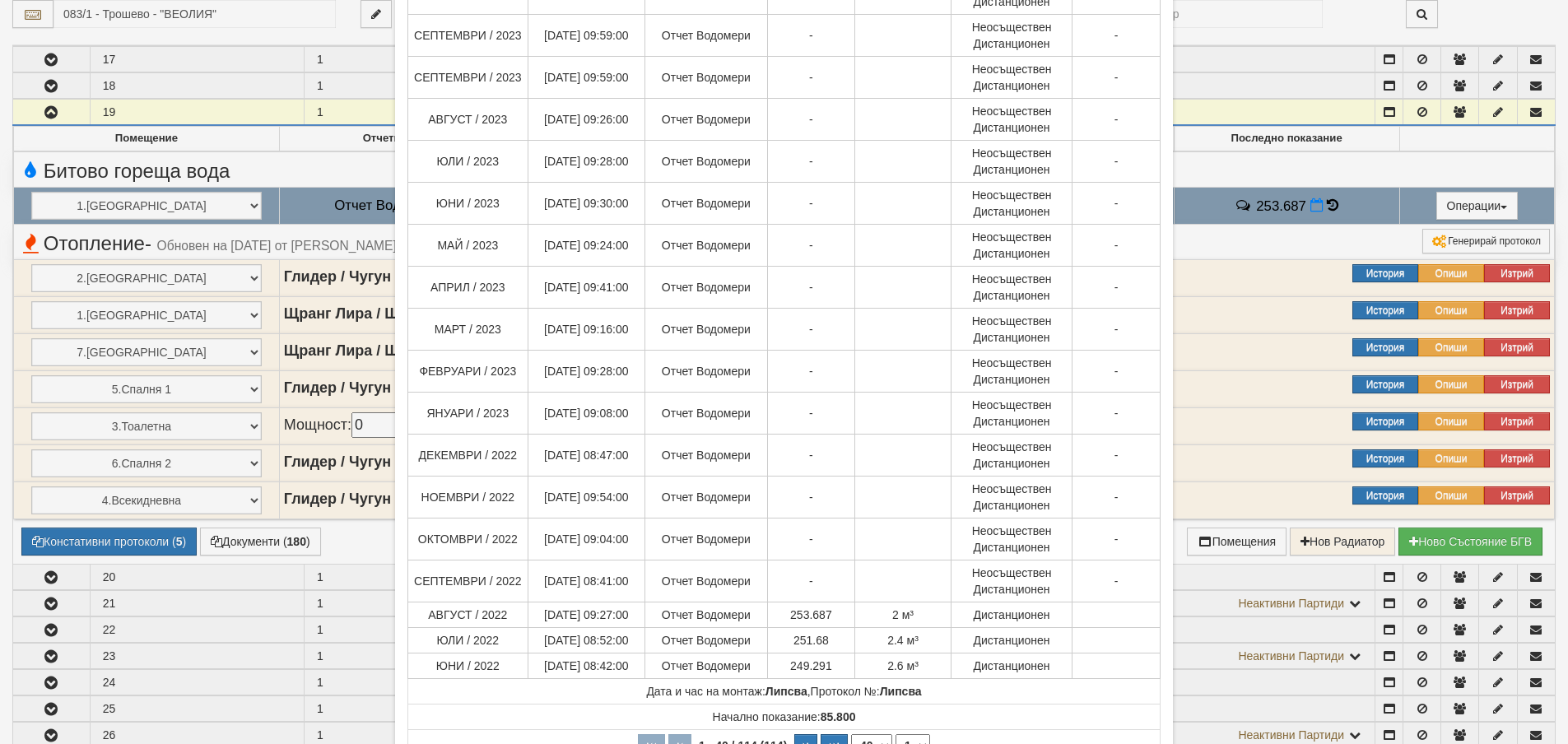
scroll to position [1273, 0]
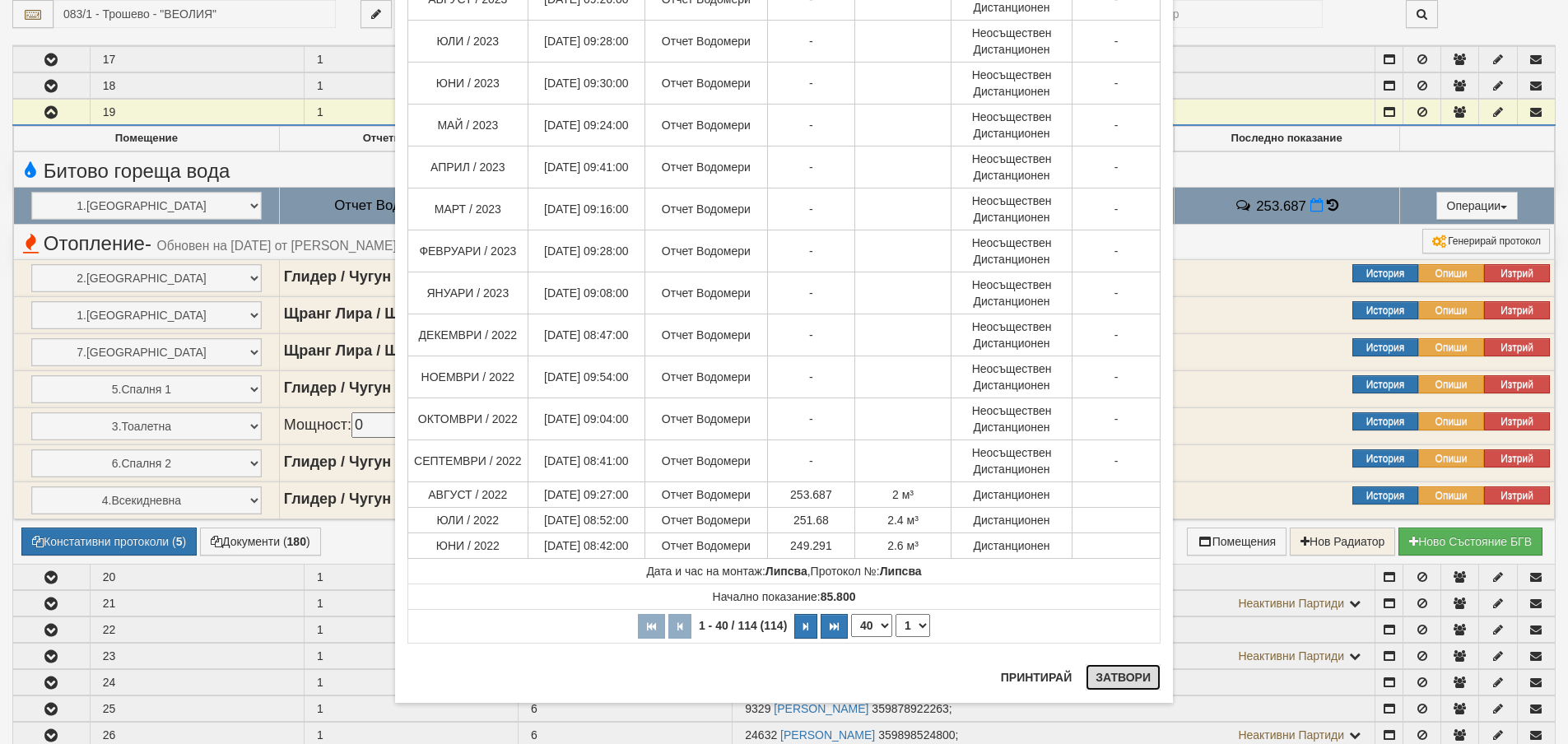
click at [1117, 675] on button "Затвори" at bounding box center [1123, 678] width 75 height 26
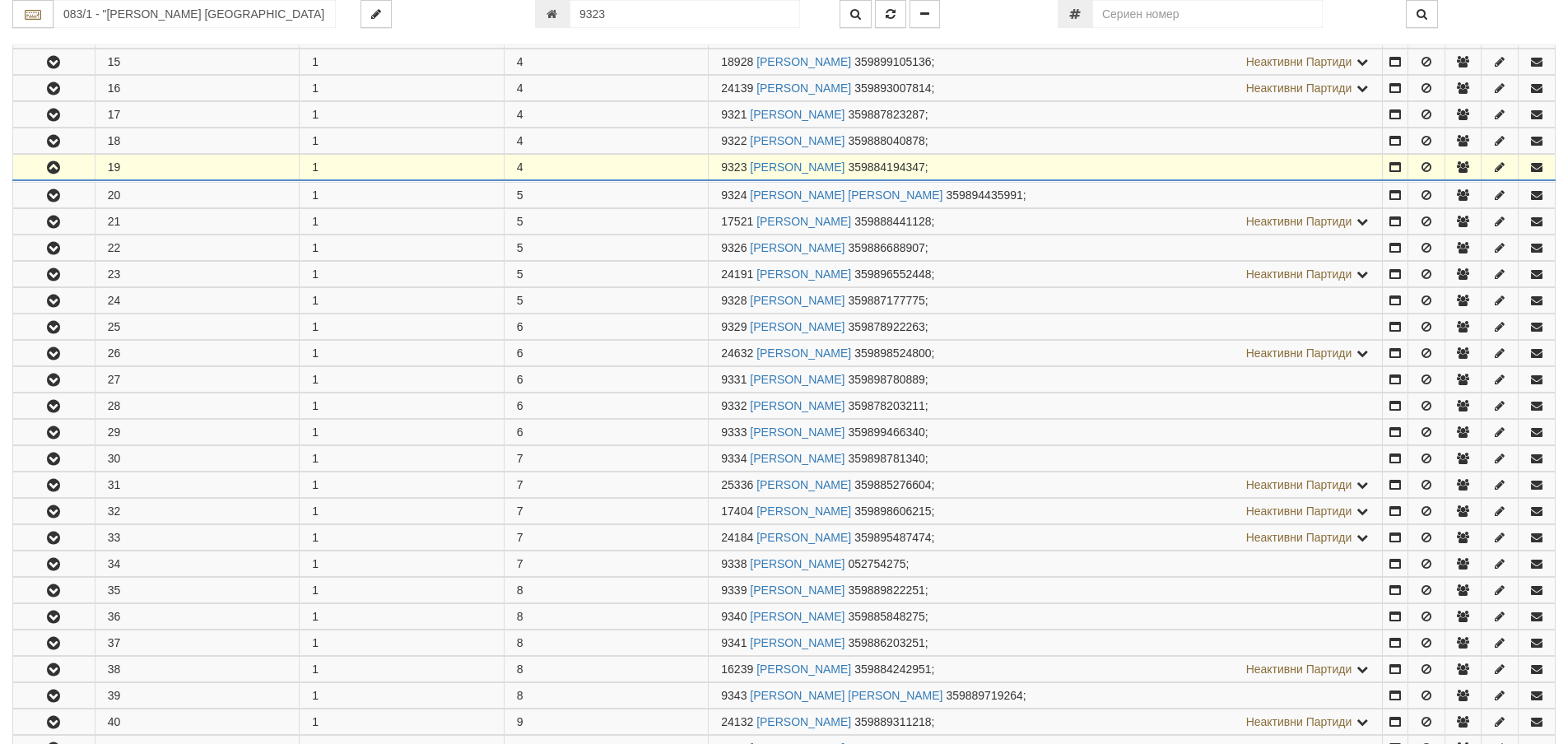
scroll to position [800, 0]
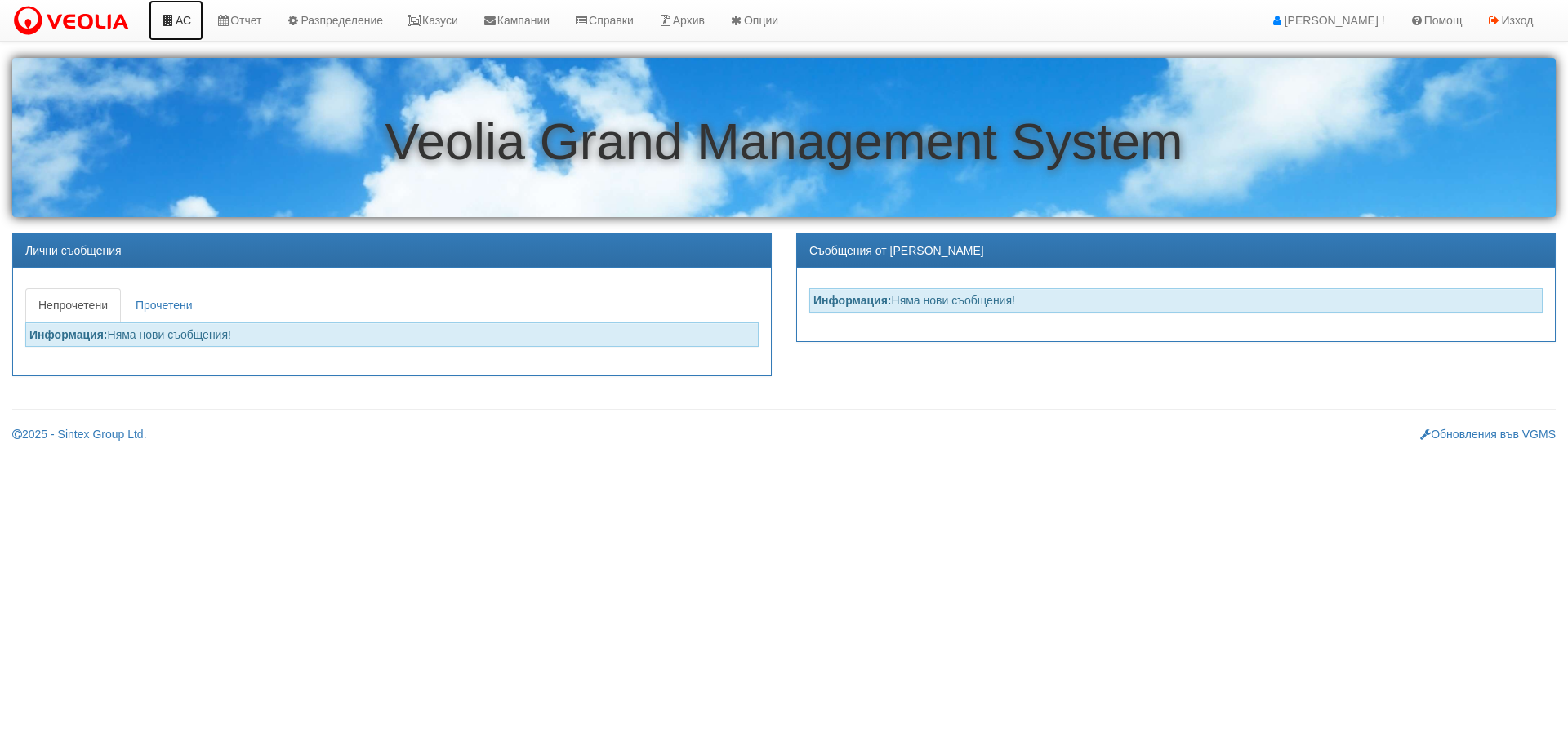
click at [191, 12] on link "АС" at bounding box center [176, 20] width 55 height 41
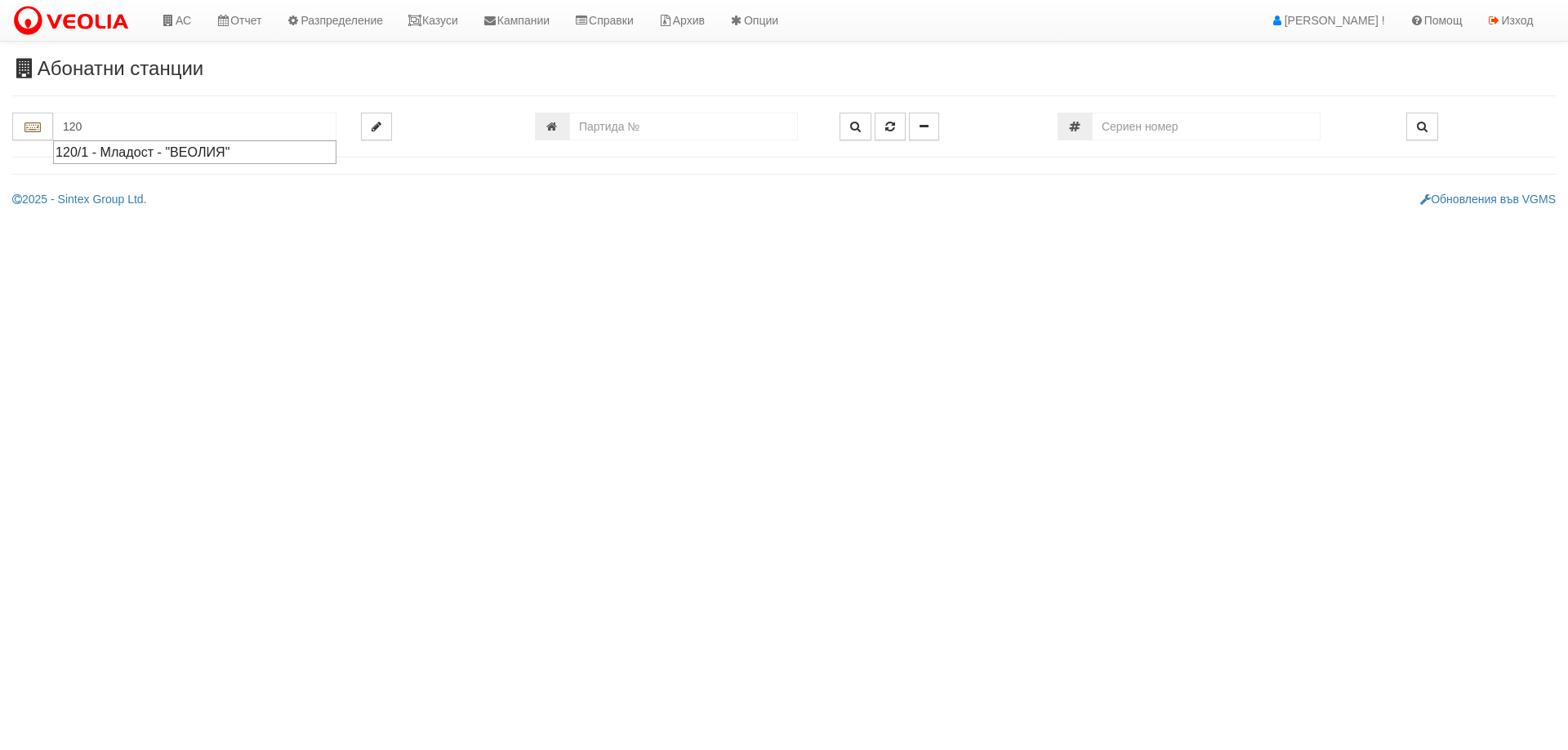
click at [104, 151] on div "120/1 - Младост - "ВЕОЛИЯ"" at bounding box center [194, 151] width 278 height 18
type input "120/1 - Младост - "ВЕОЛИЯ""
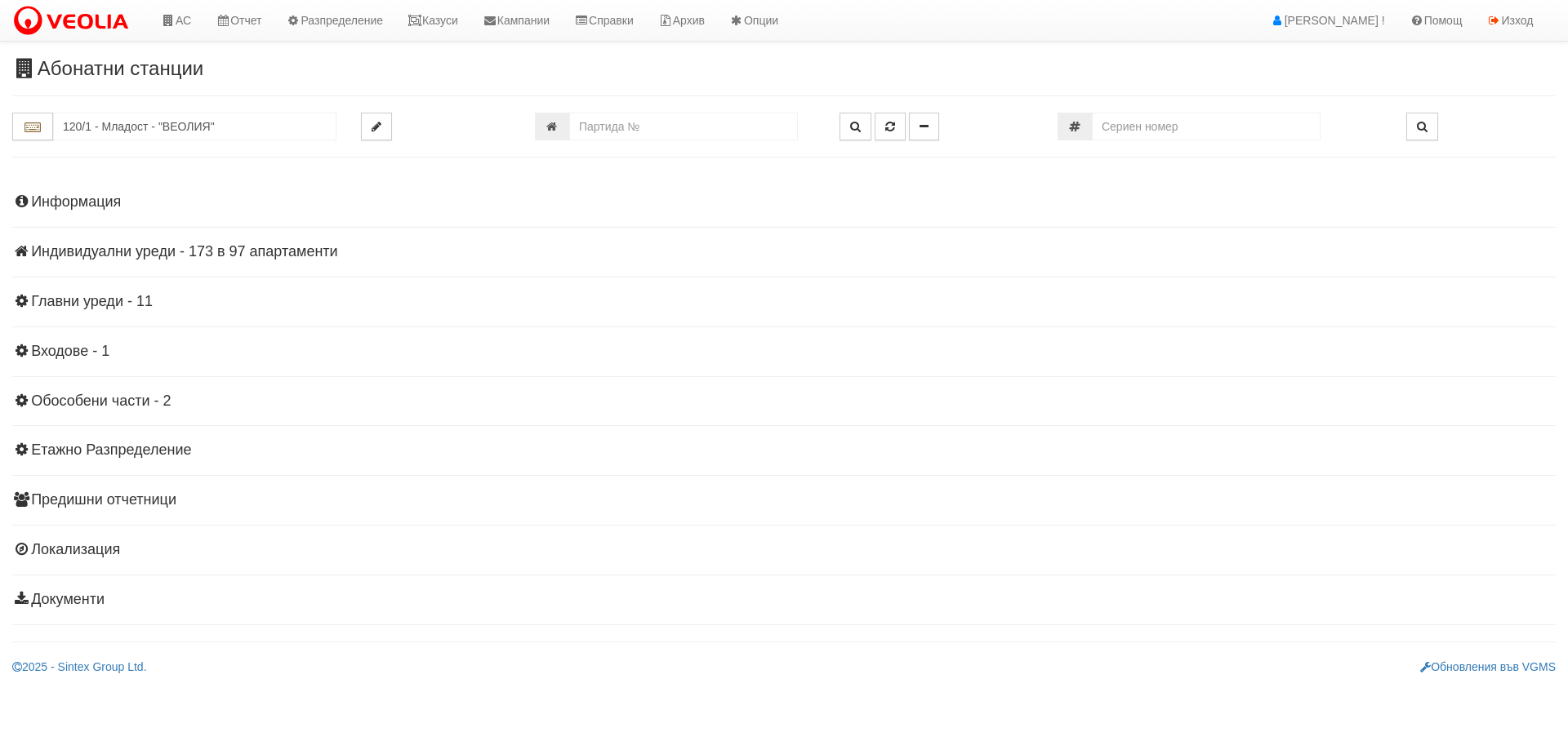
click at [123, 255] on h4 "Индивидуални уреди - 173 в 97 апартаменти" at bounding box center [784, 252] width 1543 height 17
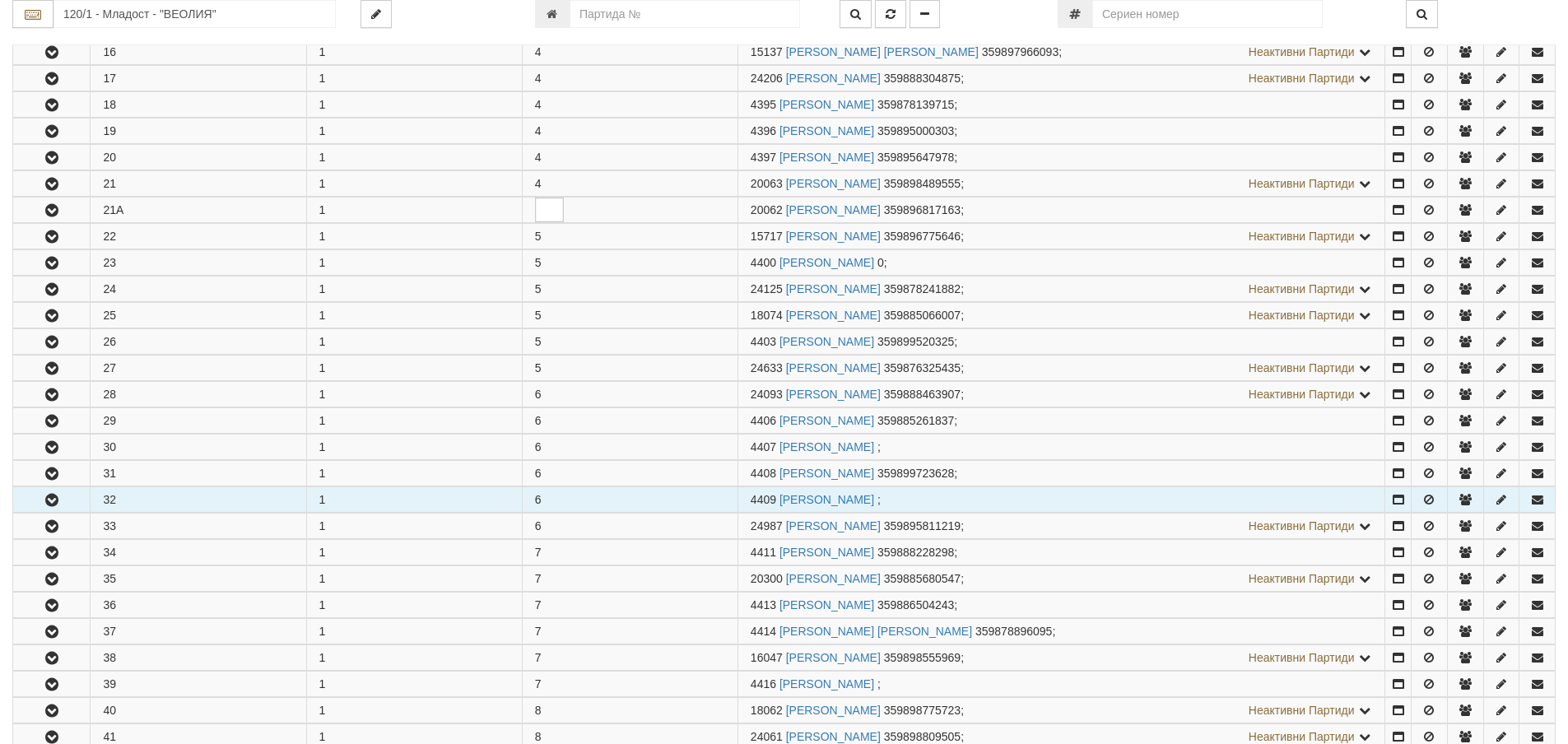
scroll to position [823, 0]
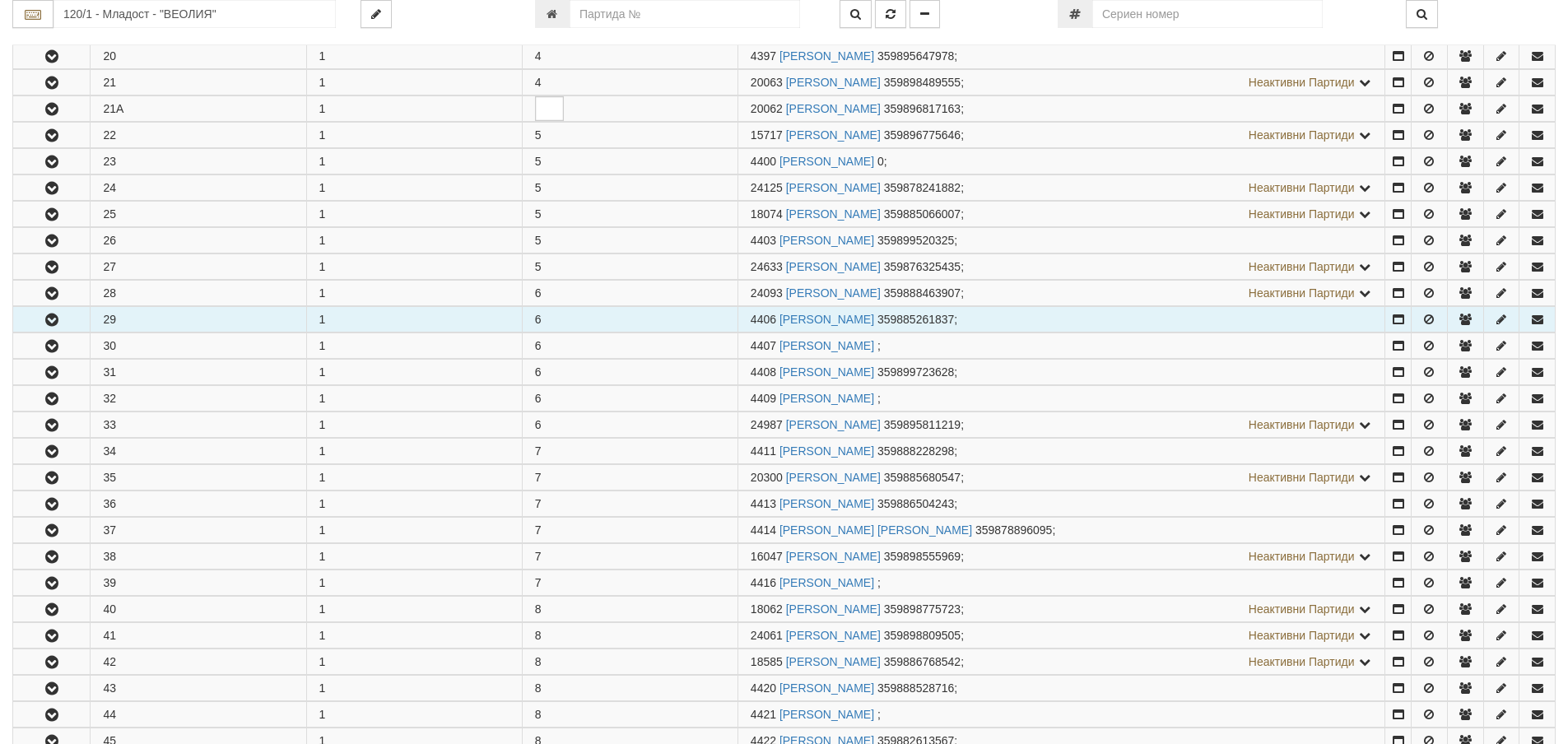
click at [48, 324] on icon "button" at bounding box center [52, 319] width 19 height 11
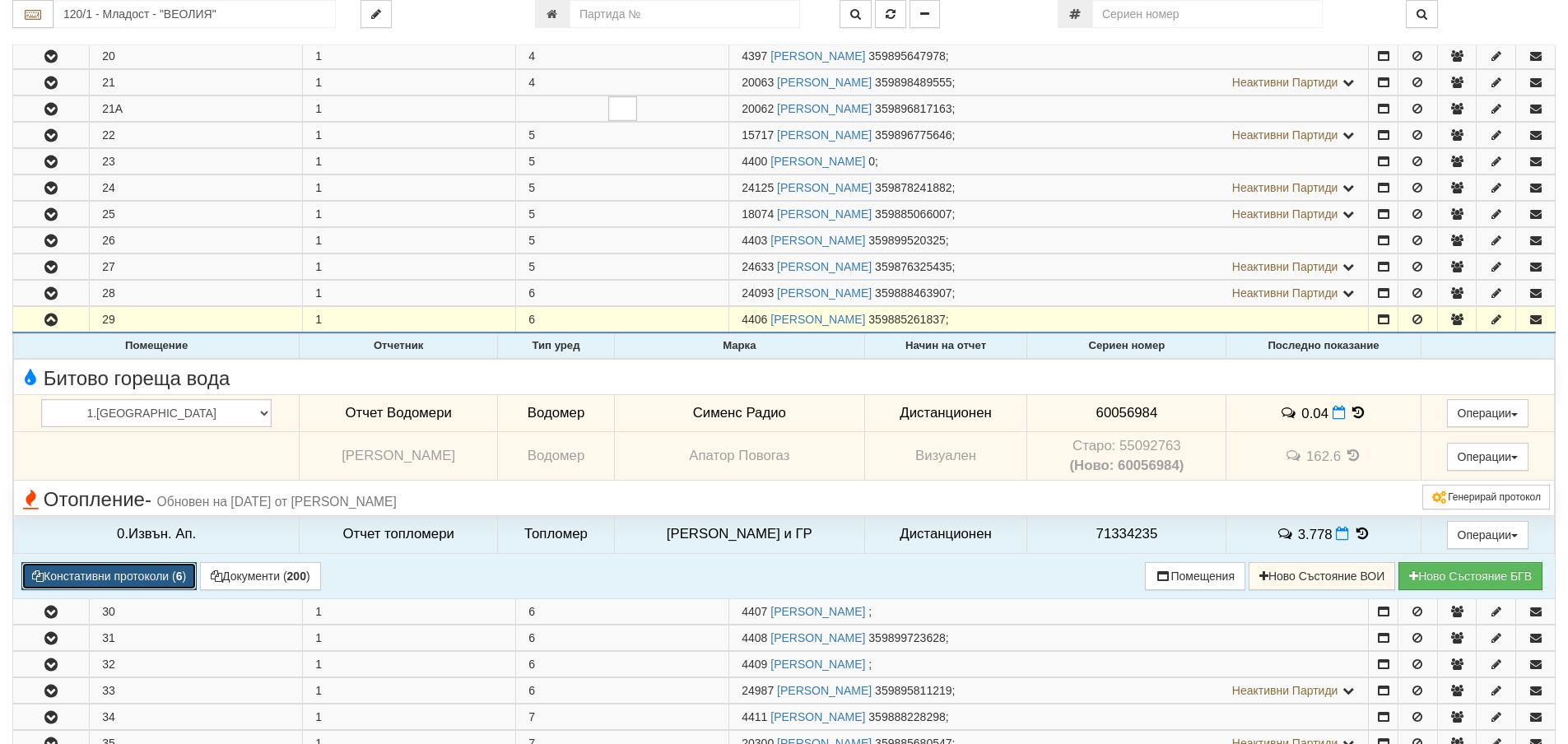
click at [127, 575] on button "Констативни протоколи ( 6 )" at bounding box center [109, 576] width 176 height 28
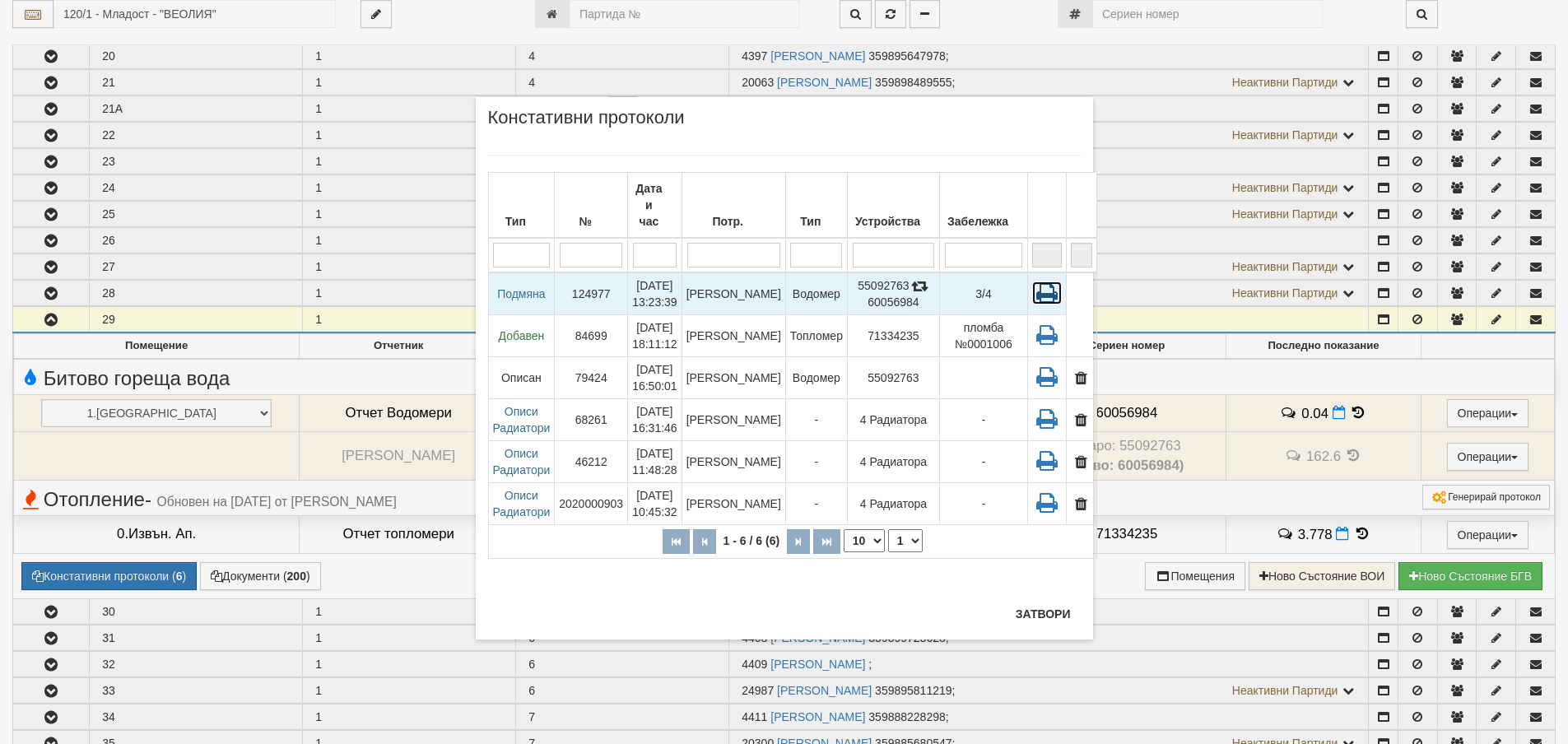
click at [1032, 282] on icon at bounding box center [1047, 293] width 30 height 23
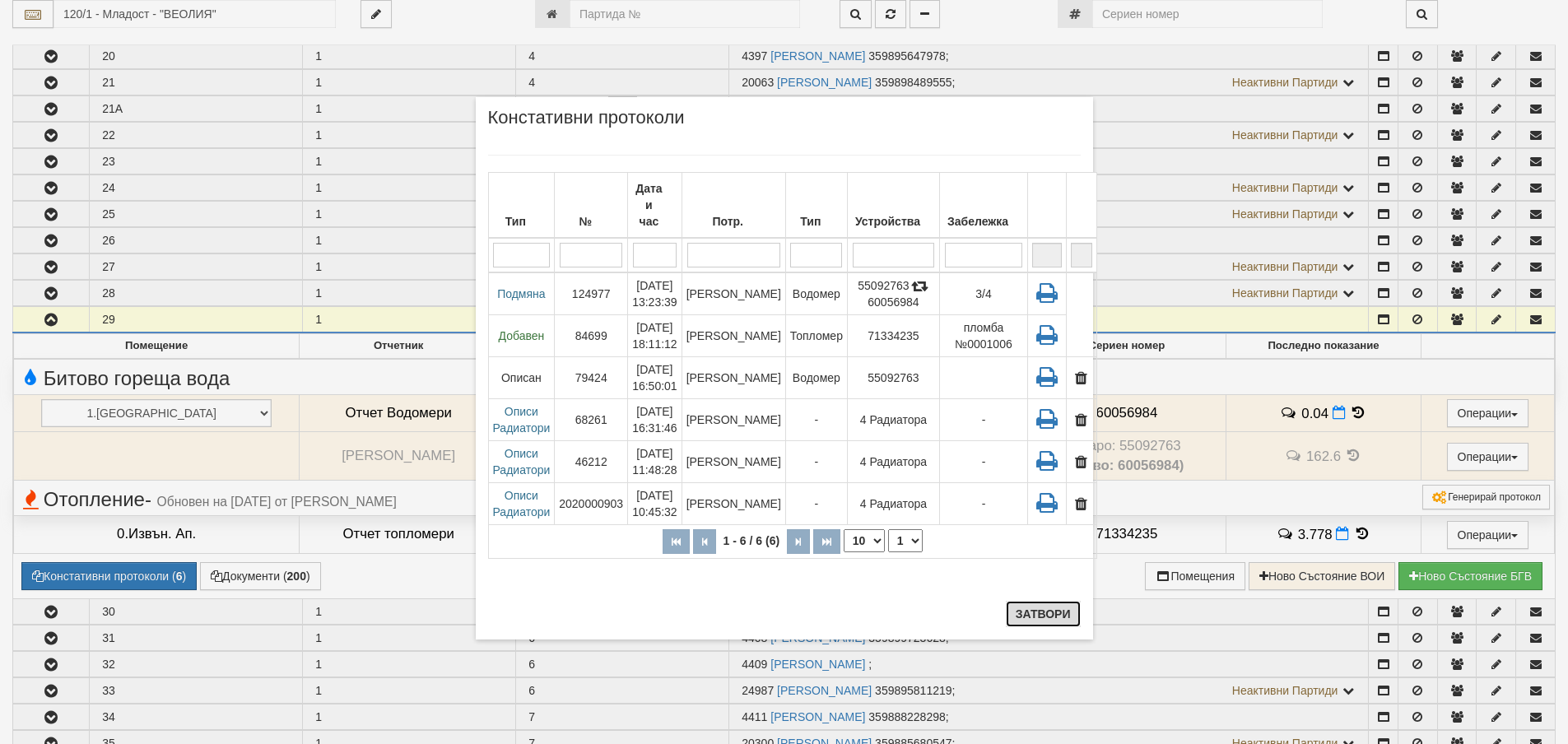
click at [1047, 617] on button "Затвори" at bounding box center [1043, 614] width 75 height 26
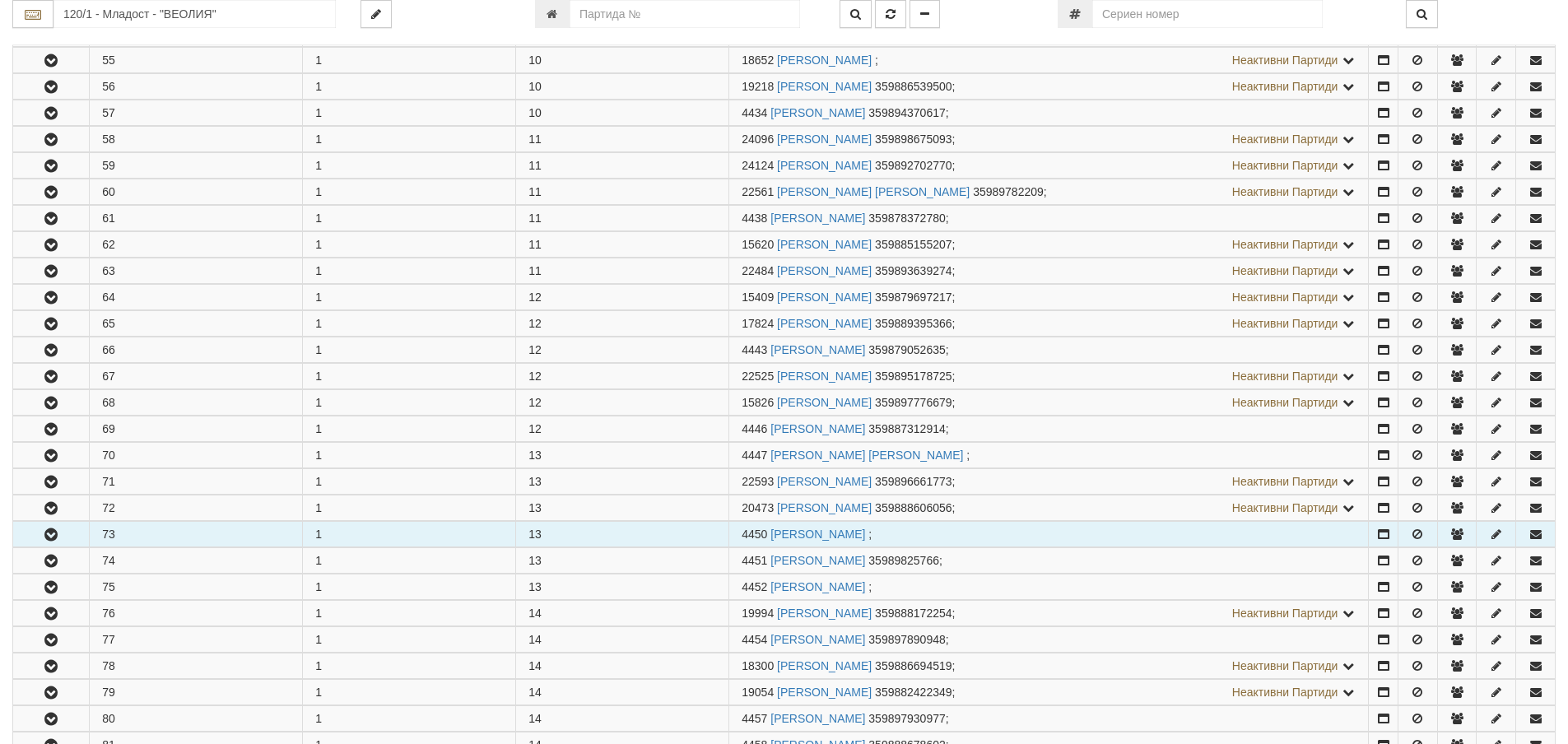
scroll to position [2059, 0]
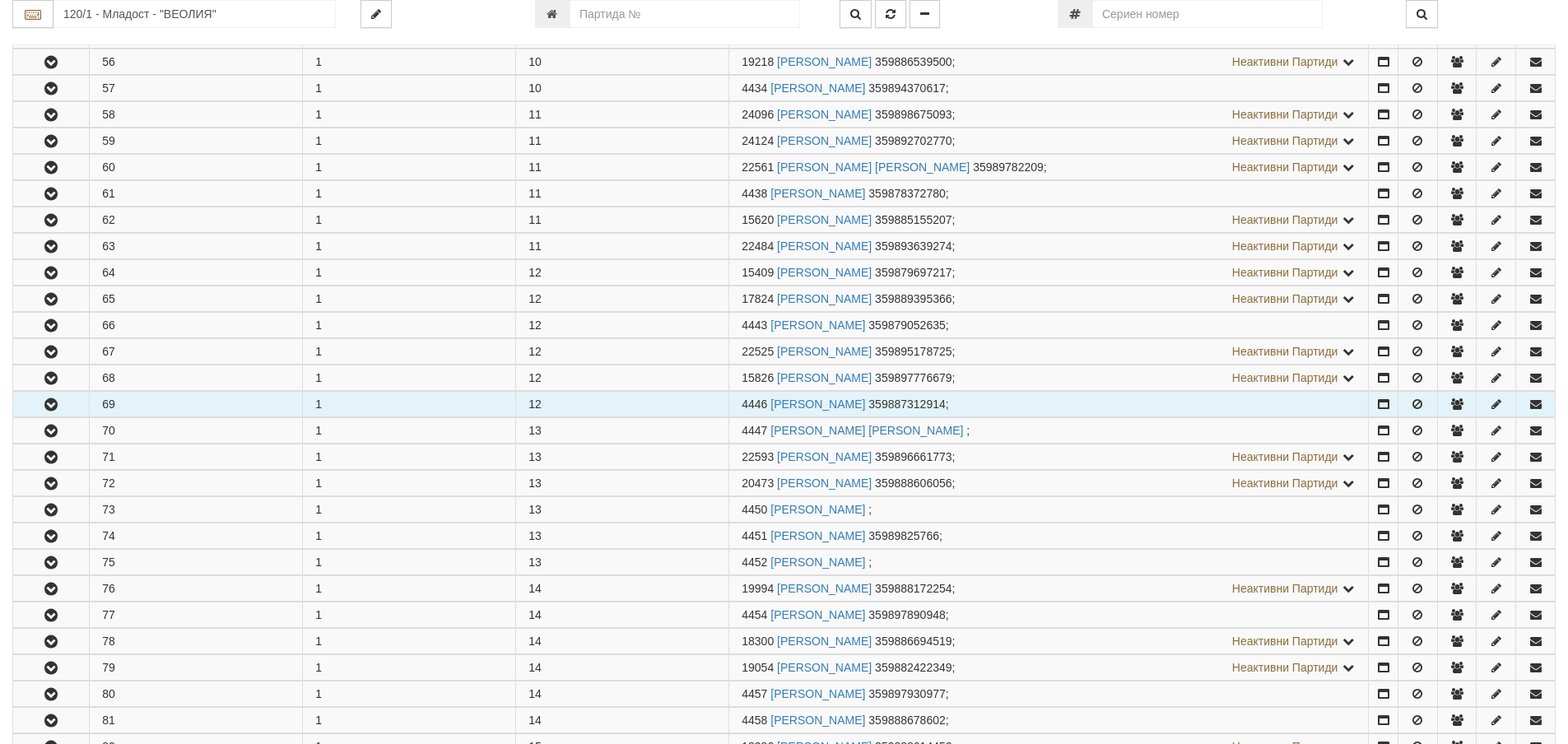
click at [48, 400] on icon "button" at bounding box center [51, 405] width 19 height 11
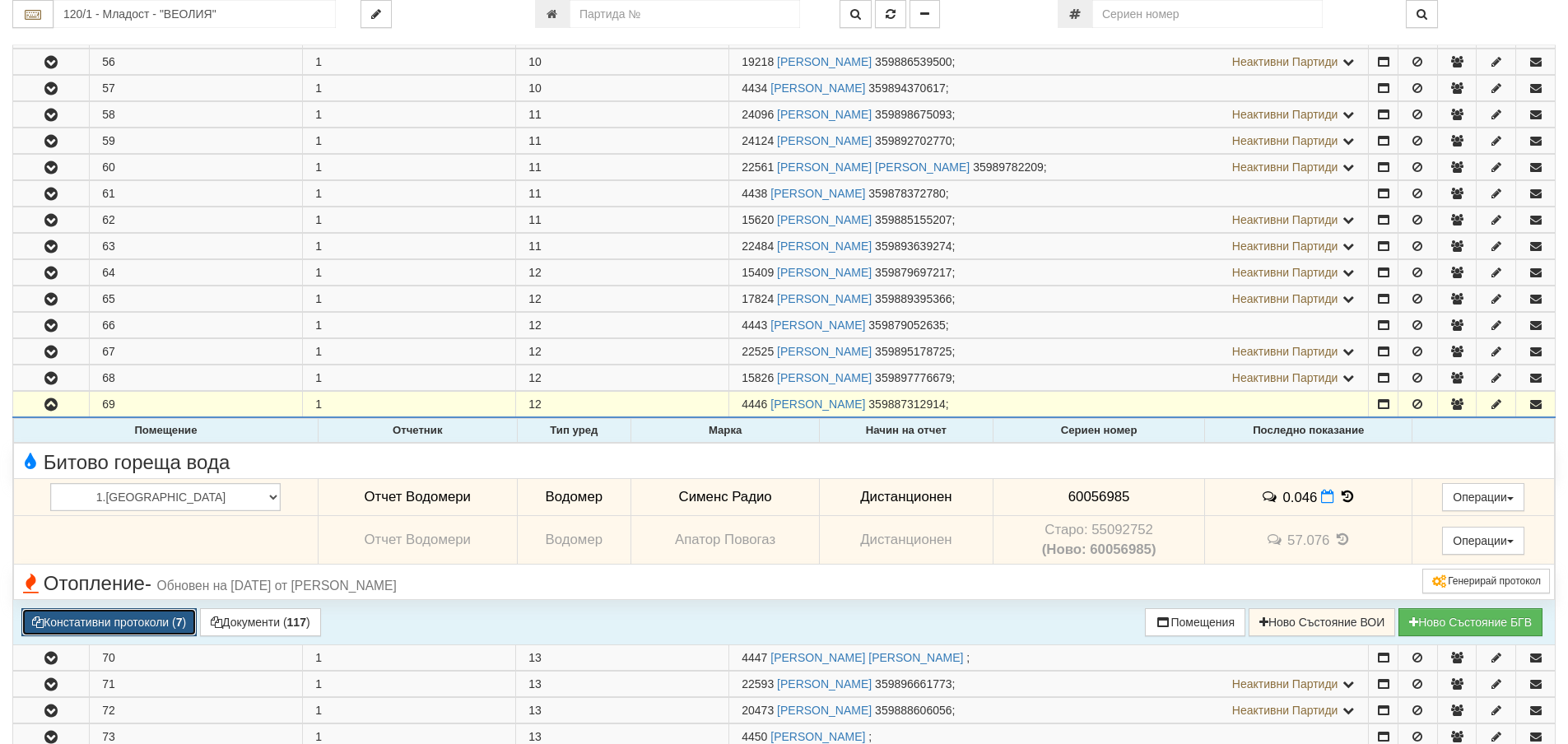
click at [97, 618] on button "Констативни протоколи ( 7 )" at bounding box center [109, 623] width 176 height 28
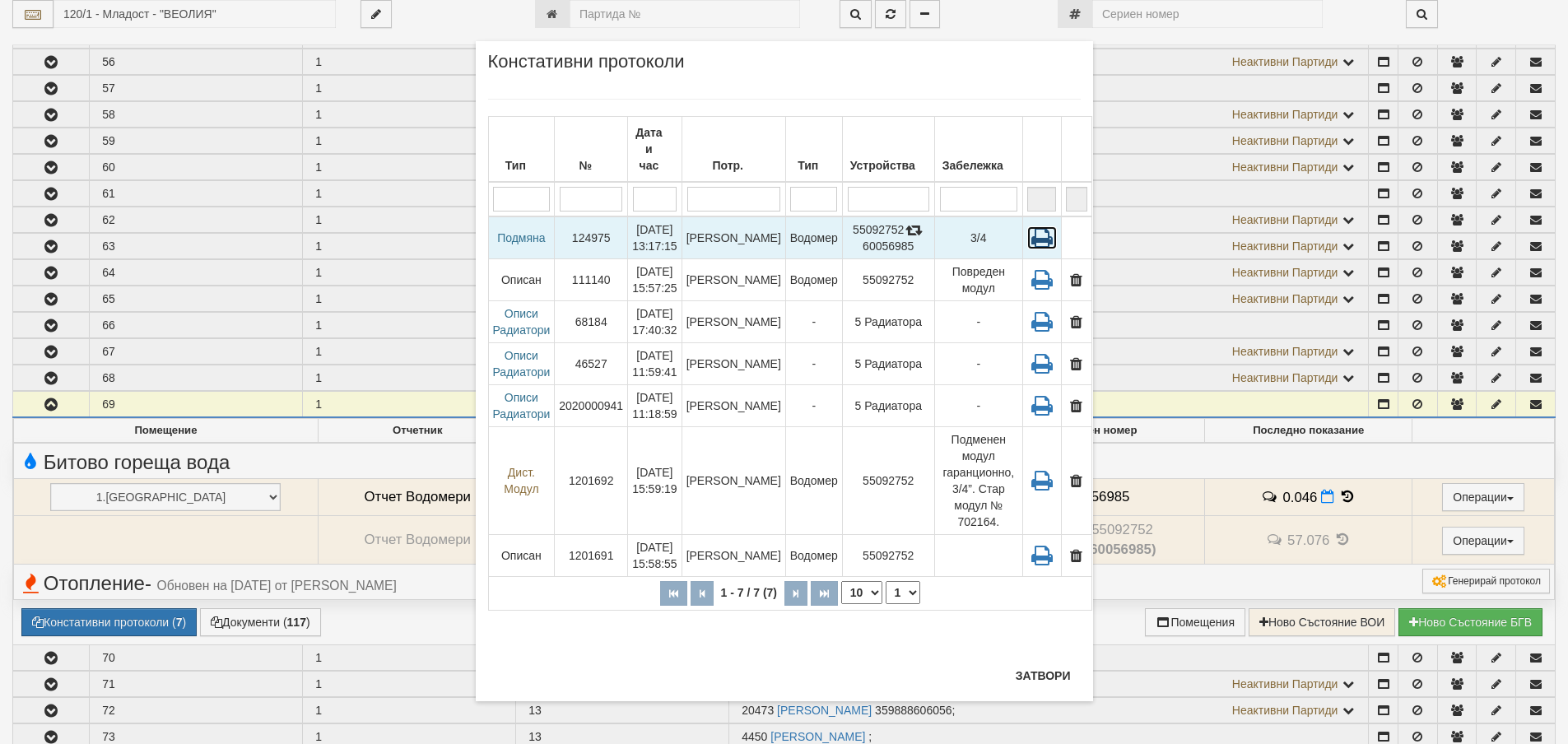
click at [1028, 227] on icon at bounding box center [1042, 238] width 30 height 23
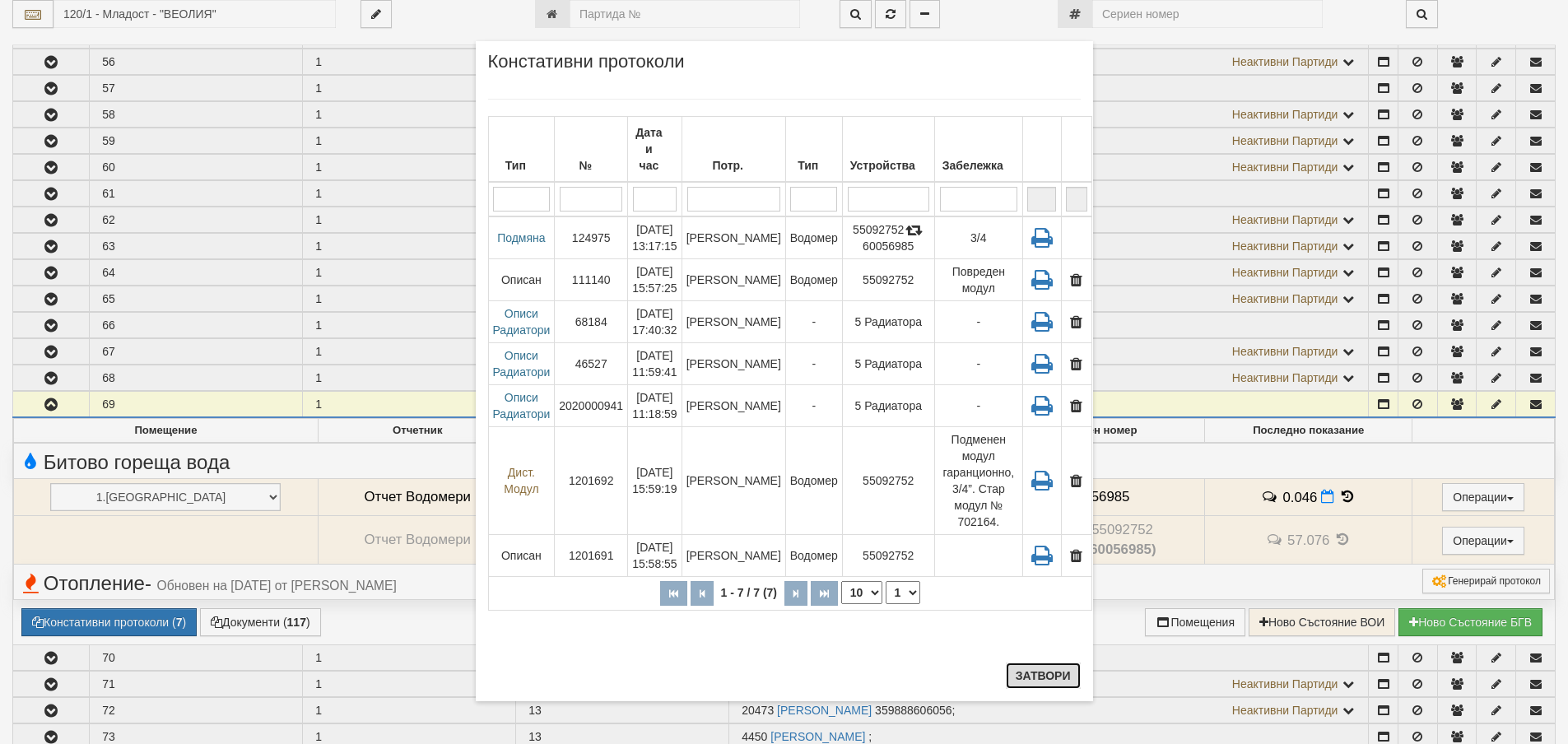
click at [1050, 679] on button "Затвори" at bounding box center [1043, 676] width 75 height 26
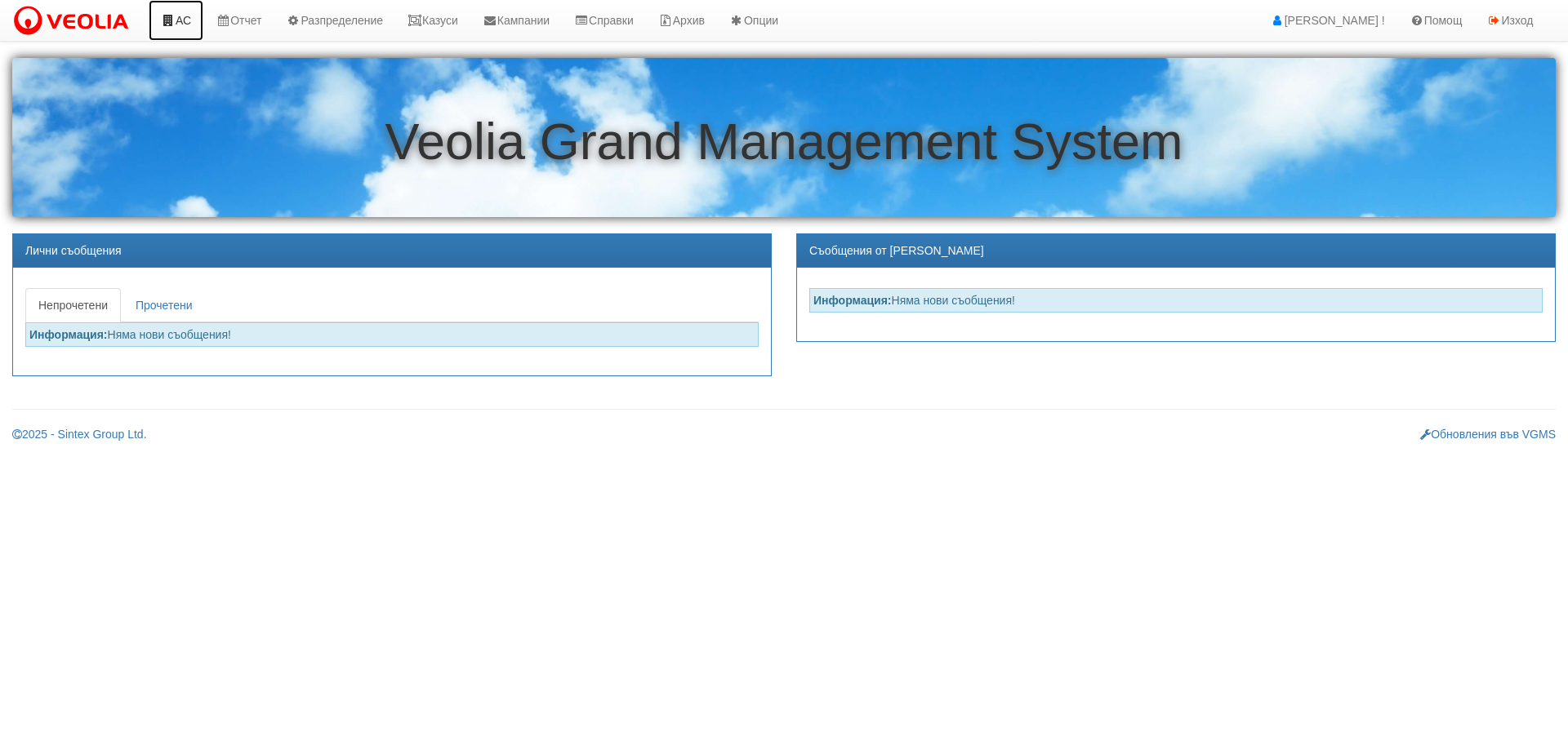
click at [189, 18] on link "АС" at bounding box center [176, 20] width 55 height 41
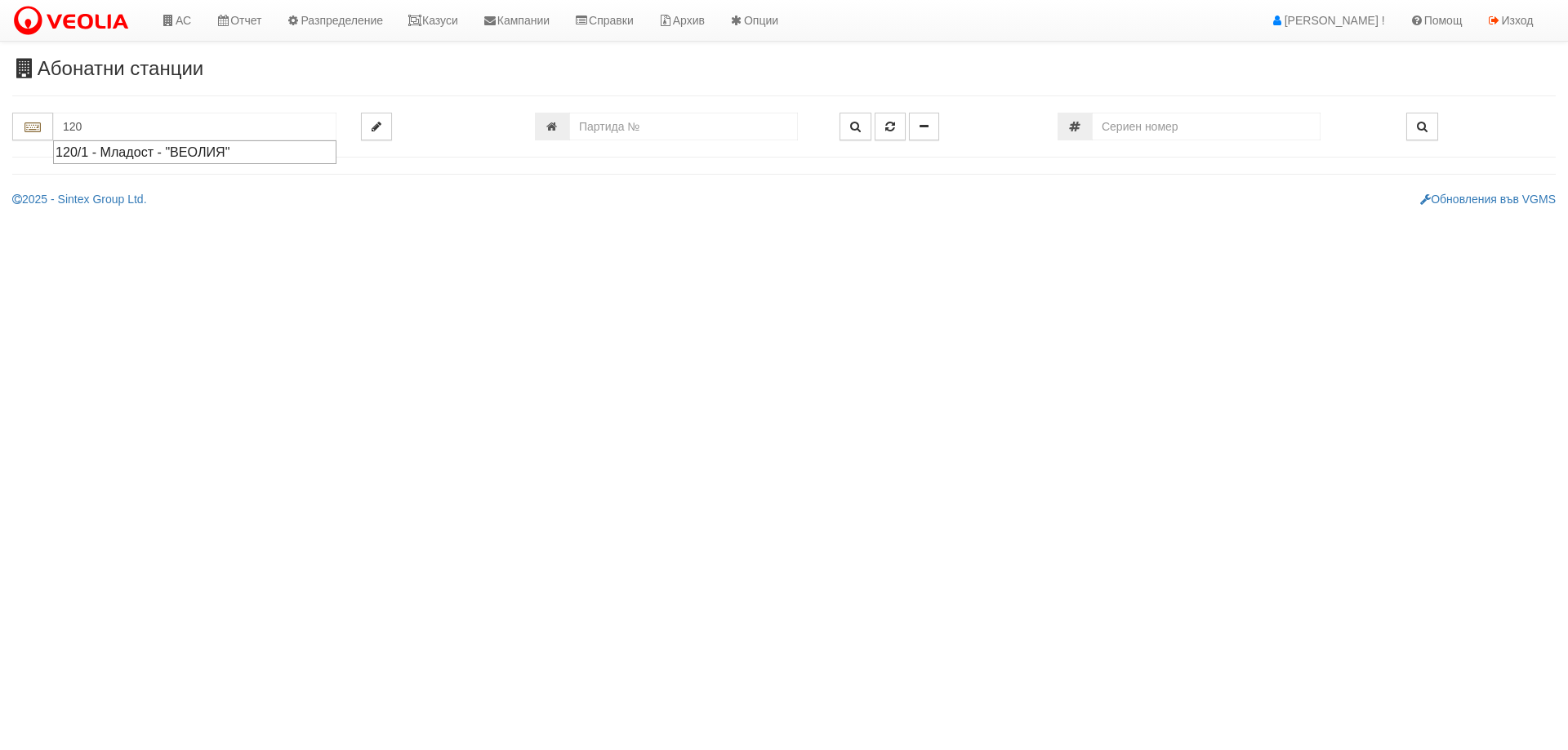
click at [110, 150] on div "120/1 - Младост - "ВЕОЛИЯ"" at bounding box center [194, 151] width 278 height 18
type input "120/1 - Младост - "ВЕОЛИЯ""
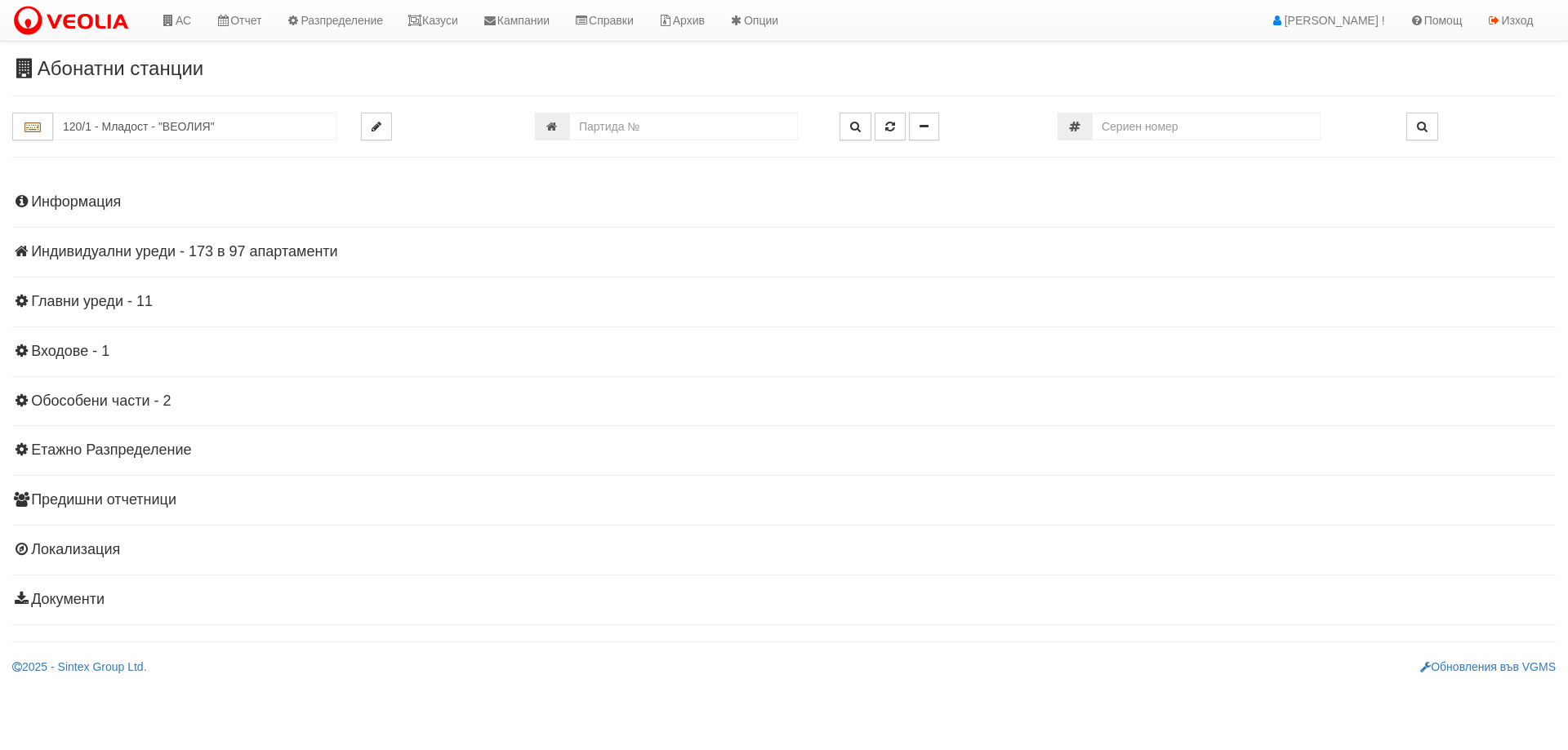
click at [219, 251] on h4 "Индивидуални уреди - 173 в 97 апартаменти" at bounding box center [784, 252] width 1543 height 17
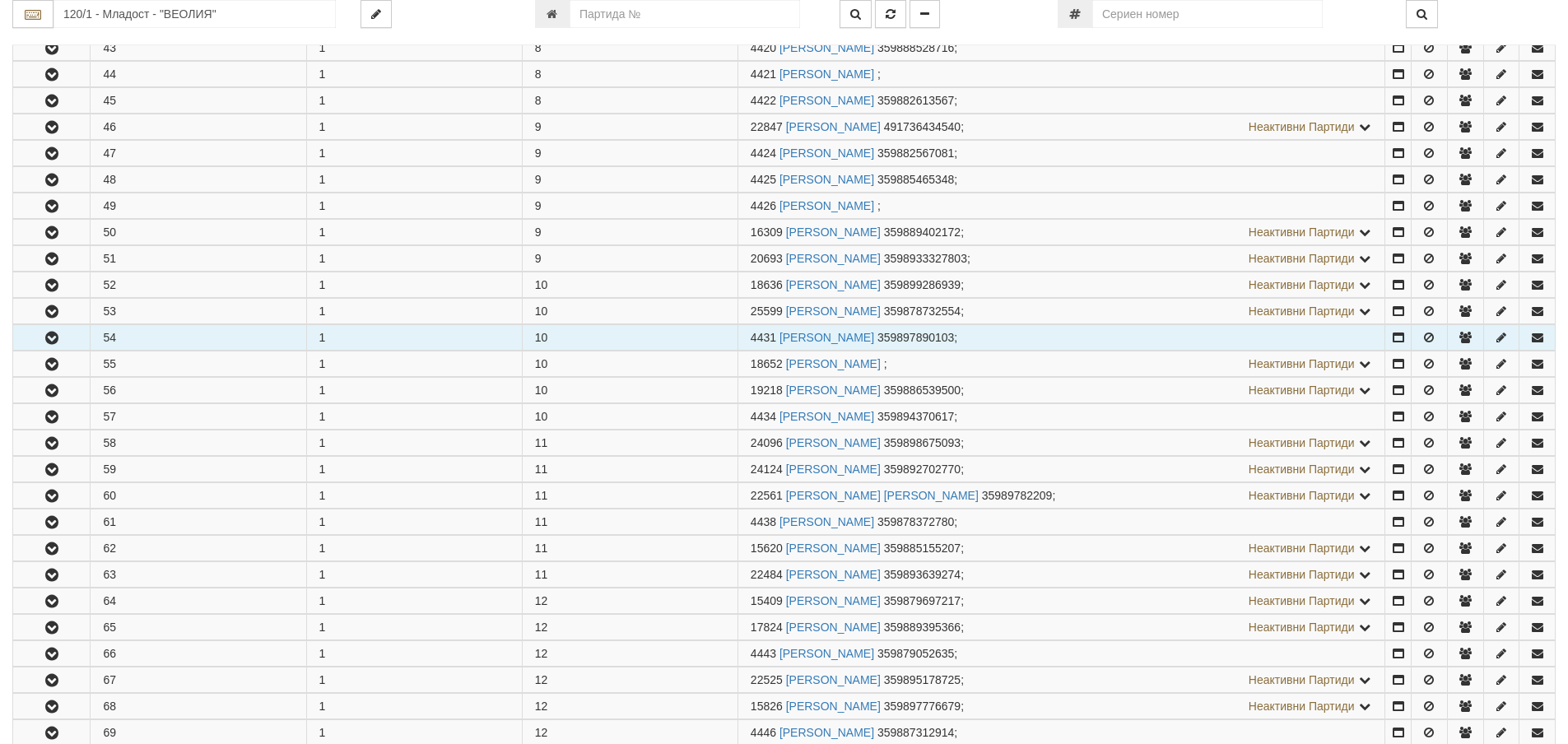
scroll to position [1647, 0]
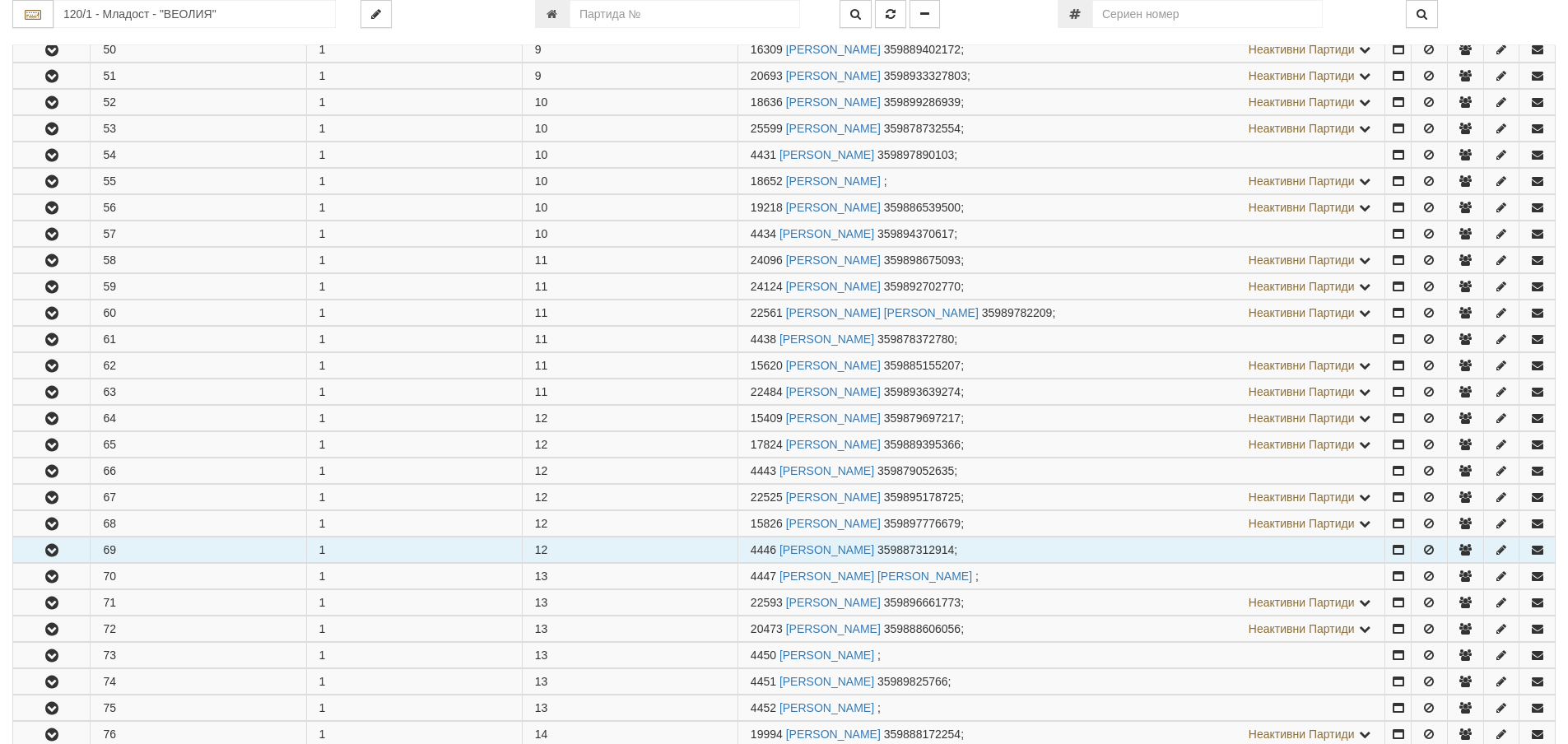
click at [55, 547] on icon "button" at bounding box center [52, 551] width 19 height 11
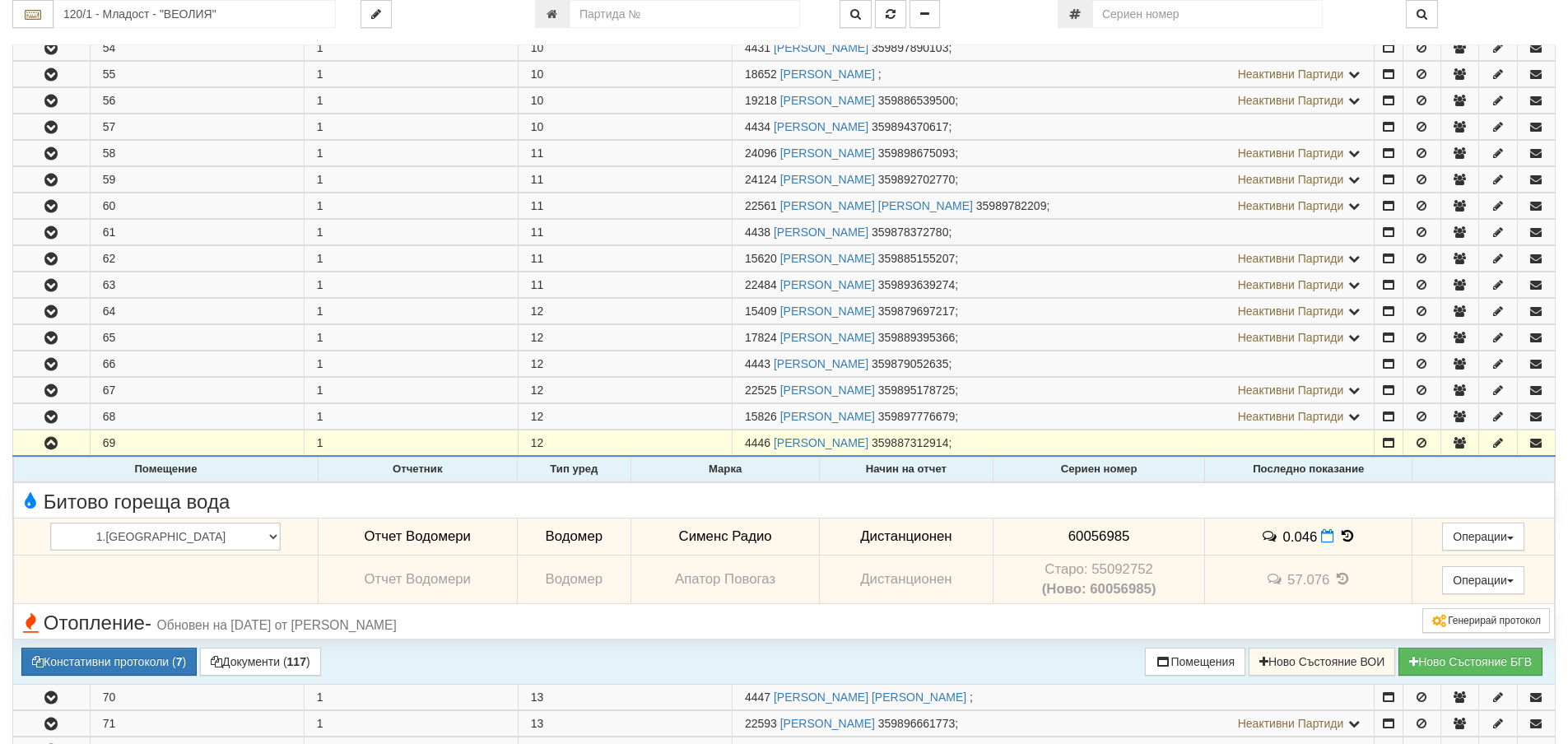
scroll to position [1894, 0]
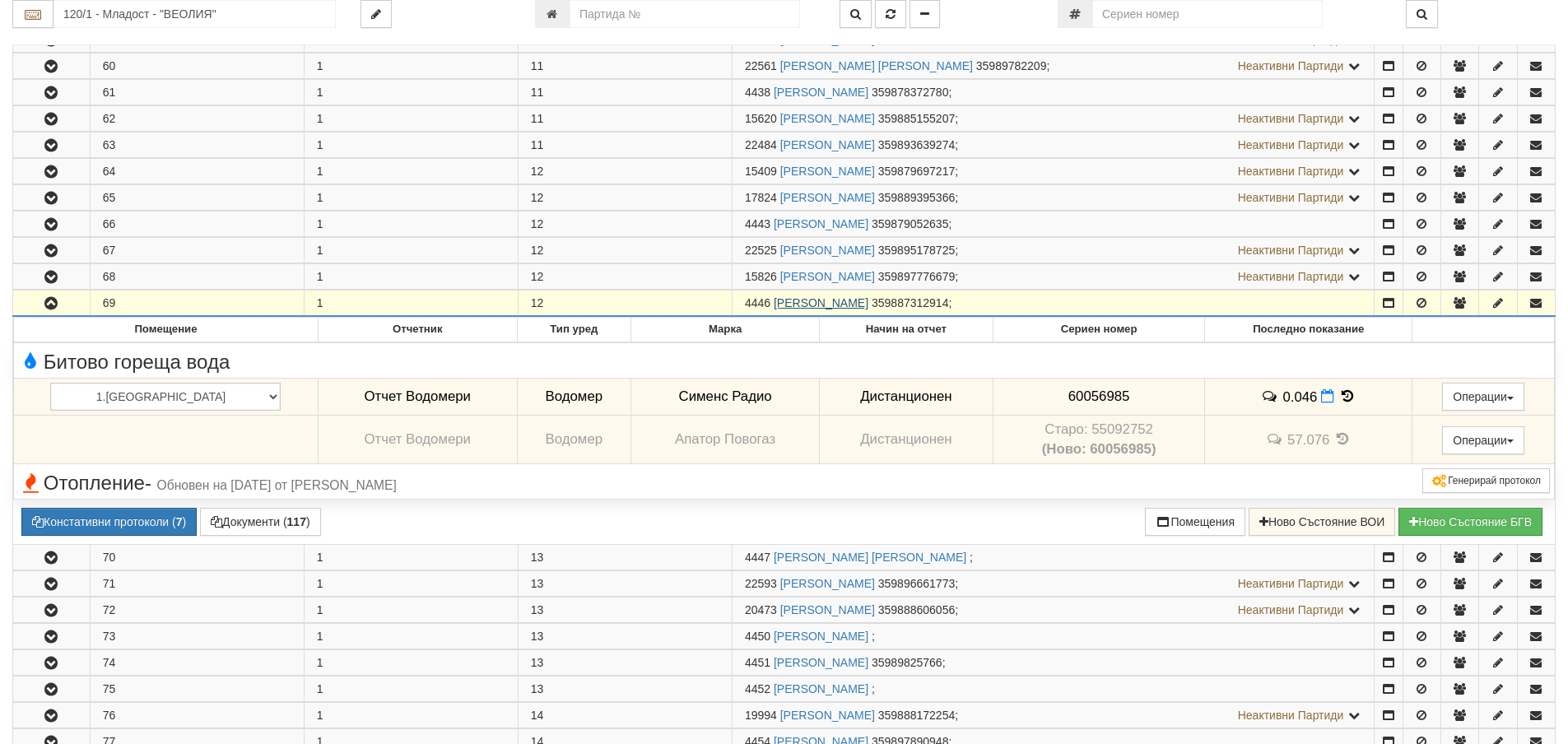
click at [833, 297] on link "ЖИВКО ВЕЛЕВ ВЕЛЕВ" at bounding box center [821, 303] width 94 height 13
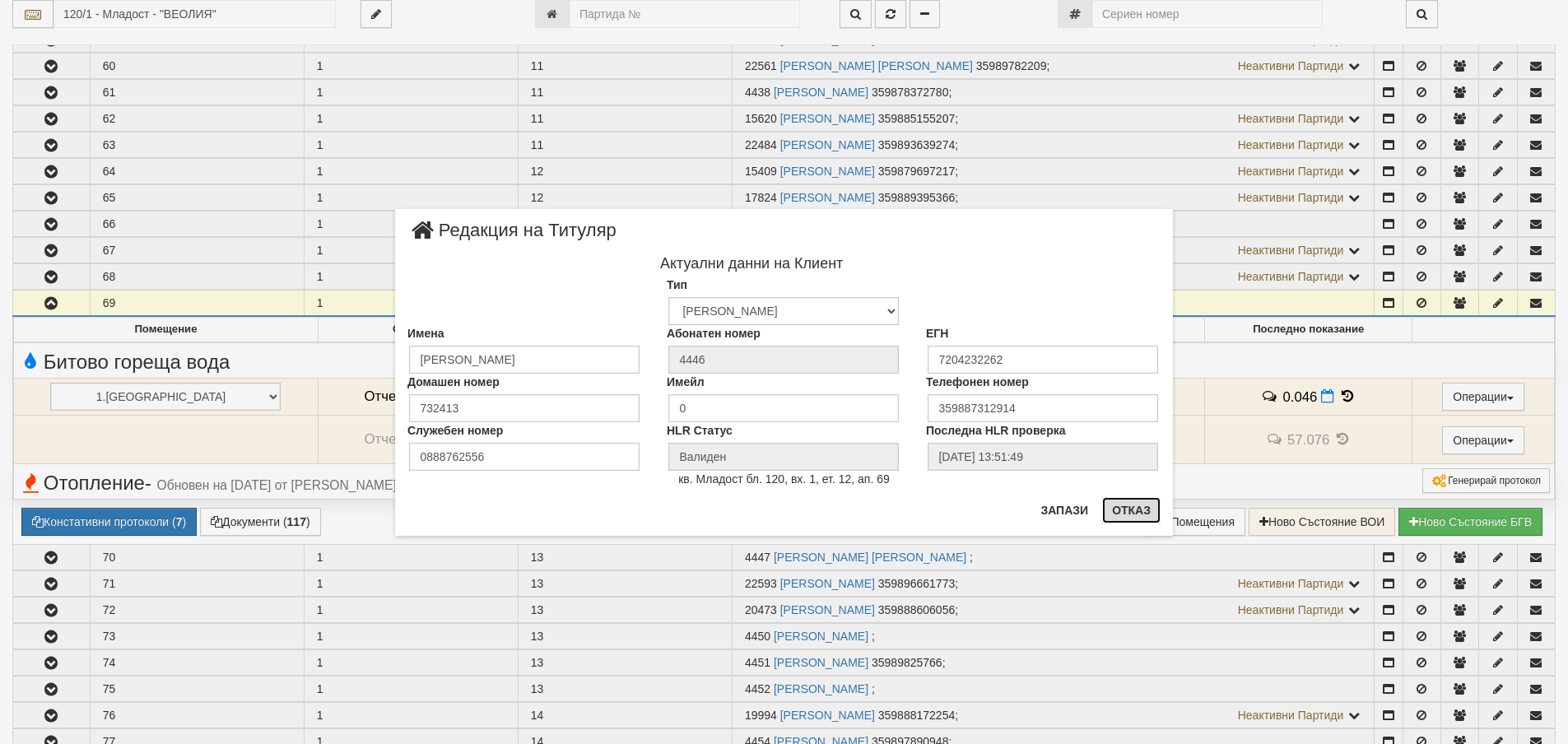
click at [1140, 510] on button "Отказ" at bounding box center [1131, 511] width 58 height 26
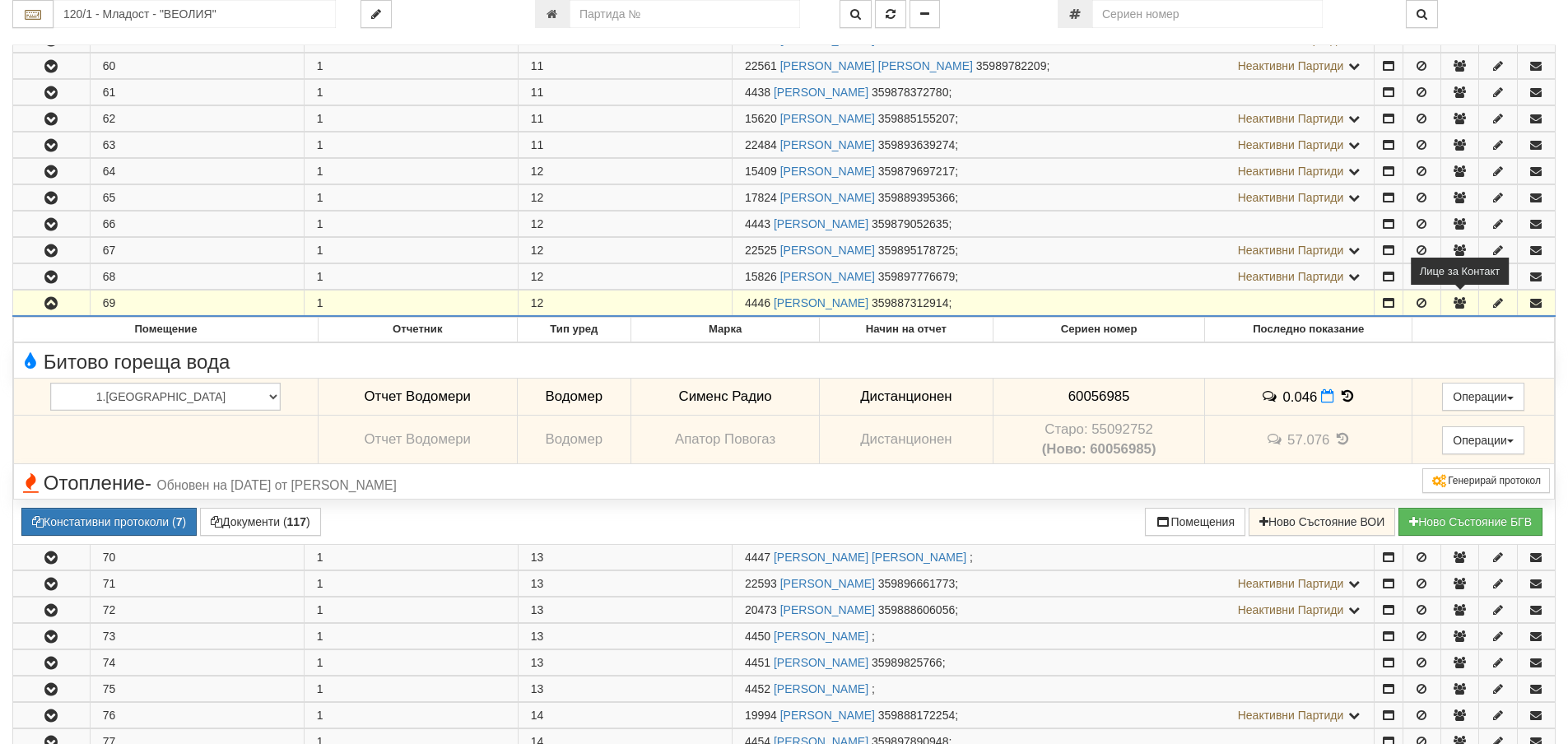
click at [1457, 302] on icon "button" at bounding box center [1460, 303] width 15 height 11
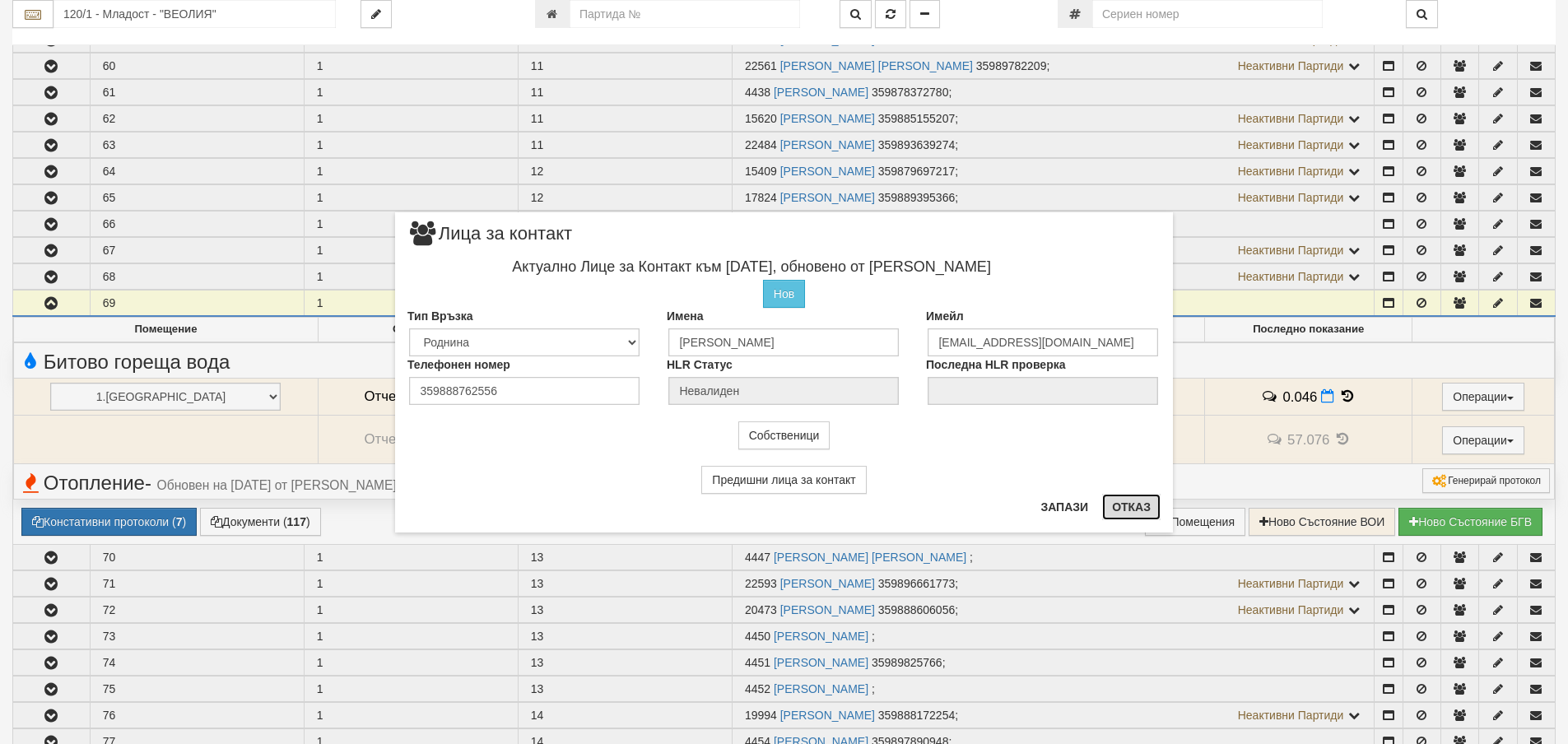
click at [1132, 507] on button "Отказ" at bounding box center [1131, 507] width 58 height 26
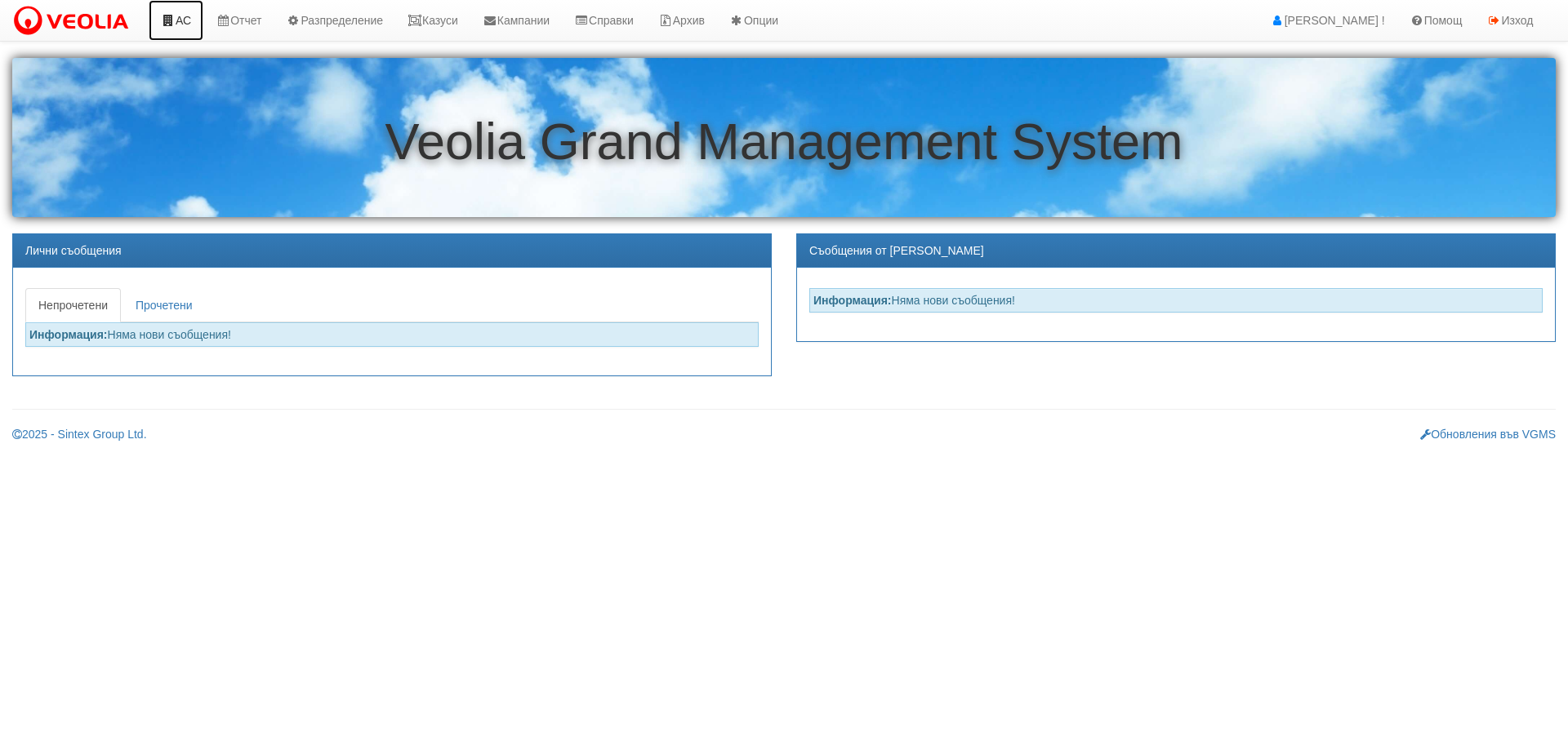
click at [179, 18] on link "АС" at bounding box center [176, 20] width 55 height 41
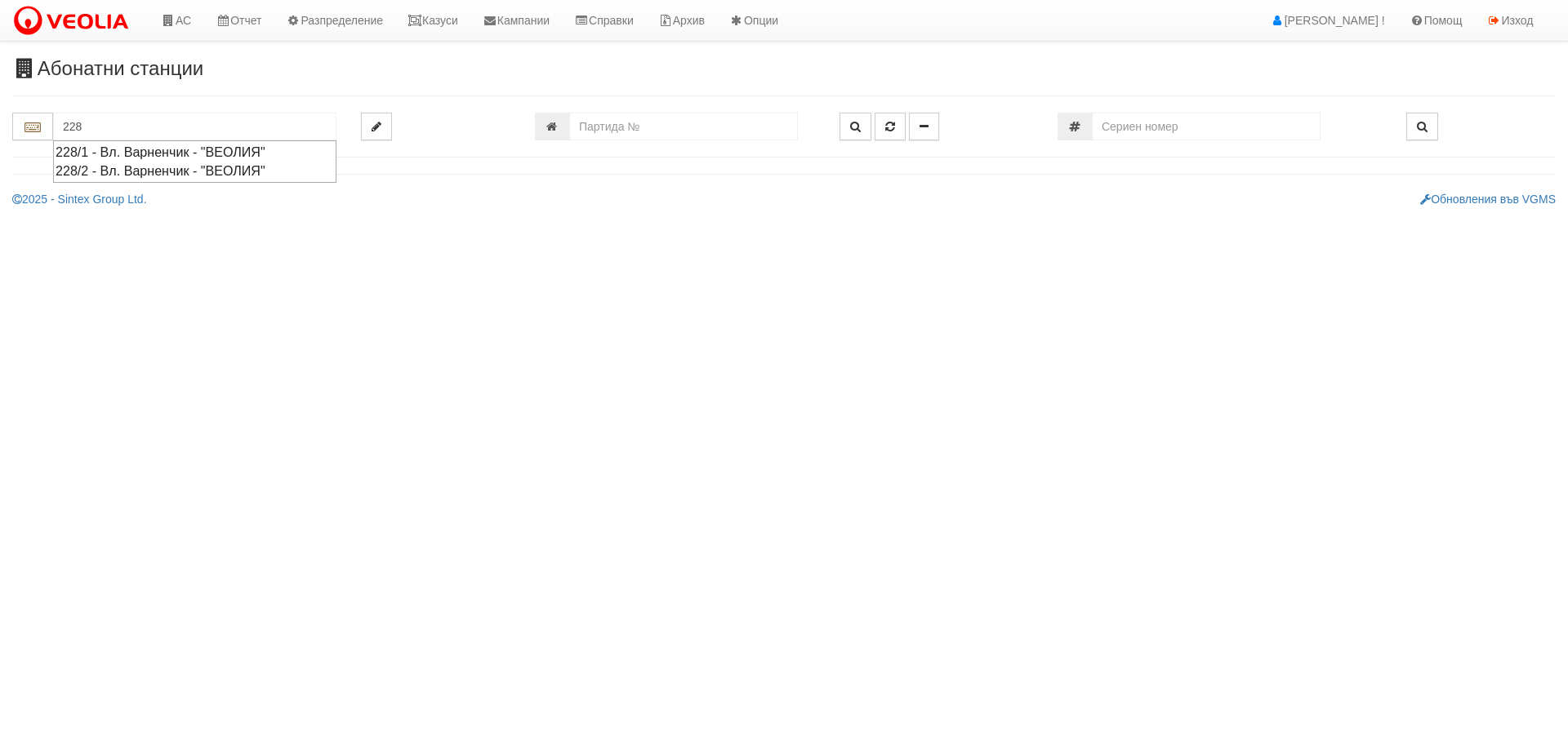
click at [113, 172] on div "228/2 - Вл. Варненчик - "ВЕОЛИЯ"" at bounding box center [194, 171] width 278 height 18
type input "228/2 - Вл. Варненчик - "ВЕОЛИЯ""
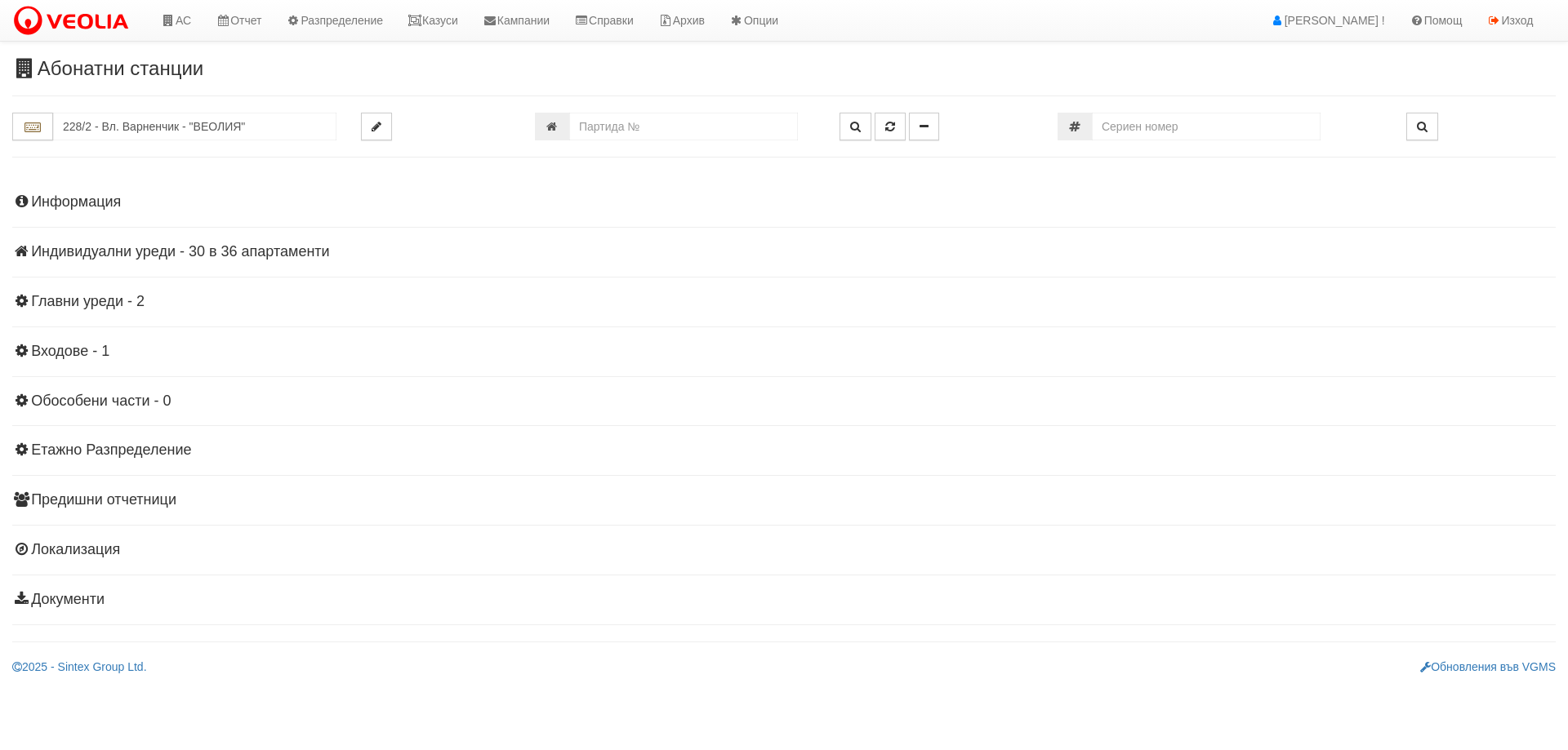
click at [66, 199] on h4 "Информация" at bounding box center [784, 202] width 1543 height 17
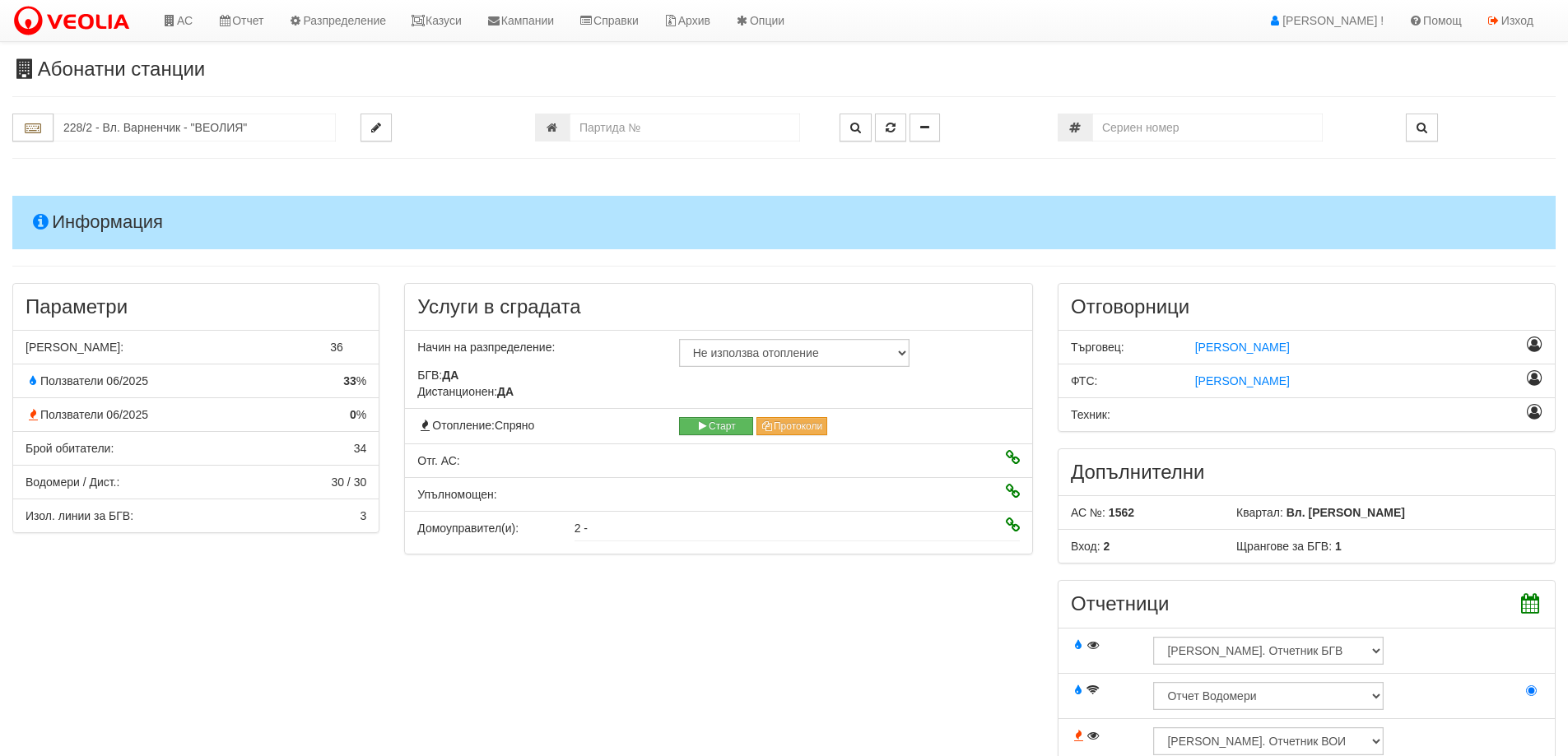
click at [89, 221] on h4 "Информация" at bounding box center [784, 222] width 1543 height 53
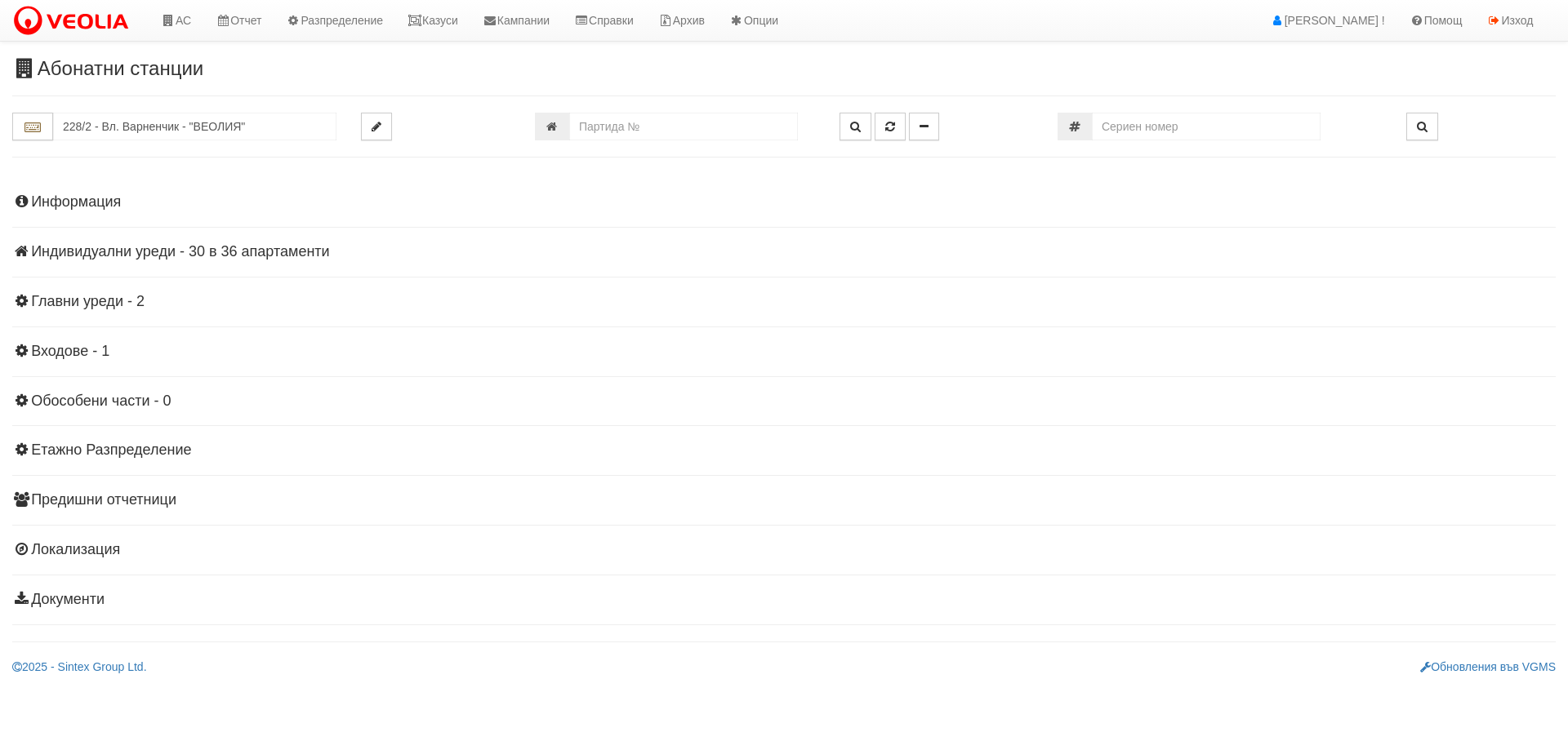
click at [107, 253] on h4 "Индивидуални уреди - 30 в 36 апартаменти" at bounding box center [784, 252] width 1543 height 17
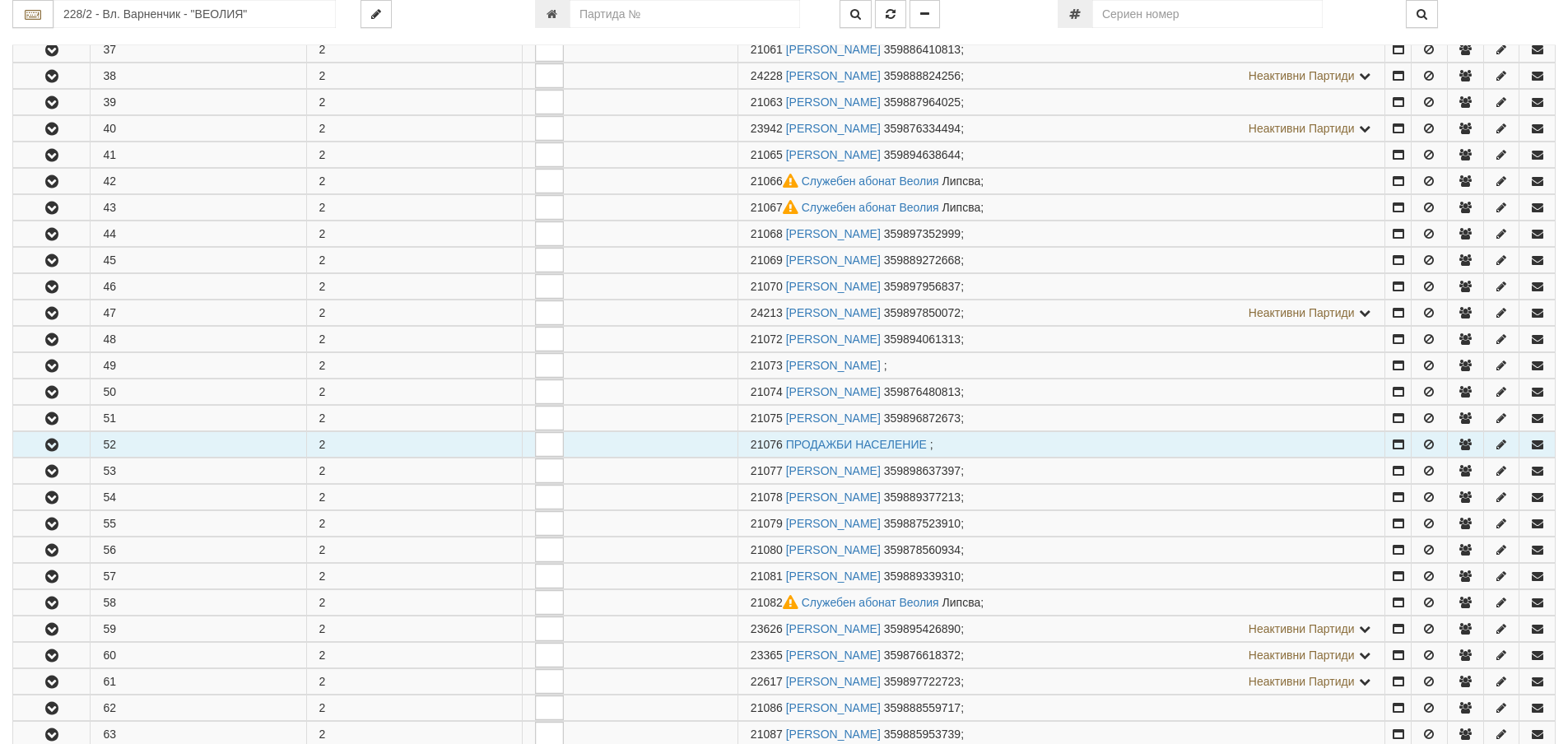
scroll to position [494, 0]
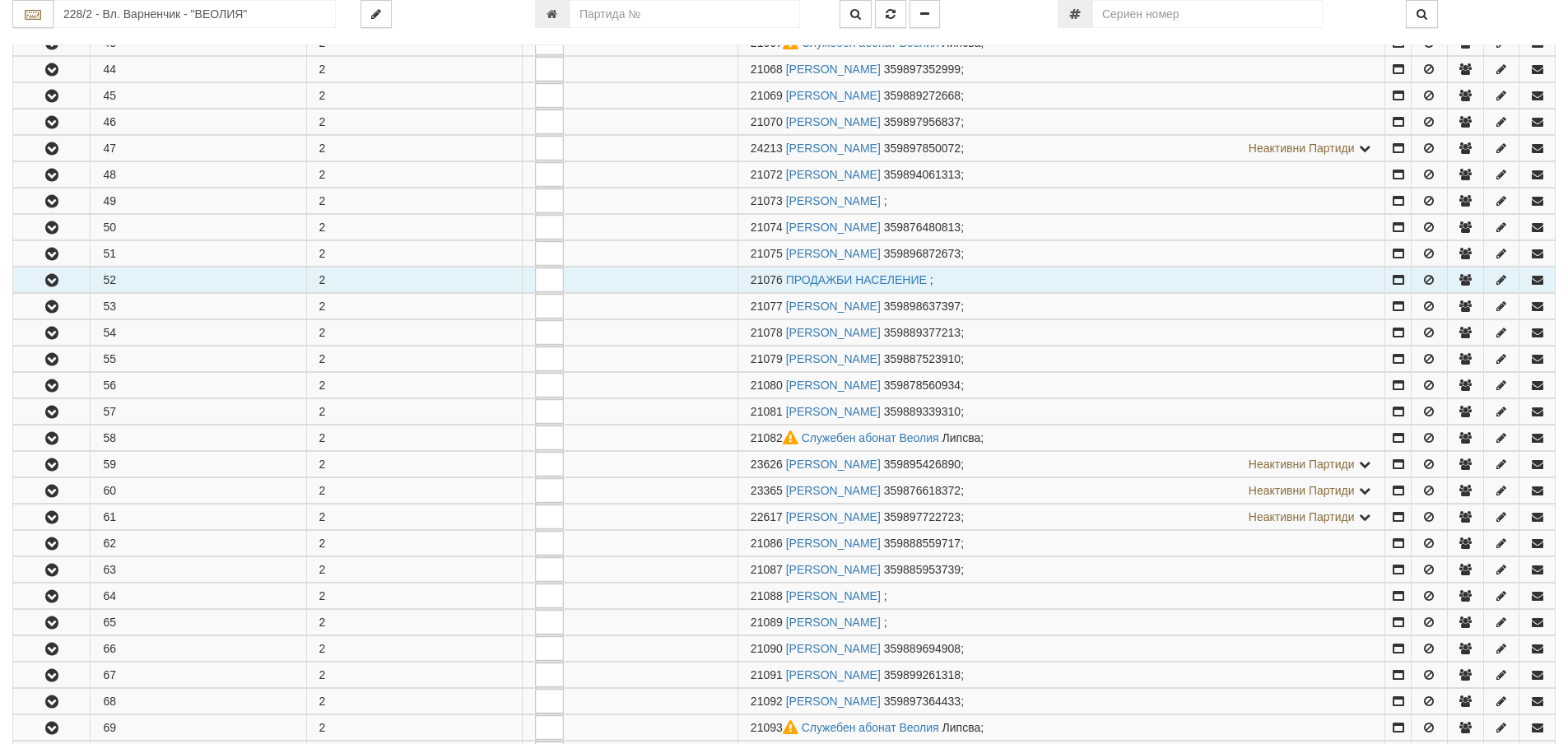
click at [50, 283] on icon "button" at bounding box center [52, 281] width 19 height 11
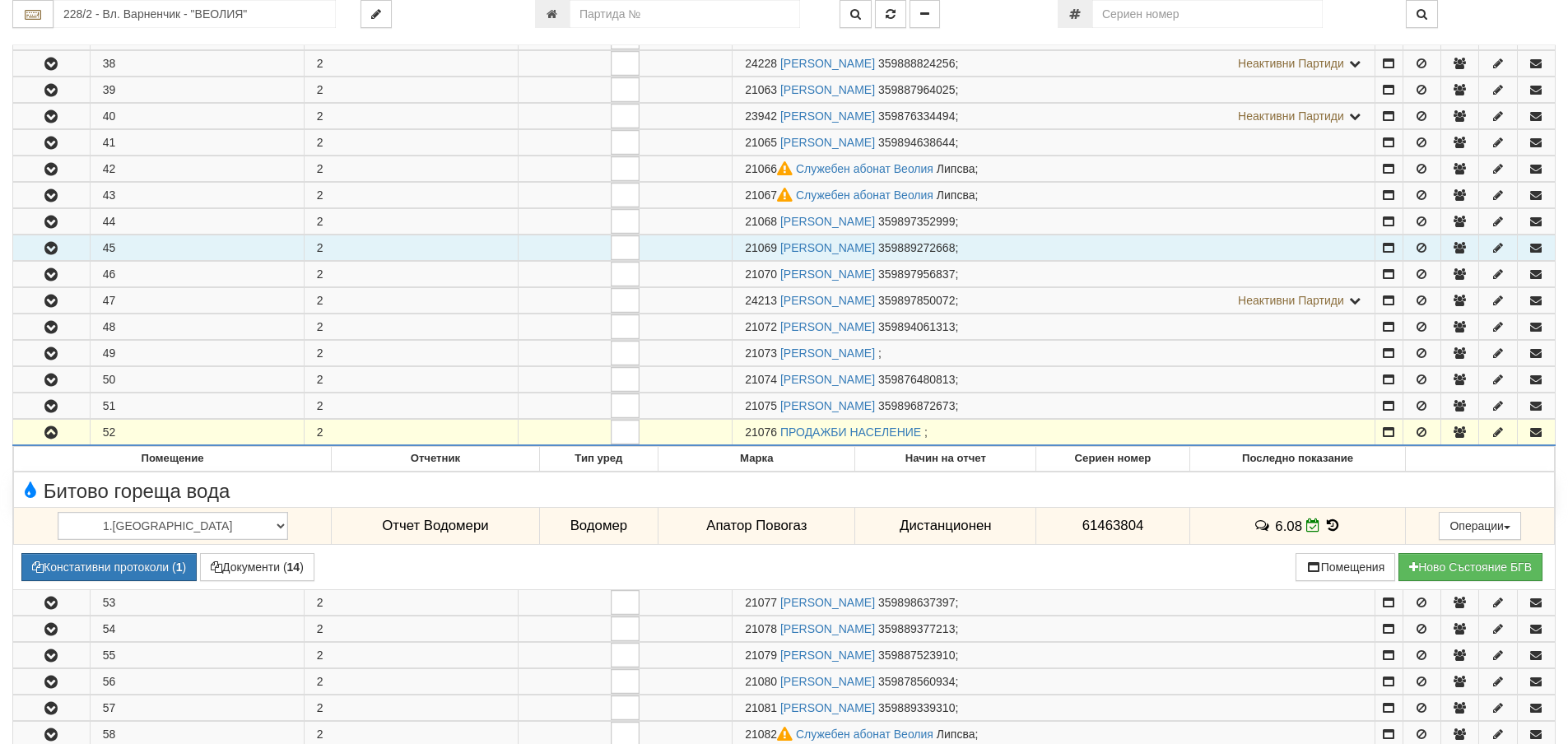
scroll to position [329, 0]
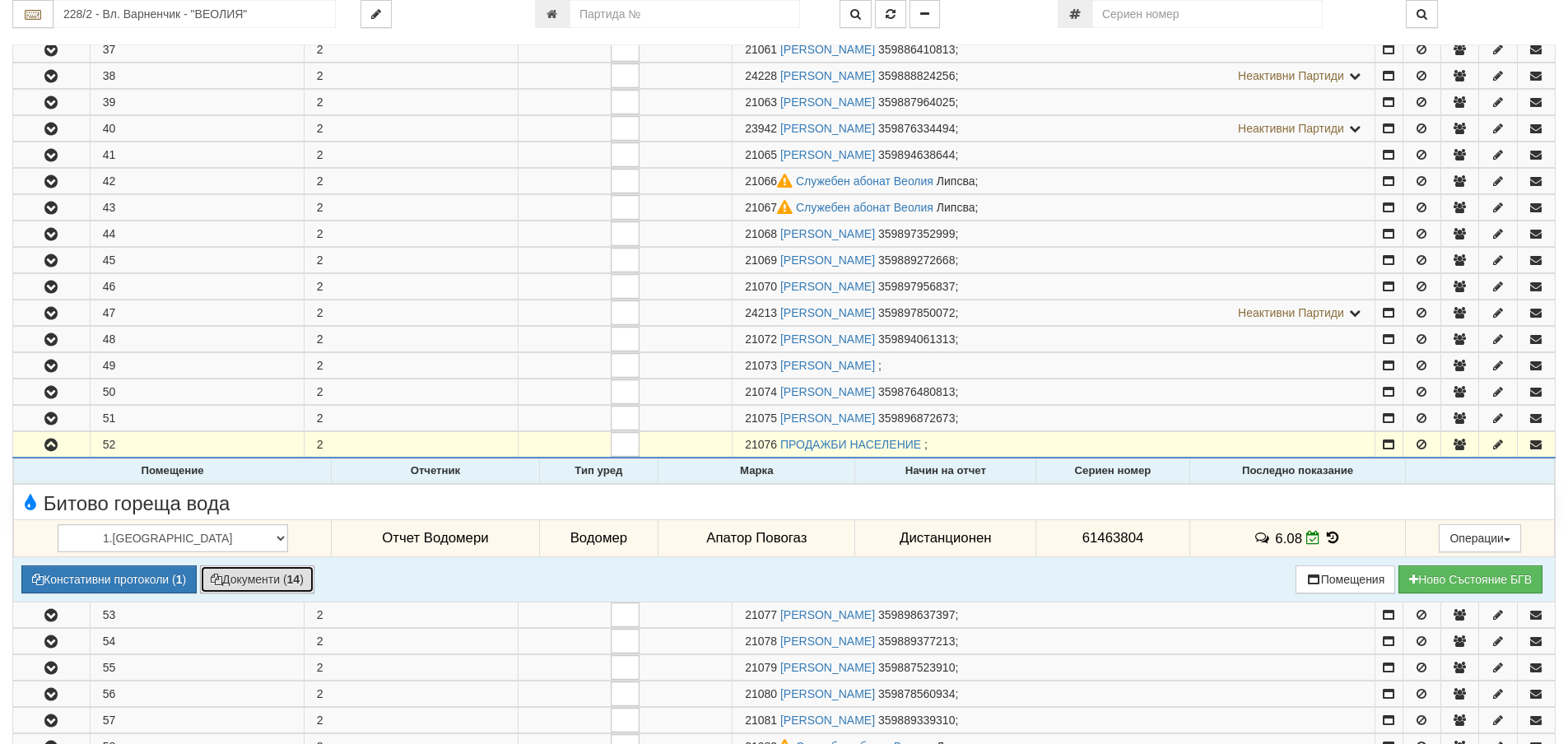
click at [288, 584] on button "Документи ( 14 )" at bounding box center [258, 580] width 115 height 28
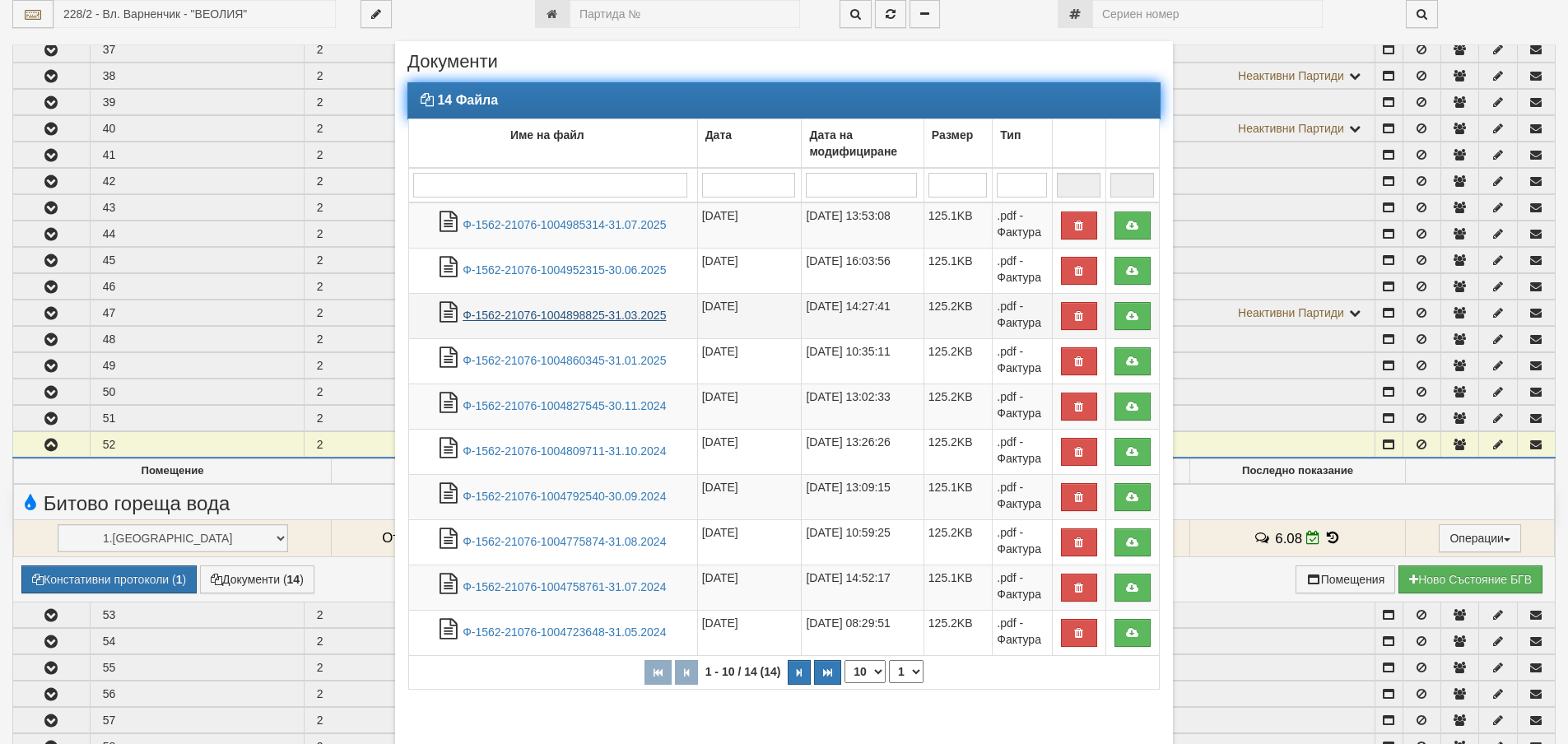
click at [599, 319] on link "Ф-1562-21076-1004898825-31.03.2025" at bounding box center [564, 315] width 203 height 13
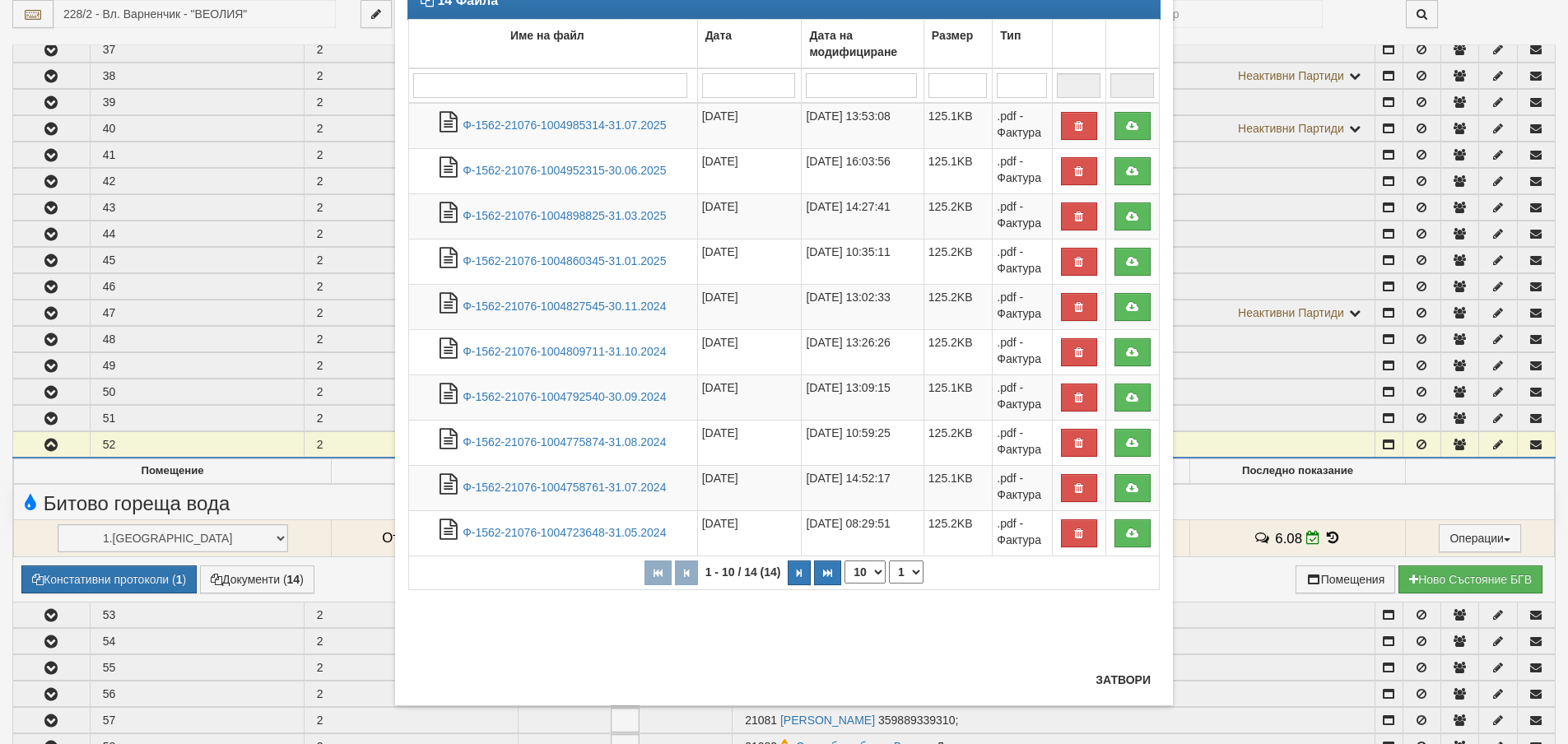
scroll to position [102, 0]
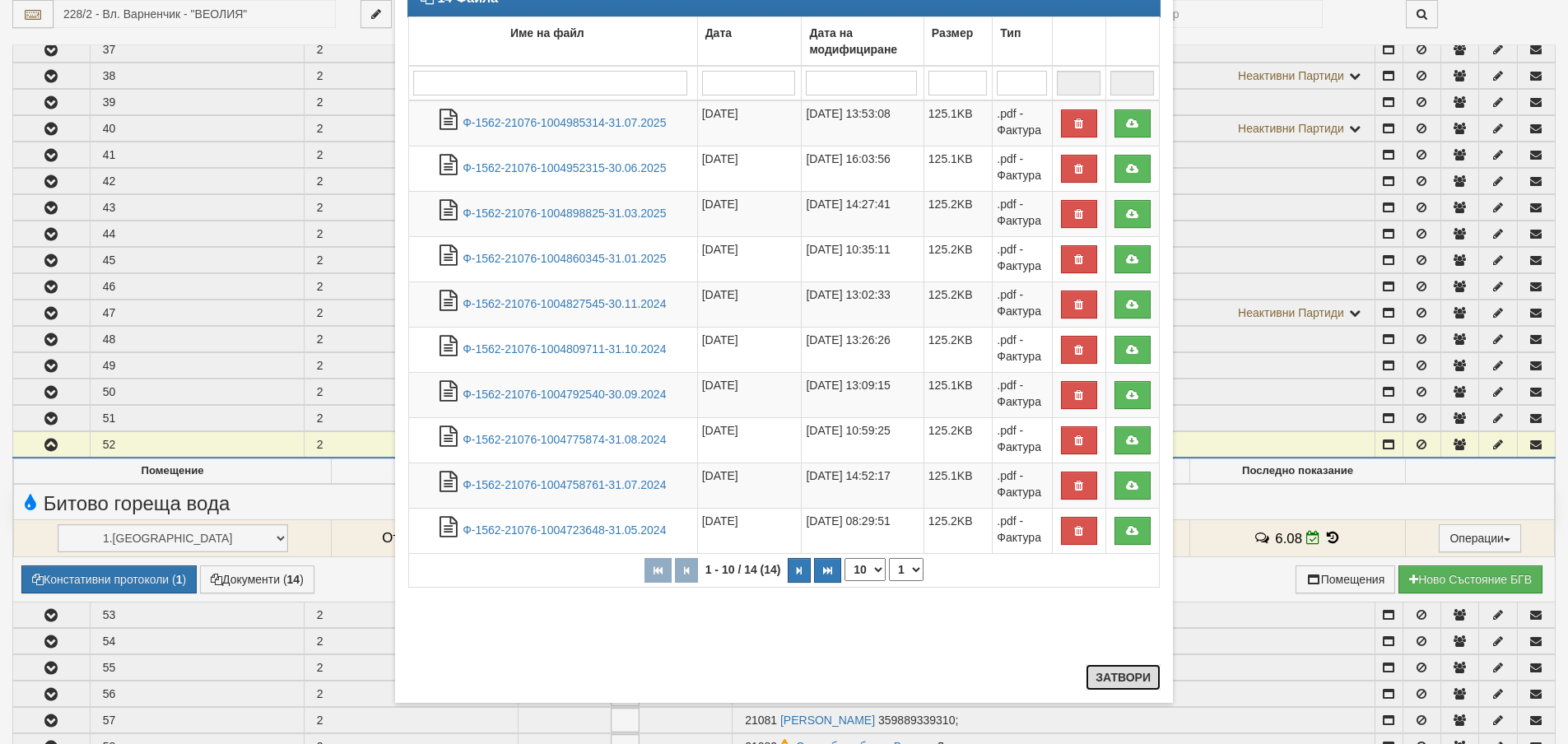
click at [1107, 675] on button "Затвори" at bounding box center [1123, 678] width 75 height 26
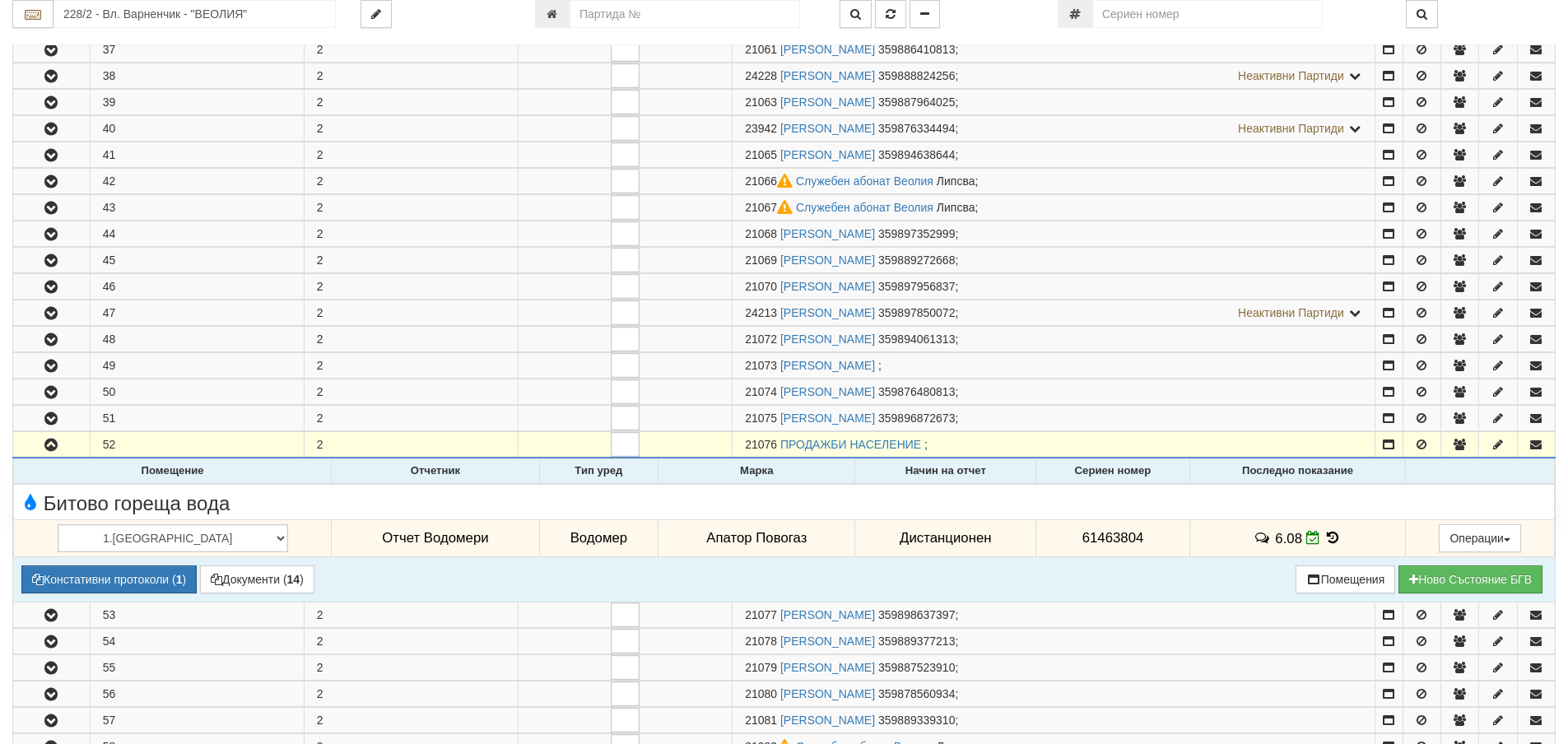
click at [1324, 538] on icon at bounding box center [1332, 538] width 19 height 14
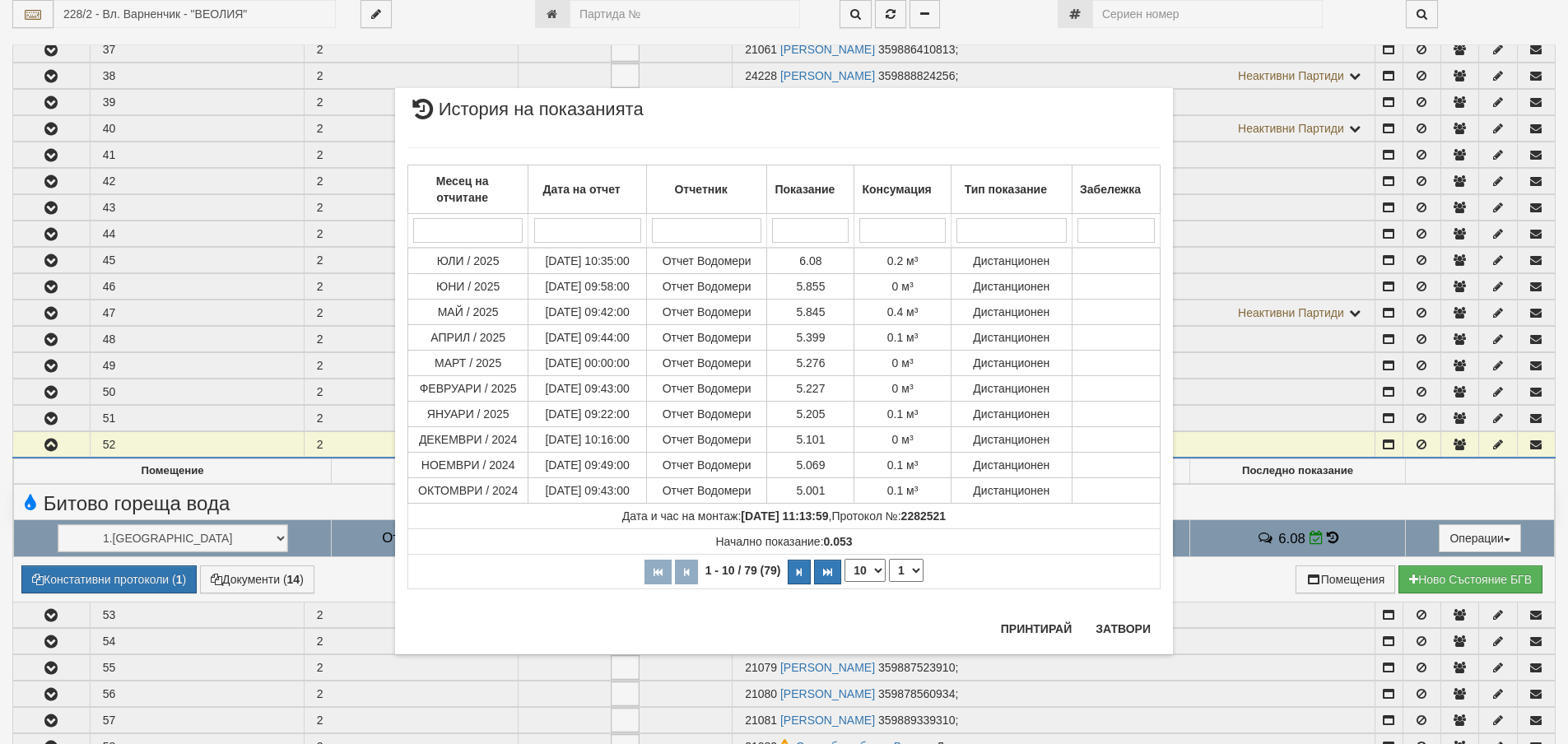
click at [879, 572] on select "10 20 30 40" at bounding box center [865, 571] width 41 height 23
select select "40"
click at [844, 582] on select "10 20 30 40" at bounding box center [865, 571] width 41 height 23
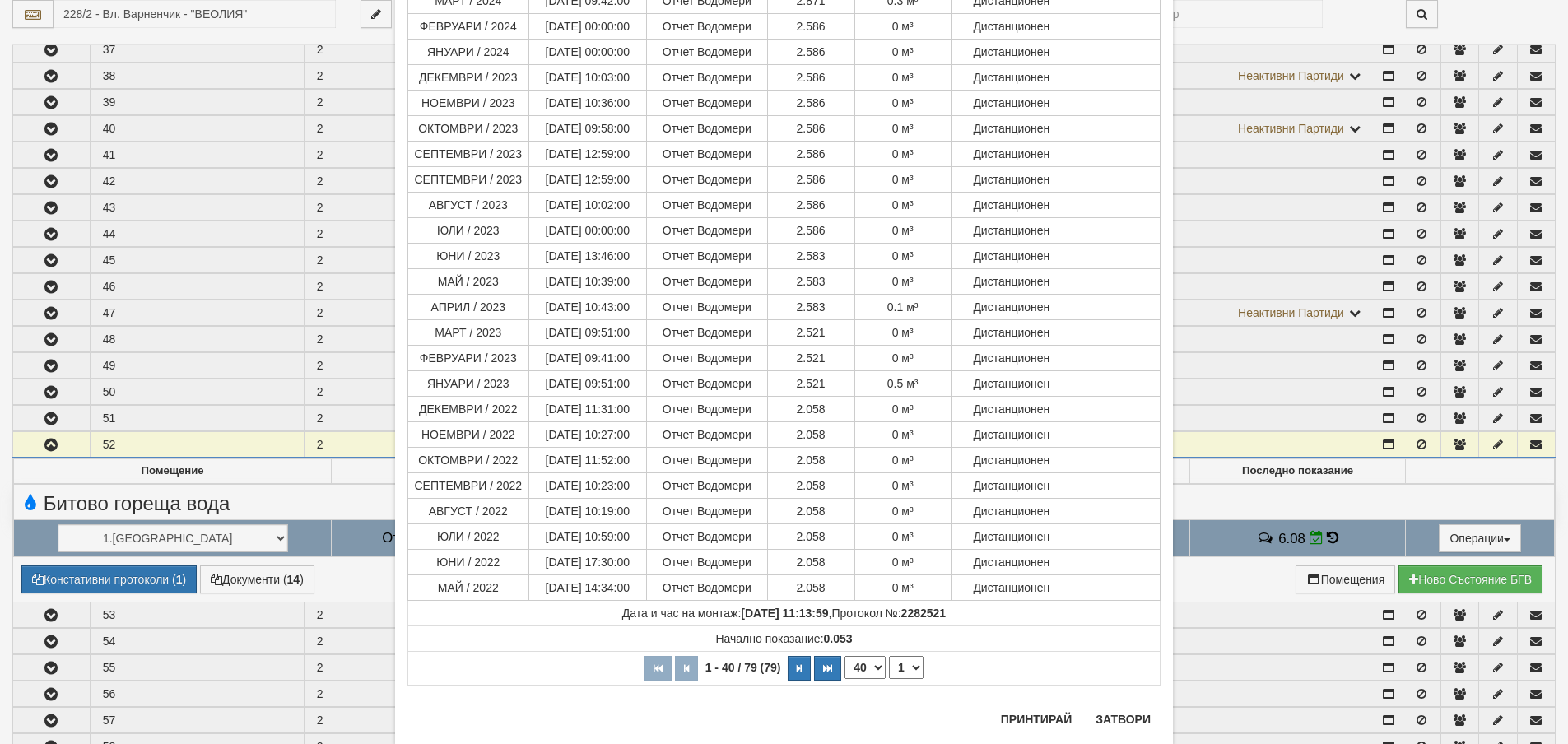
scroll to position [664, 0]
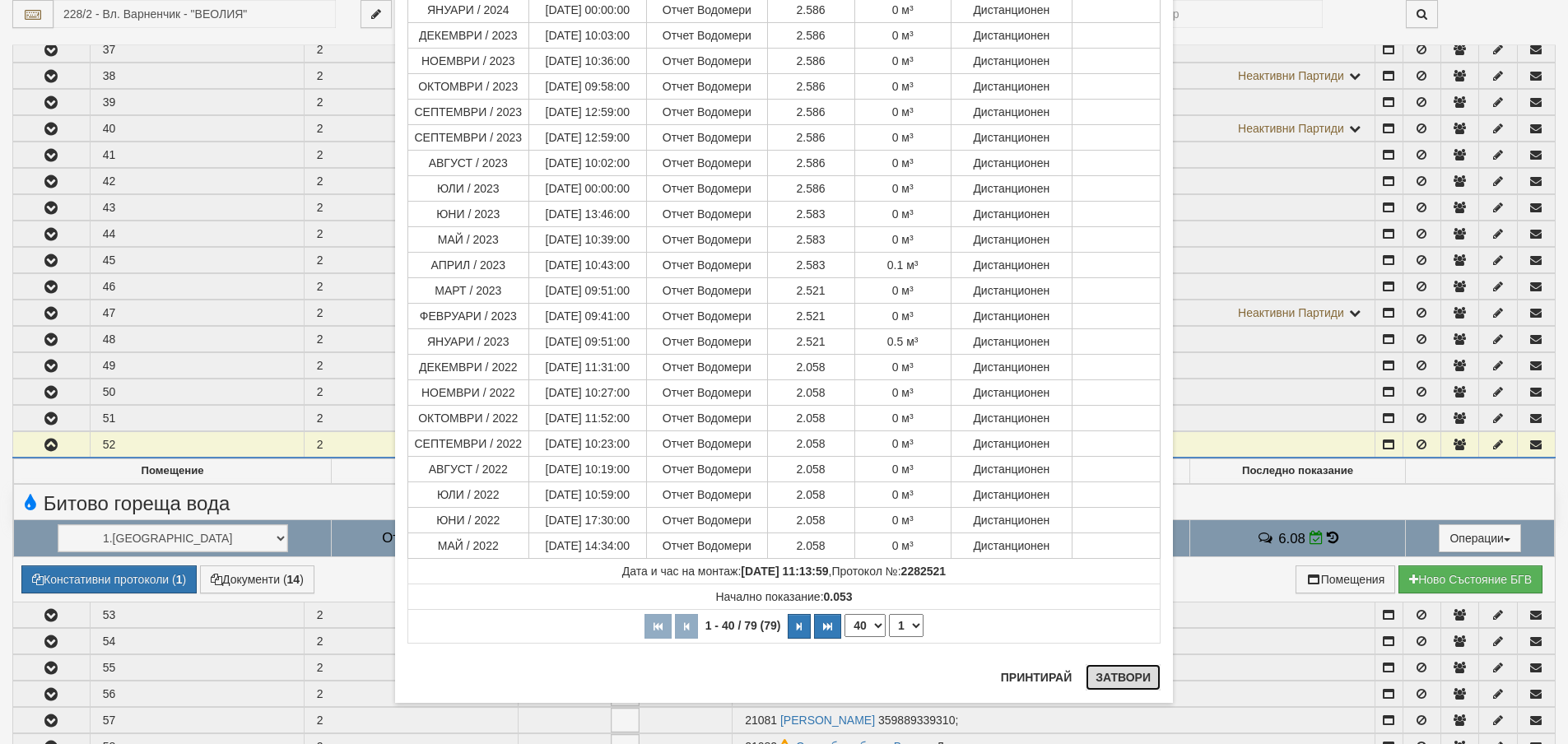
click at [1124, 677] on button "Затвори" at bounding box center [1123, 678] width 75 height 26
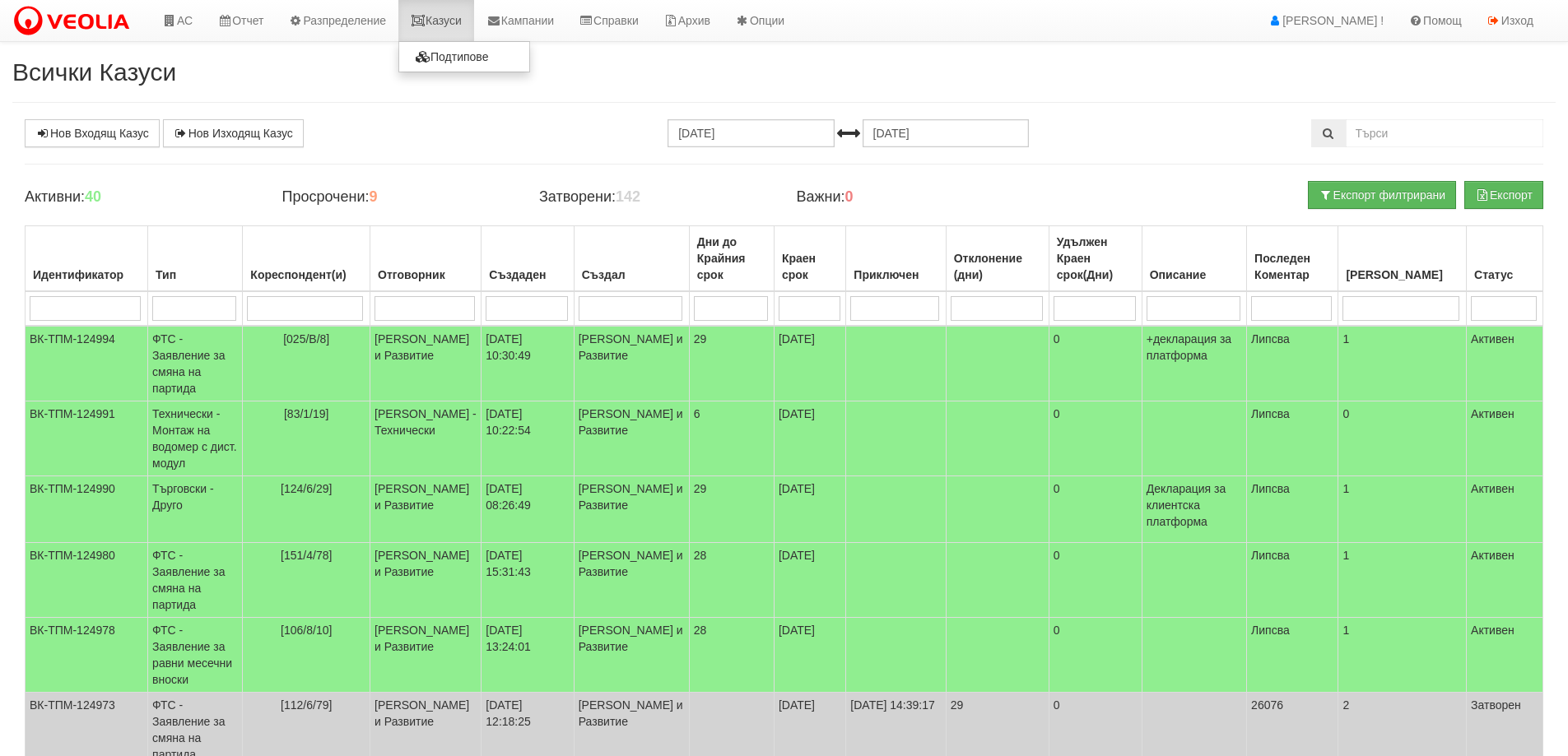
click at [444, 18] on link "Казуси" at bounding box center [437, 20] width 76 height 41
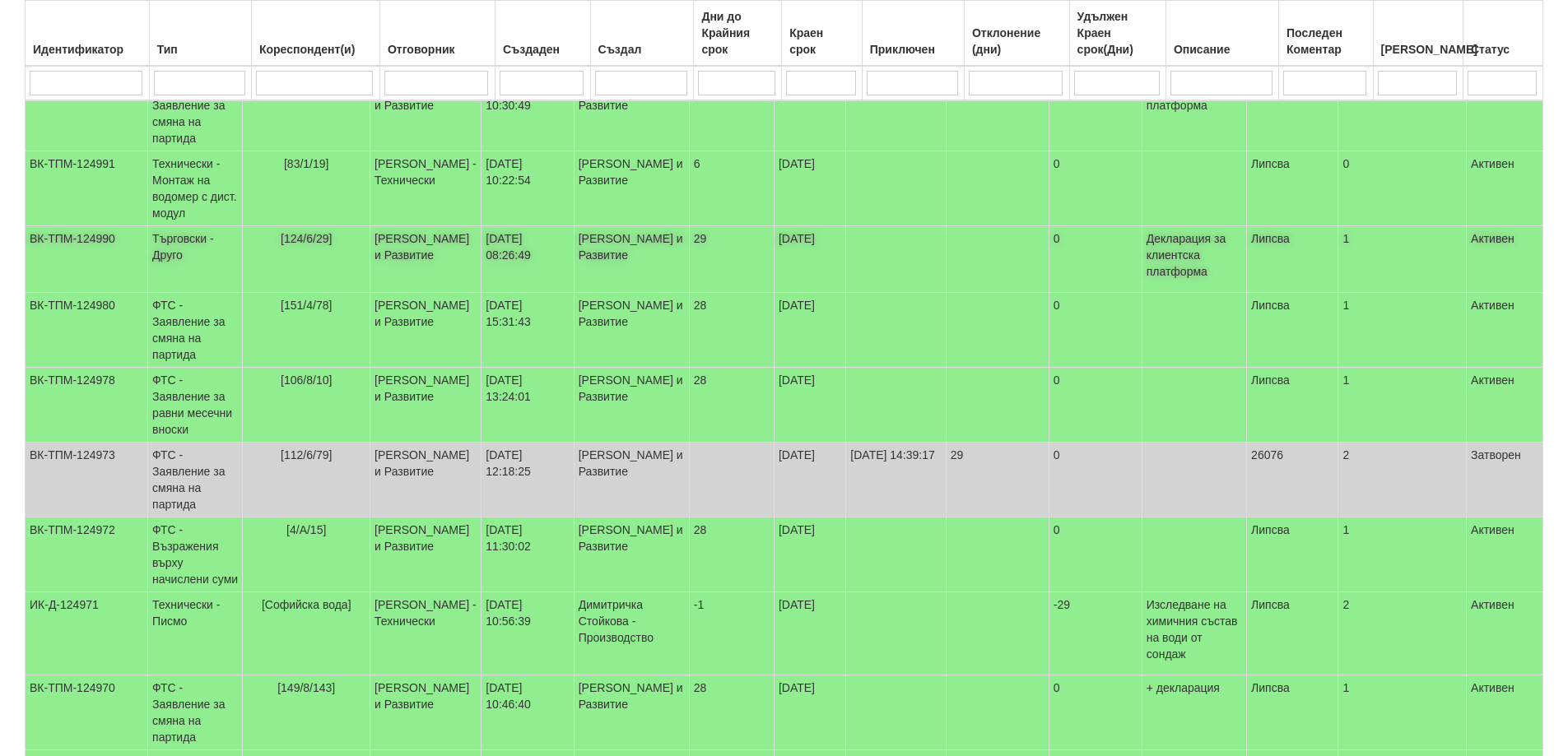
scroll to position [326, 0]
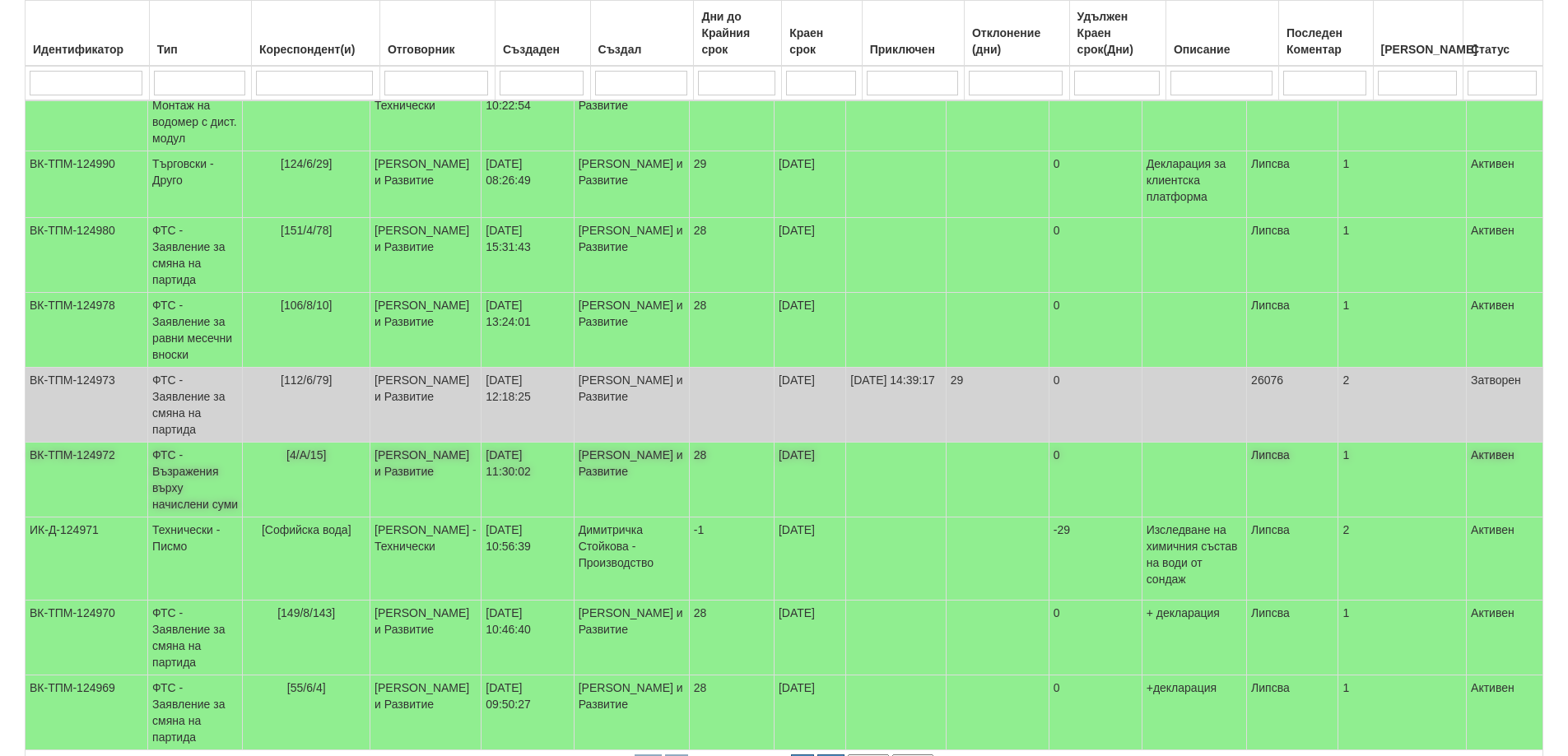
click at [194, 443] on td "ФТС - Възражения върху начислени суми" at bounding box center [195, 480] width 94 height 75
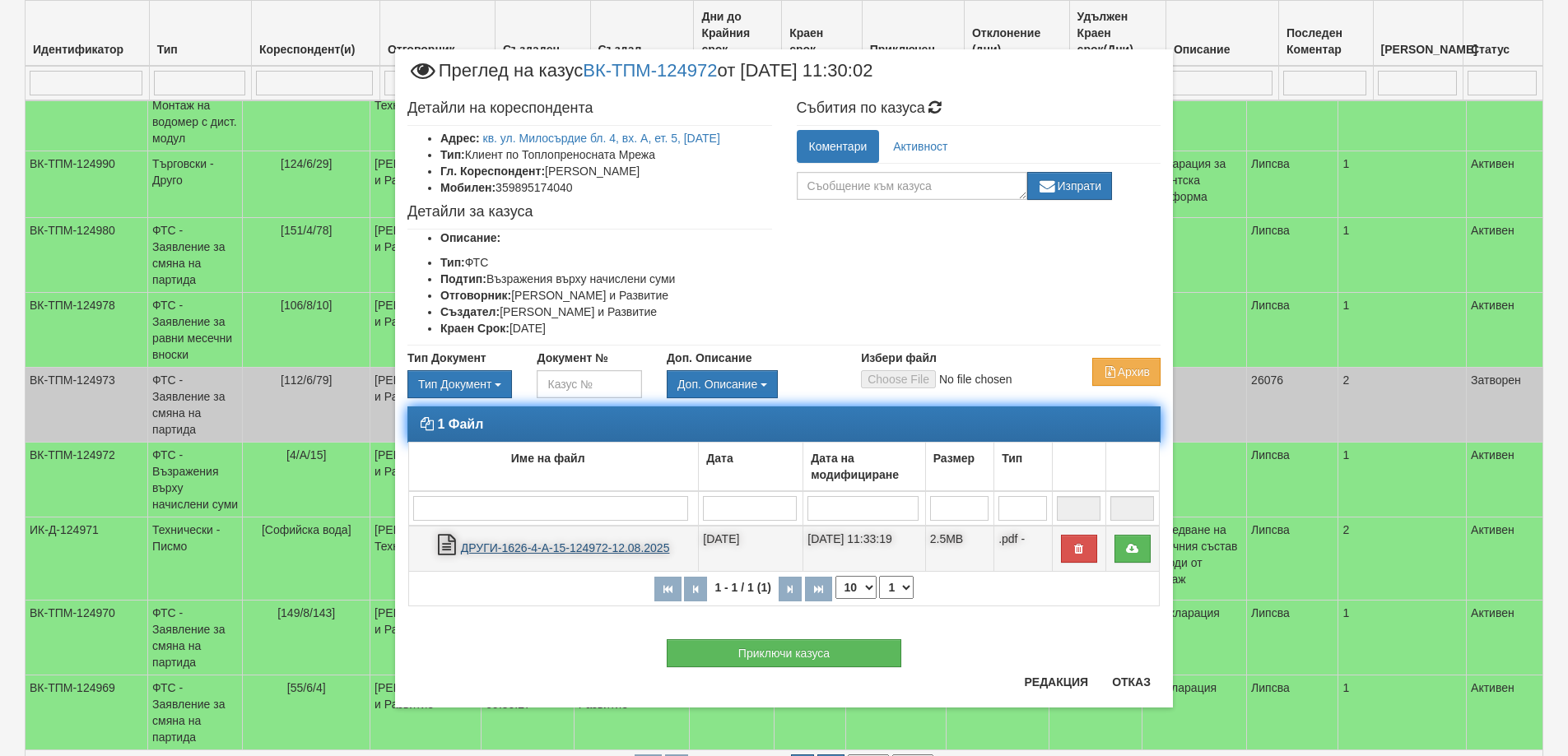
click at [559, 547] on link "ДРУГИ-1626-4-А-15-124972-12.08.2025" at bounding box center [565, 548] width 209 height 13
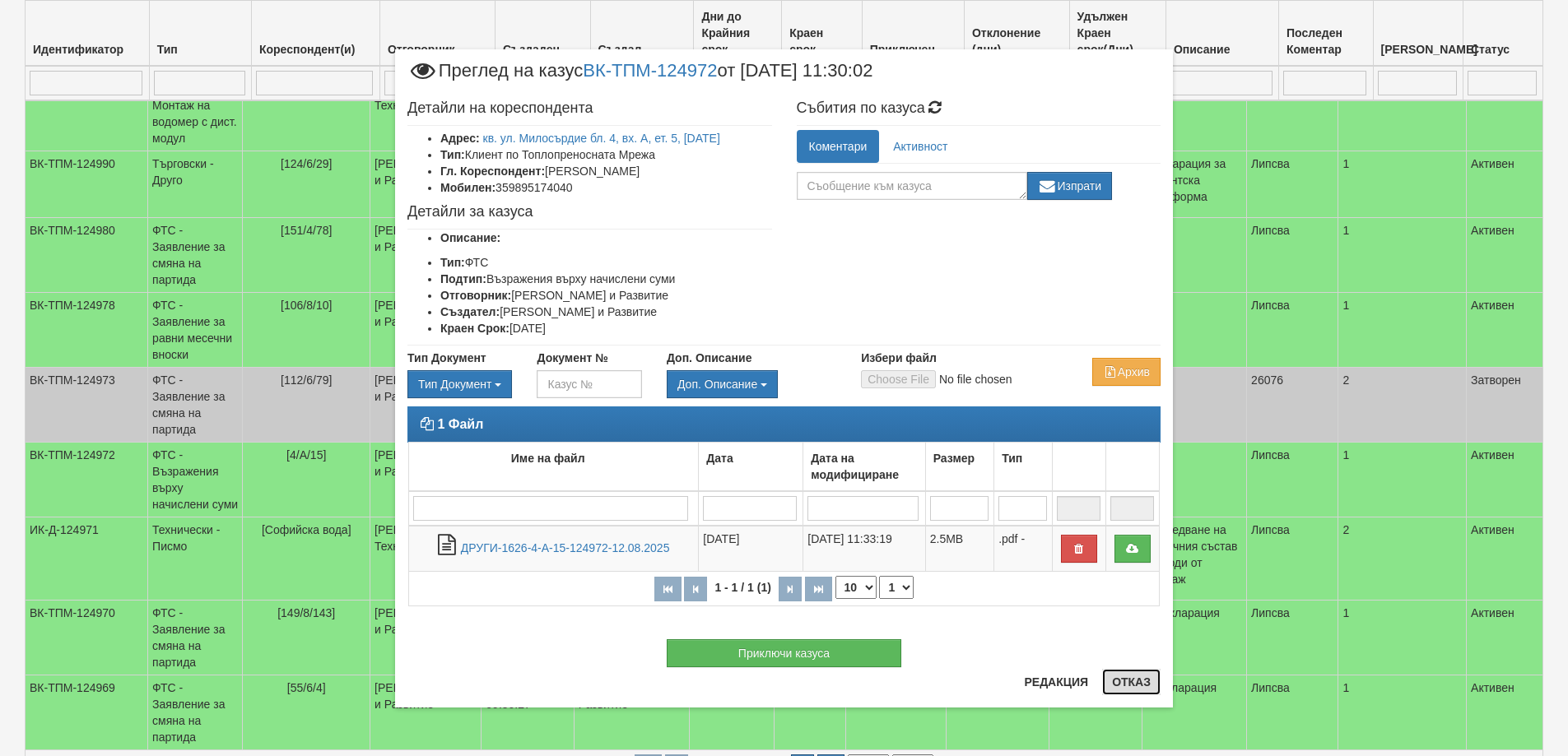
click at [1135, 682] on button "Отказ" at bounding box center [1131, 683] width 58 height 26
